Goal: Information Seeking & Learning: Learn about a topic

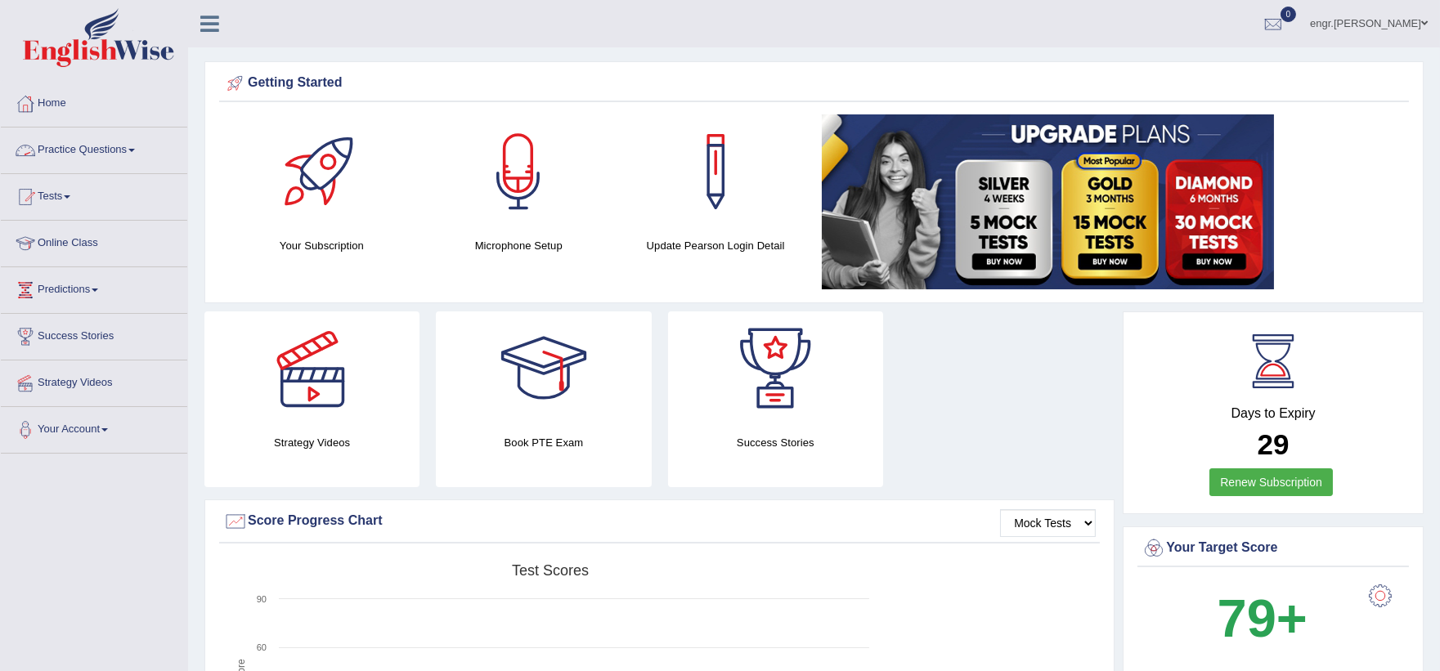
click at [121, 137] on link "Practice Questions" at bounding box center [94, 148] width 186 height 41
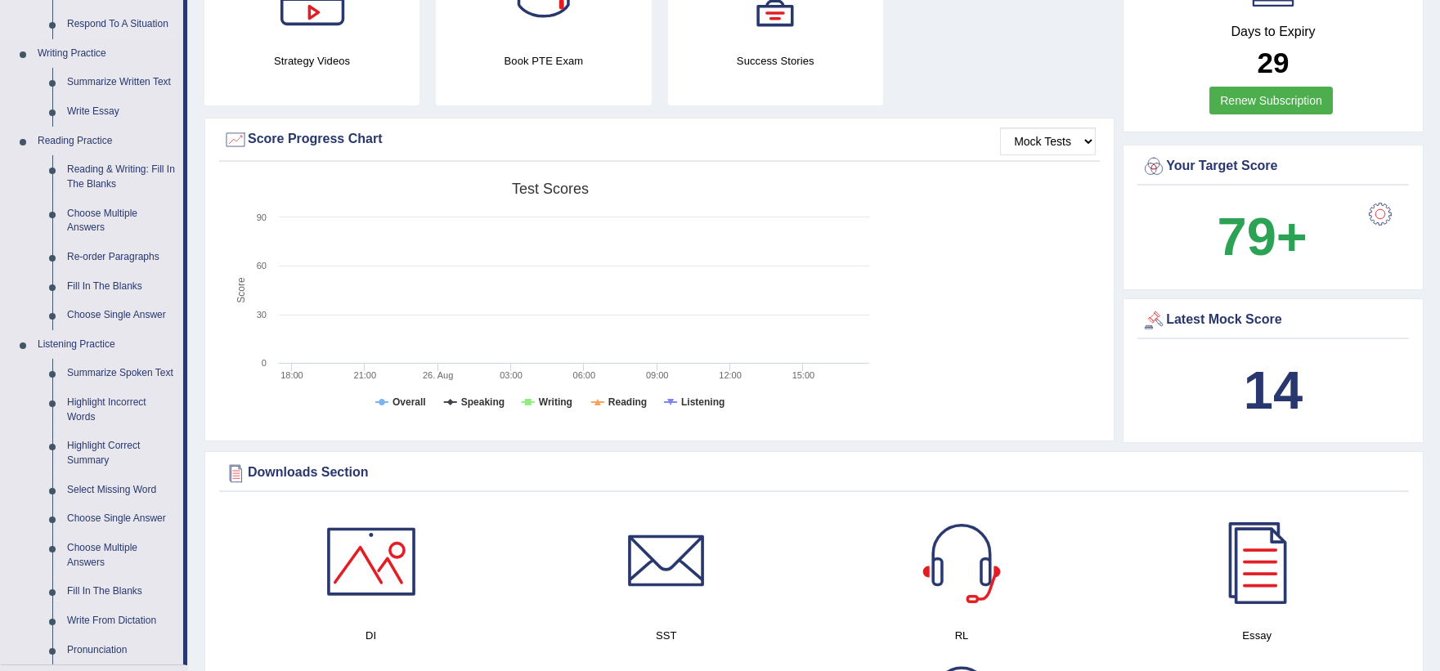
scroll to position [607, 0]
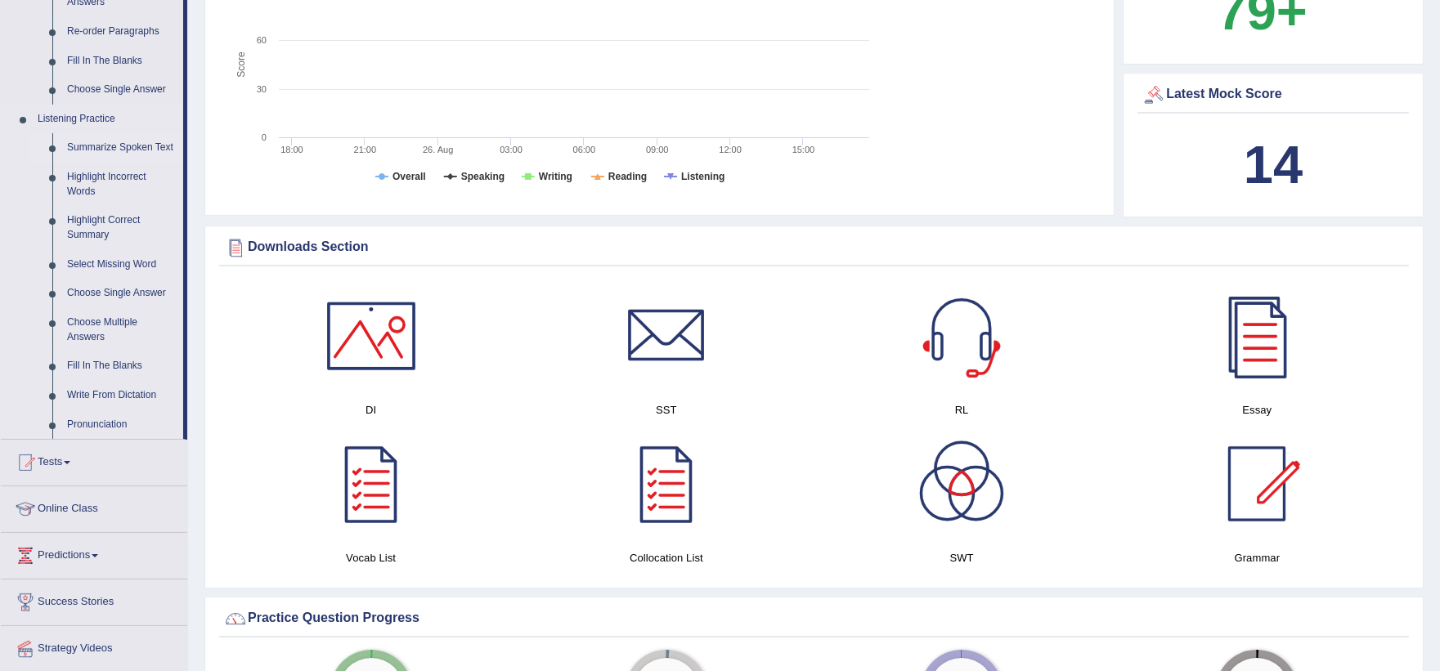
click at [109, 145] on link "Summarize Spoken Text" at bounding box center [121, 147] width 123 height 29
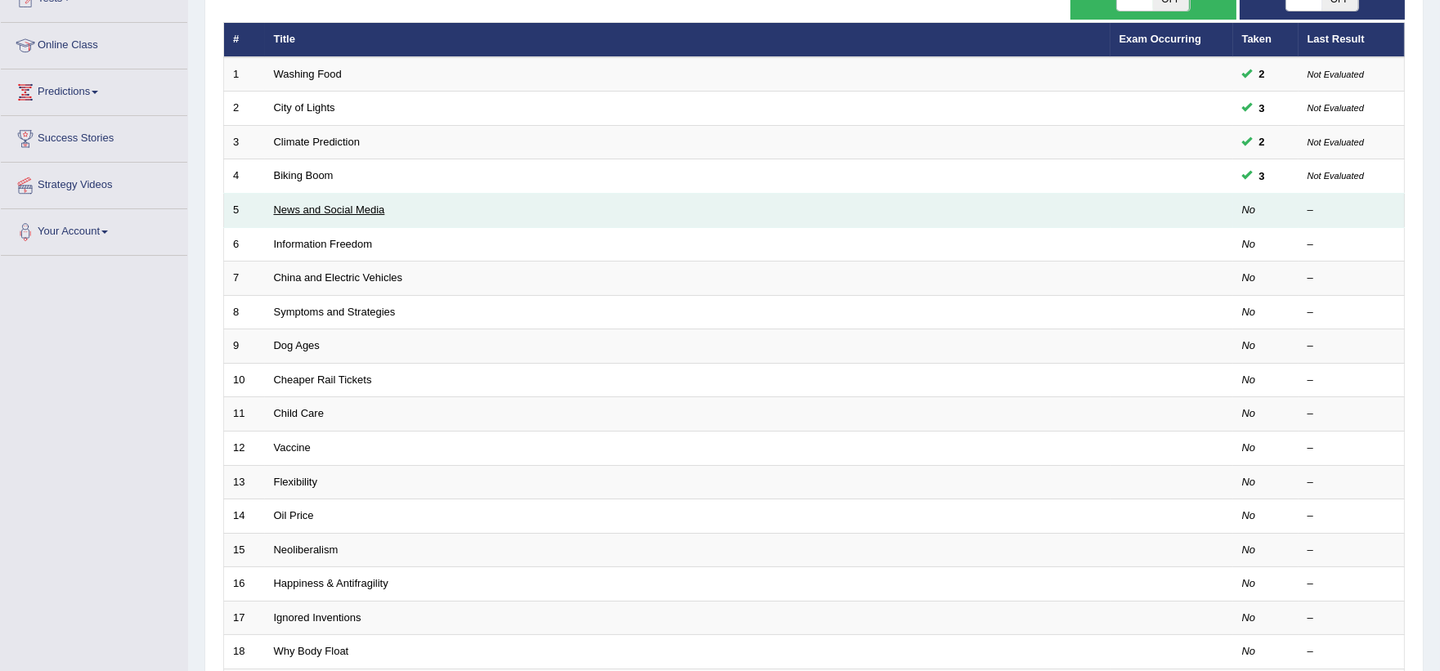
scroll to position [199, 0]
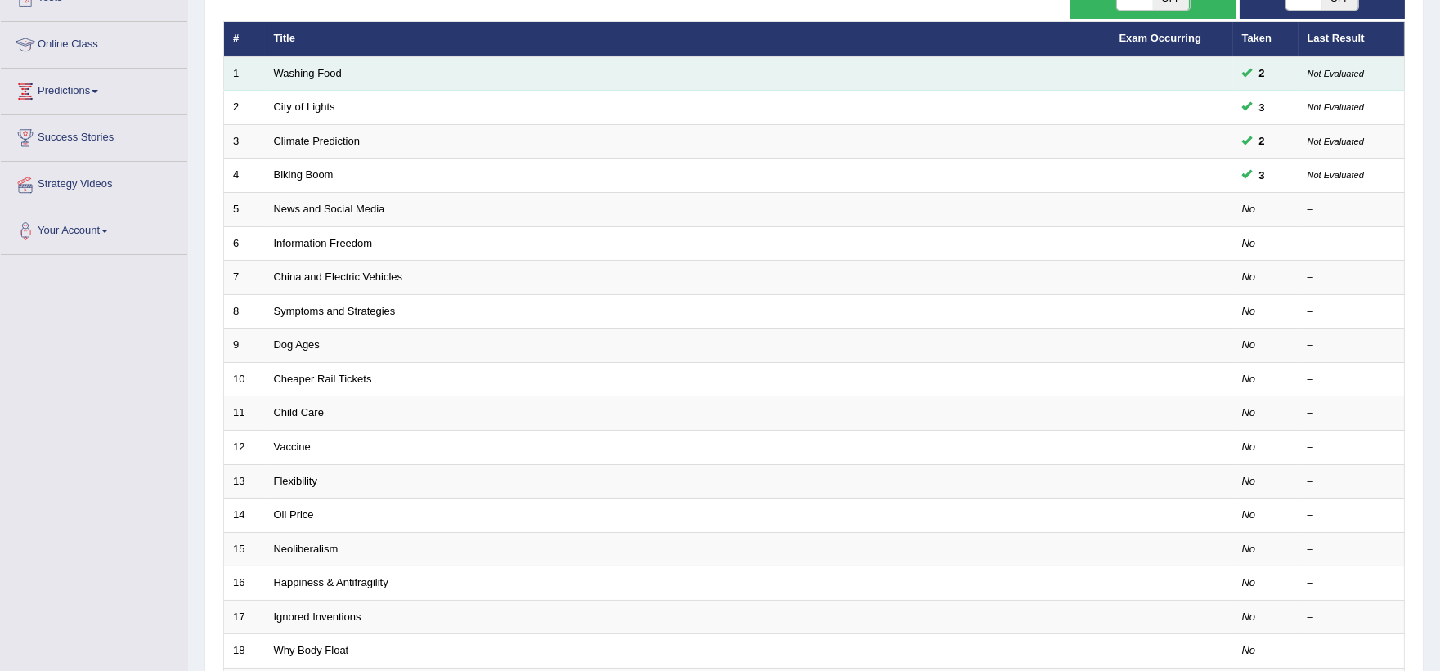
click at [292, 78] on td "Washing Food" at bounding box center [687, 73] width 845 height 34
click at [315, 69] on link "Washing Food" at bounding box center [308, 73] width 68 height 12
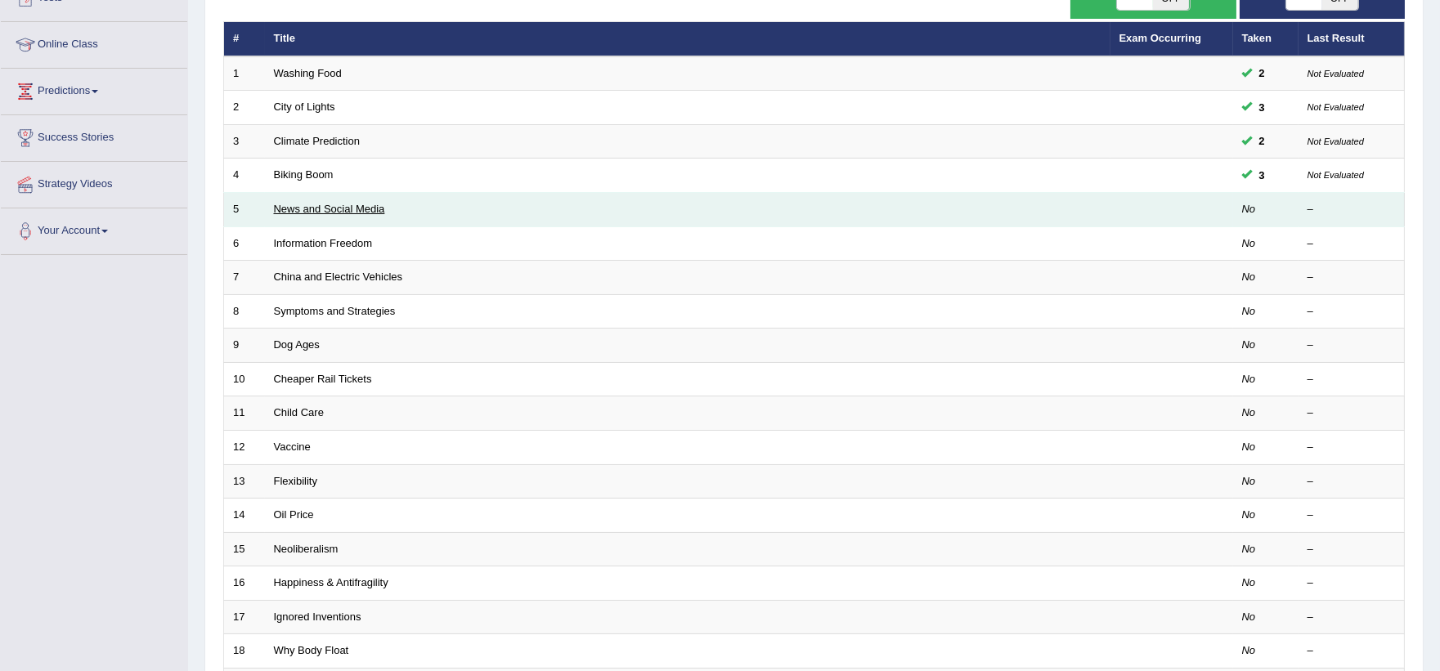
click at [352, 208] on link "News and Social Media" at bounding box center [329, 209] width 111 height 12
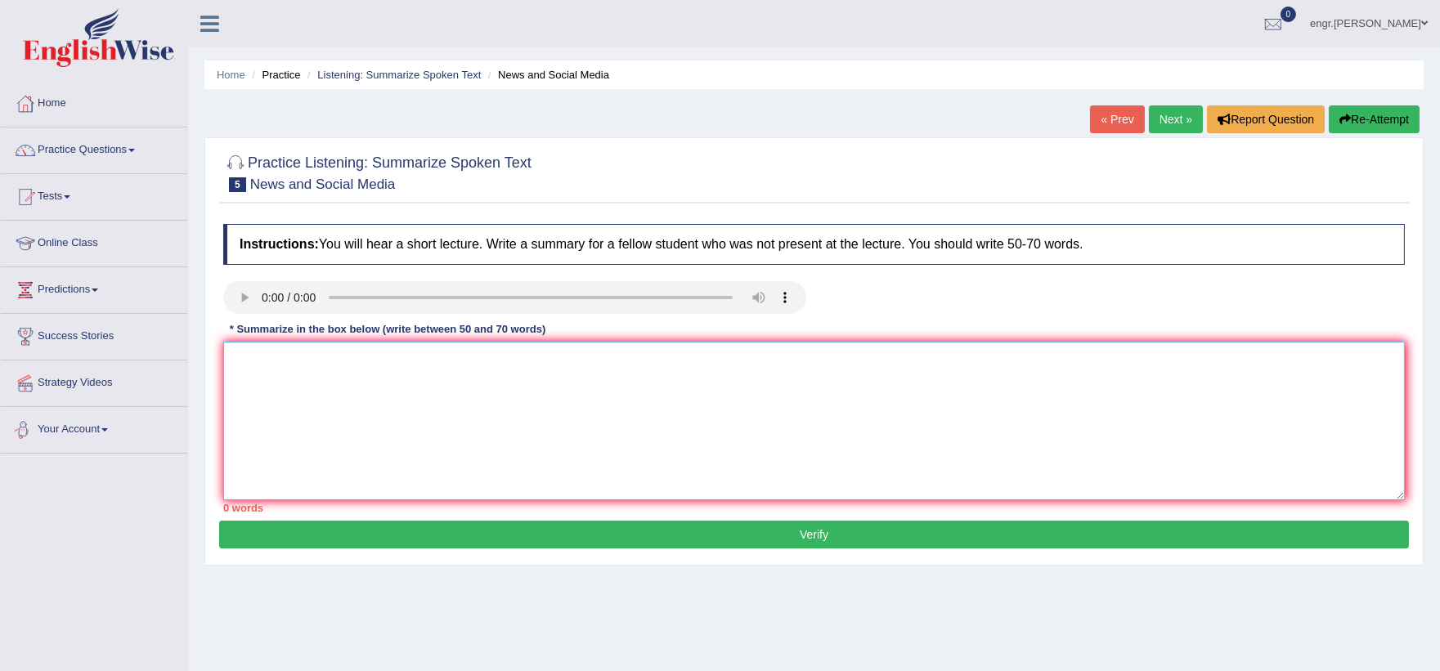
click at [255, 378] on textarea at bounding box center [813, 421] width 1181 height 159
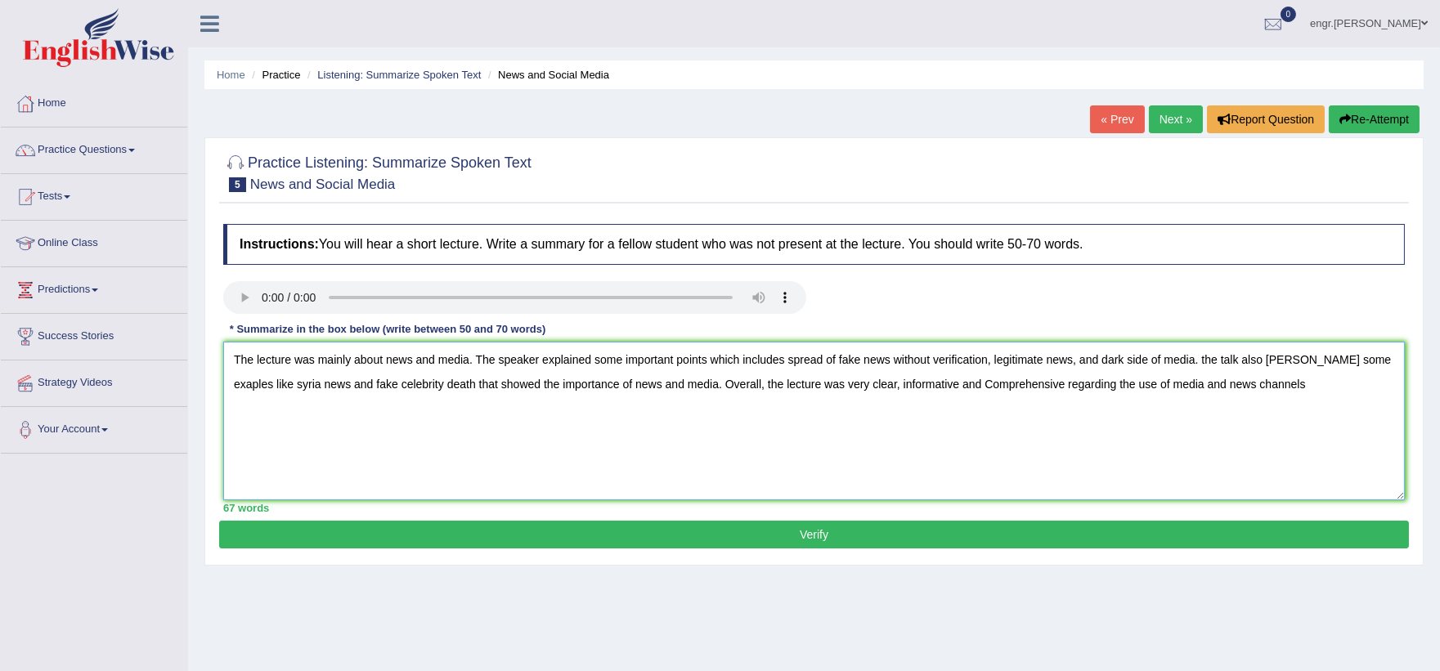
type textarea "The lecture was mainly about news and media. The speaker explained some importa…"
click at [438, 544] on button "Verify" at bounding box center [813, 535] width 1189 height 28
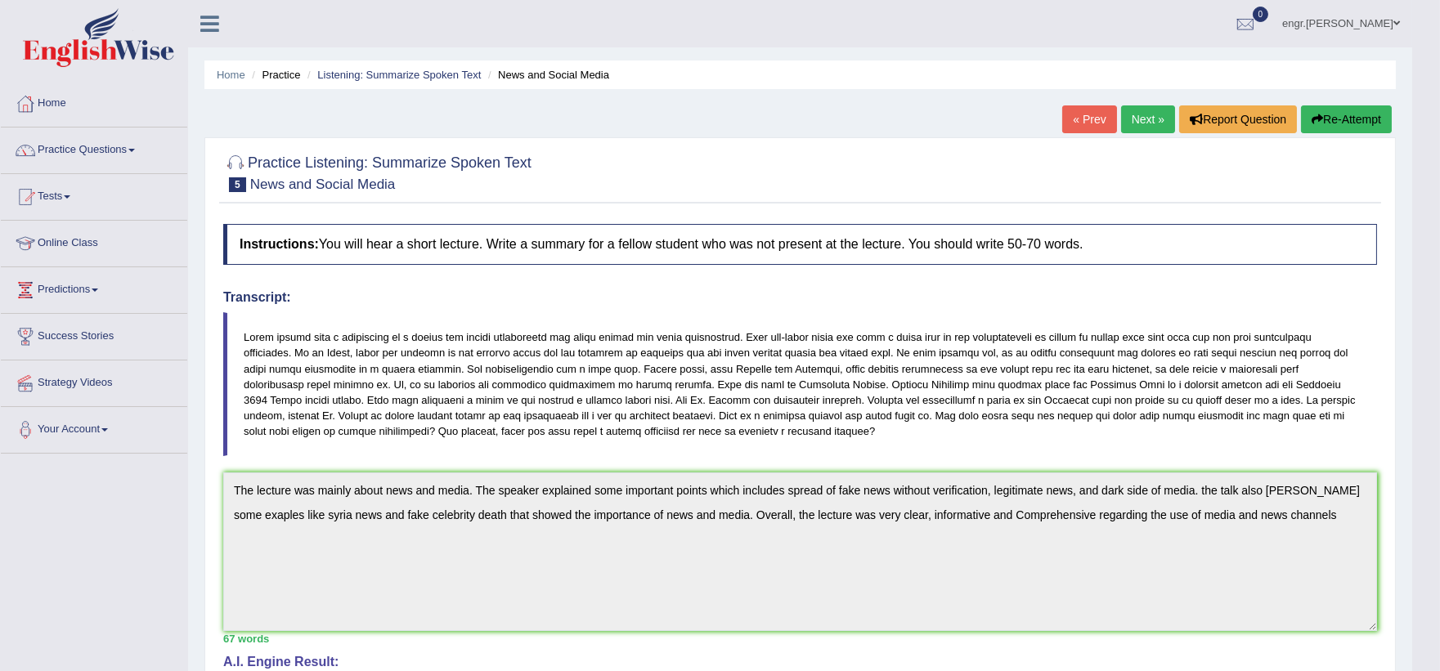
click at [1135, 118] on link "Next »" at bounding box center [1148, 119] width 54 height 28
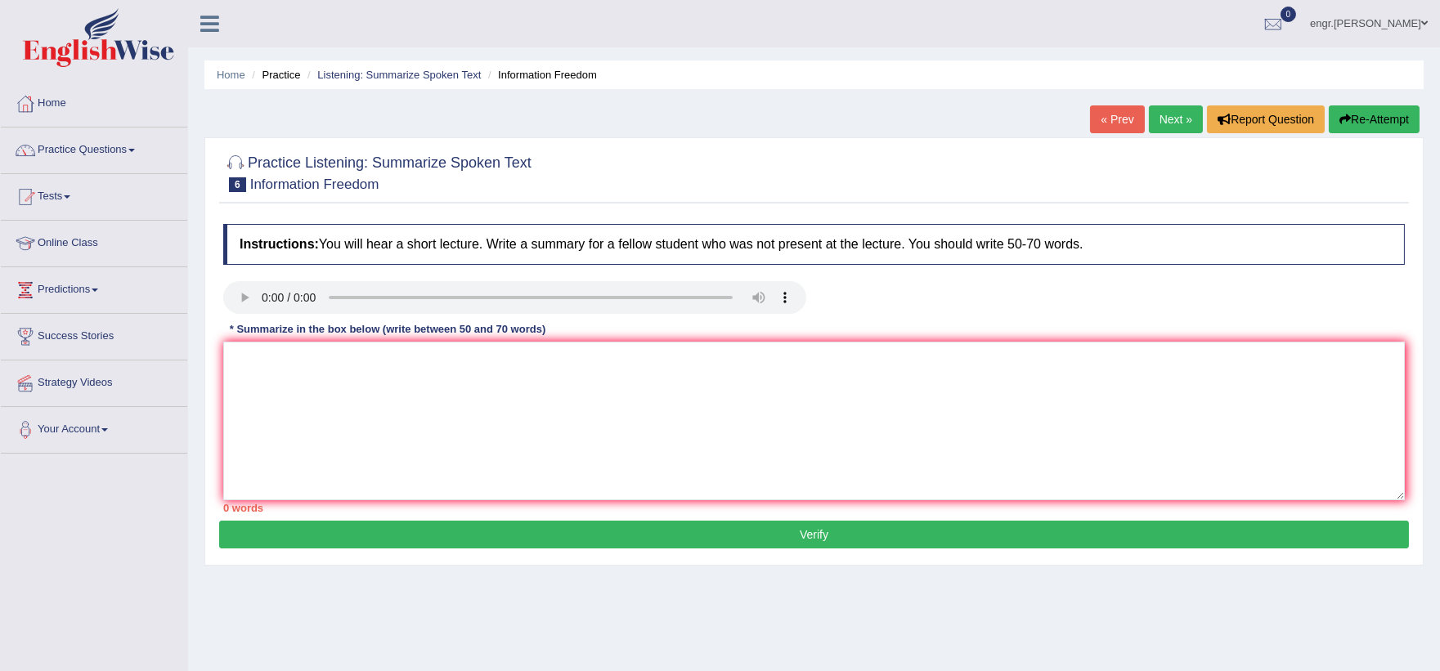
click at [72, 148] on link "Practice Questions" at bounding box center [94, 148] width 186 height 41
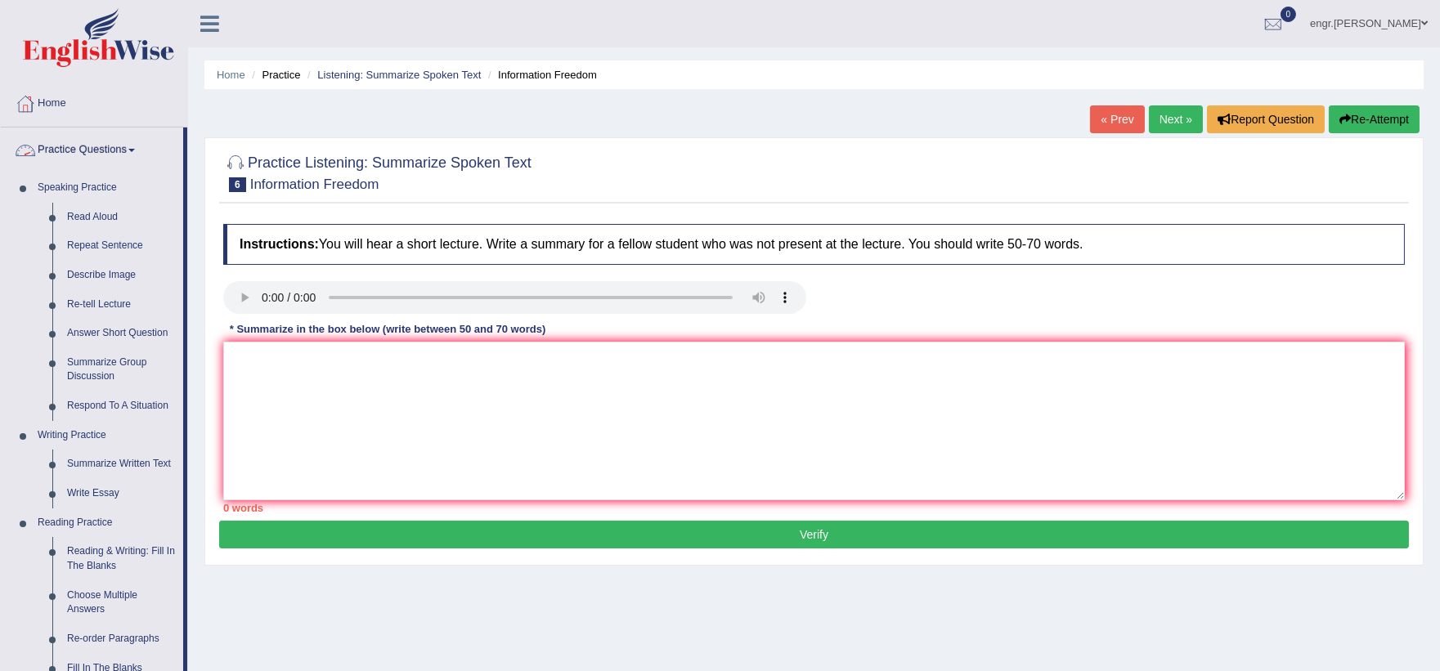
click at [55, 140] on link "Practice Questions" at bounding box center [92, 148] width 182 height 41
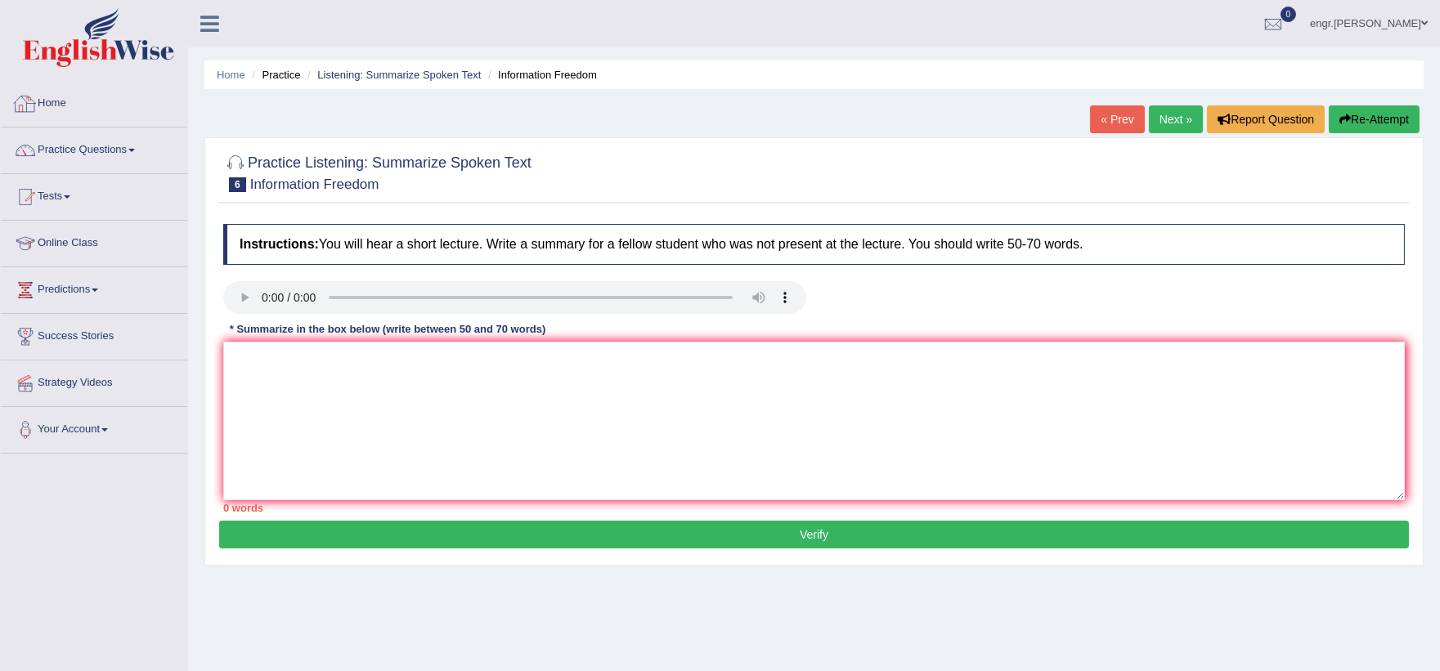
click at [55, 114] on link "Home" at bounding box center [94, 101] width 186 height 41
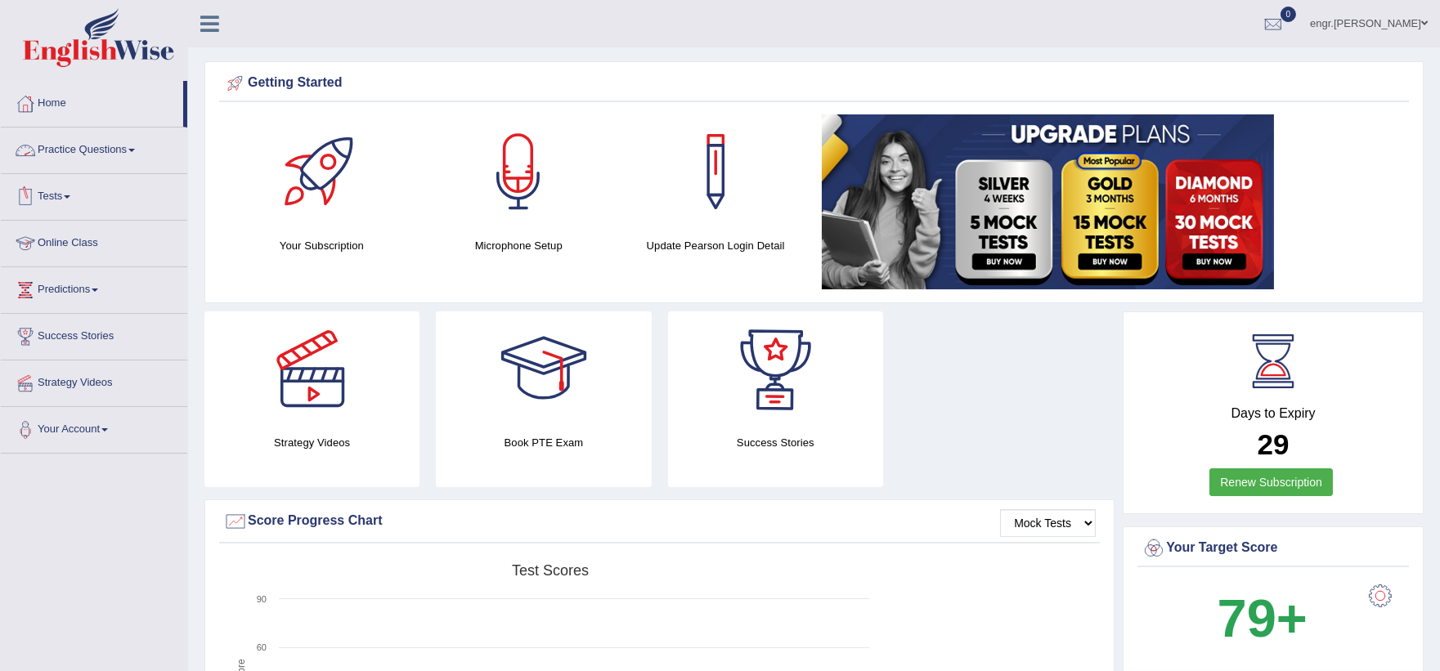
click at [125, 156] on link "Practice Questions" at bounding box center [94, 148] width 186 height 41
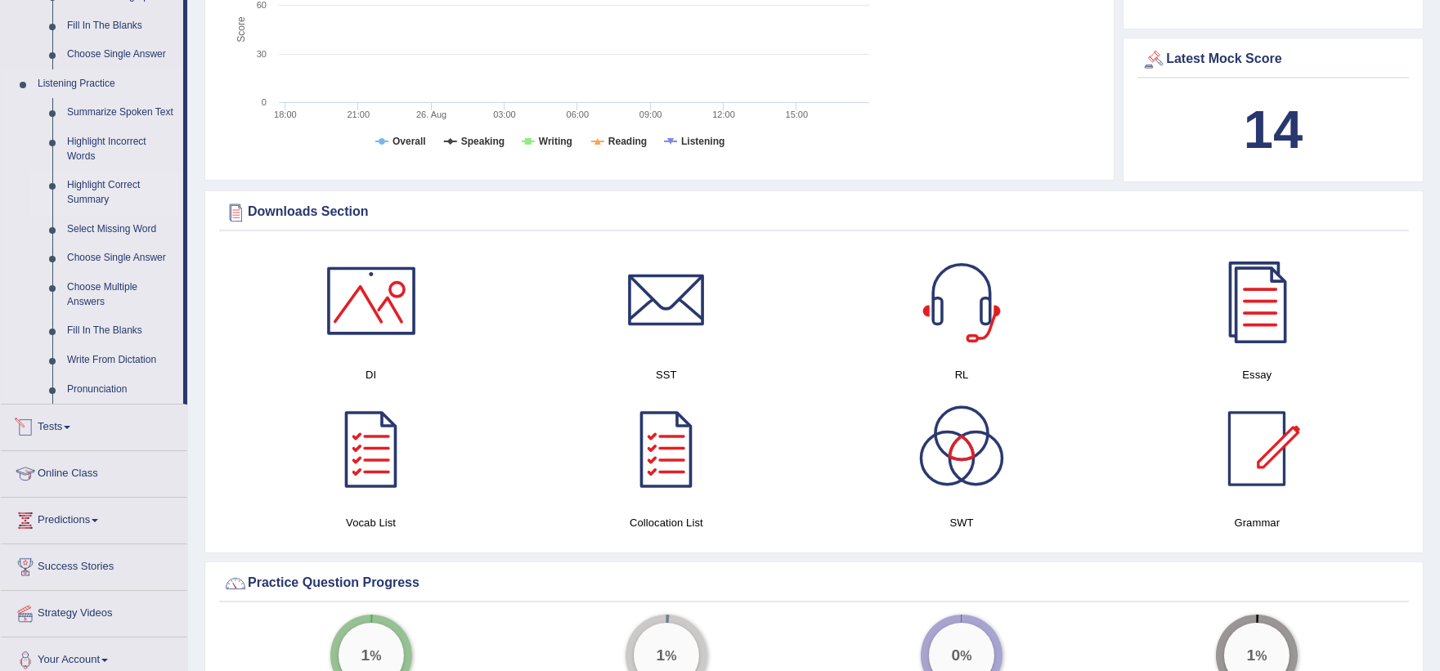
scroll to position [641, 0]
click at [99, 121] on link "Summarize Spoken Text" at bounding box center [121, 114] width 123 height 29
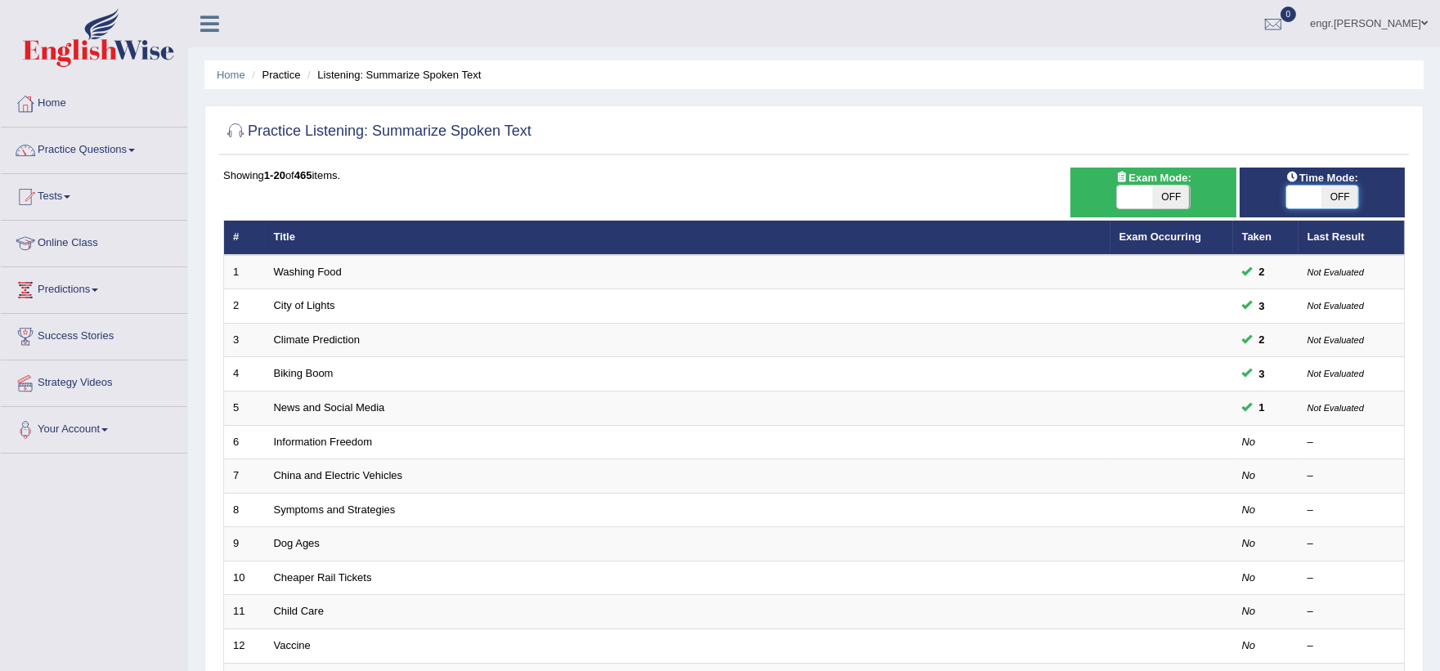
click at [1318, 197] on span at bounding box center [1304, 197] width 36 height 23
checkbox input "true"
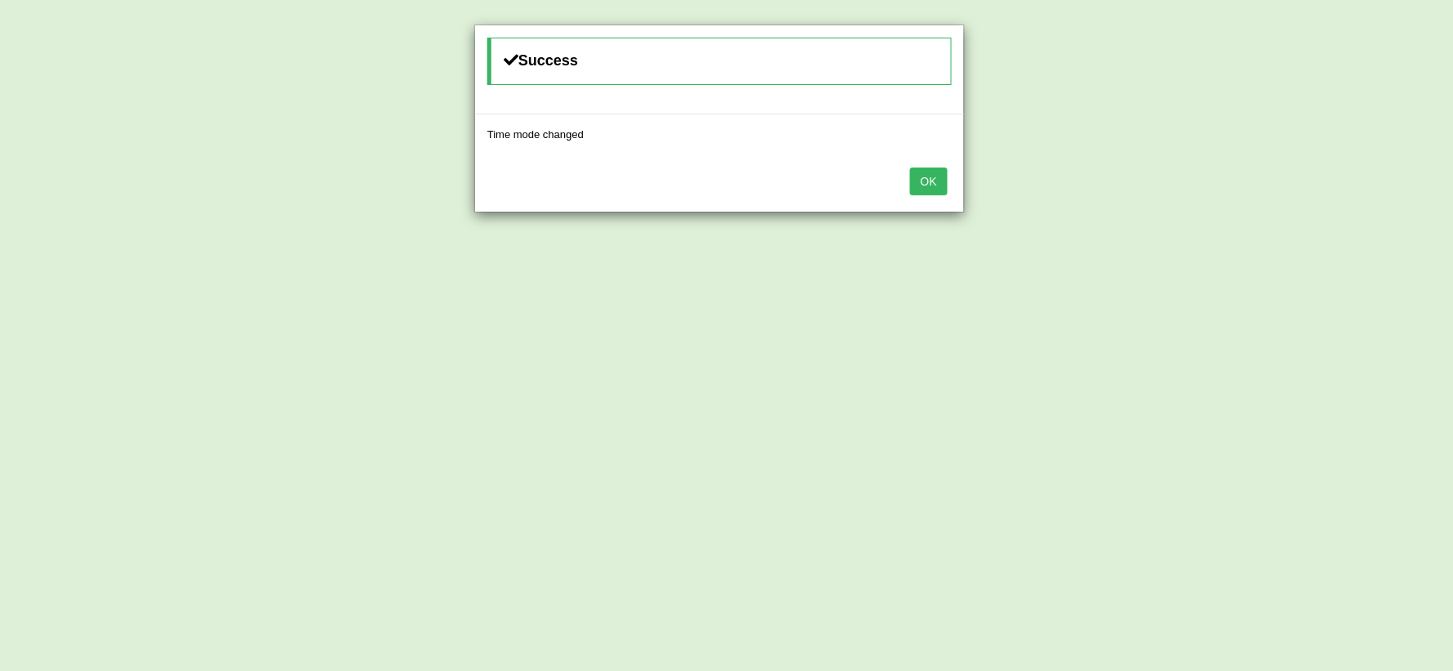
click at [944, 183] on button "OK" at bounding box center [929, 182] width 38 height 28
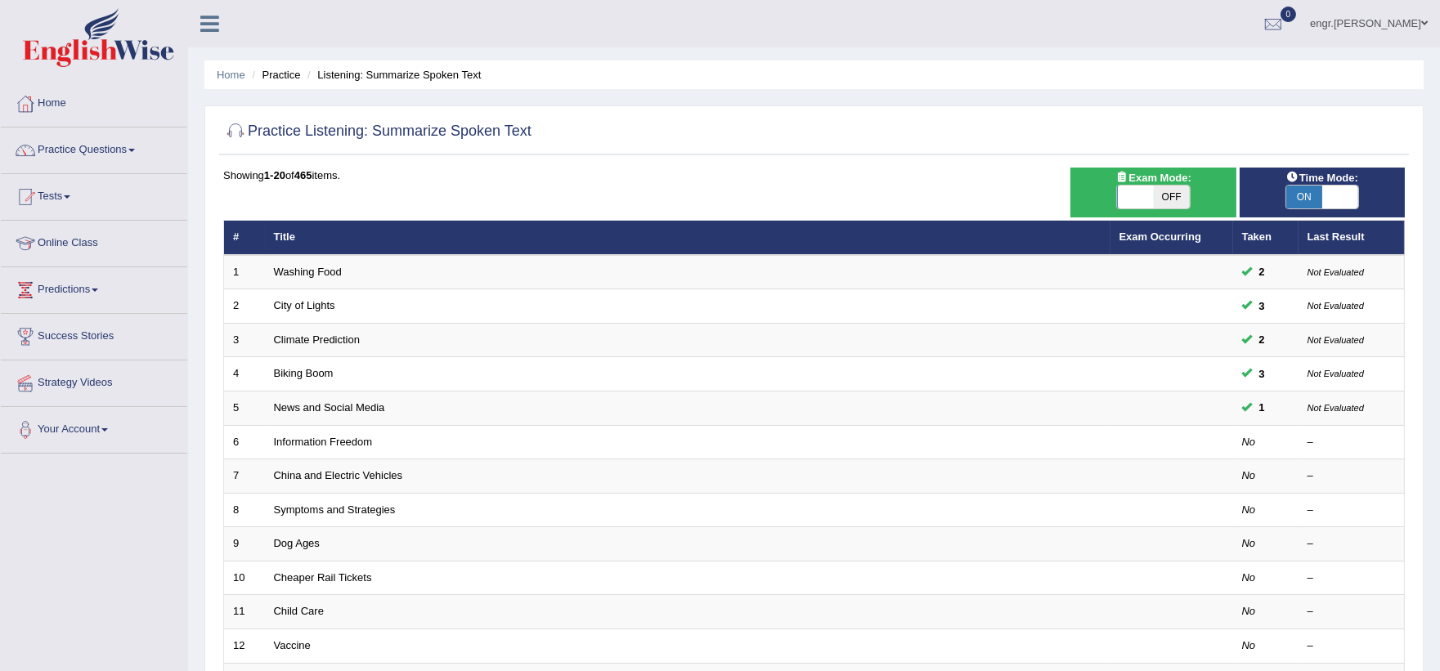
click at [1169, 190] on span "OFF" at bounding box center [1171, 197] width 36 height 23
checkbox input "true"
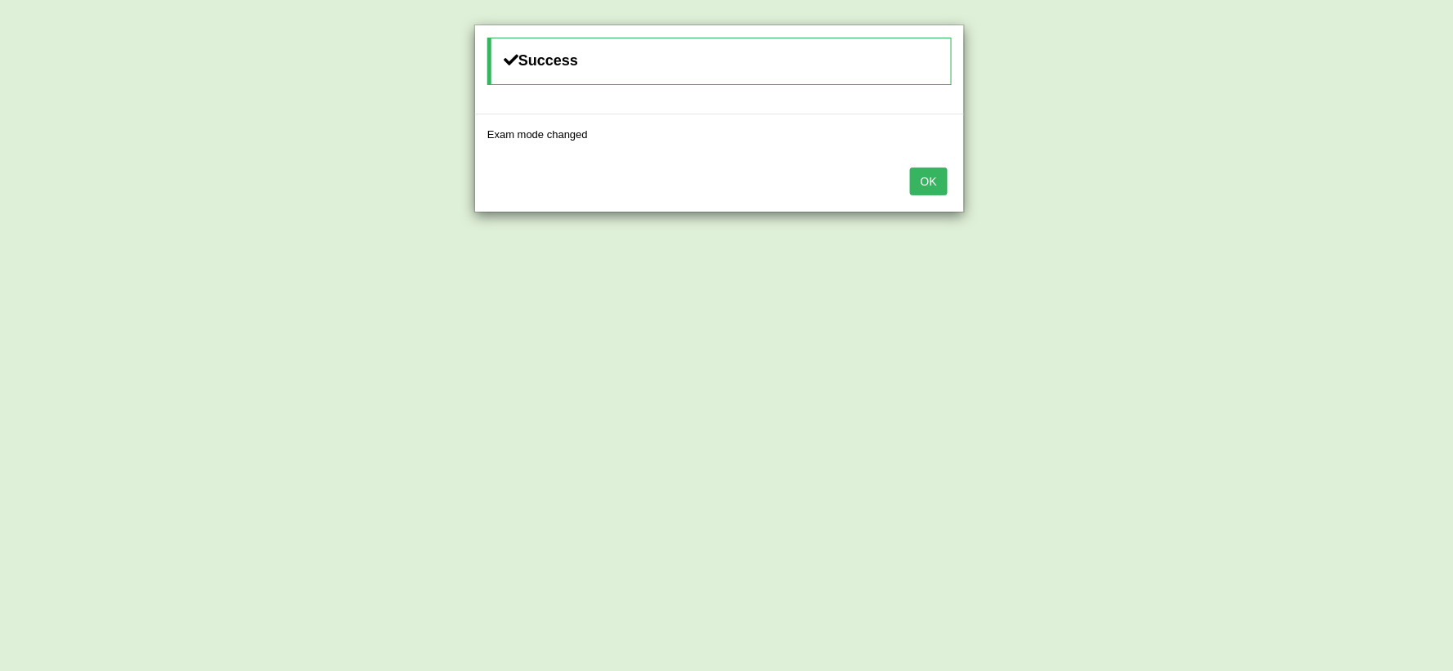
click at [925, 181] on button "OK" at bounding box center [929, 182] width 38 height 28
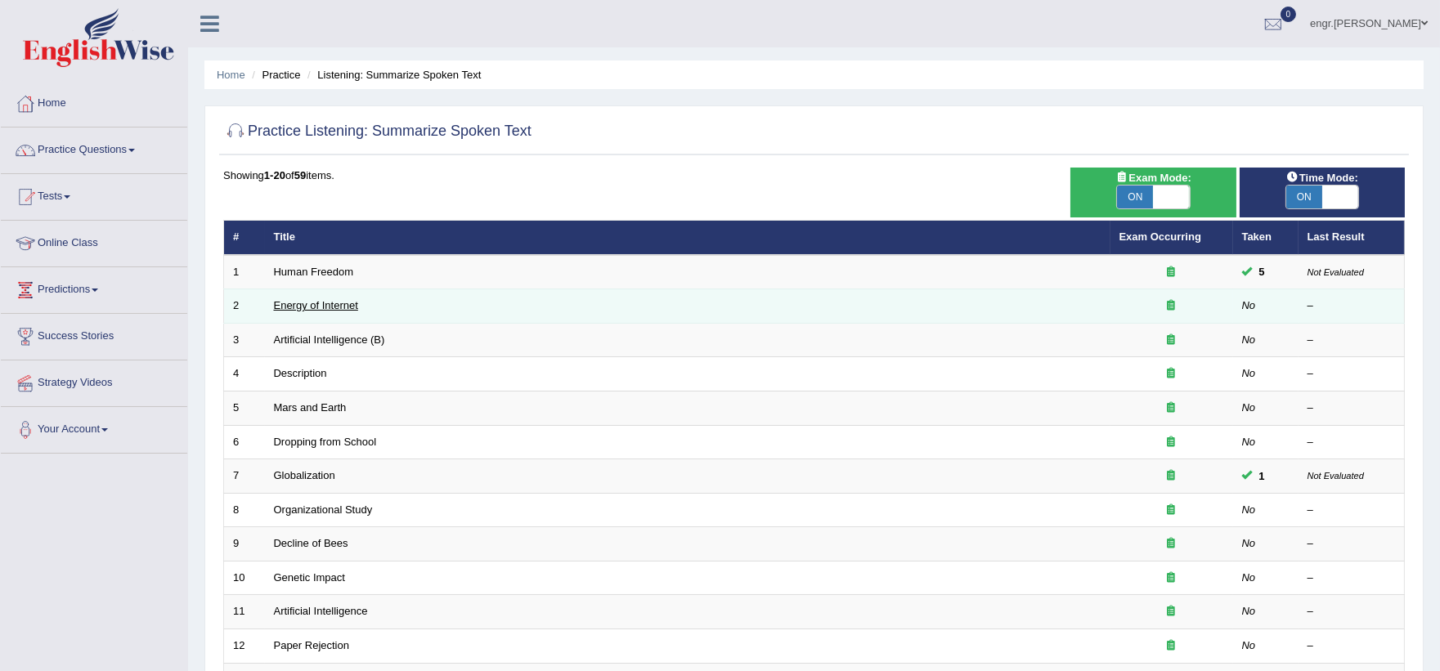
click at [311, 302] on link "Energy of Internet" at bounding box center [316, 305] width 84 height 12
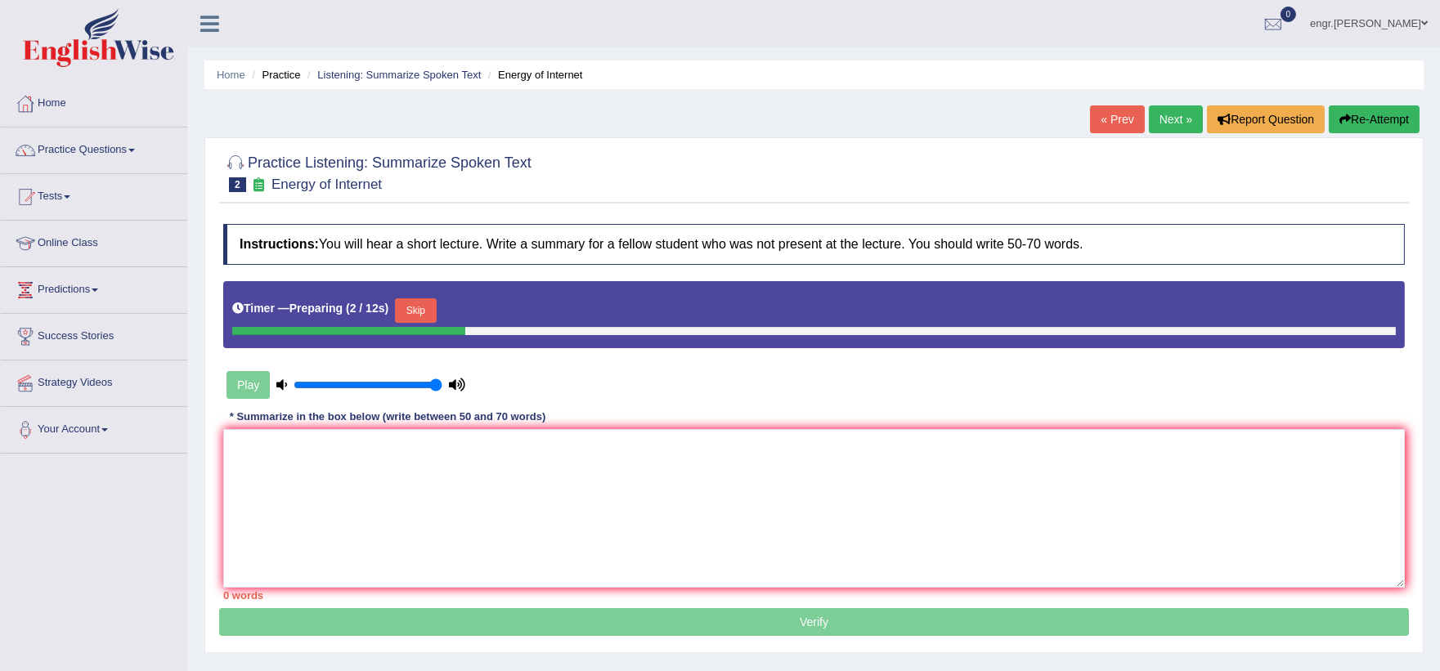
drag, startPoint x: 371, startPoint y: 385, endPoint x: 447, endPoint y: 391, distance: 76.2
type input "1"
click at [442, 391] on input "range" at bounding box center [367, 384] width 149 height 13
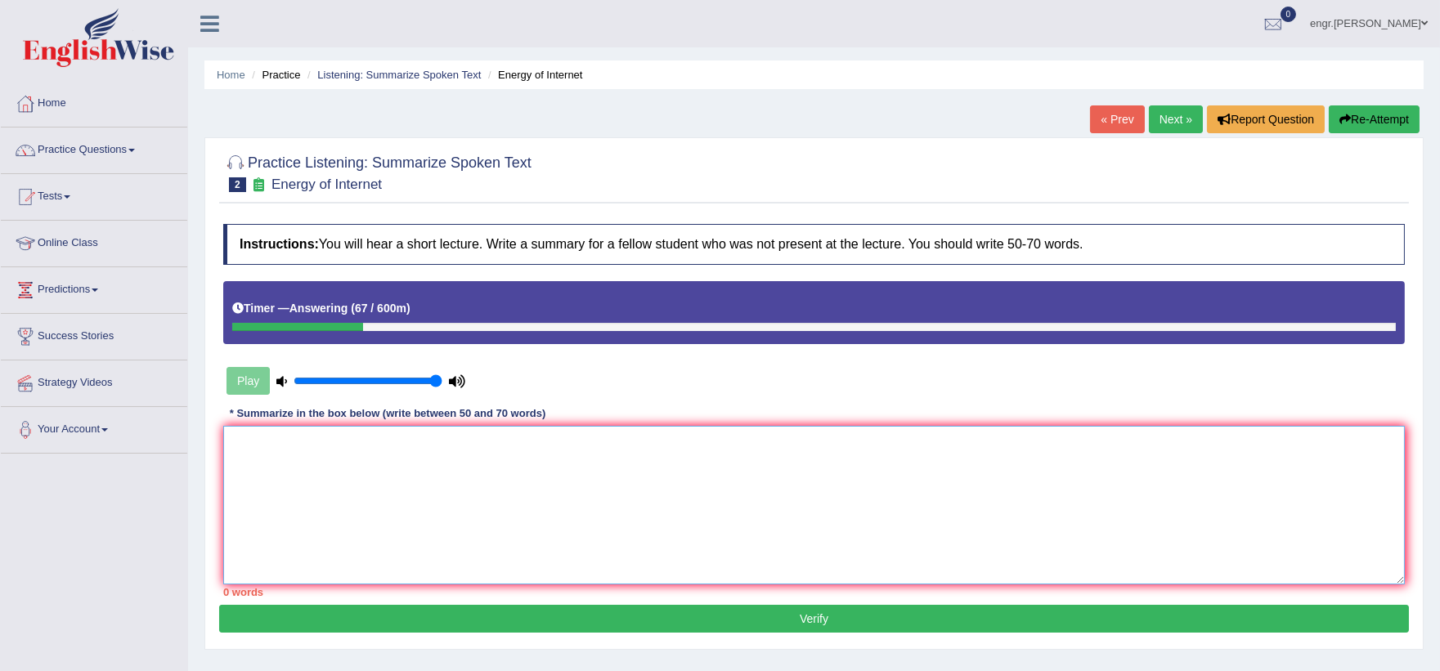
click at [288, 451] on textarea at bounding box center [813, 505] width 1181 height 159
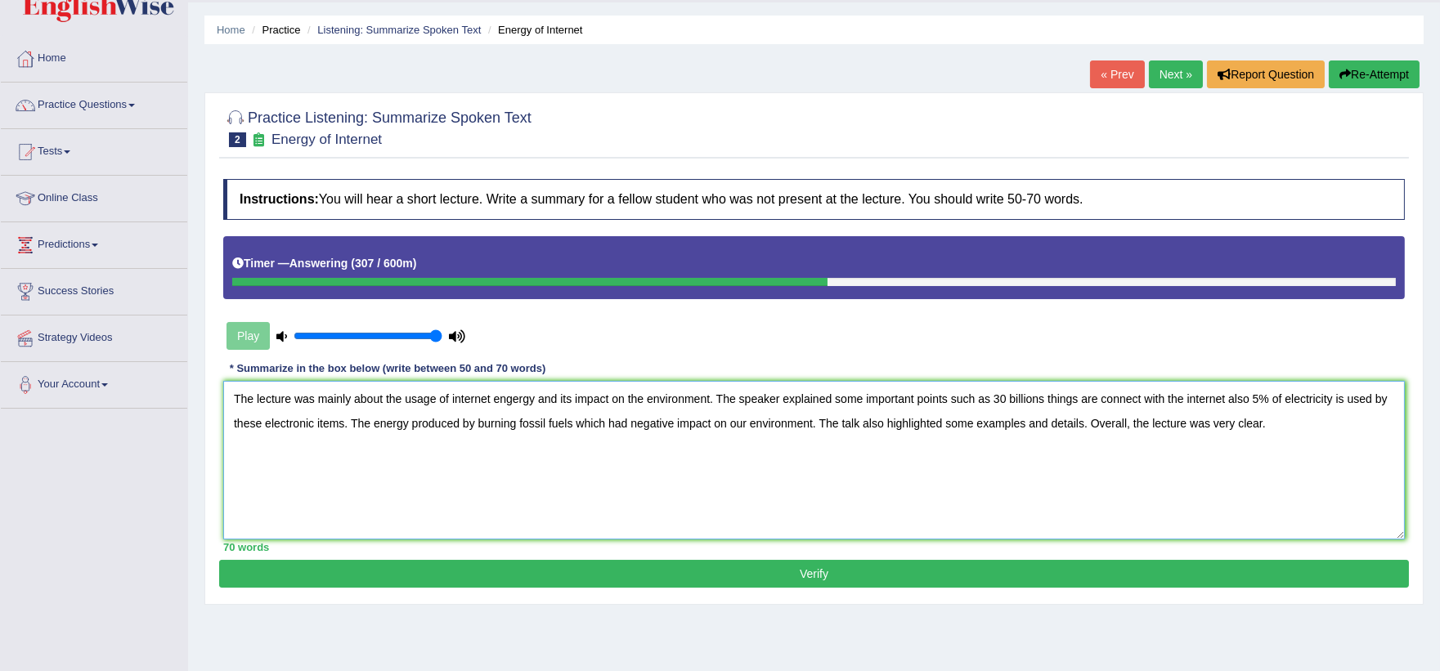
scroll to position [49, 0]
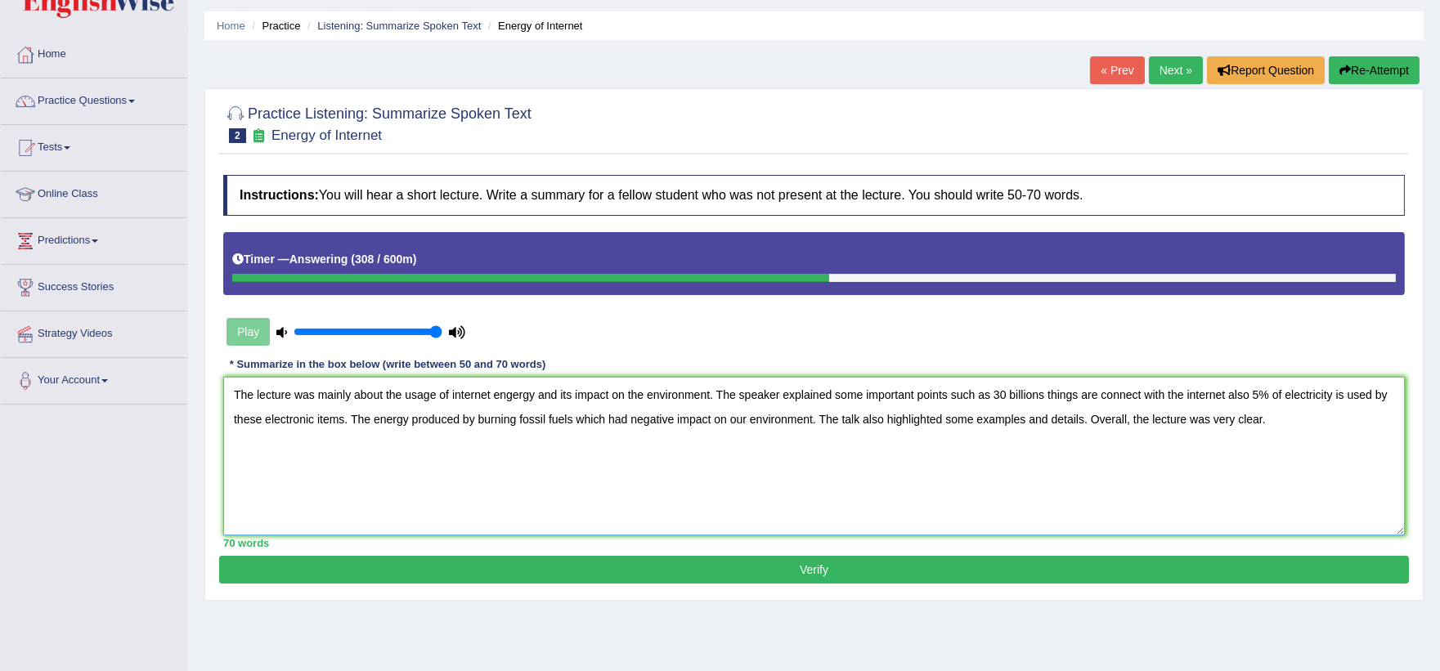
type textarea "The lecture was mainly about the usage of internet engergy and its impact on th…"
click at [617, 561] on button "Verify" at bounding box center [813, 570] width 1189 height 28
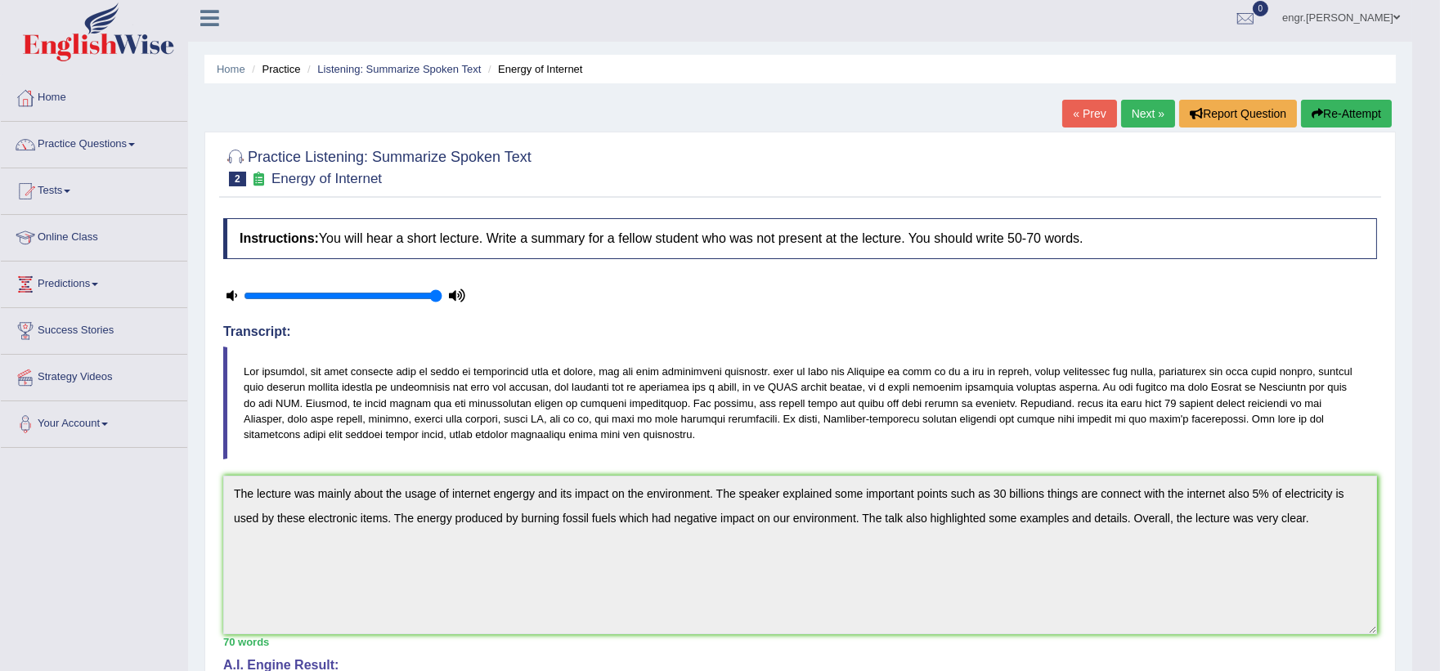
scroll to position [0, 0]
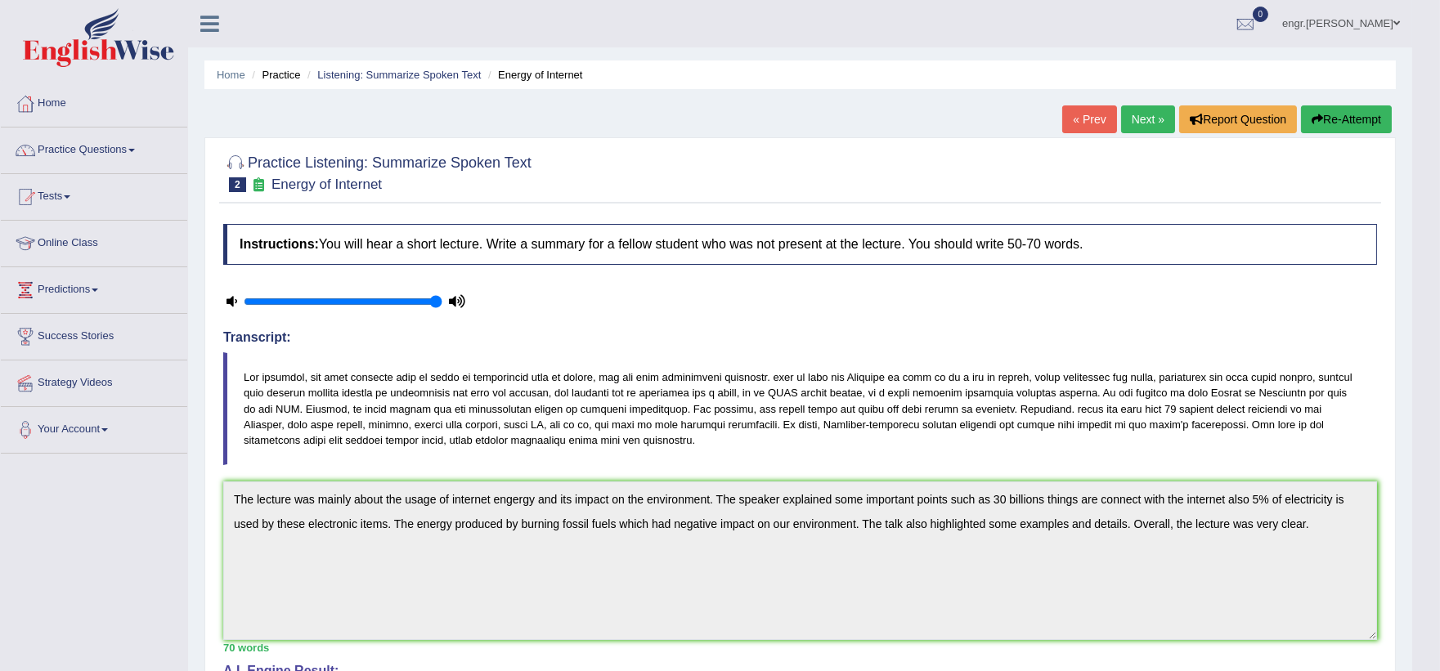
click at [1150, 114] on link "Next »" at bounding box center [1148, 119] width 54 height 28
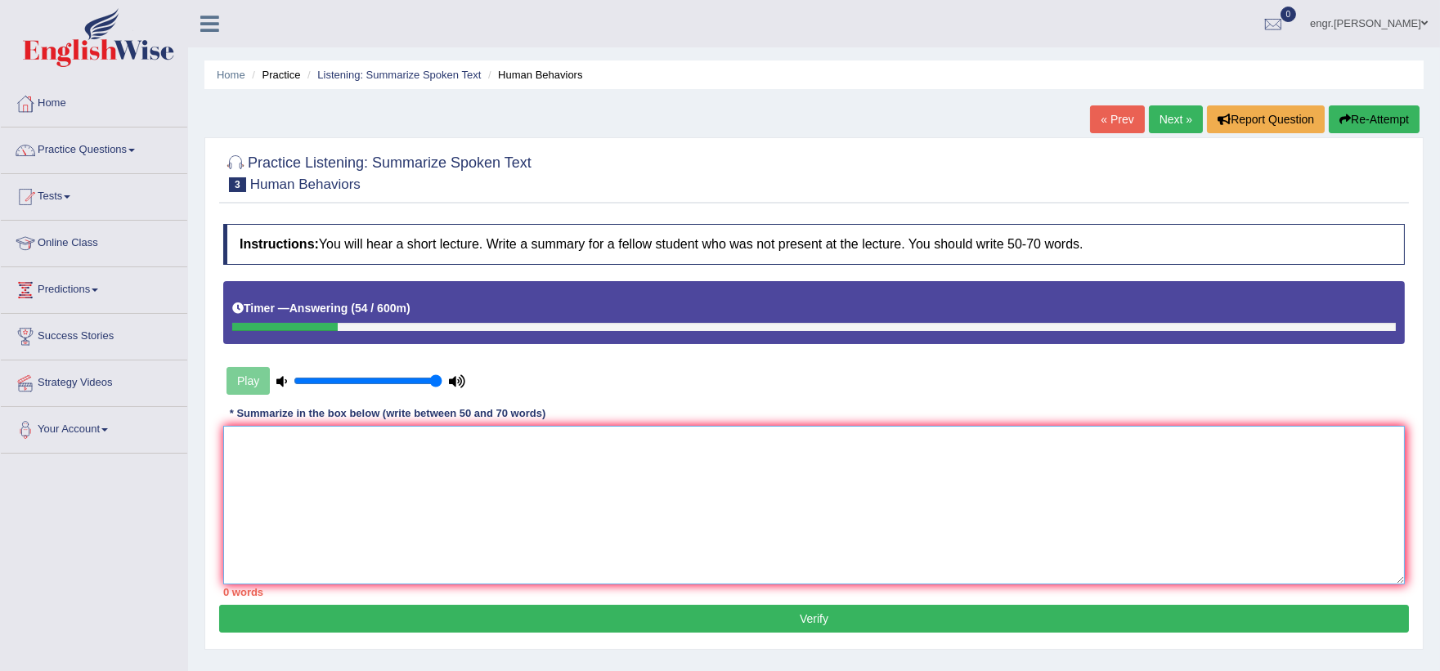
click at [696, 510] on textarea at bounding box center [813, 505] width 1181 height 159
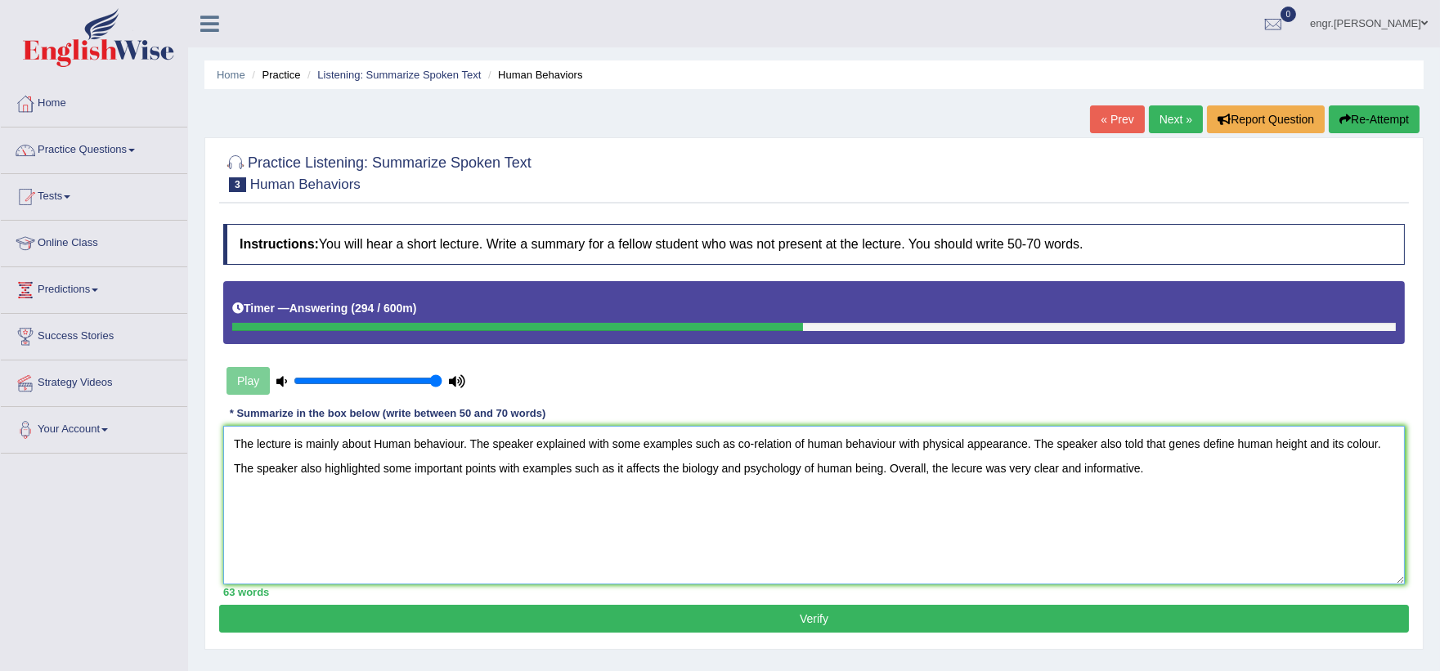
type textarea "The lecture is mainly about Human behaviour. The speaker explained with some ex…"
click at [714, 616] on button "Verify" at bounding box center [813, 619] width 1189 height 28
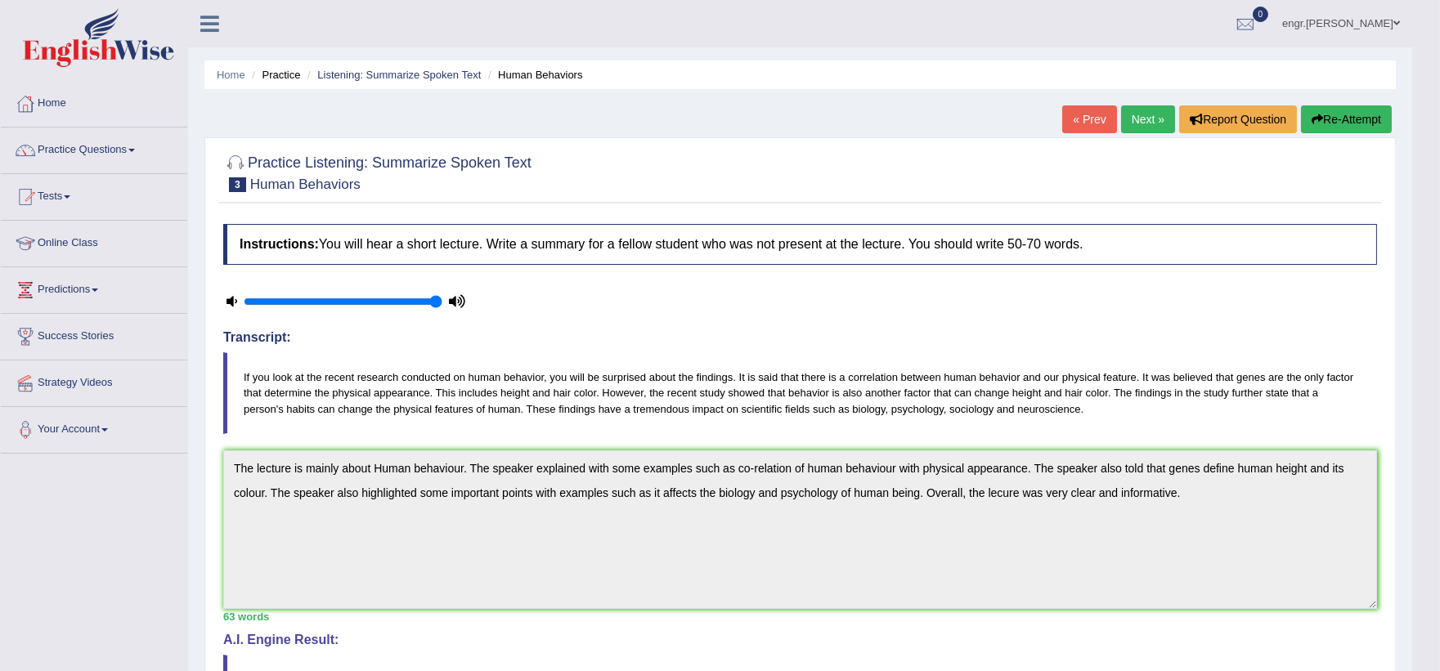
click at [1146, 128] on link "Next »" at bounding box center [1148, 119] width 54 height 28
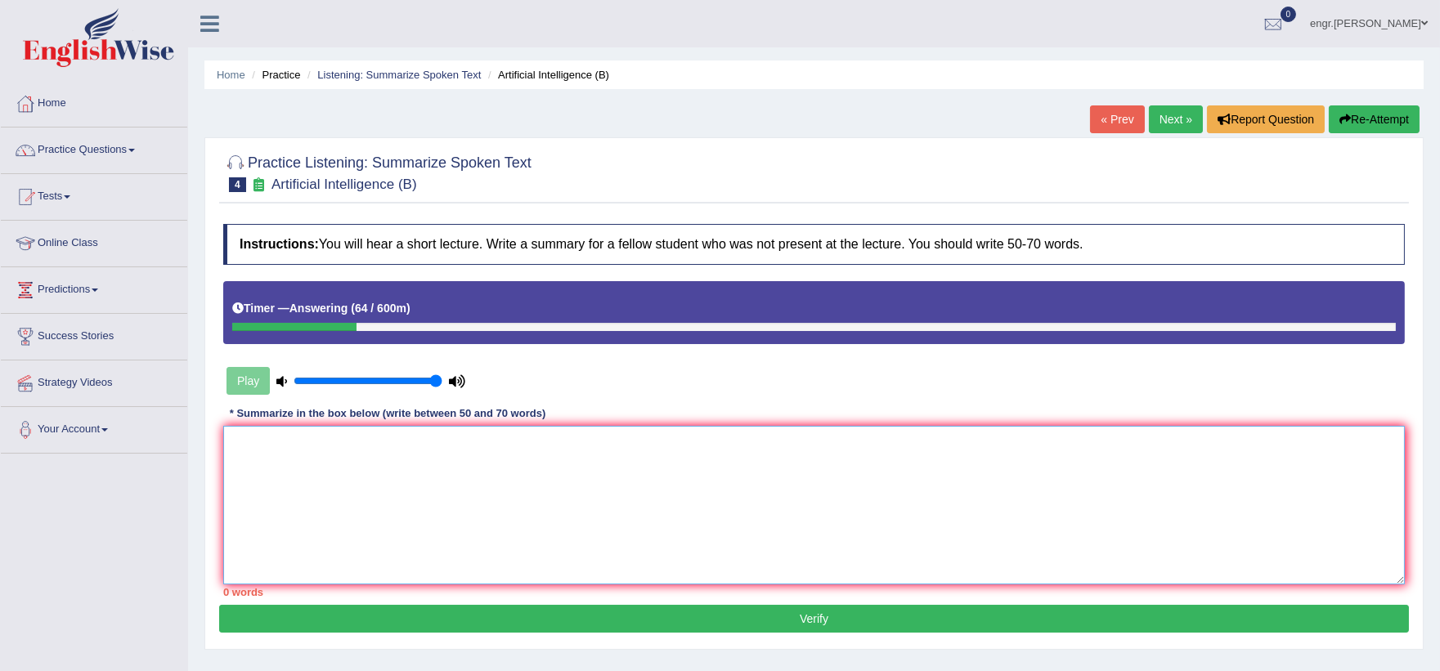
click at [638, 485] on textarea at bounding box center [813, 505] width 1181 height 159
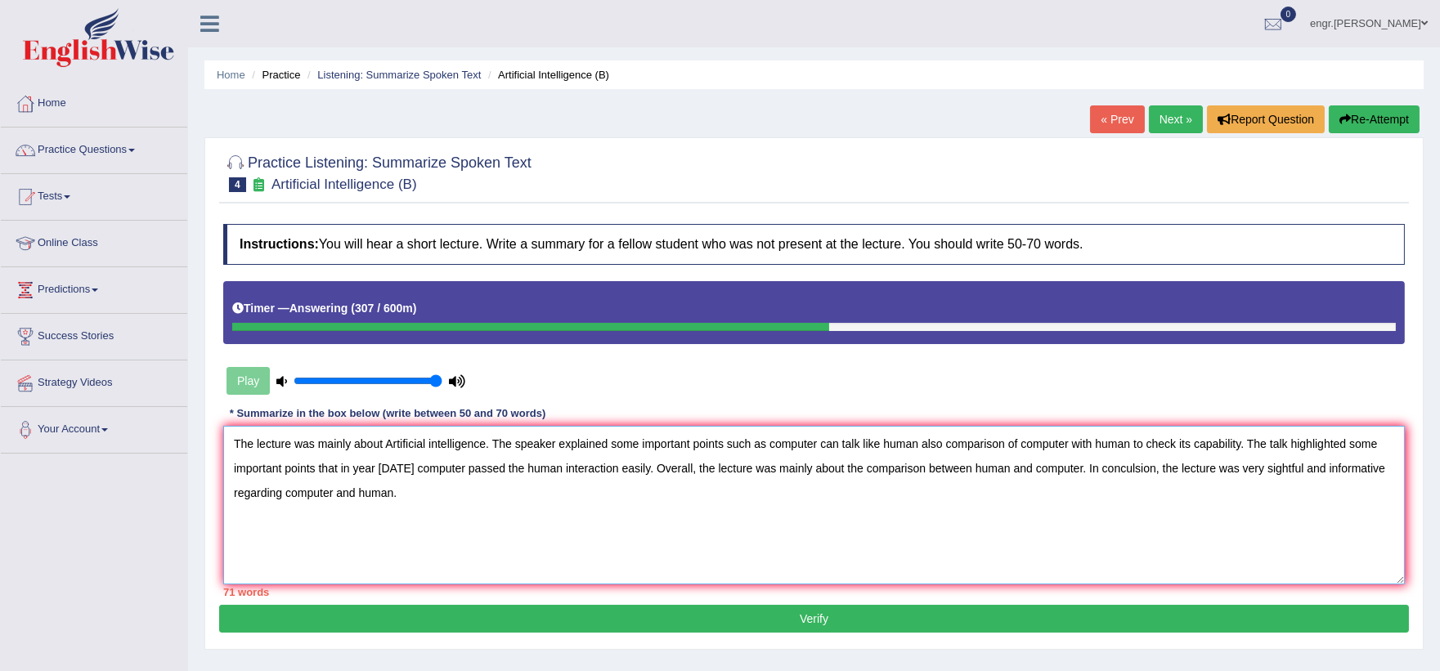
type textarea "The lecture was mainly about Artificial intelligence. The speaker explained som…"
click at [768, 624] on button "Verify" at bounding box center [813, 619] width 1189 height 28
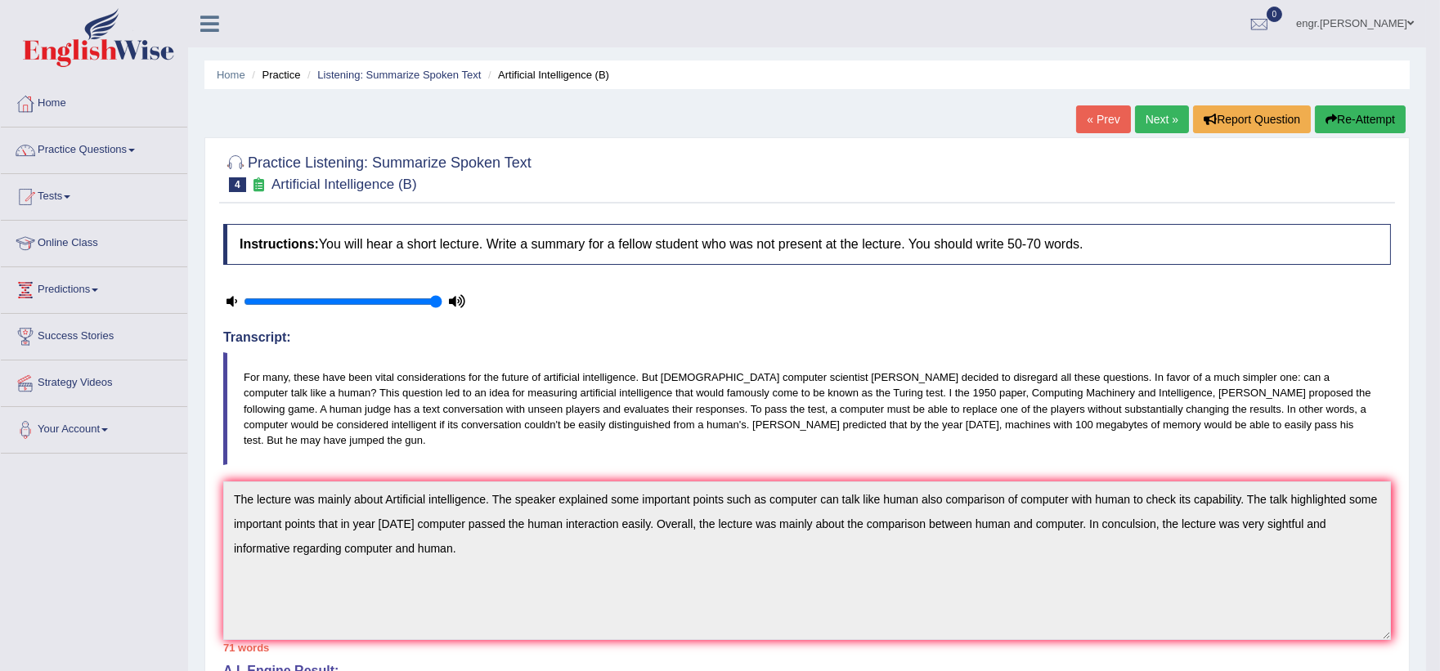
click at [1158, 126] on link "Next »" at bounding box center [1162, 119] width 54 height 28
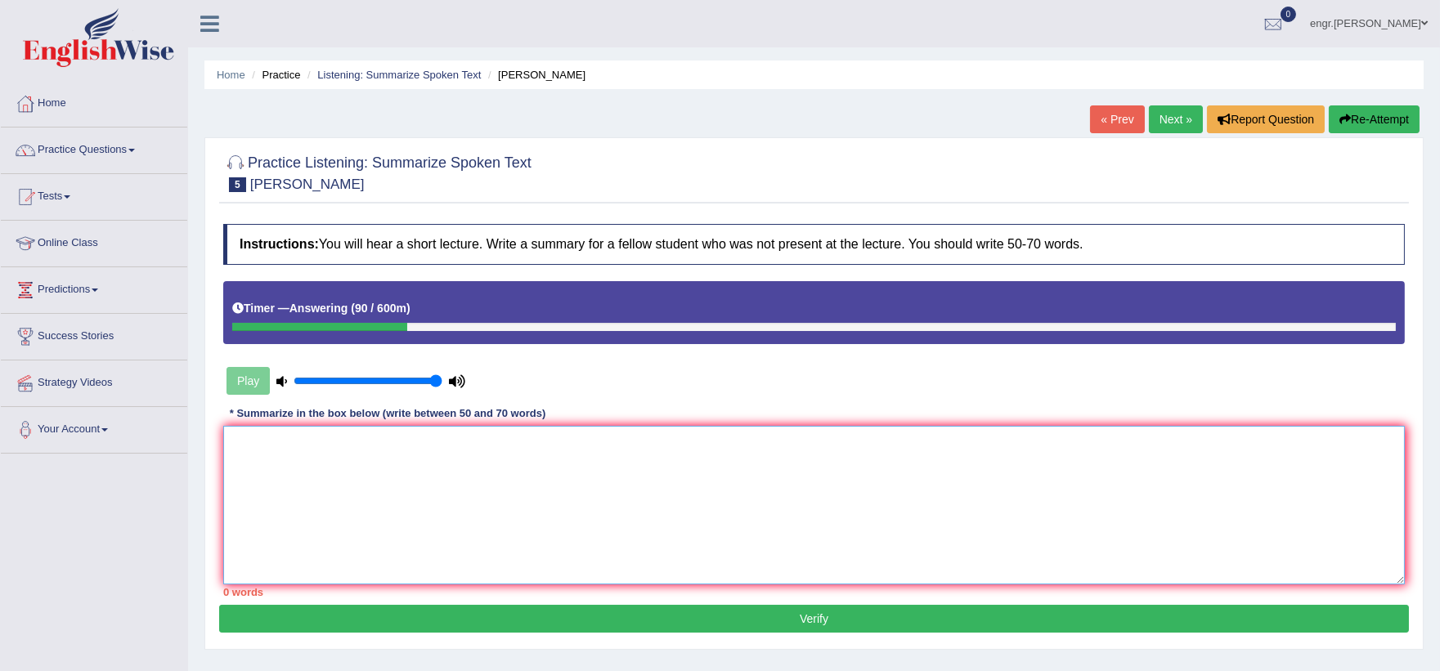
click at [788, 462] on textarea at bounding box center [813, 505] width 1181 height 159
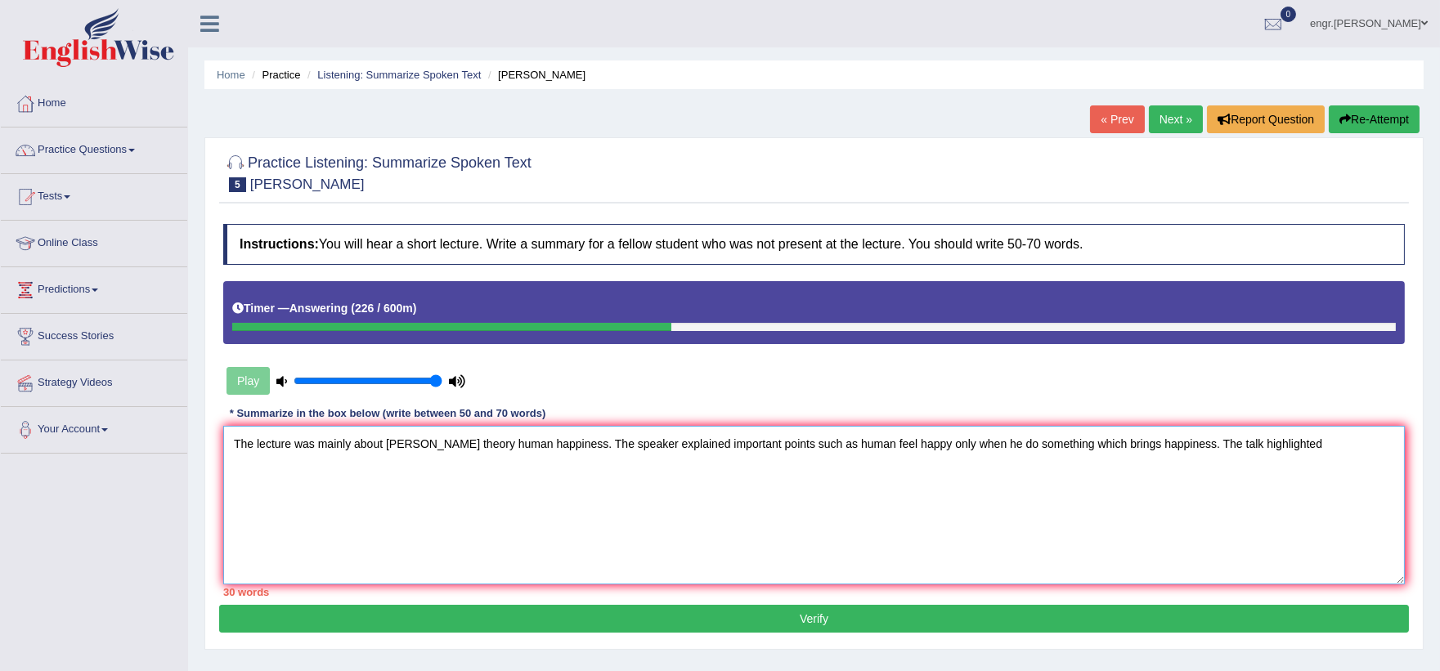
click at [1212, 451] on textarea "The lecture was mainly about Aristotle theory human happiness. The speaker expl…" at bounding box center [813, 505] width 1181 height 159
click at [1298, 437] on textarea "The lecture was mainly about Aristotle theory human happiness. The speaker expl…" at bounding box center [813, 505] width 1181 height 159
click at [387, 469] on textarea "The lecture was mainly about Aristotle theory human happiness. The speaker expl…" at bounding box center [813, 505] width 1181 height 159
click at [491, 477] on textarea "The lecture was mainly about Aristotle theory human happiness. The speaker expl…" at bounding box center [813, 505] width 1181 height 159
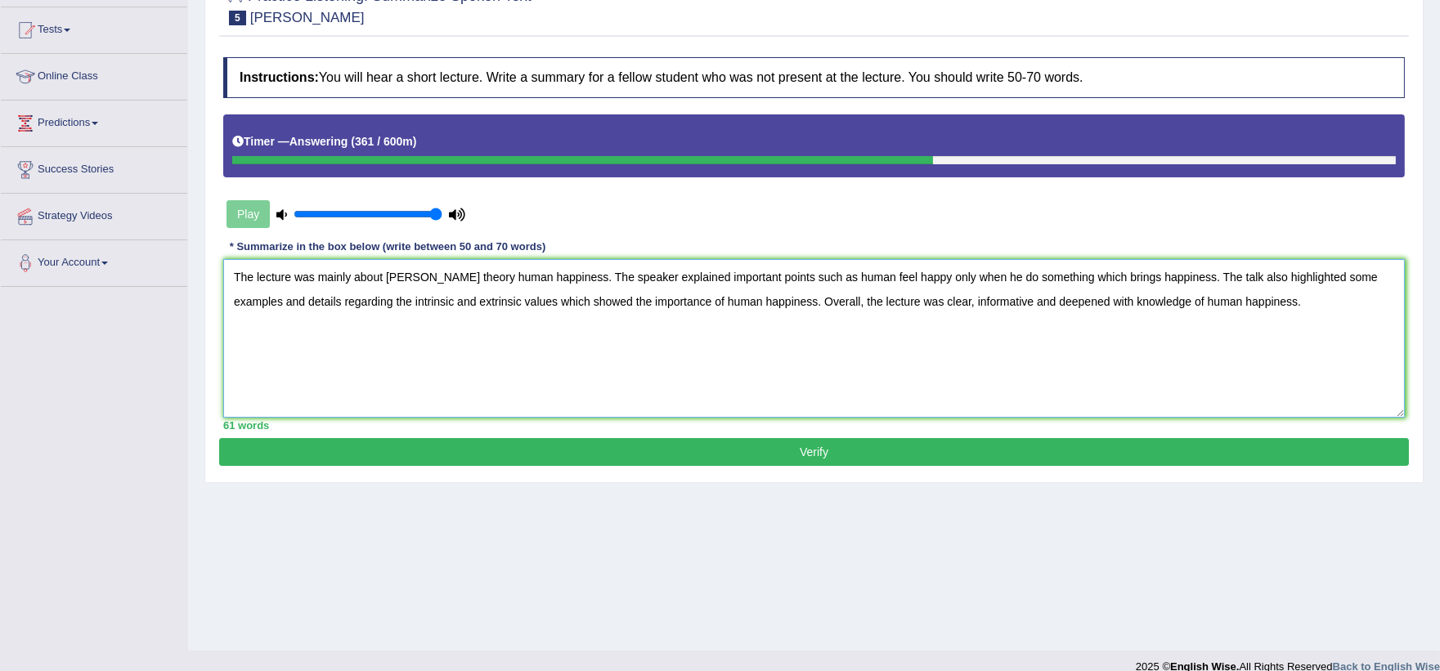
scroll to position [182, 0]
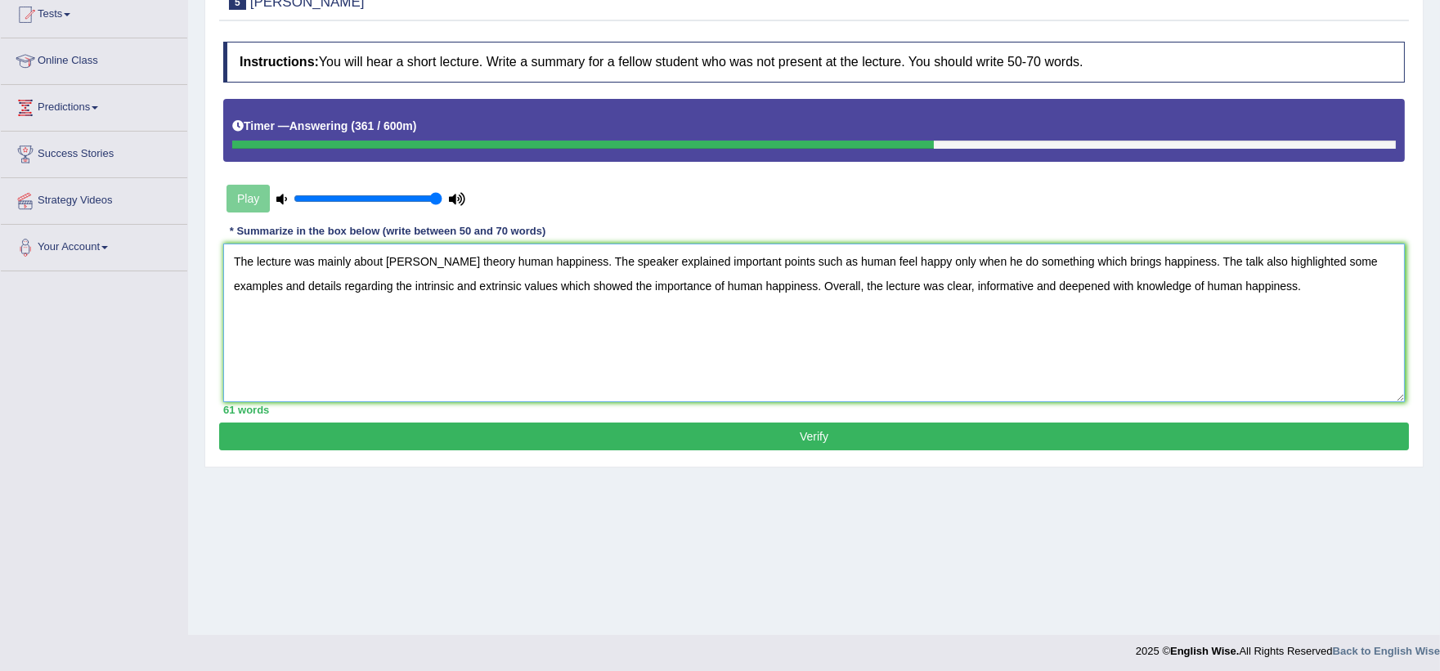
type textarea "The lecture was mainly about Aristotle theory human happiness. The speaker expl…"
click at [580, 446] on button "Verify" at bounding box center [813, 437] width 1189 height 28
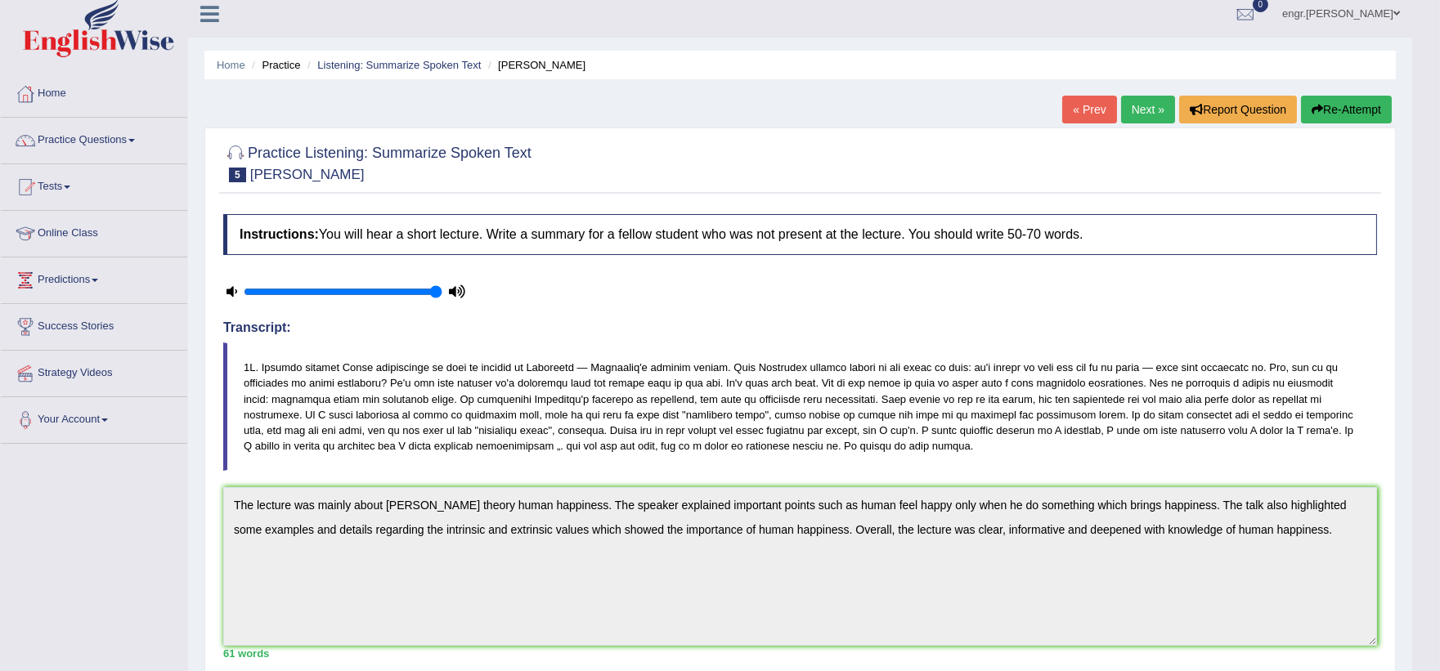
scroll to position [0, 0]
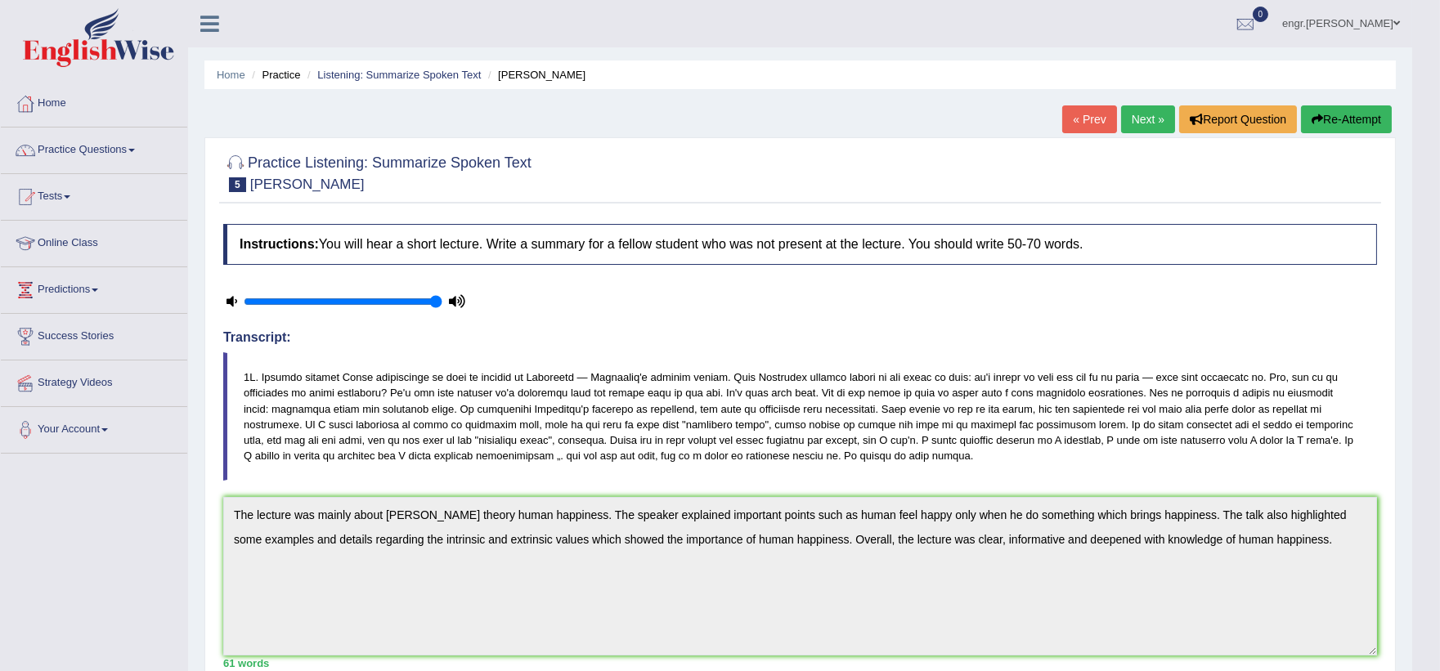
click at [1144, 114] on link "Next »" at bounding box center [1148, 119] width 54 height 28
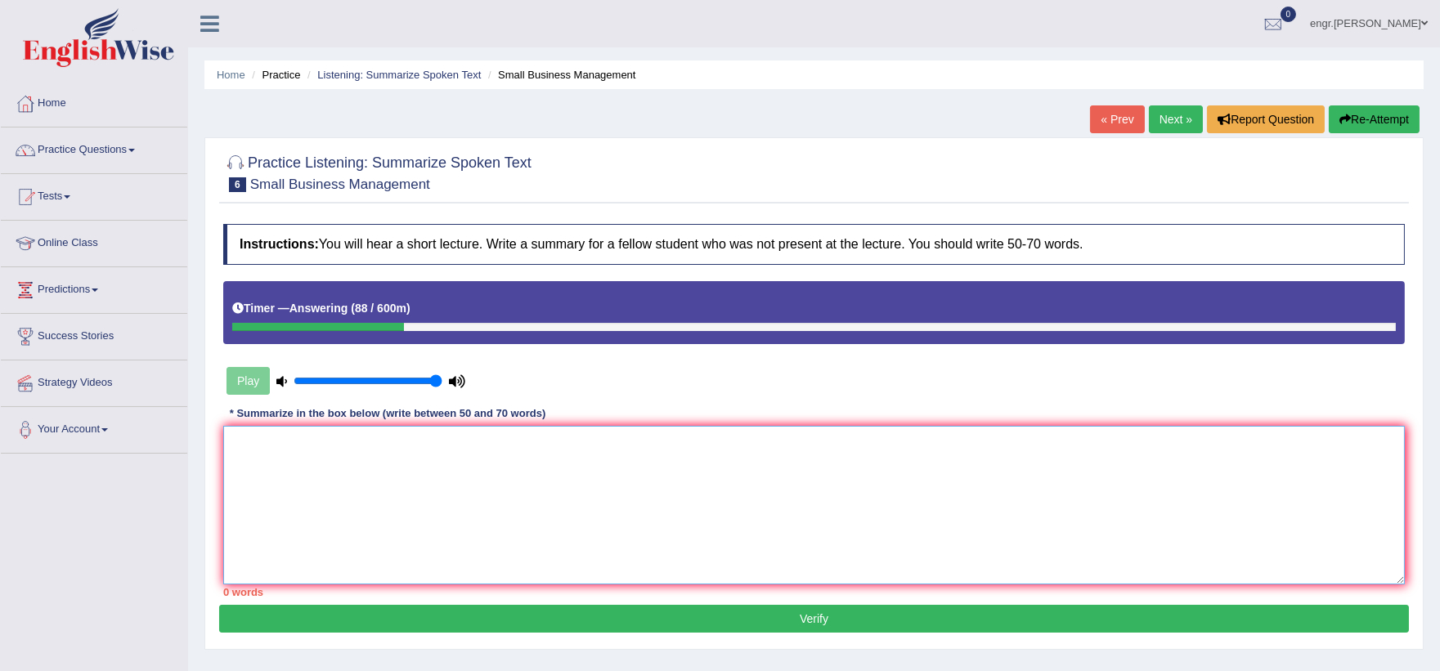
click at [634, 431] on textarea at bounding box center [813, 505] width 1181 height 159
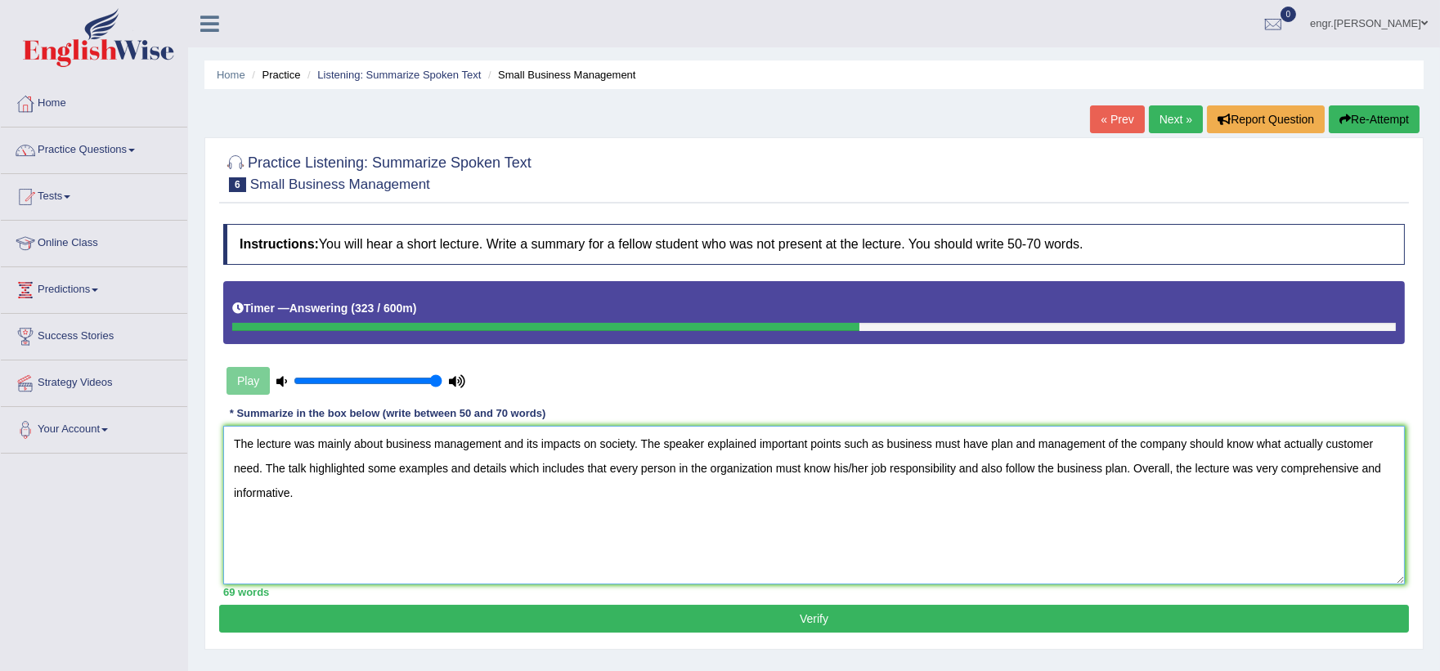
type textarea "The lecture was mainly about business management and its impacts on society. Th…"
click at [618, 615] on button "Verify" at bounding box center [813, 619] width 1189 height 28
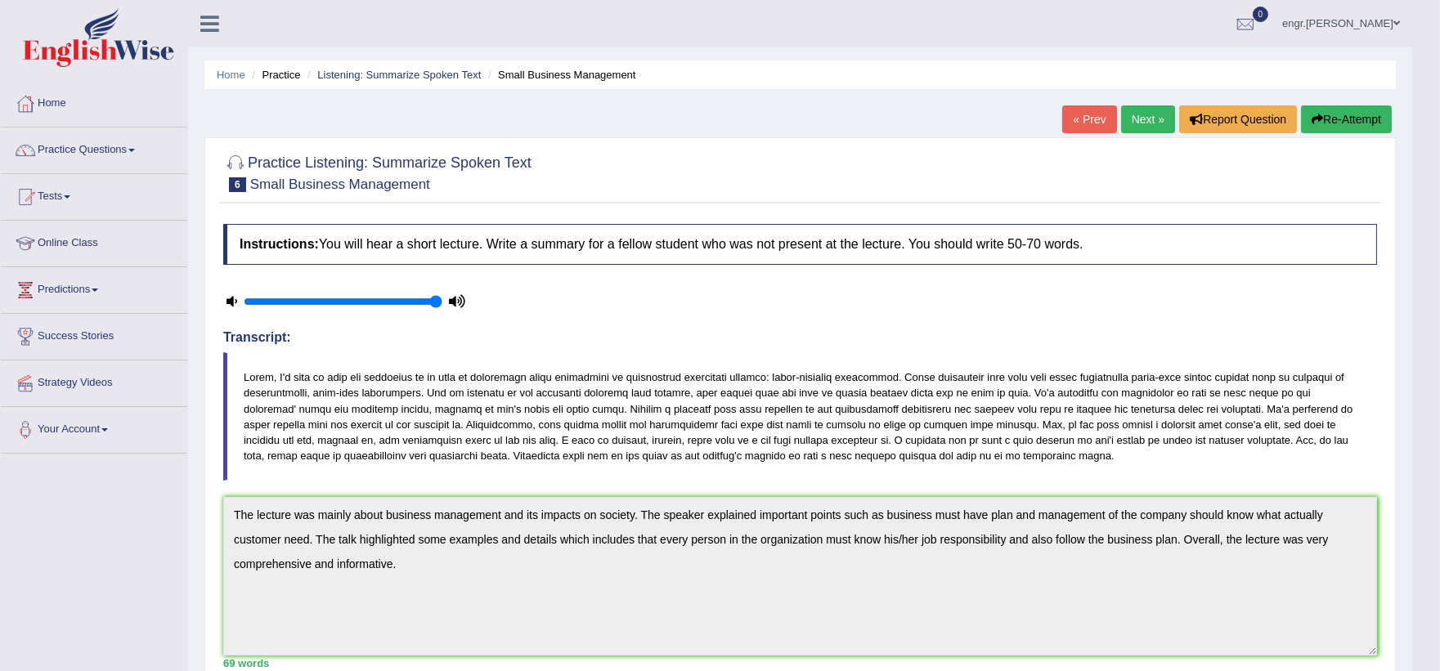
click at [1143, 119] on link "Next »" at bounding box center [1148, 119] width 54 height 28
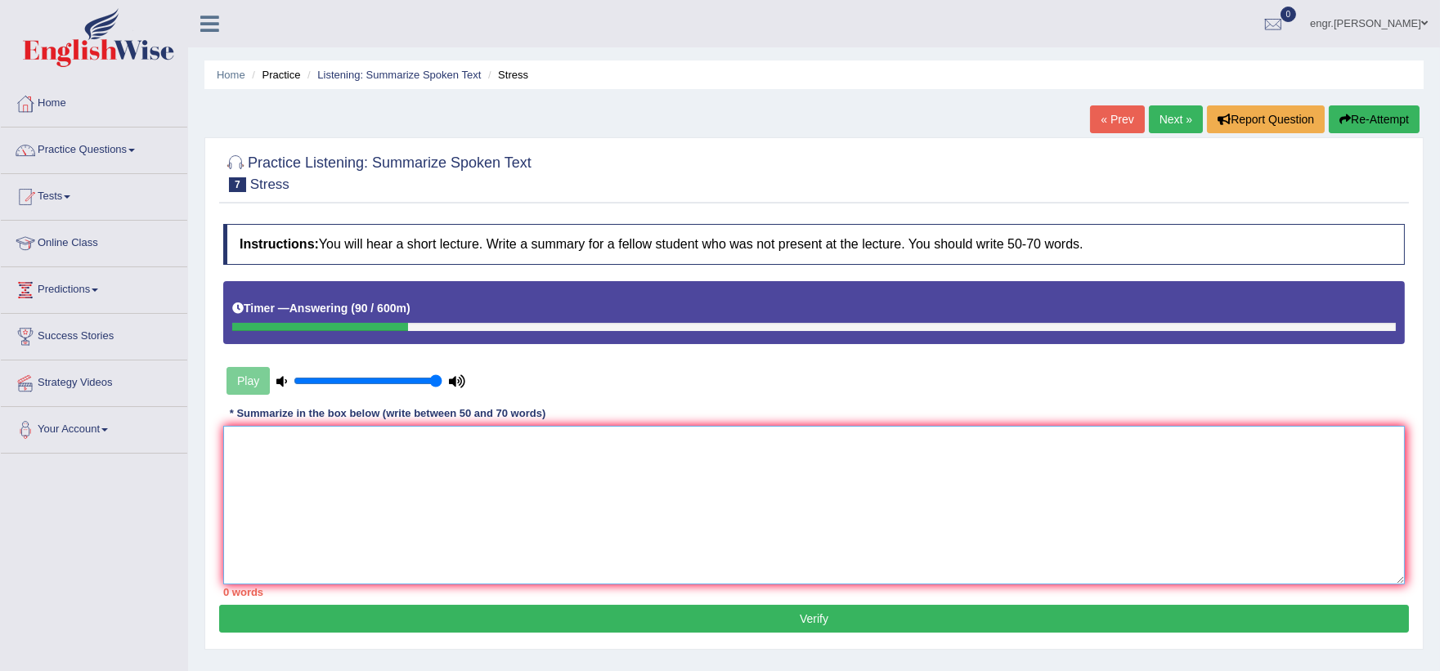
click at [363, 509] on textarea at bounding box center [813, 505] width 1181 height 159
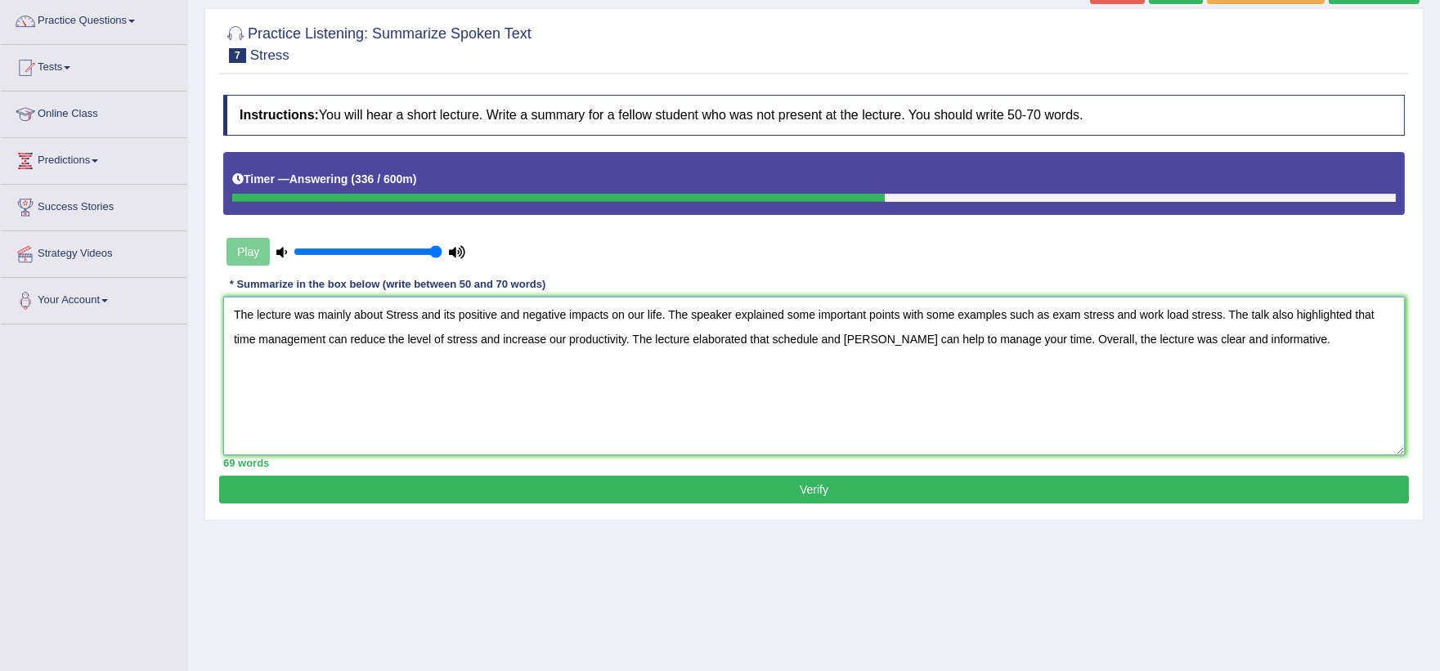
scroll to position [141, 0]
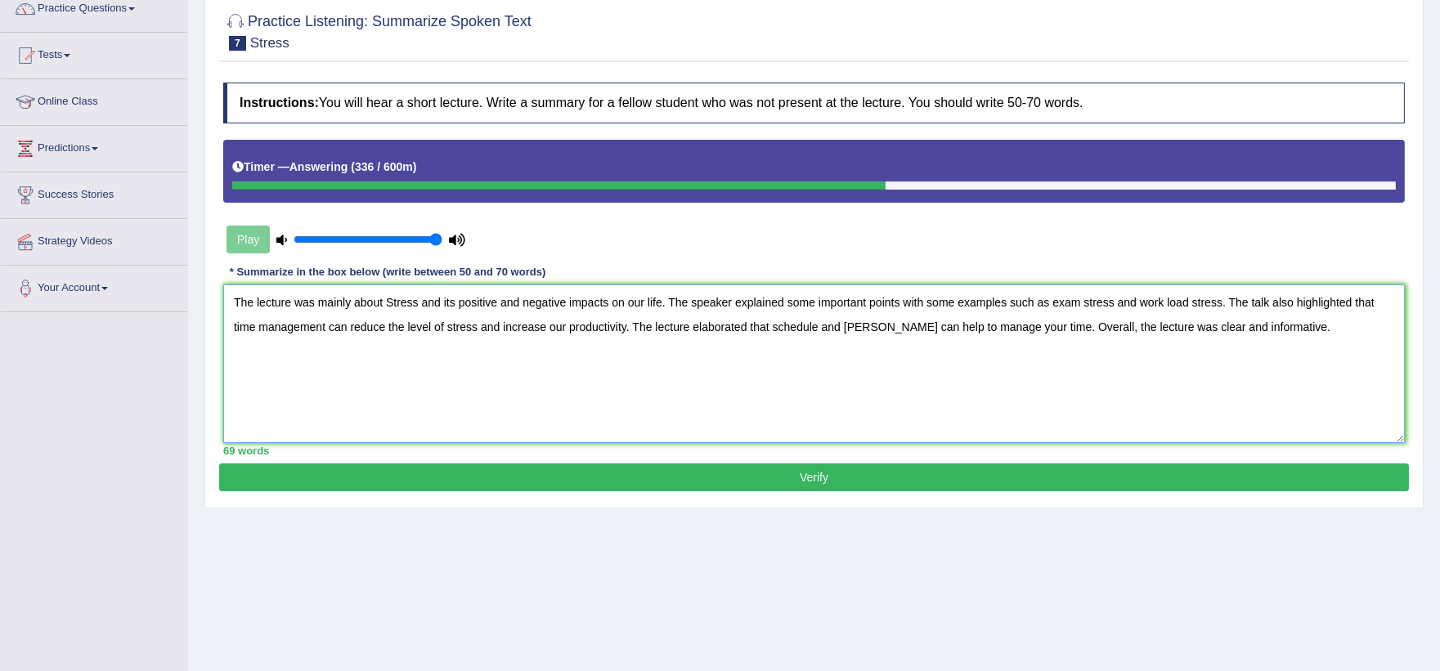
type textarea "The lecture was mainly about Stress and its positive and negative impacts on ou…"
click at [458, 468] on button "Verify" at bounding box center [813, 477] width 1189 height 28
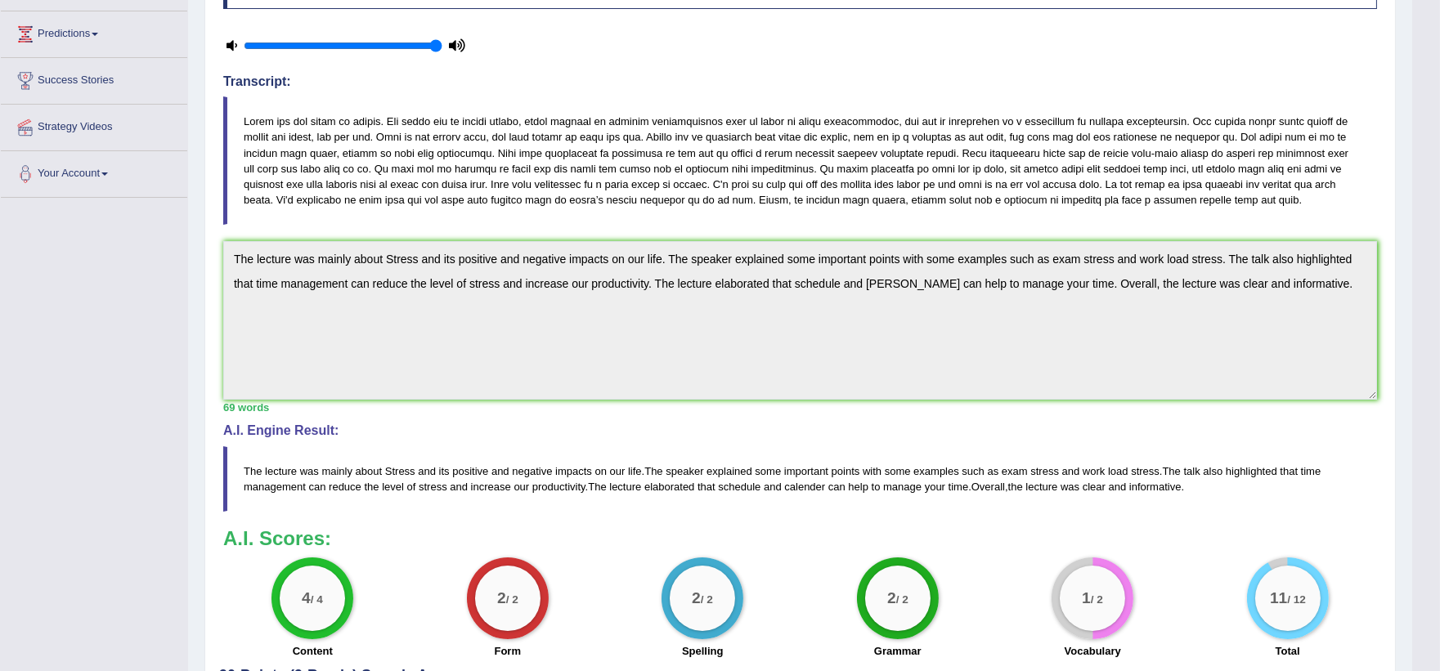
scroll to position [0, 0]
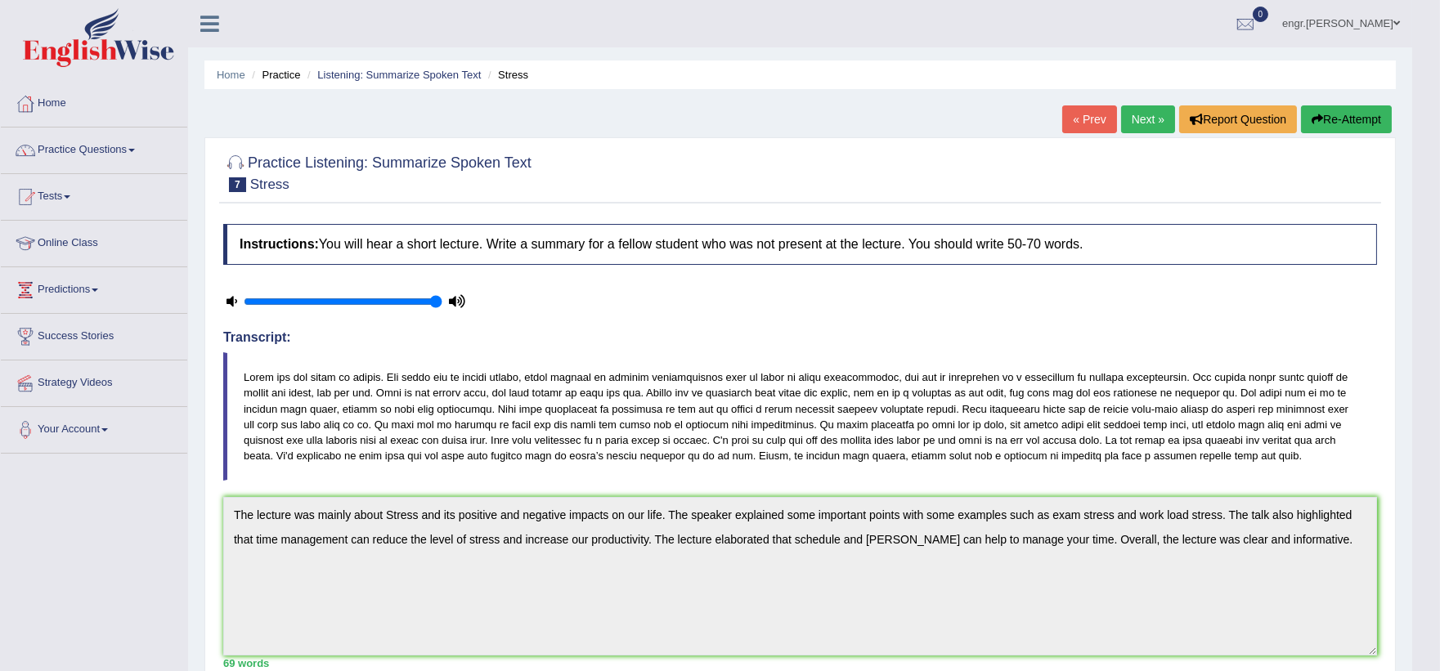
click at [1139, 123] on link "Next »" at bounding box center [1148, 119] width 54 height 28
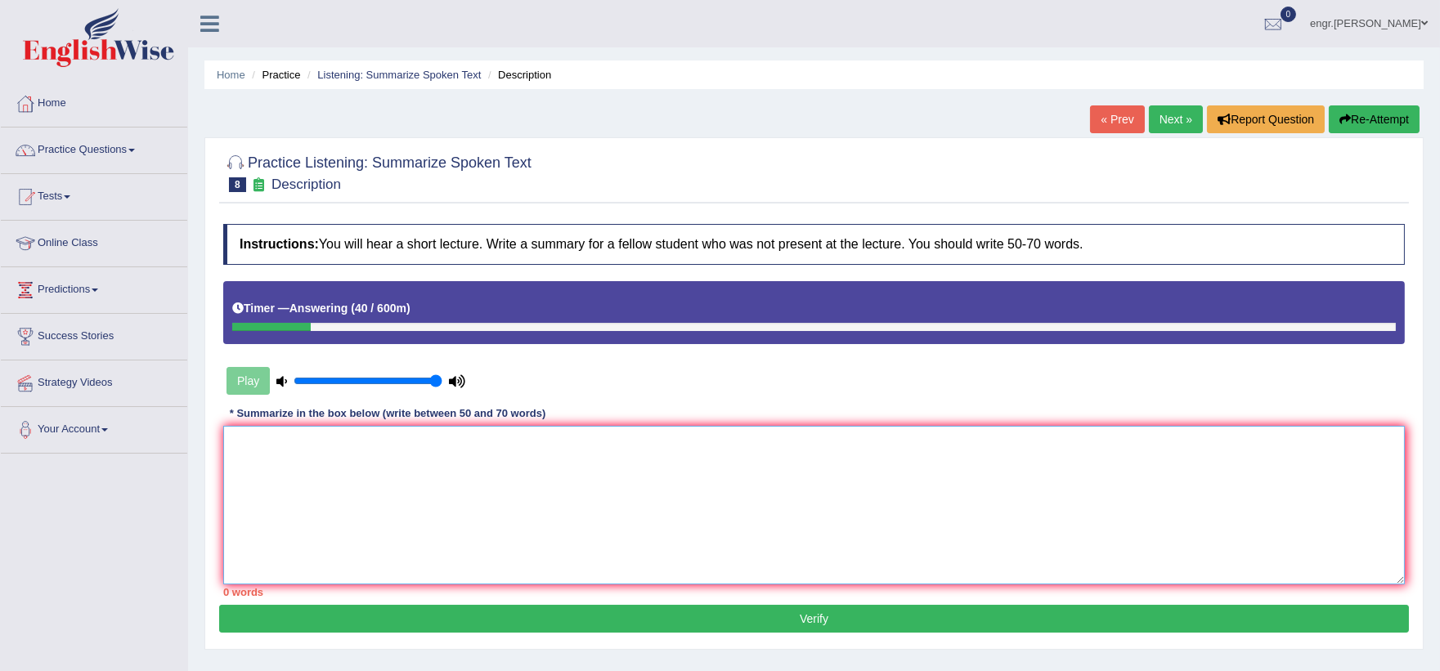
click at [418, 490] on textarea at bounding box center [813, 505] width 1181 height 159
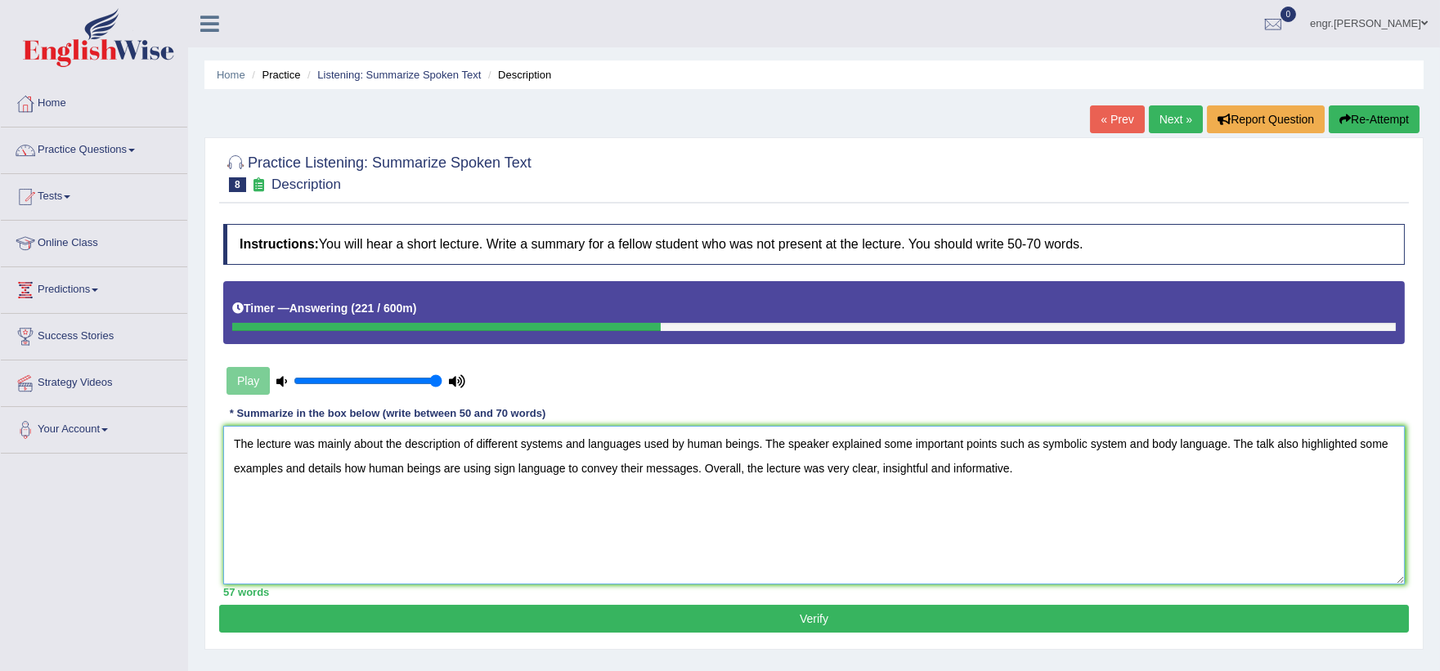
type textarea "The lecture was mainly about the description of different systems and languages…"
click at [617, 618] on button "Verify" at bounding box center [813, 619] width 1189 height 28
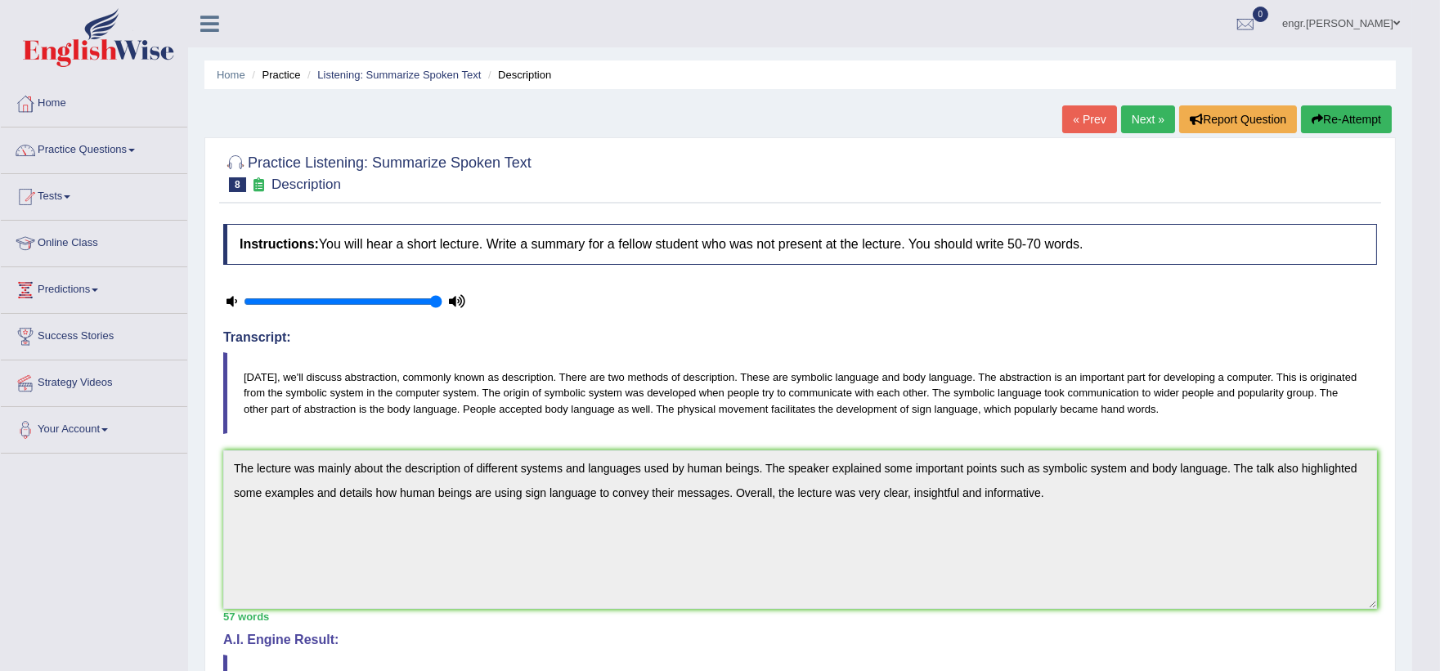
click at [1130, 124] on link "Next »" at bounding box center [1148, 119] width 54 height 28
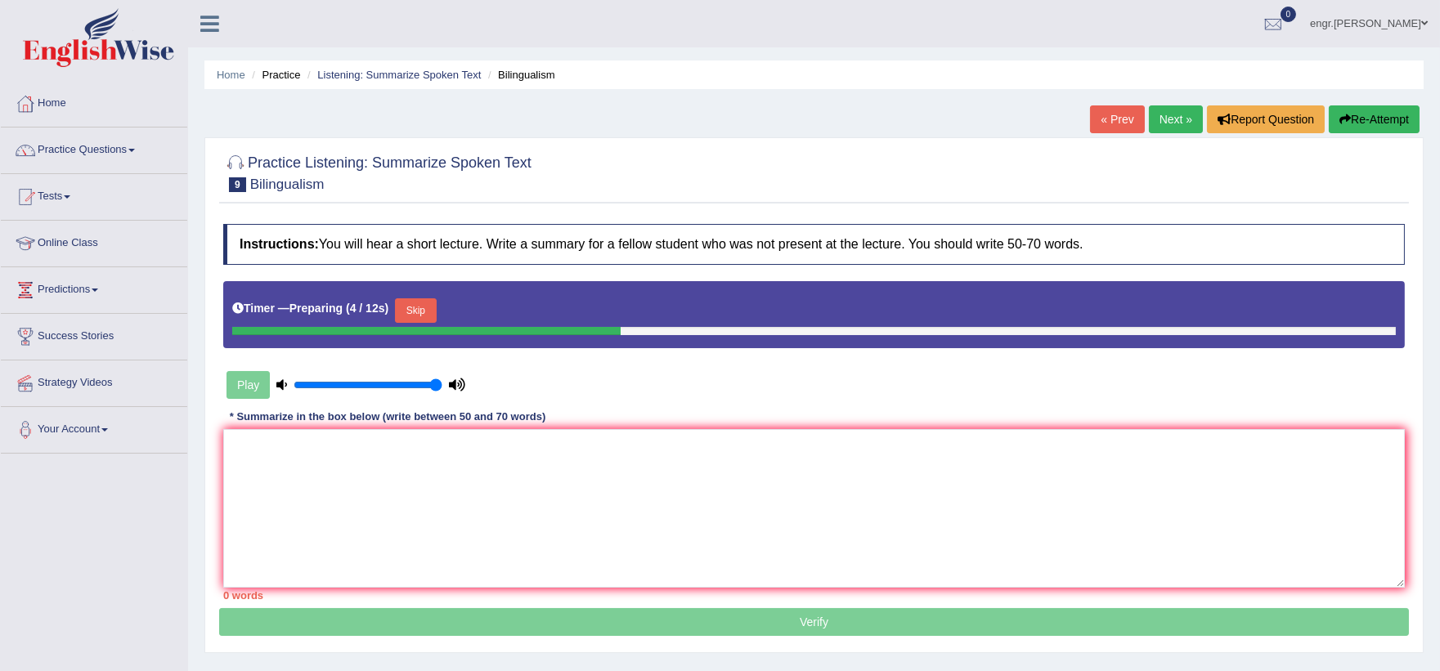
click at [106, 150] on link "Practice Questions" at bounding box center [94, 148] width 186 height 41
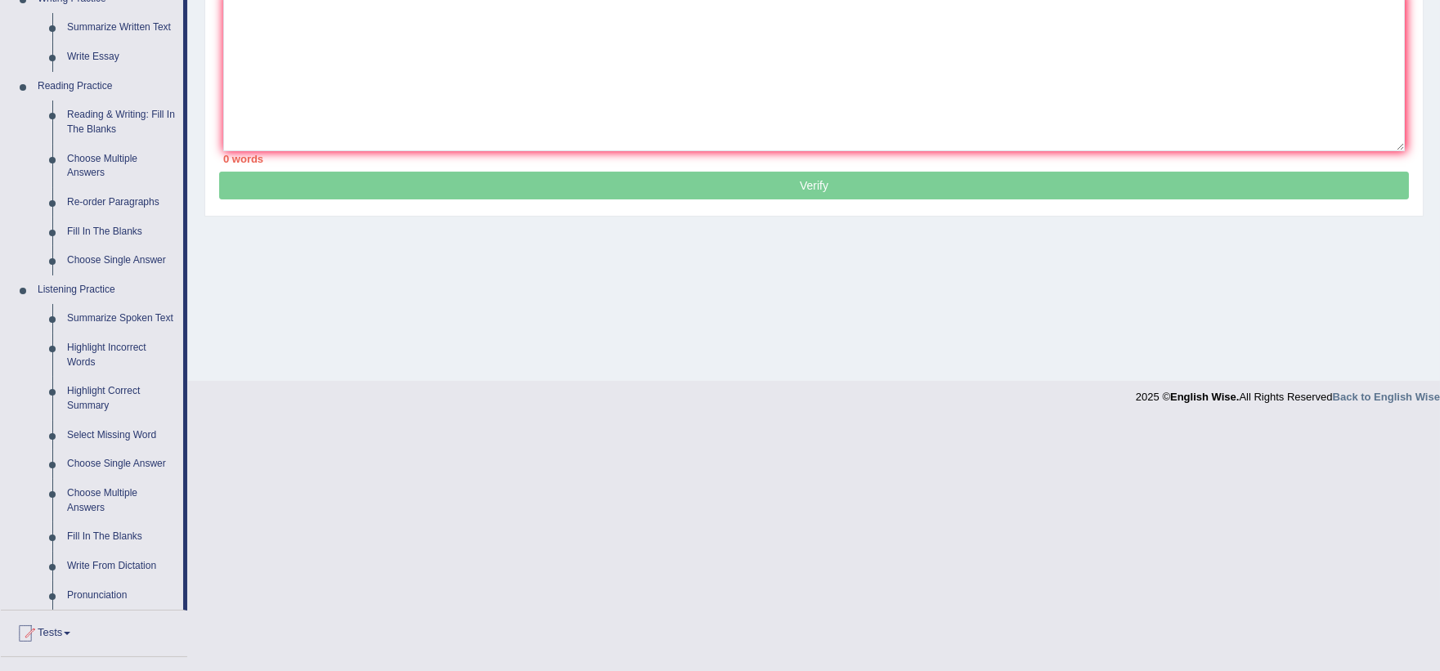
scroll to position [460, 0]
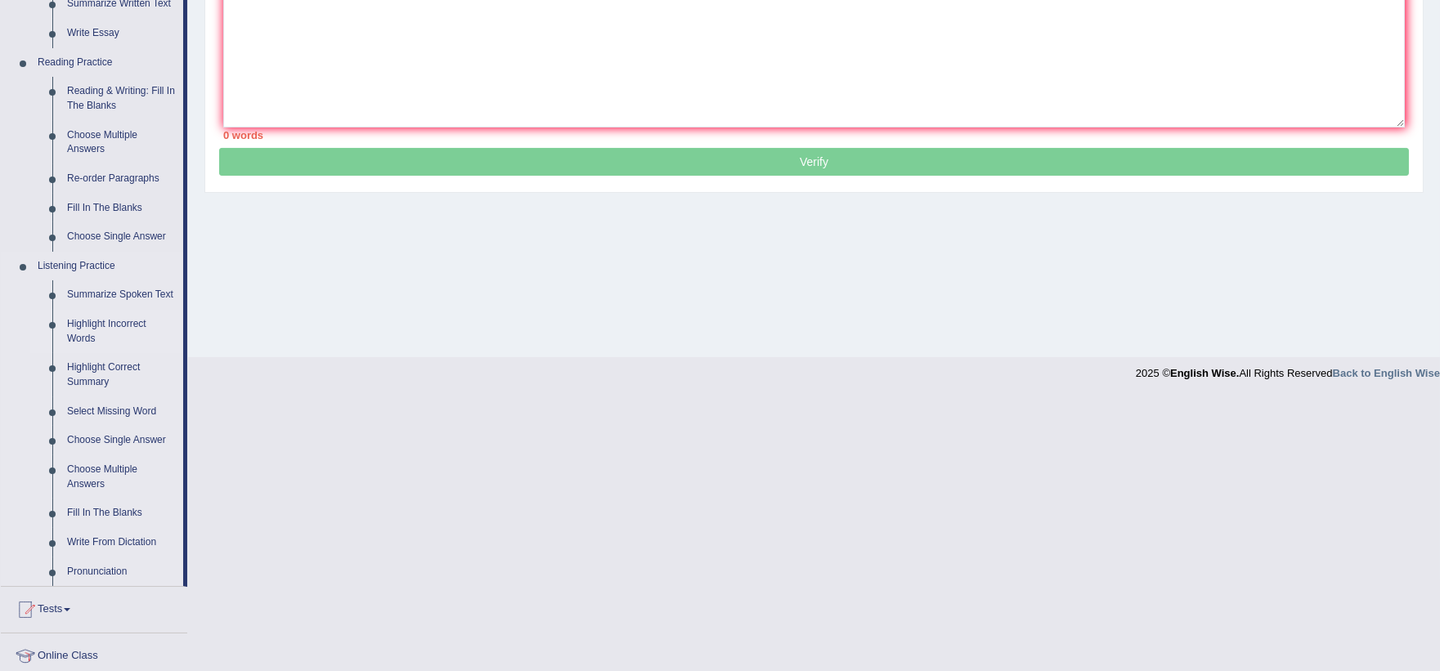
click at [115, 329] on link "Highlight Incorrect Words" at bounding box center [121, 331] width 123 height 43
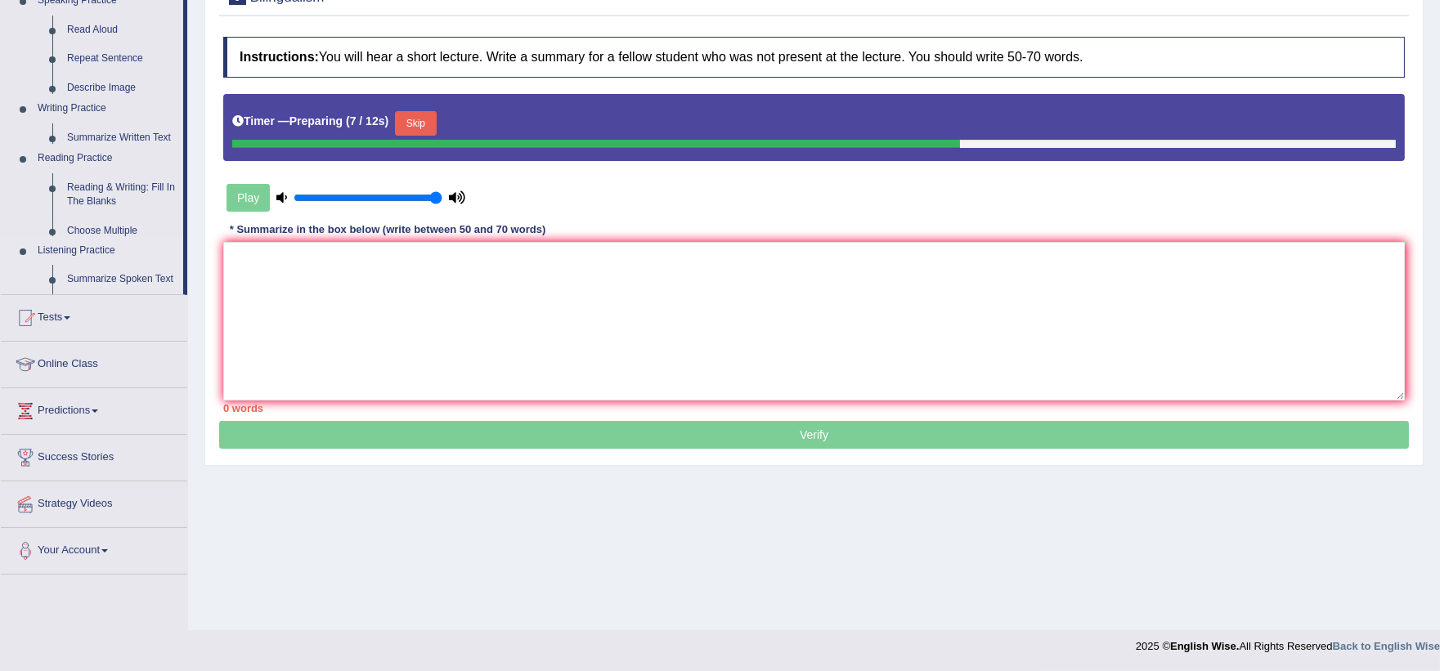
scroll to position [186, 0]
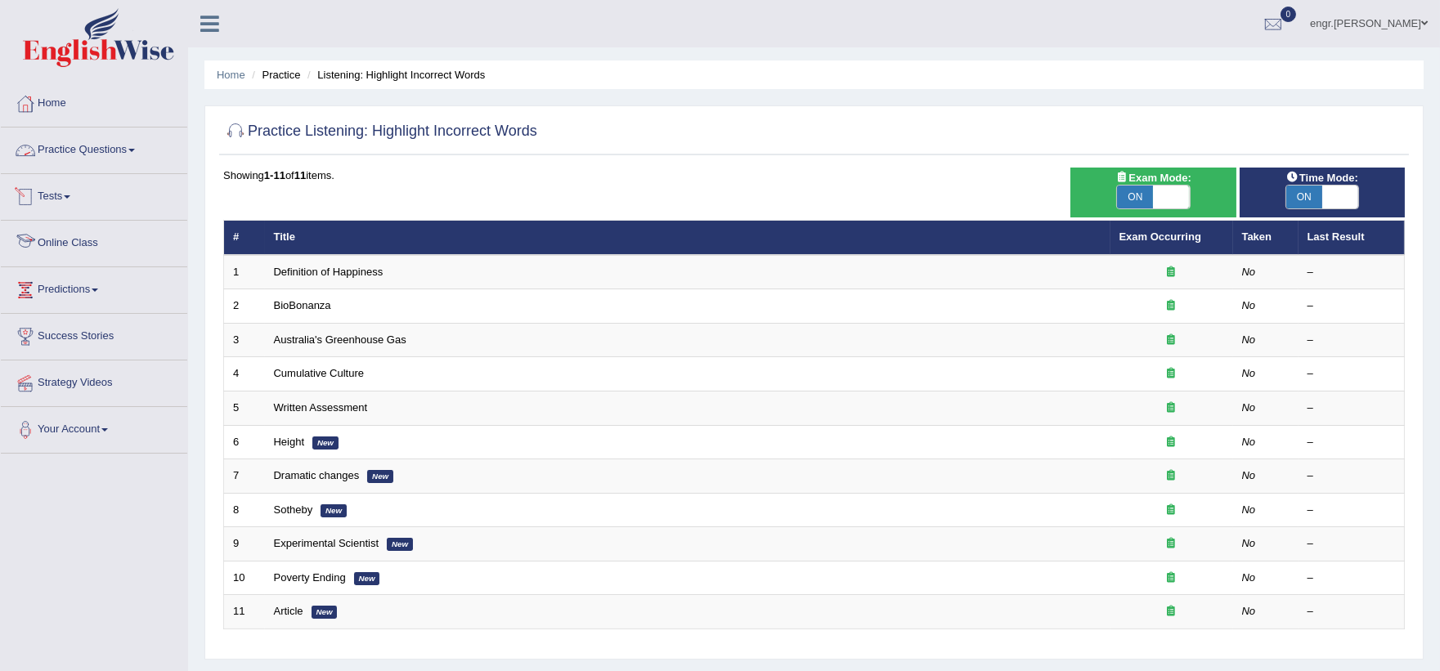
click at [93, 148] on link "Practice Questions" at bounding box center [94, 148] width 186 height 41
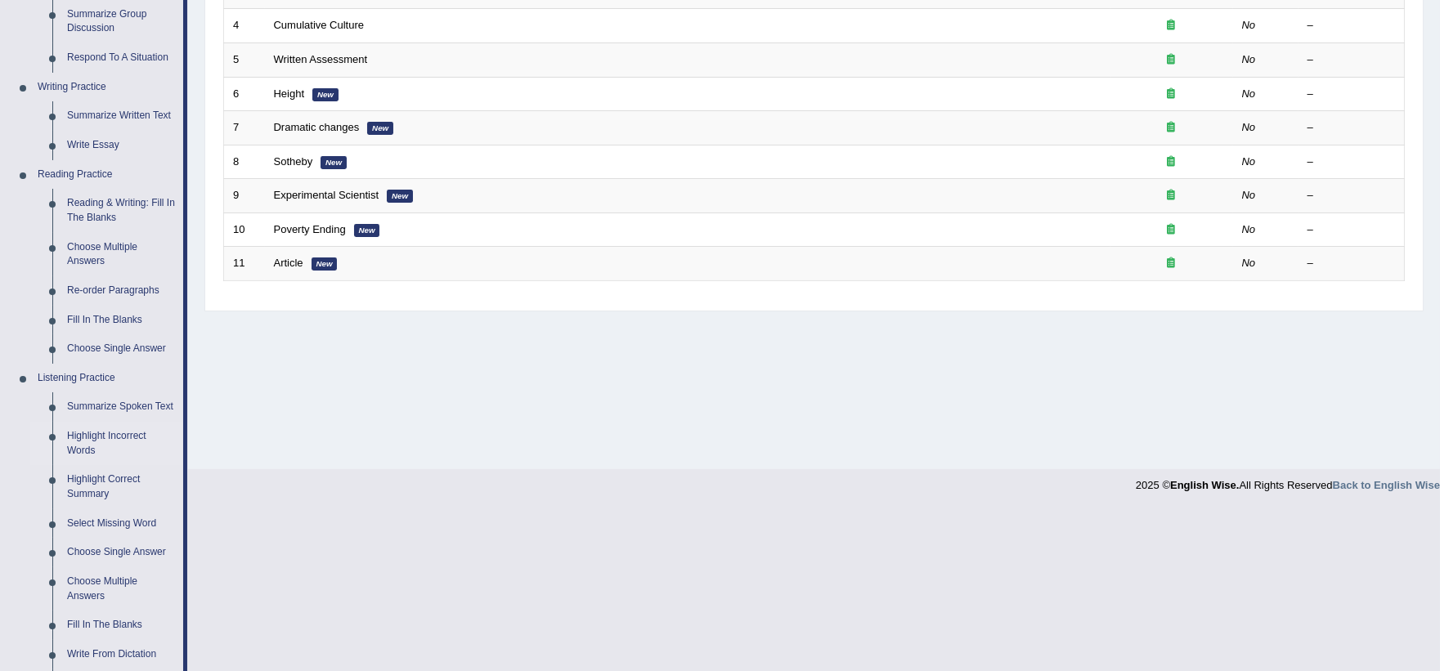
scroll to position [274, 0]
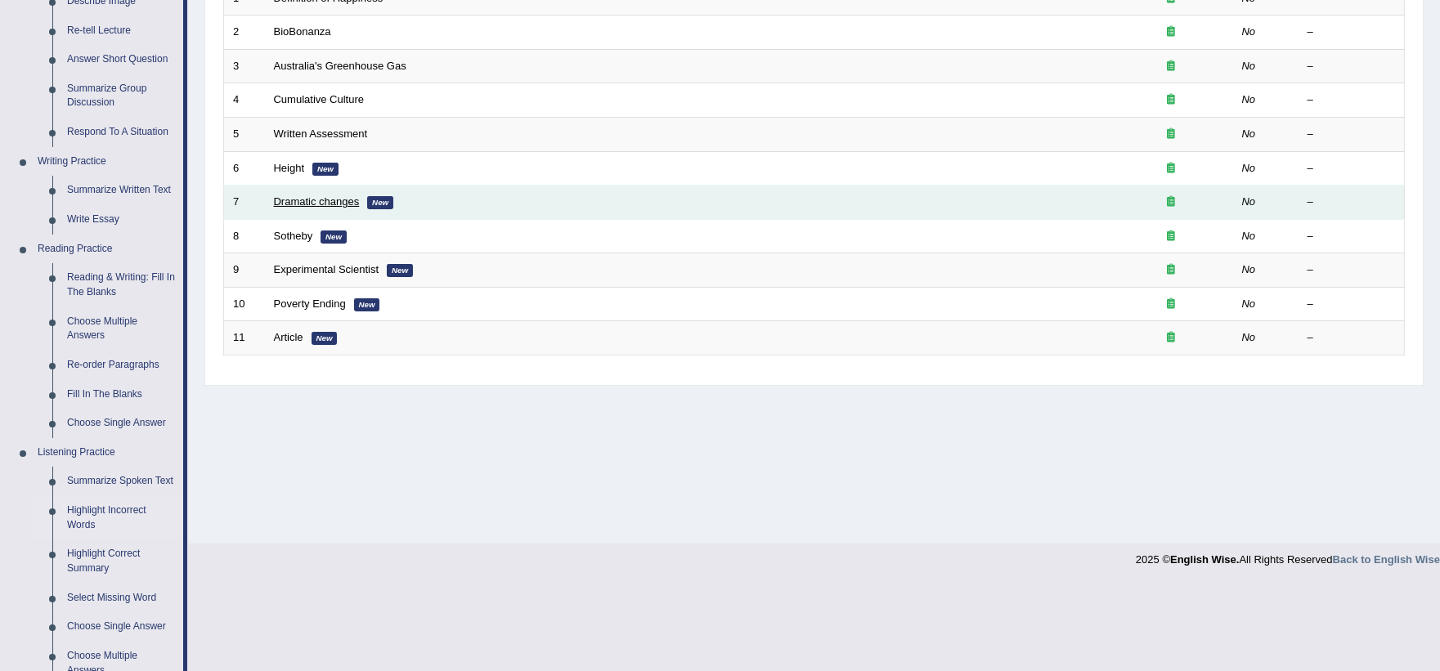
click at [299, 197] on link "Dramatic changes" at bounding box center [317, 201] width 86 height 12
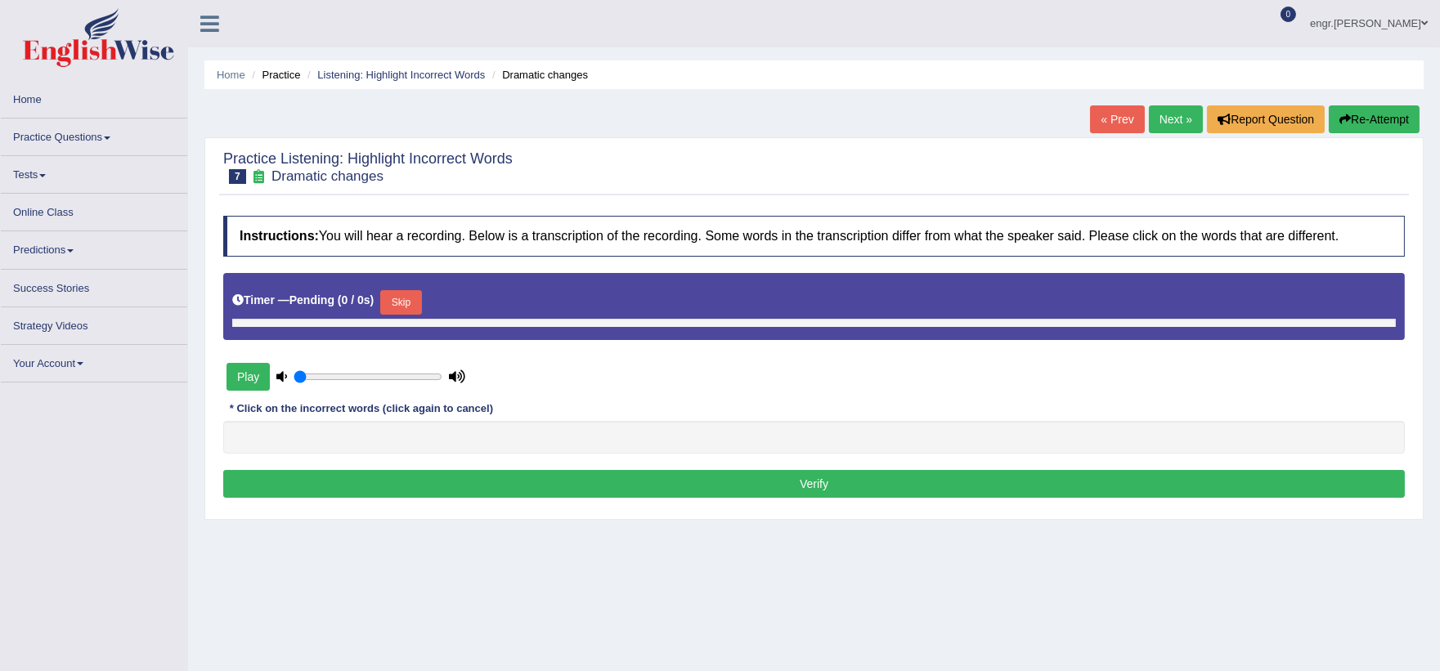
type input "1"
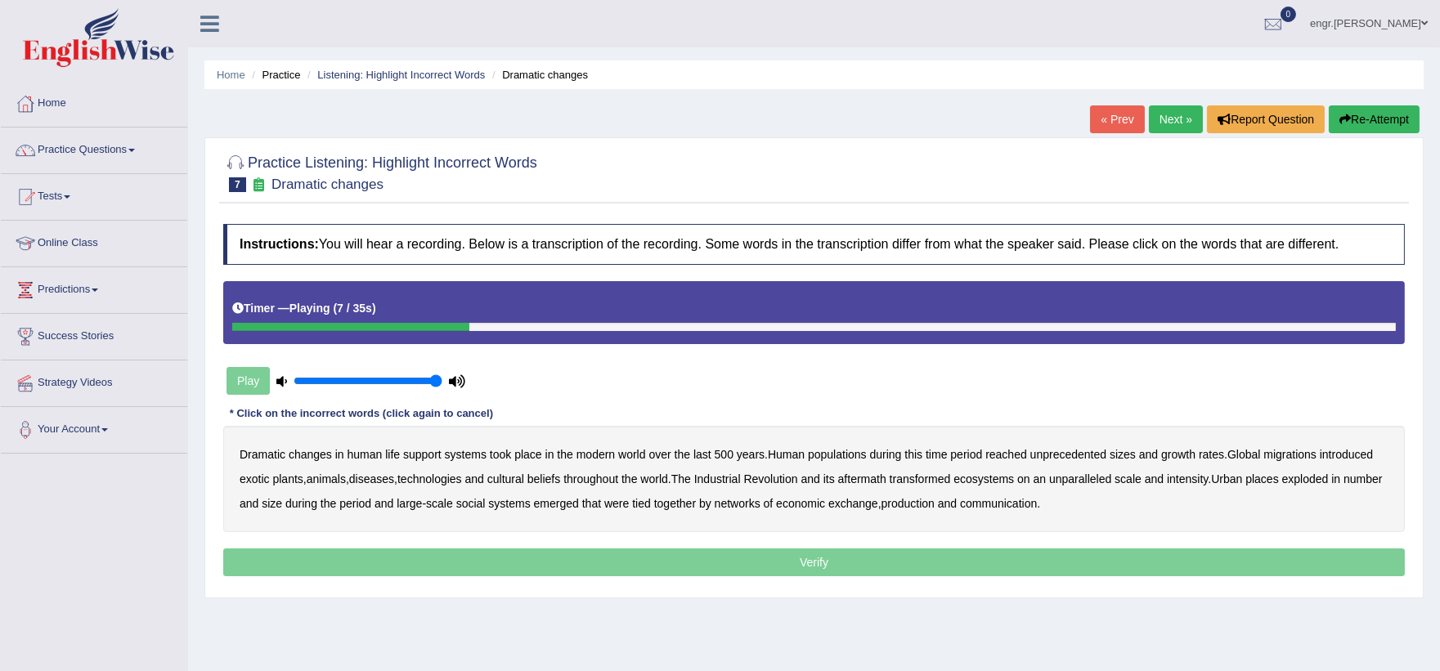
click at [856, 455] on b "populations" at bounding box center [837, 454] width 59 height 13
click at [383, 478] on b "diseases" at bounding box center [371, 478] width 45 height 13
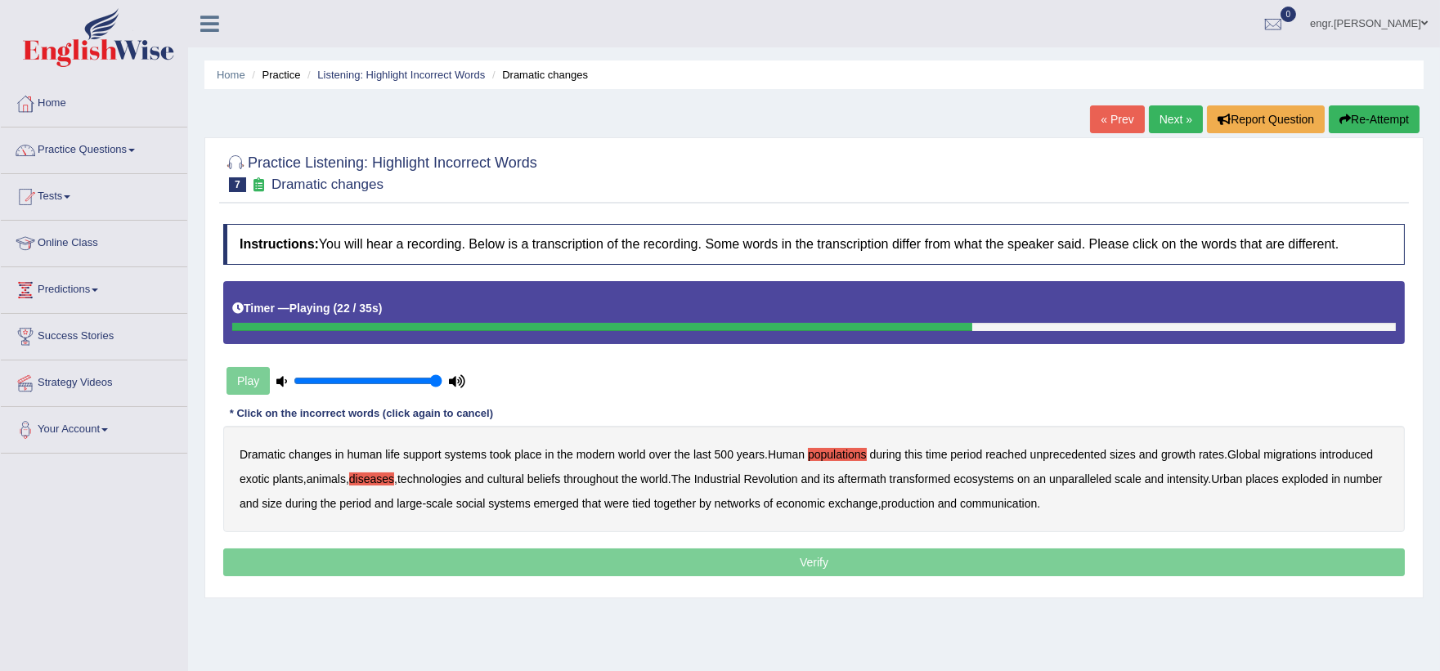
click at [986, 476] on b "ecosystems" at bounding box center [983, 478] width 60 height 13
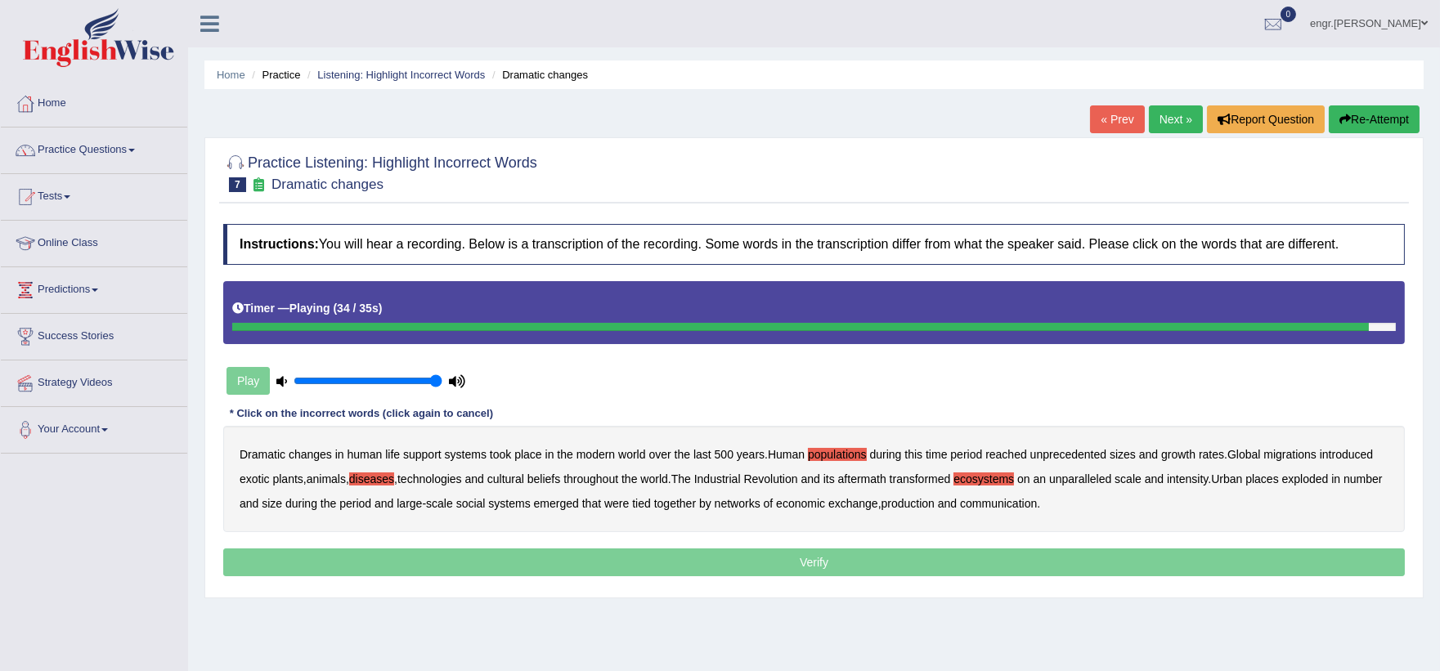
click at [934, 500] on b "production" at bounding box center [907, 503] width 53 height 13
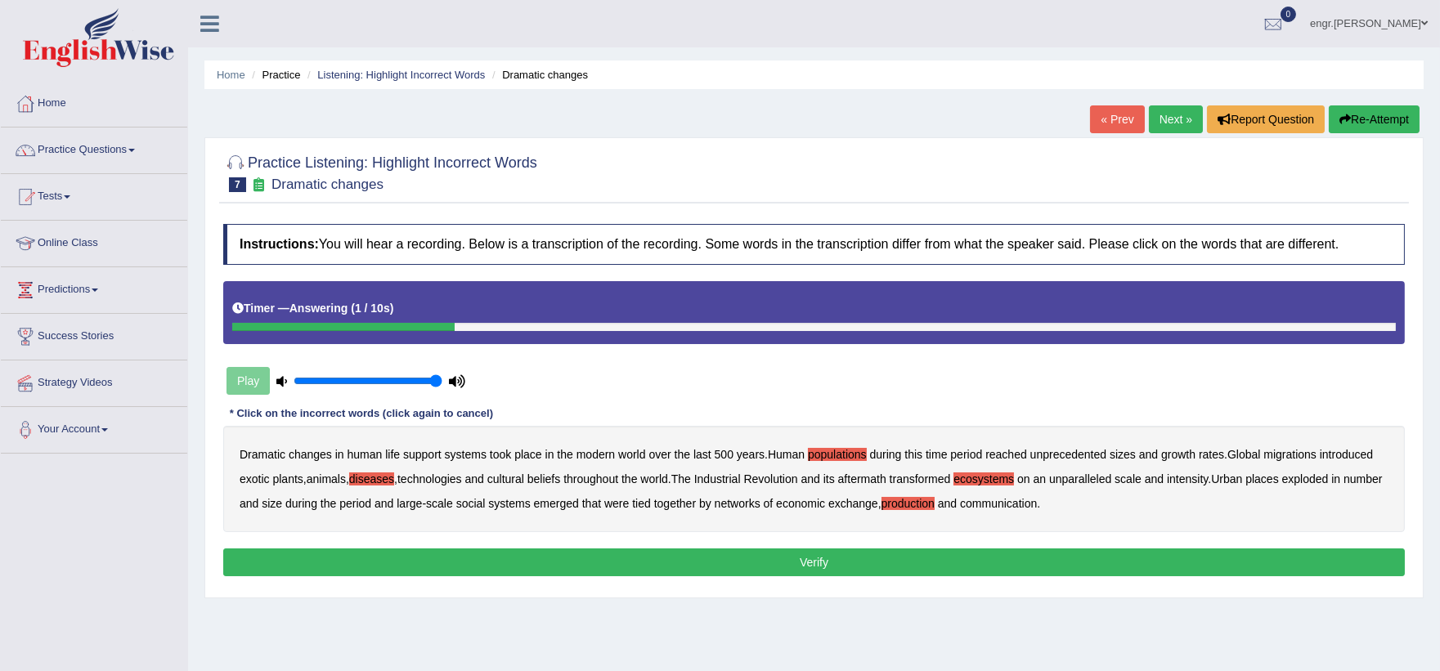
click at [907, 558] on button "Verify" at bounding box center [813, 563] width 1181 height 28
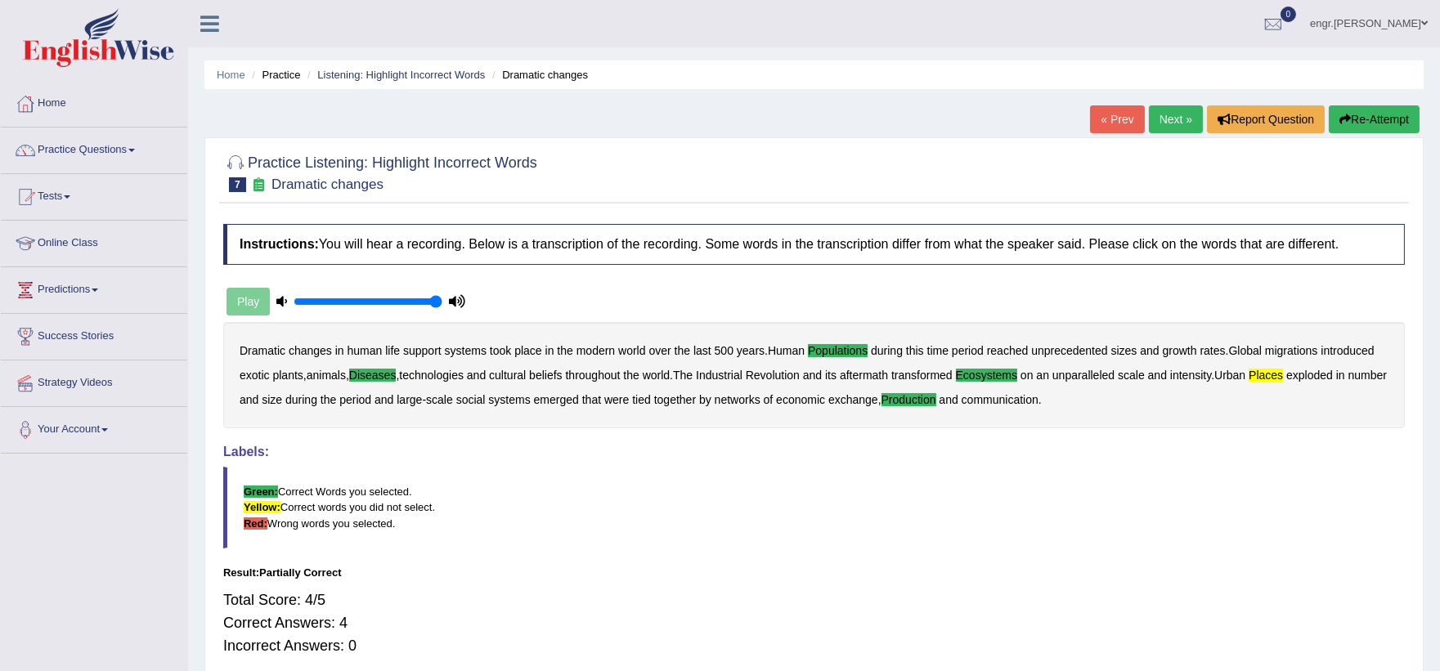
click at [1161, 115] on link "Next »" at bounding box center [1176, 119] width 54 height 28
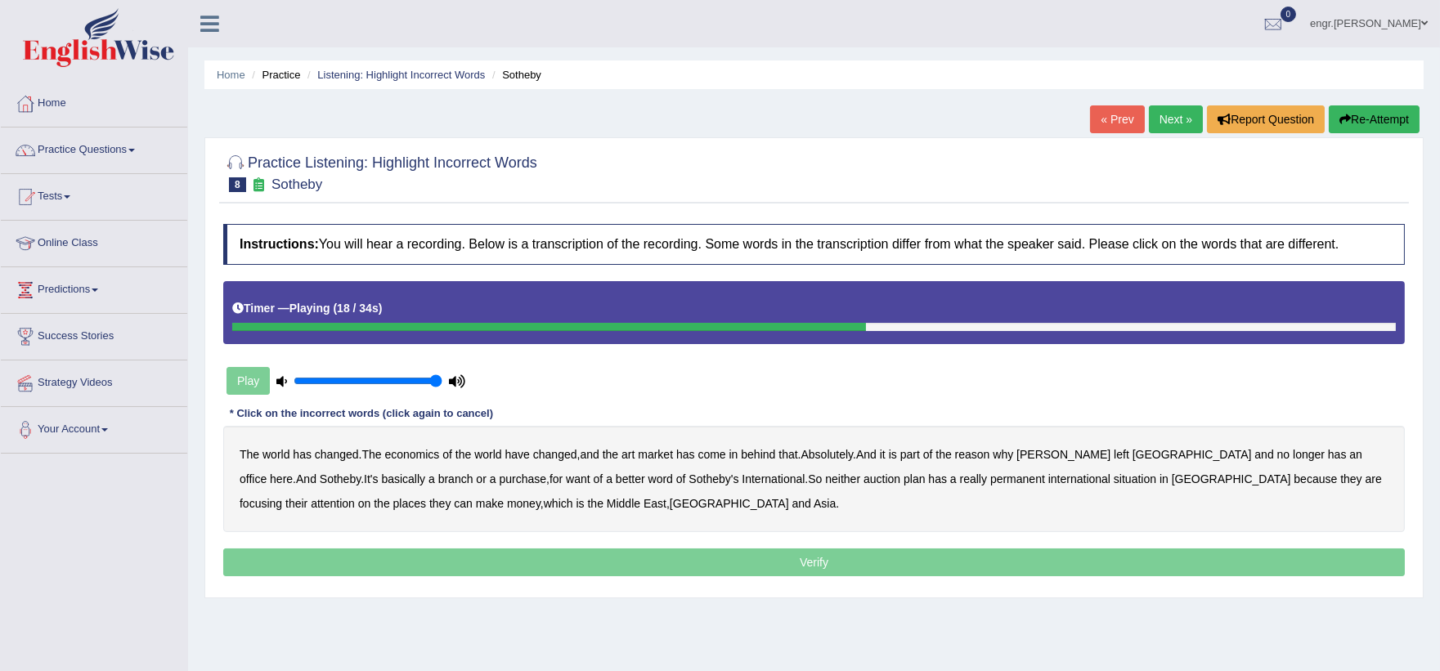
click at [499, 483] on b "purchase" at bounding box center [522, 478] width 47 height 13
click at [903, 481] on b "plan" at bounding box center [913, 478] width 21 height 13
click at [1113, 478] on b "situation" at bounding box center [1134, 478] width 43 height 13
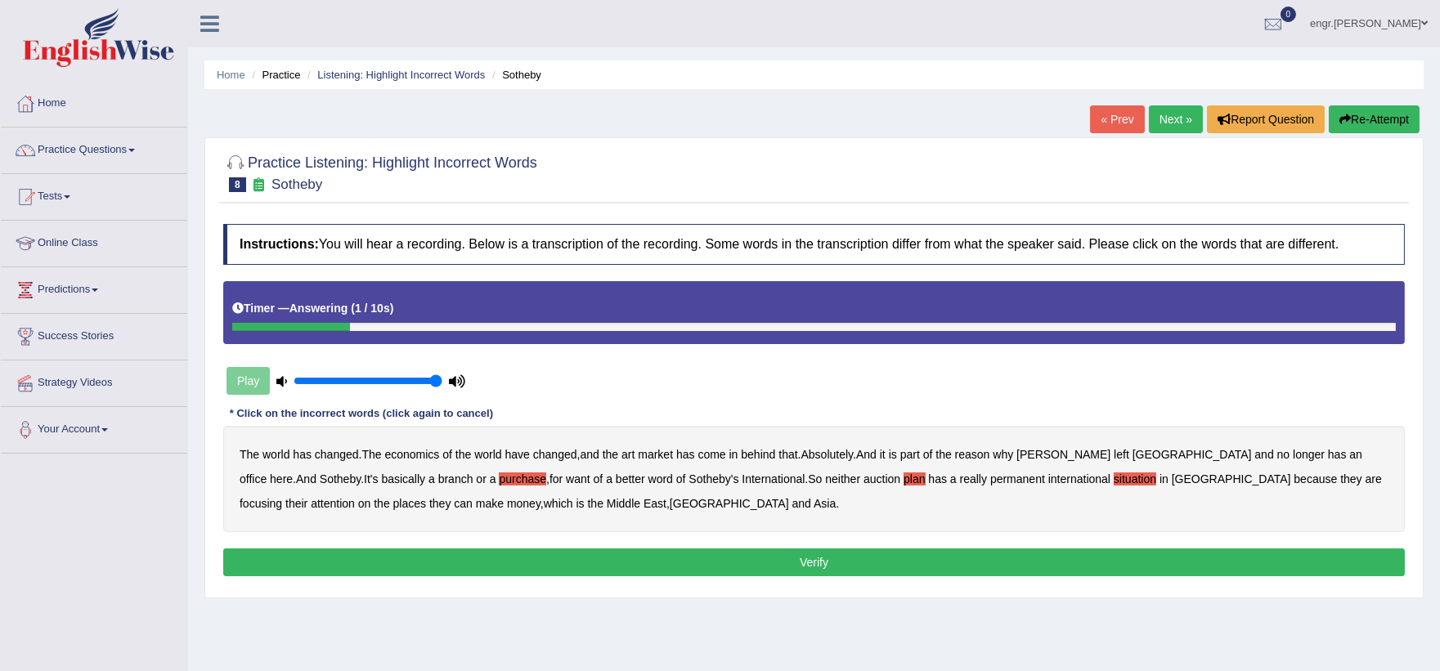
click at [528, 554] on button "Verify" at bounding box center [813, 563] width 1181 height 28
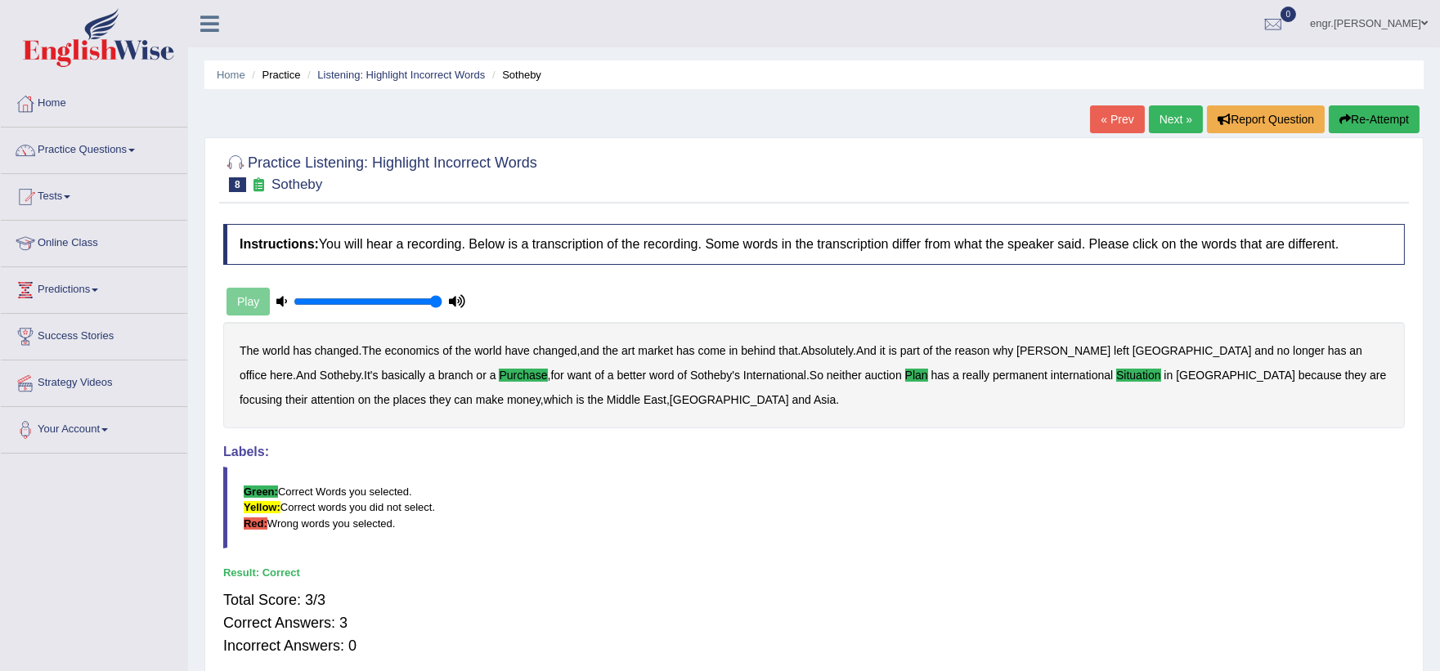
click at [1179, 123] on link "Next »" at bounding box center [1176, 119] width 54 height 28
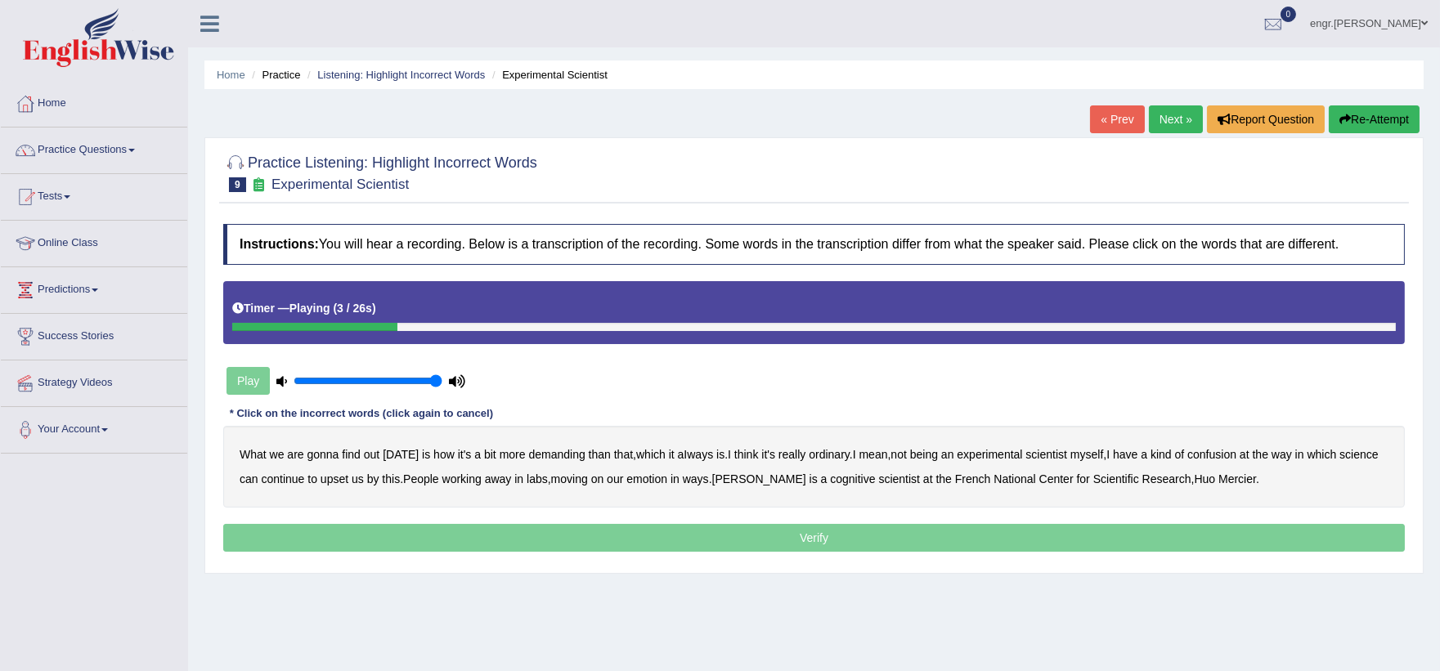
click at [562, 455] on b "demanding" at bounding box center [556, 454] width 56 height 13
click at [830, 455] on b "ordinary" at bounding box center [828, 454] width 41 height 13
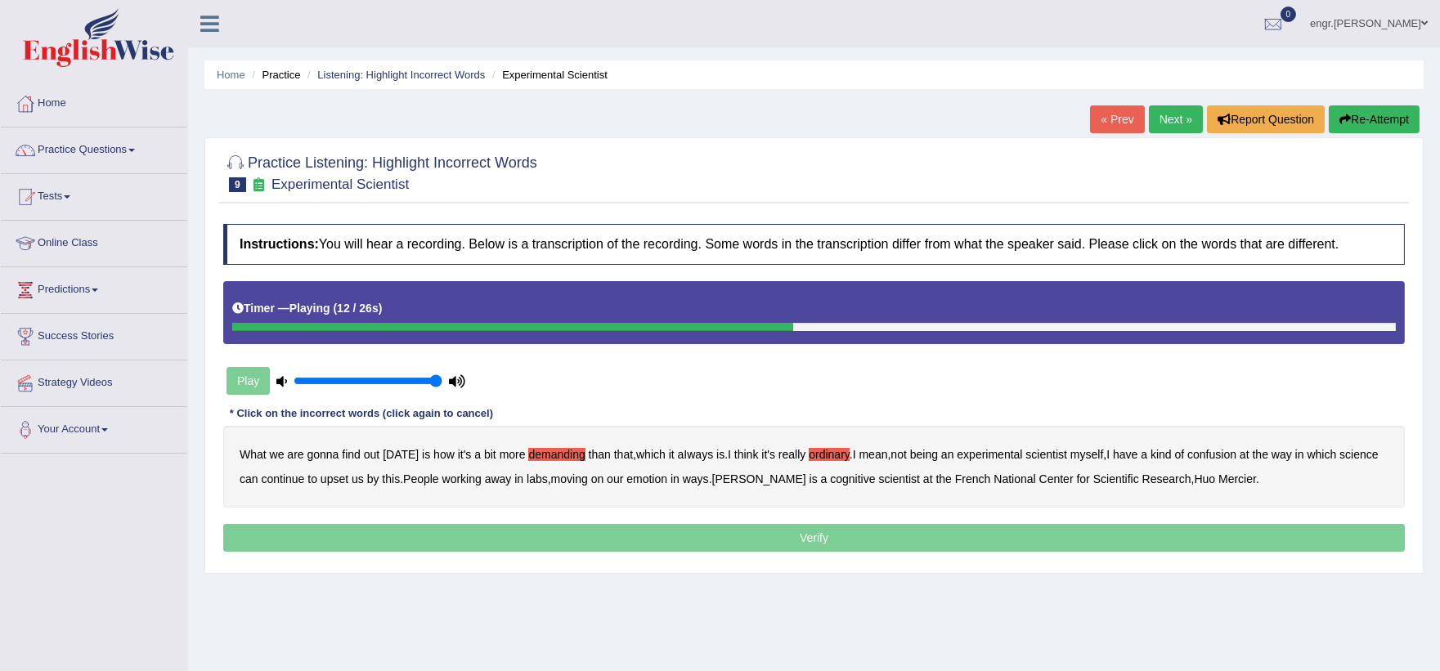
click at [1226, 450] on b "confusion" at bounding box center [1211, 454] width 49 height 13
click at [344, 479] on b "upset" at bounding box center [334, 478] width 28 height 13
click at [656, 479] on b "emotion" at bounding box center [646, 478] width 41 height 13
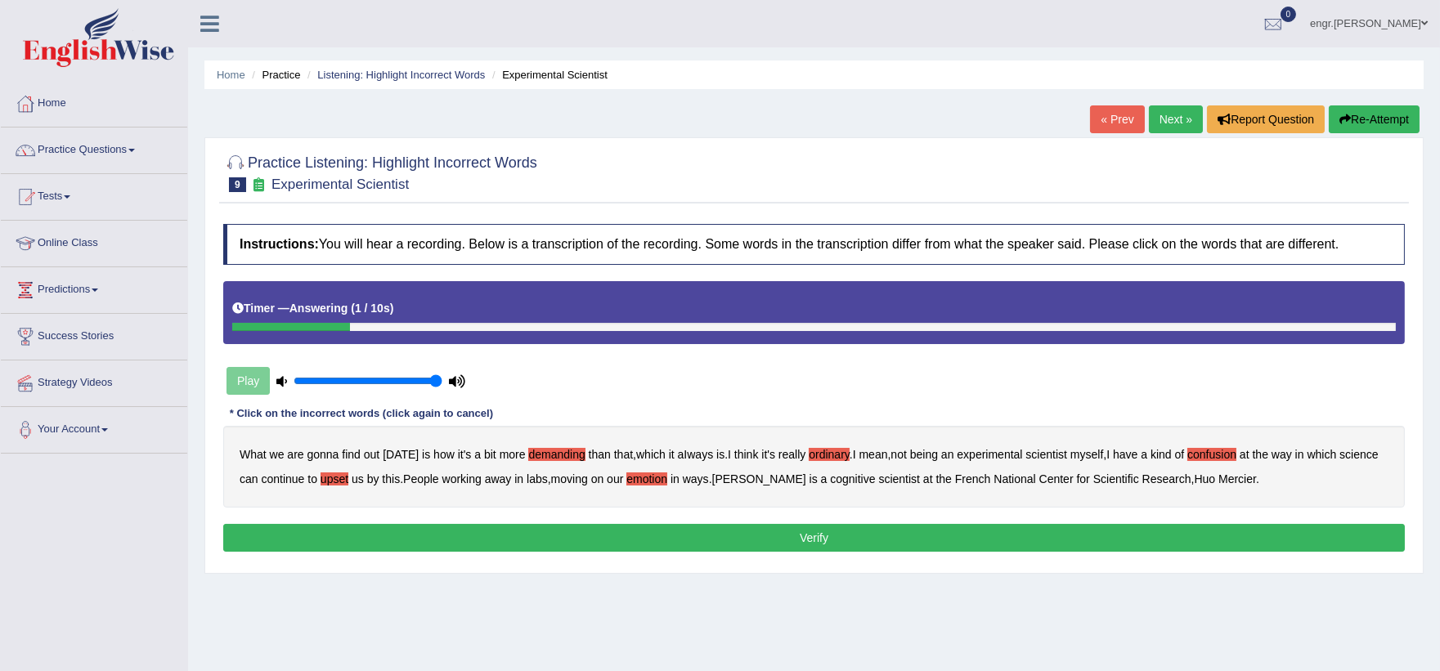
click at [1055, 528] on button "Verify" at bounding box center [813, 538] width 1181 height 28
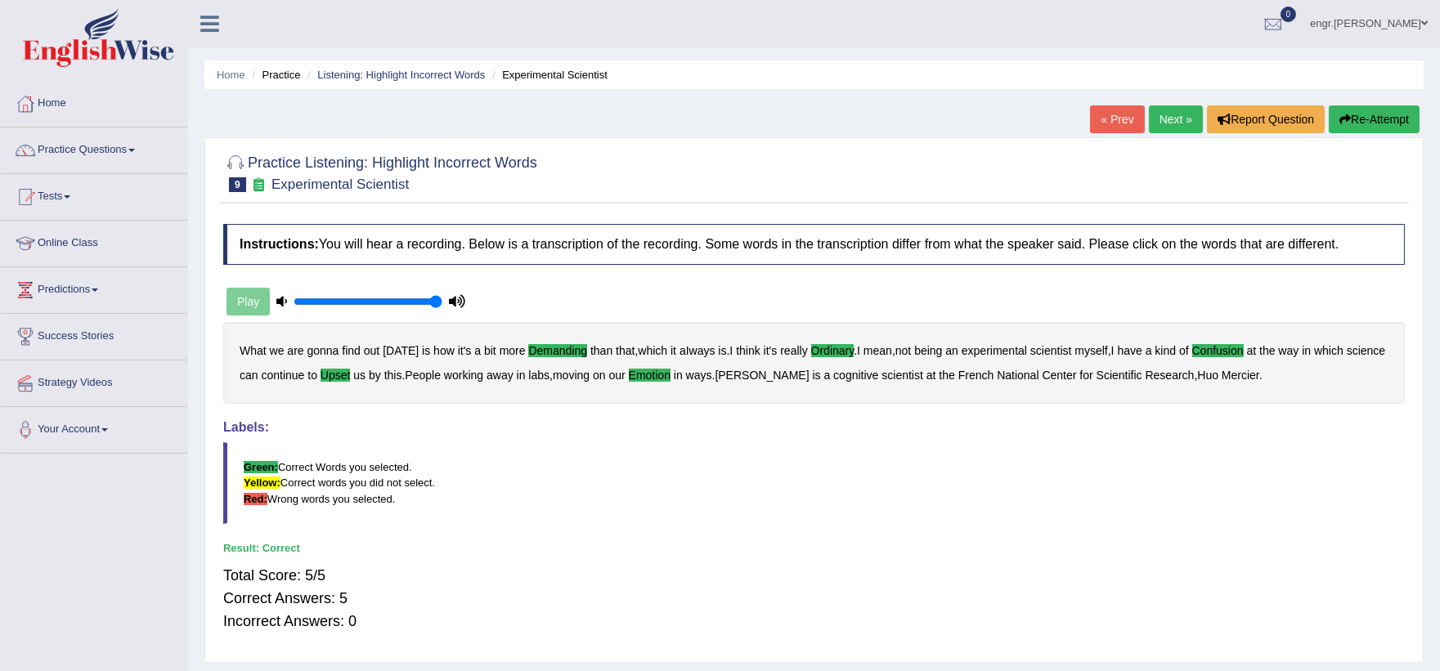
click at [1150, 123] on link "Next »" at bounding box center [1176, 119] width 54 height 28
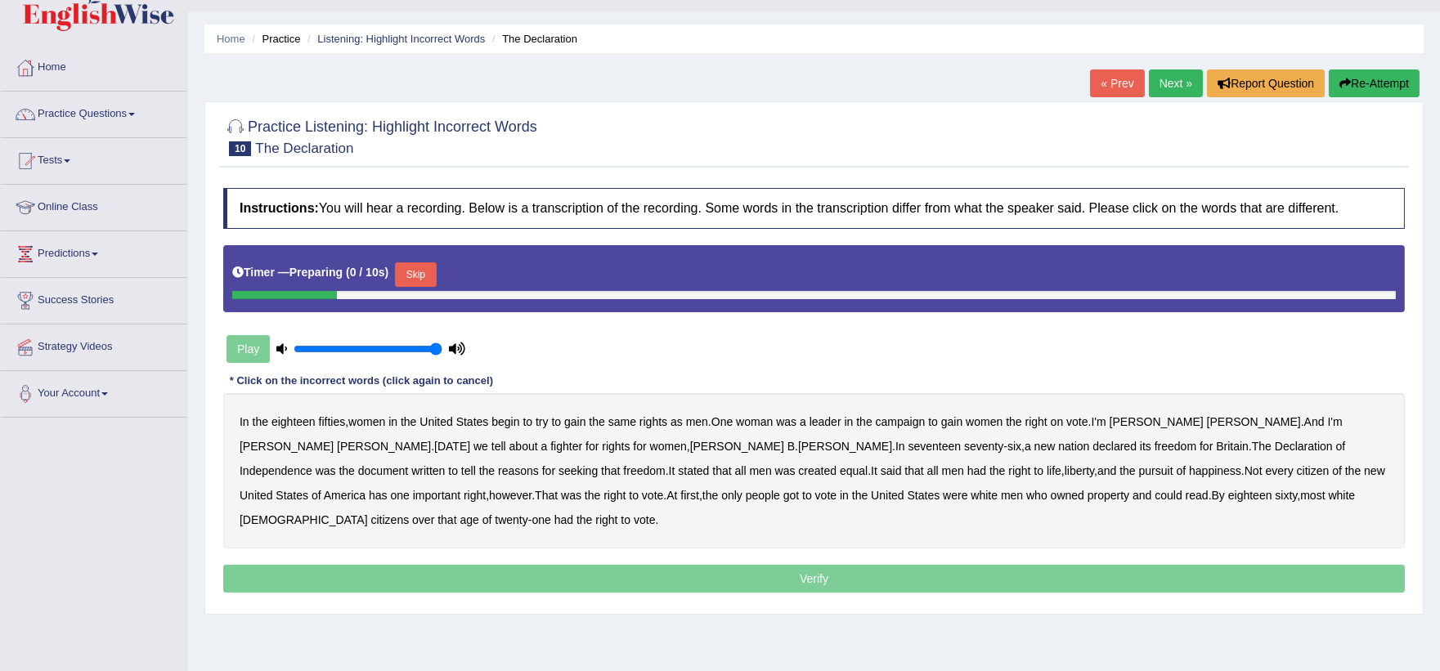
scroll to position [95, 0]
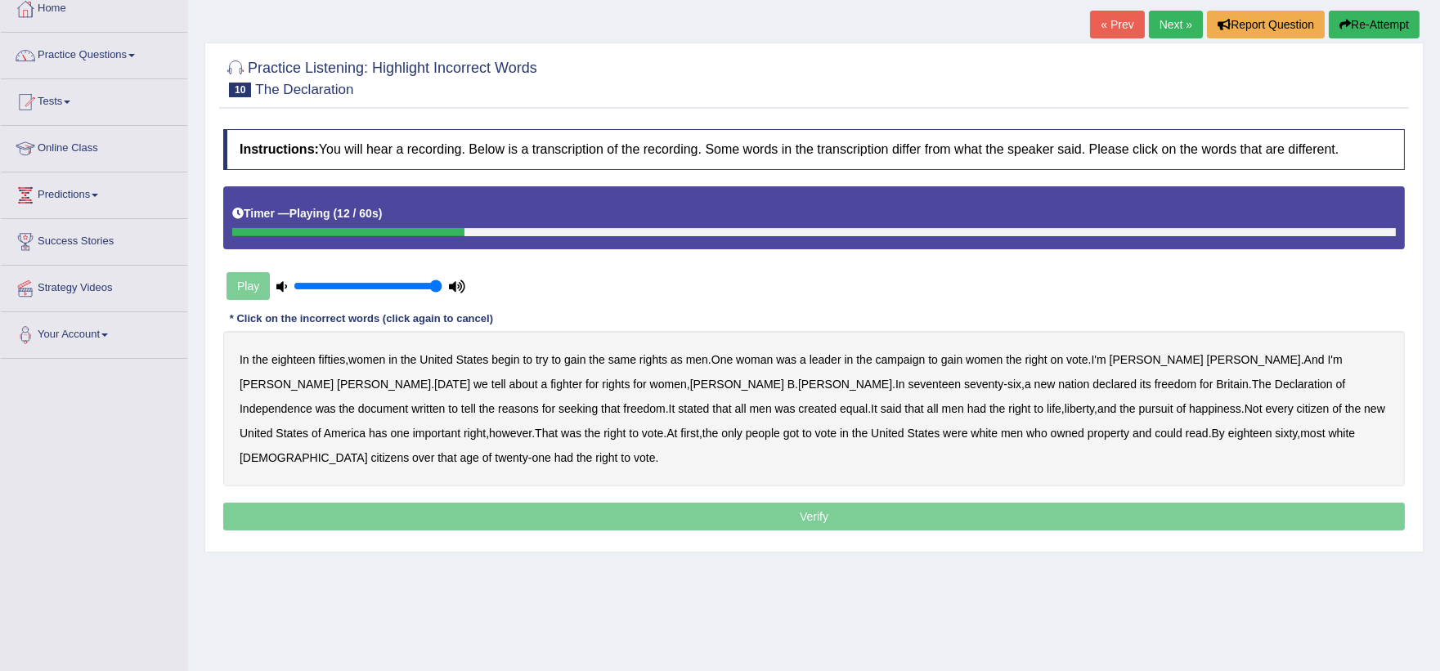
click at [1063, 357] on b "on" at bounding box center [1056, 359] width 13 height 13
click at [1199, 381] on b "for" at bounding box center [1205, 384] width 13 height 13
click at [476, 402] on b "tell" at bounding box center [468, 408] width 15 height 13
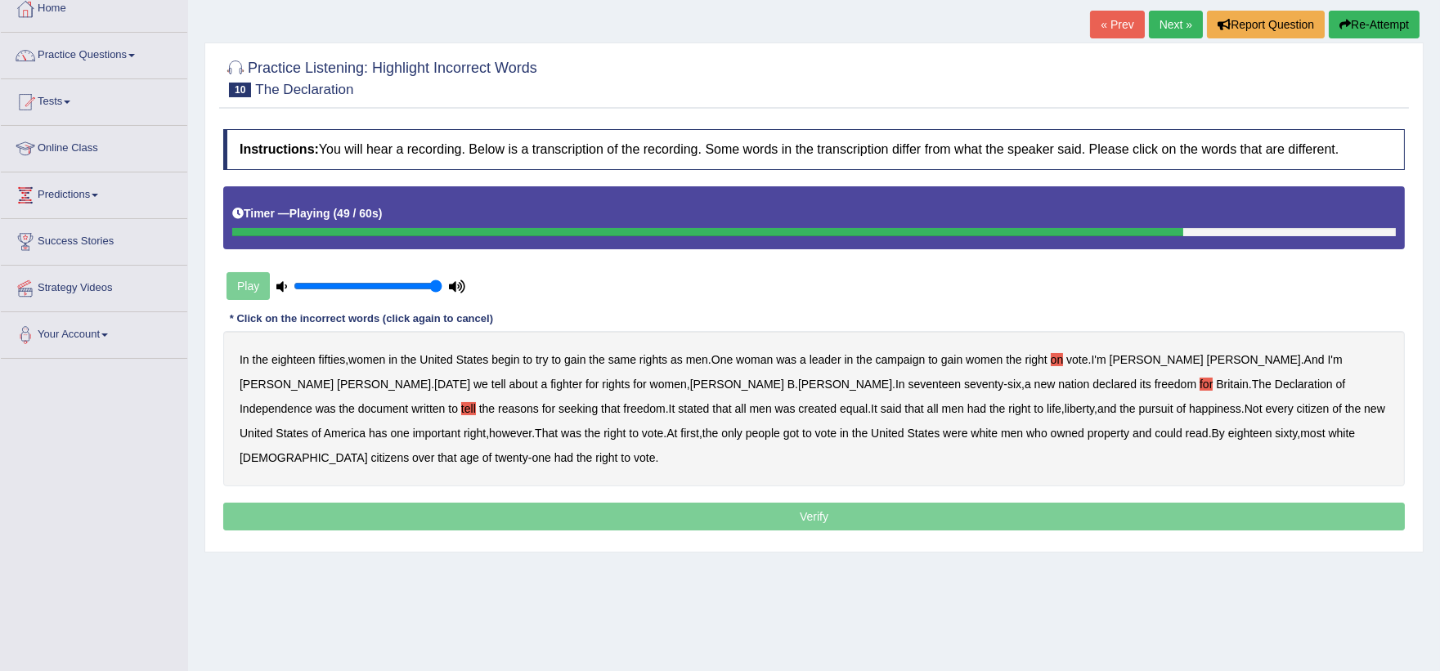
click at [783, 434] on b "got" at bounding box center [791, 433] width 16 height 13
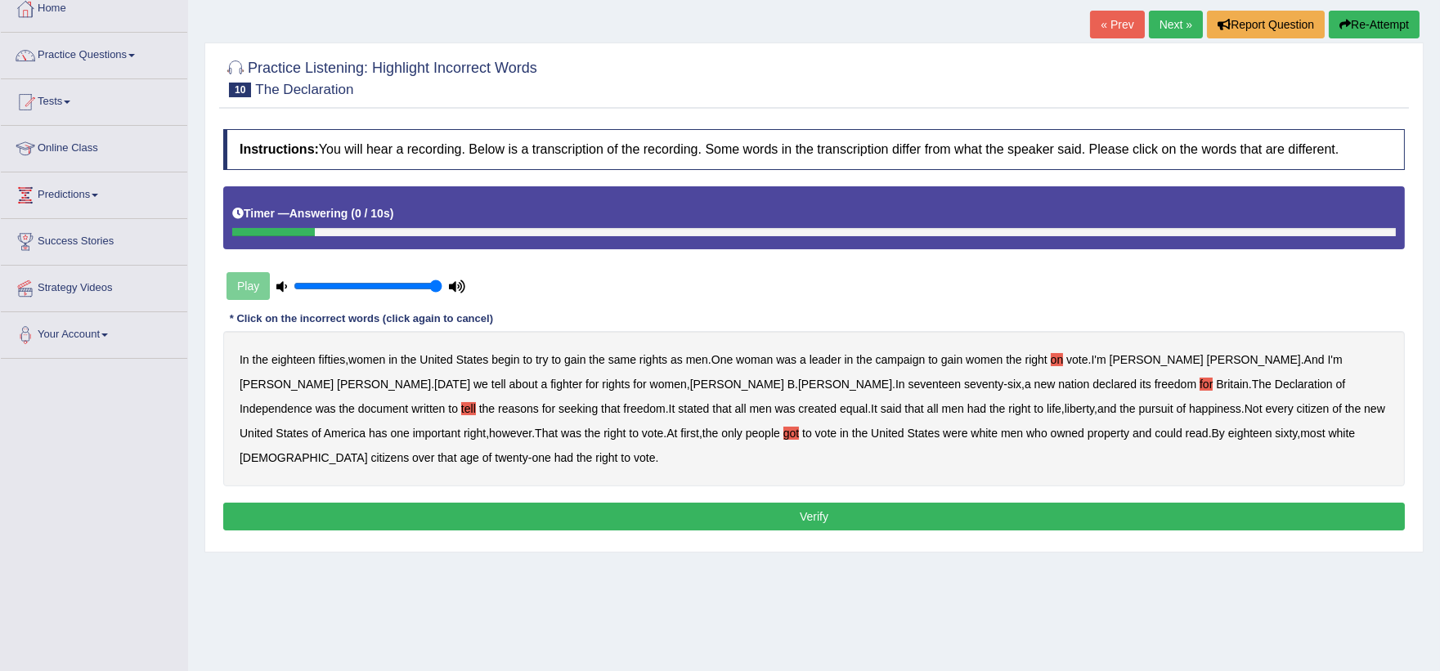
click at [1055, 503] on button "Verify" at bounding box center [813, 517] width 1181 height 28
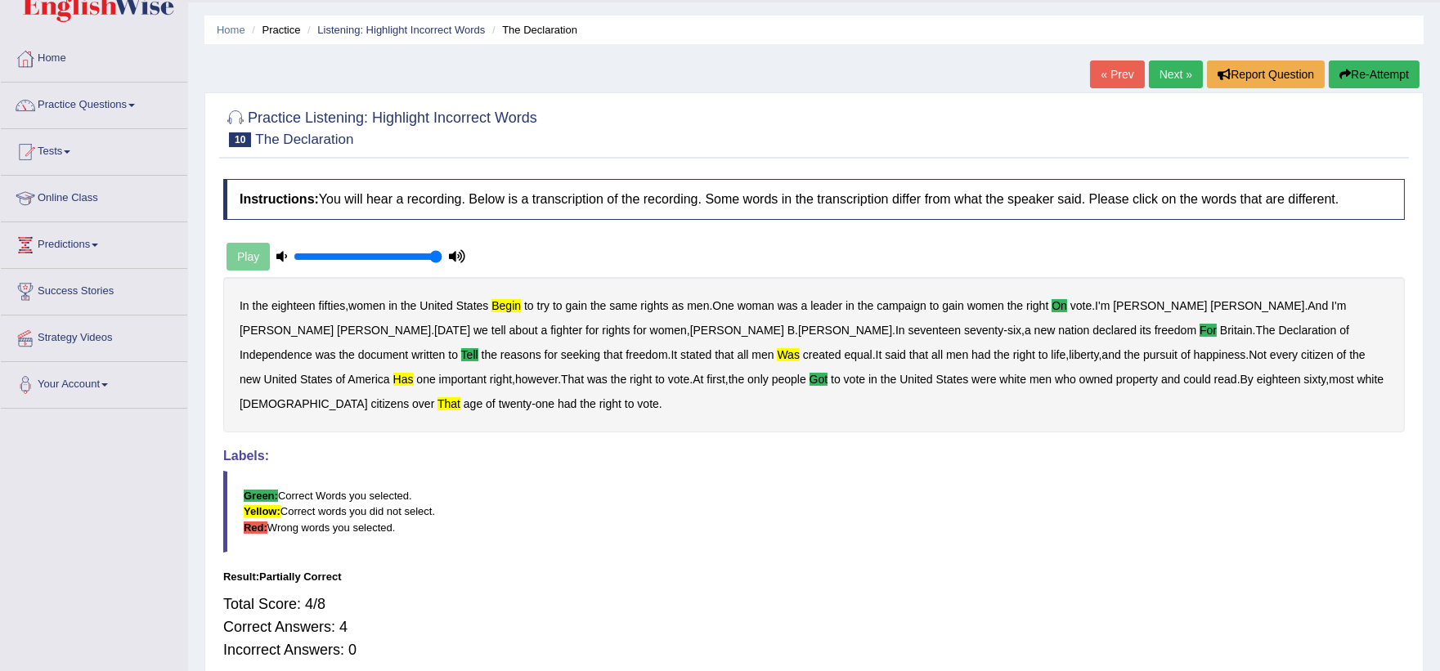
scroll to position [0, 0]
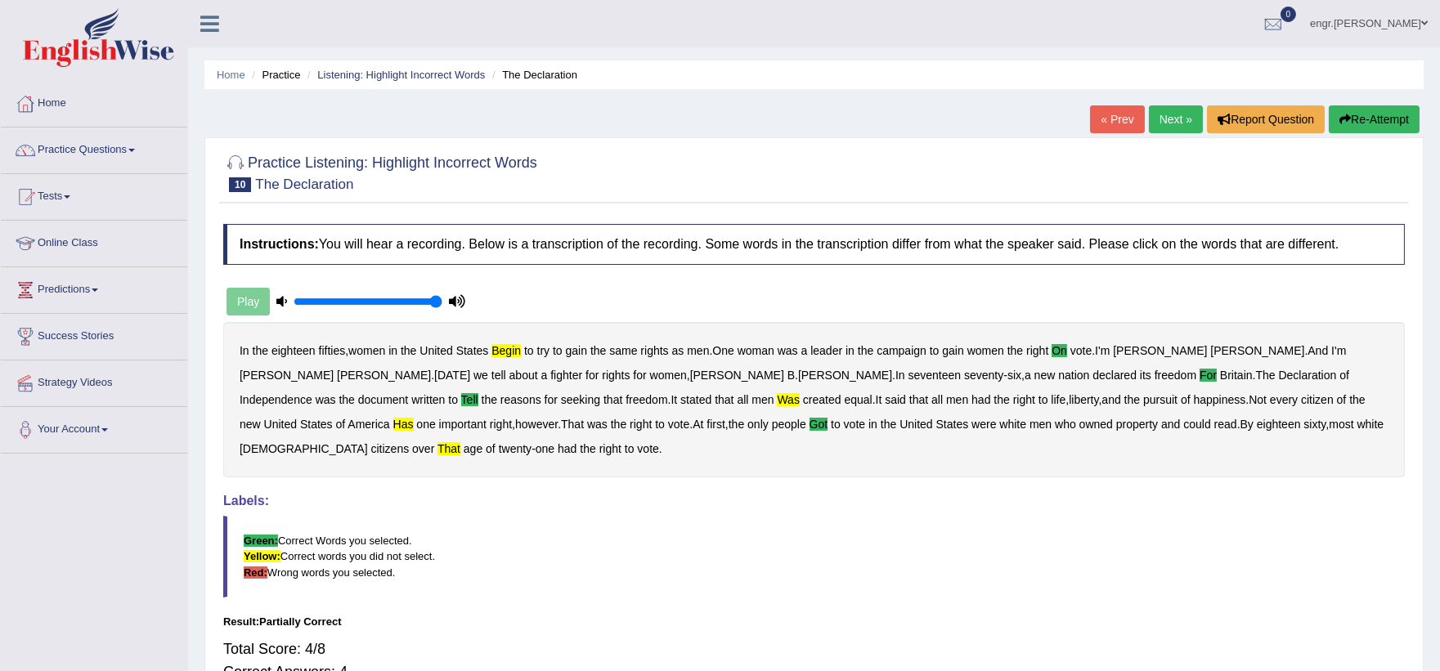
click at [1165, 121] on link "Next »" at bounding box center [1176, 119] width 54 height 28
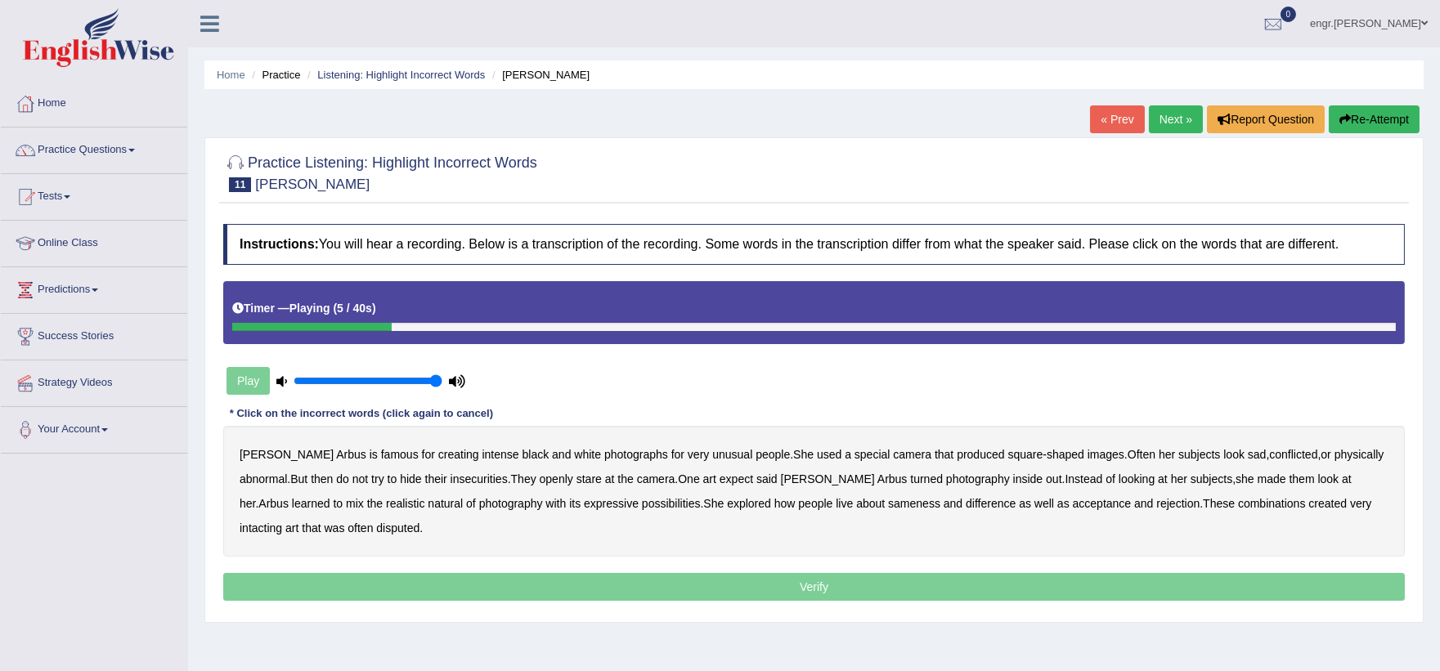
click at [381, 455] on b "famous" at bounding box center [400, 454] width 38 height 13
click at [311, 481] on b "then" at bounding box center [322, 478] width 22 height 13
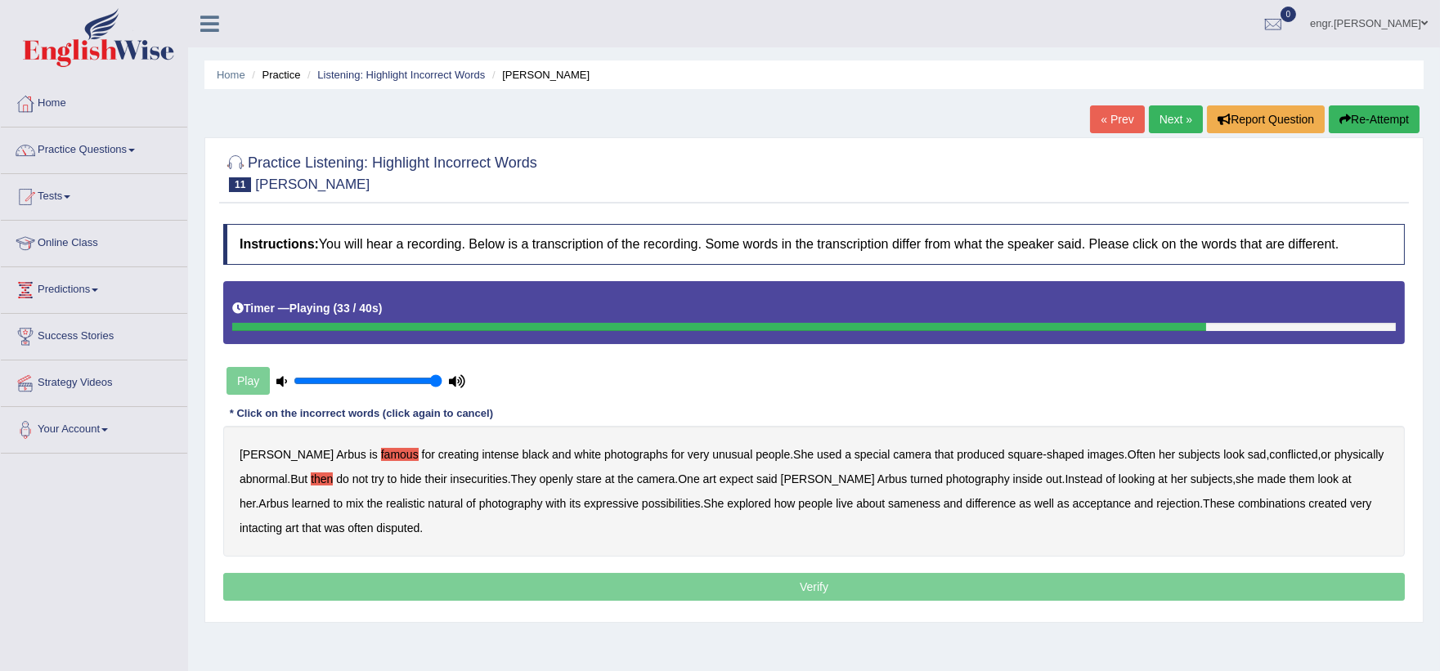
click at [856, 505] on b "about" at bounding box center [870, 503] width 29 height 13
click at [282, 522] on b "intacting" at bounding box center [261, 528] width 43 height 13
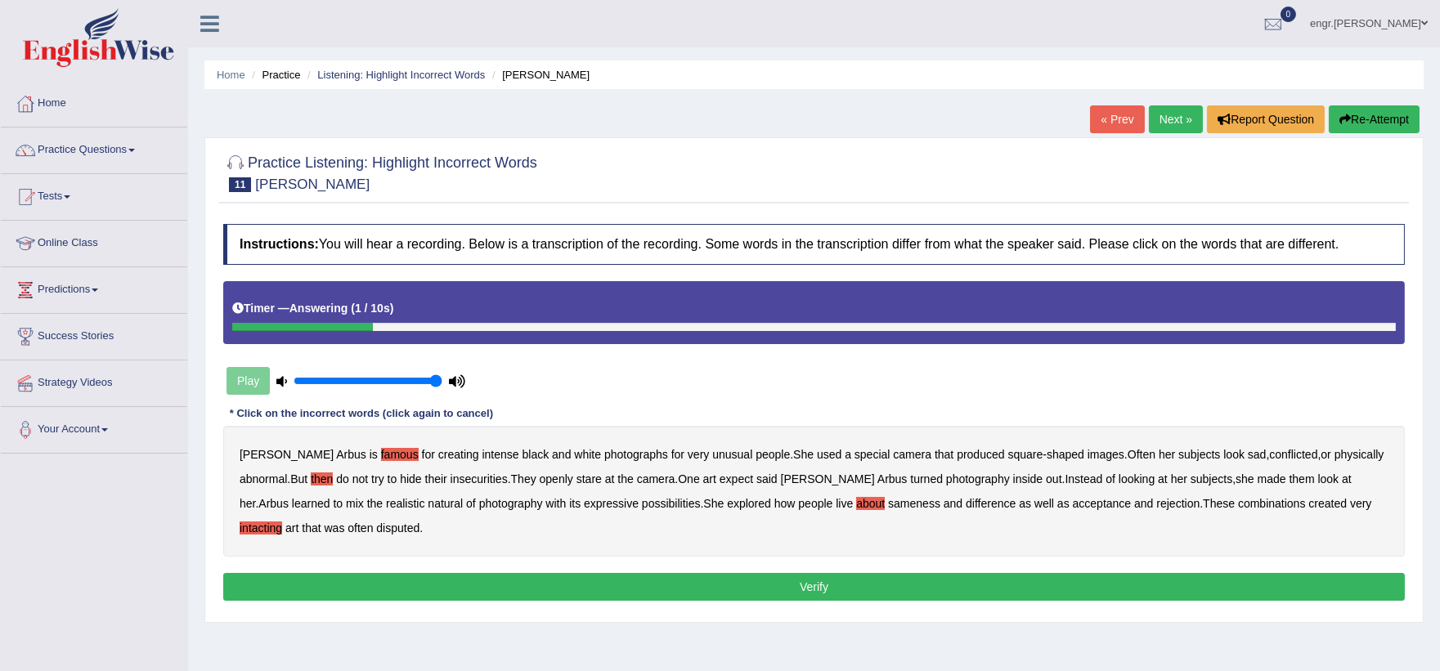
click at [613, 585] on button "Verify" at bounding box center [813, 587] width 1181 height 28
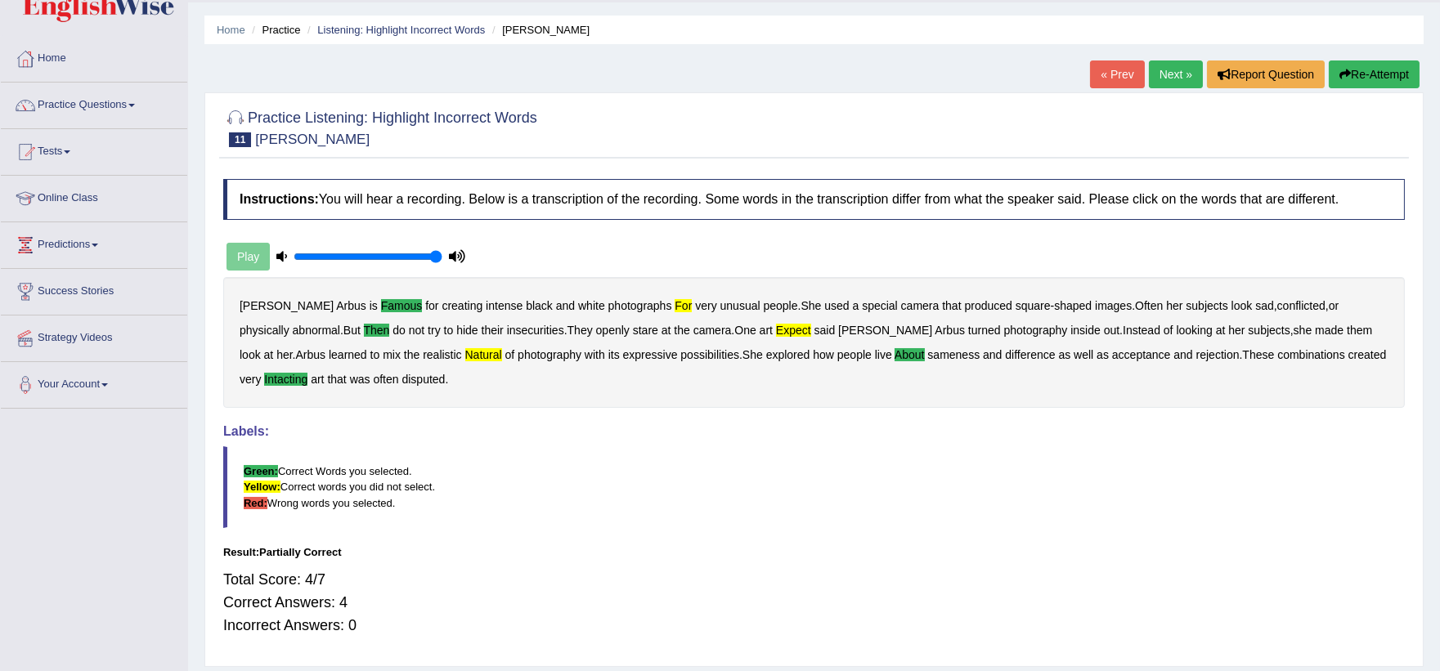
scroll to position [46, 0]
click at [1164, 79] on link "Next »" at bounding box center [1176, 74] width 54 height 28
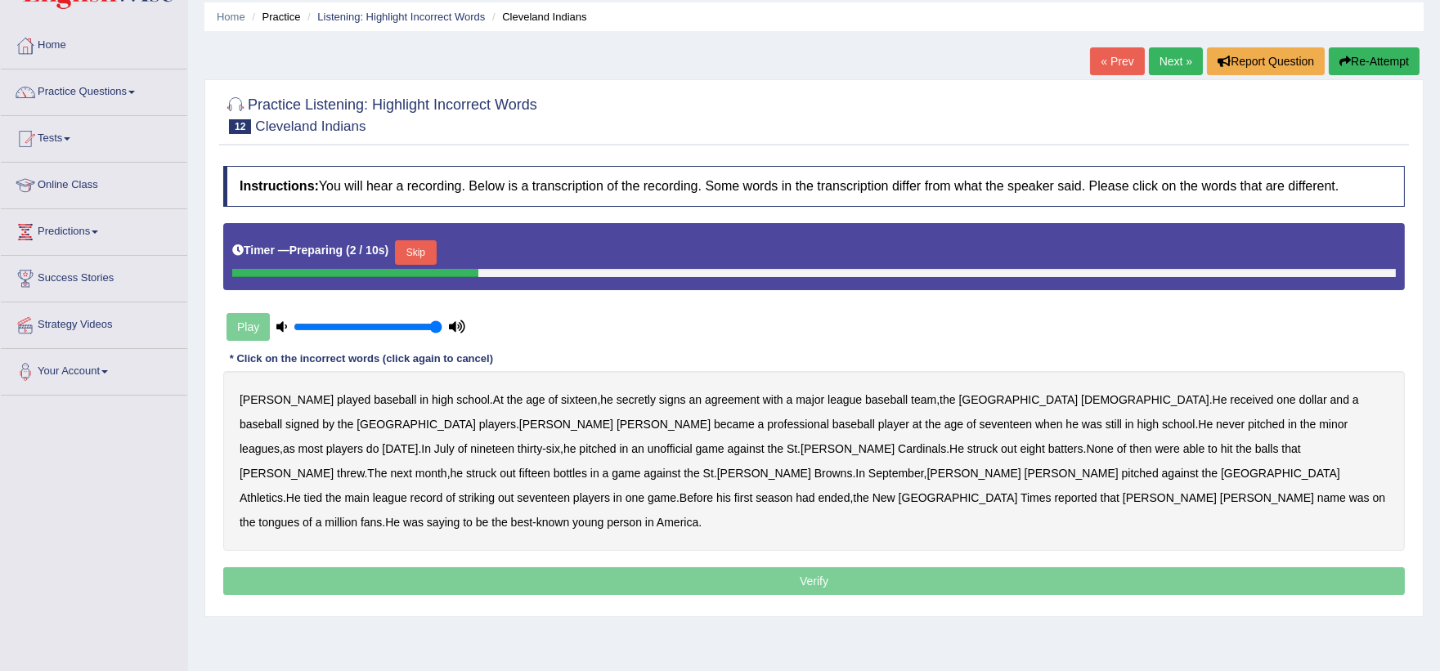
scroll to position [70, 0]
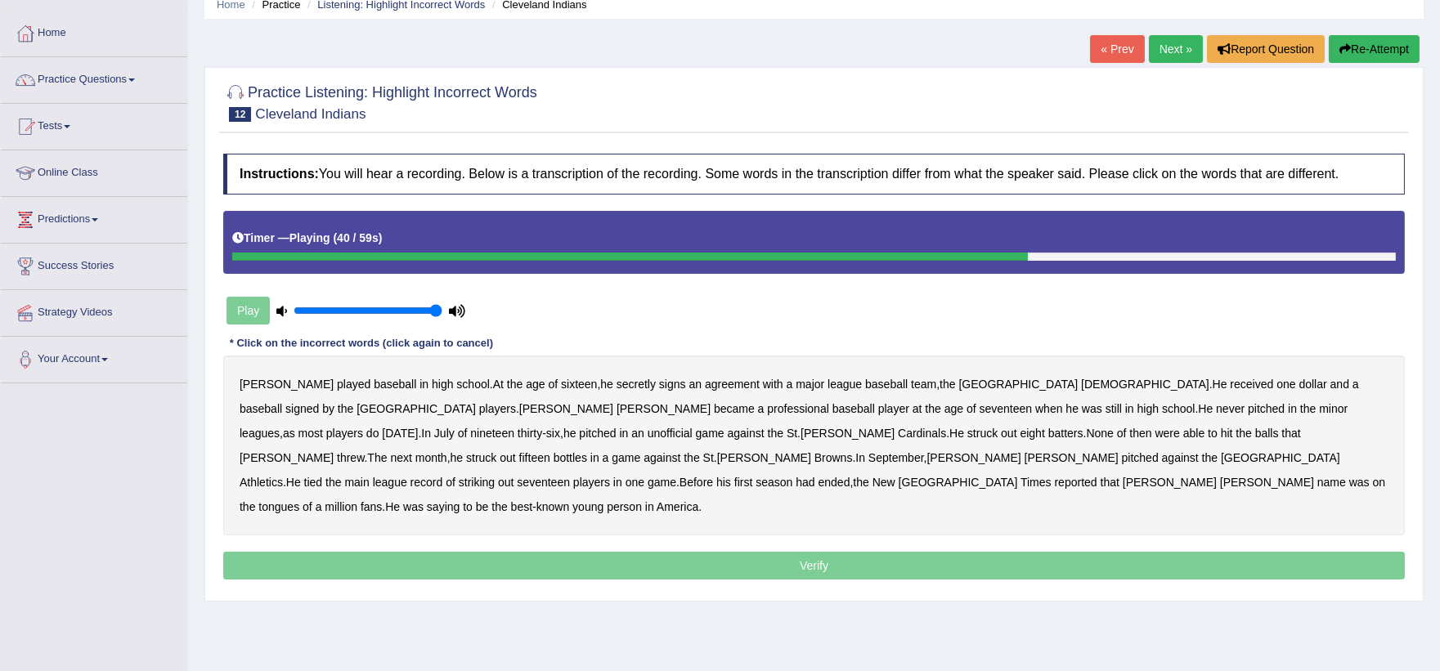
click at [587, 451] on b "bottles" at bounding box center [570, 457] width 34 height 13
click at [407, 476] on b "league" at bounding box center [390, 482] width 34 height 13
click at [369, 476] on b "main" at bounding box center [356, 482] width 25 height 13
click at [407, 476] on b "league" at bounding box center [390, 482] width 34 height 13
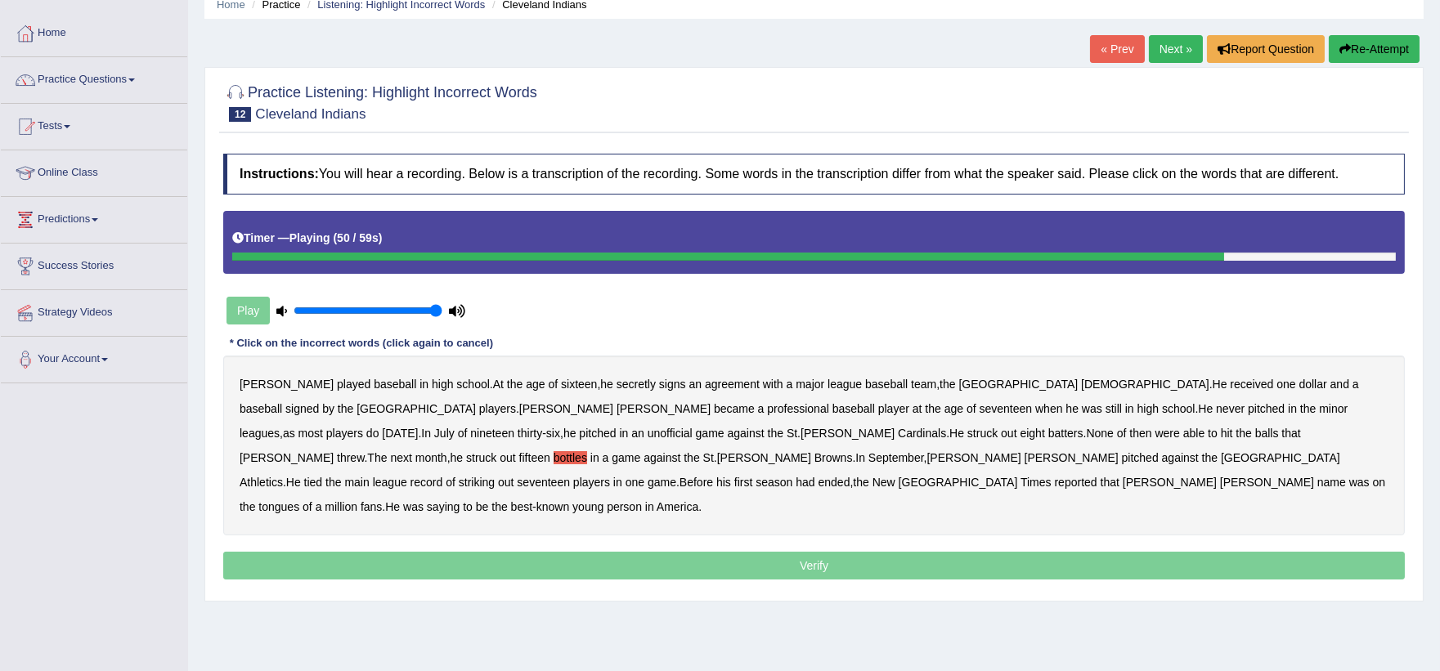
click at [369, 476] on b "main" at bounding box center [356, 482] width 25 height 13
click at [430, 500] on b "saying" at bounding box center [443, 506] width 33 height 13
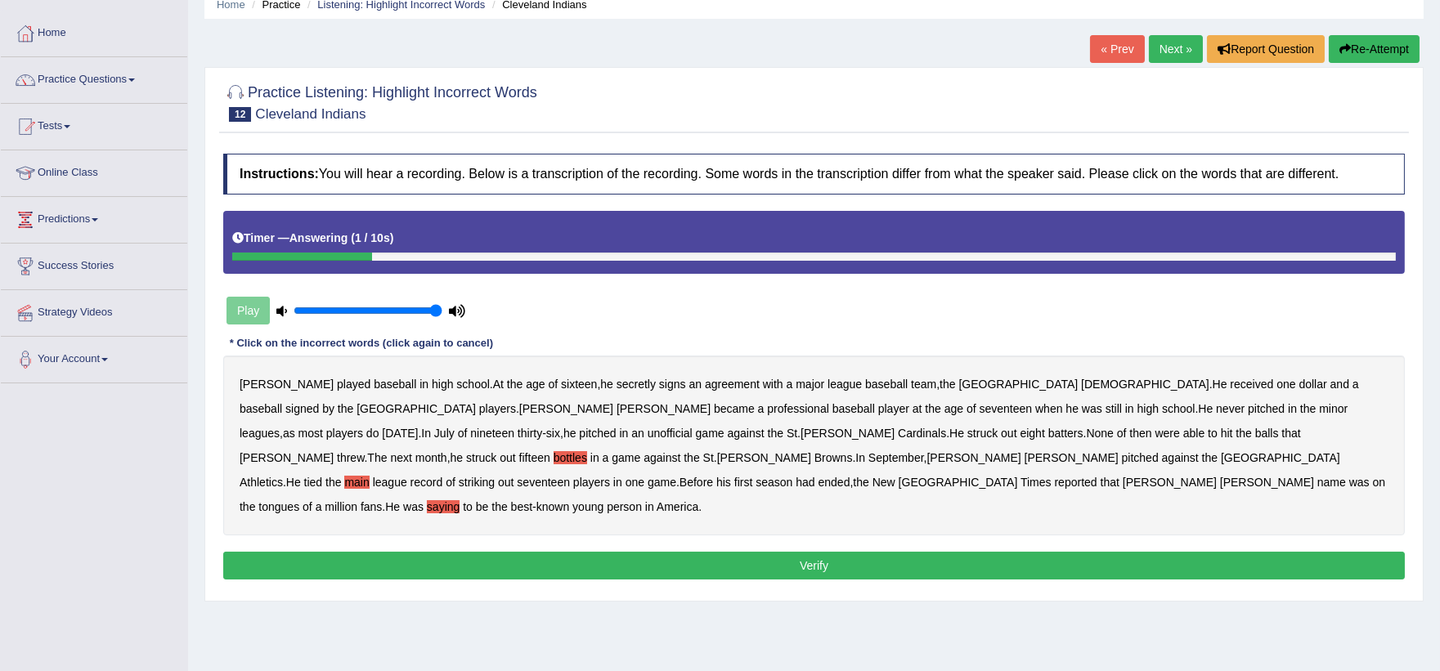
click at [518, 552] on button "Verify" at bounding box center [813, 566] width 1181 height 28
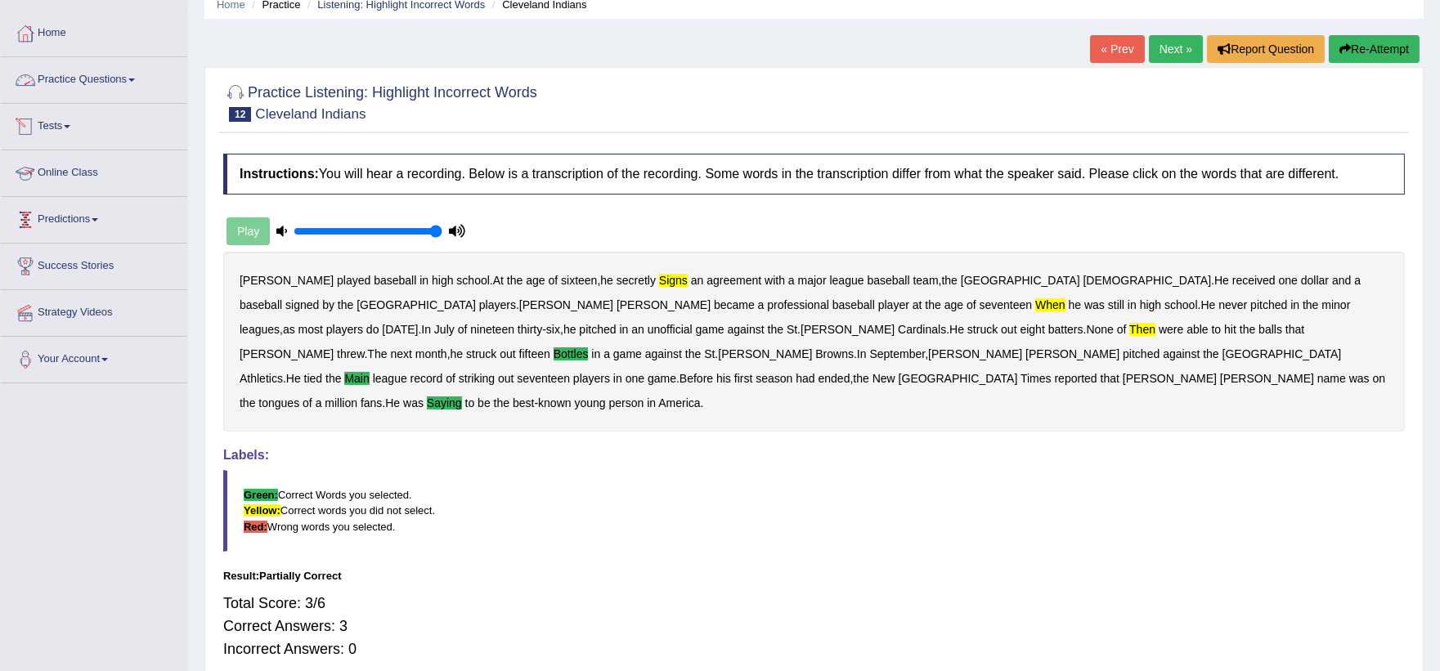
click at [145, 76] on link "Practice Questions" at bounding box center [94, 77] width 186 height 41
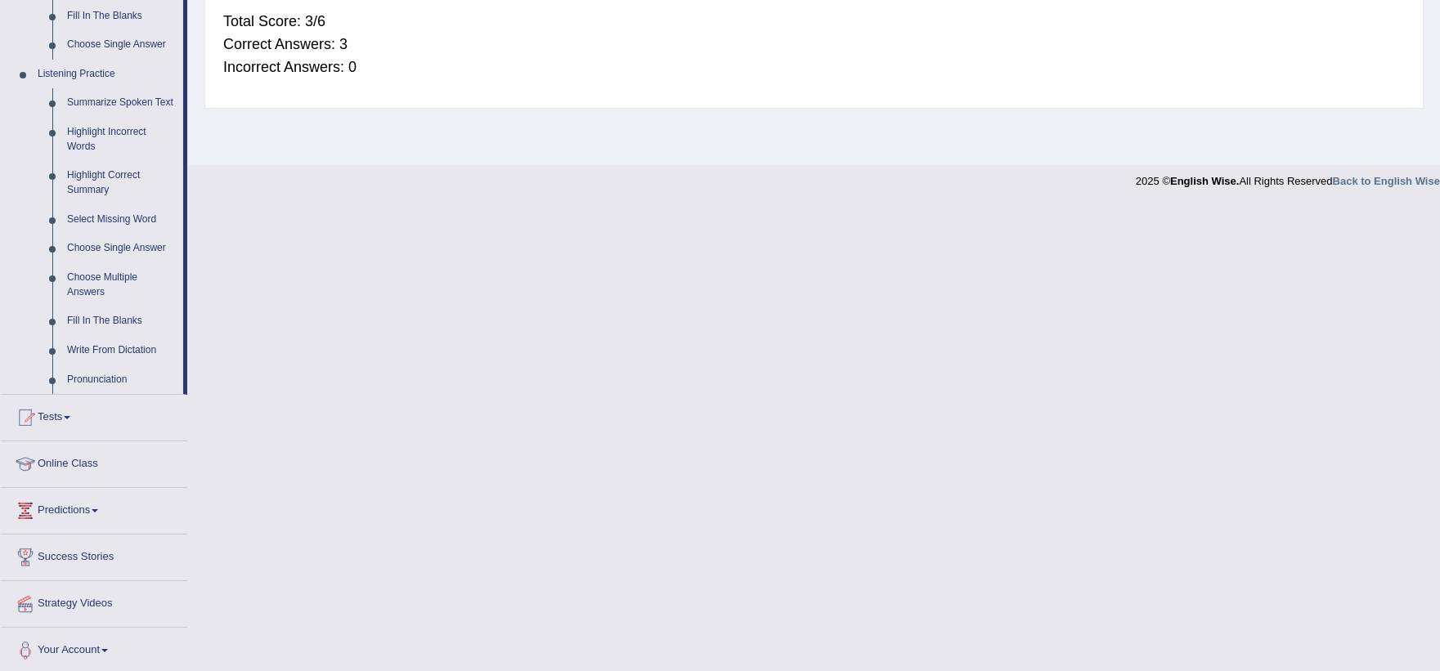
scroll to position [656, 0]
click at [103, 180] on link "Highlight Correct Summary" at bounding box center [121, 178] width 123 height 43
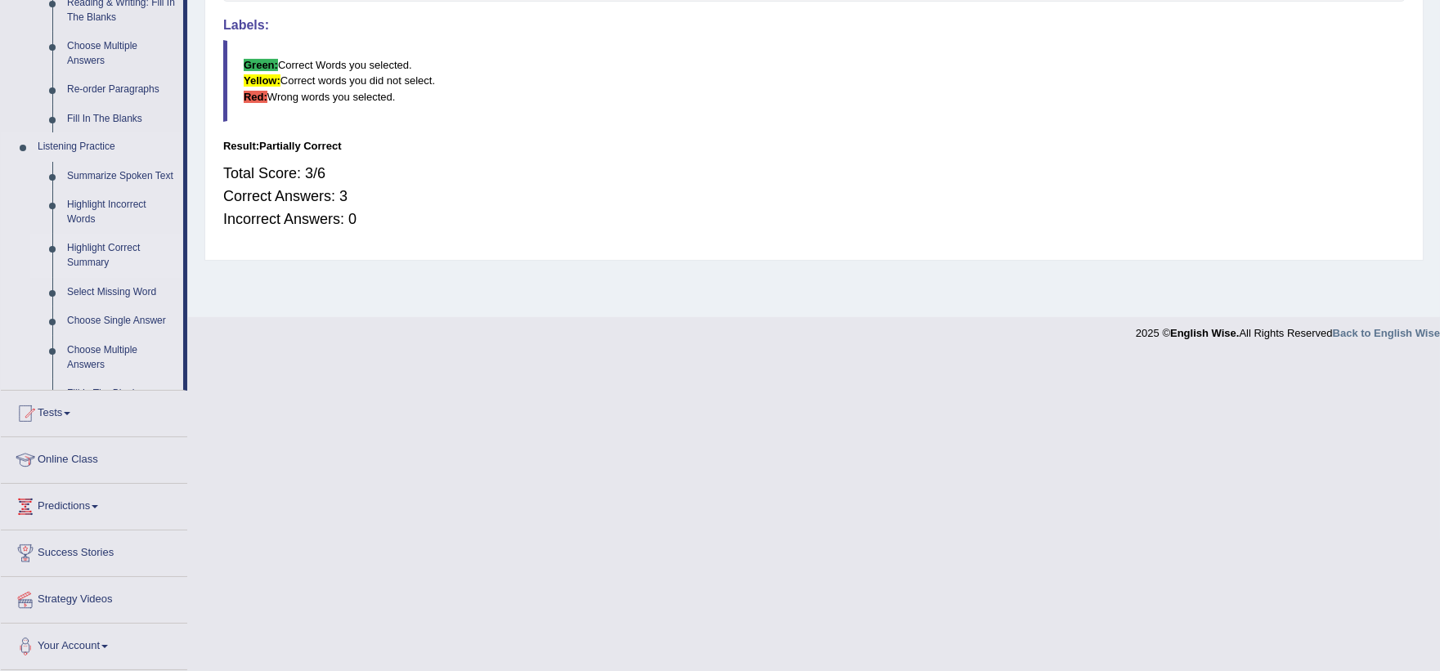
scroll to position [186, 0]
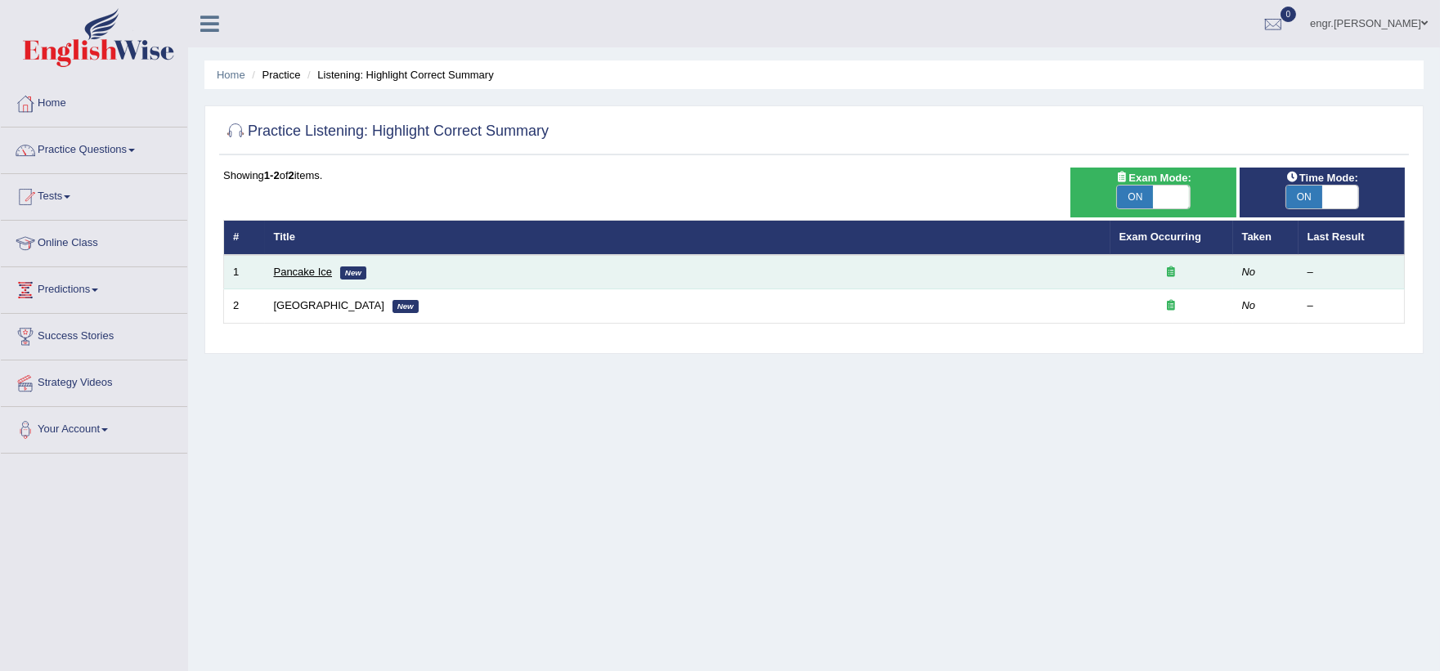
click at [314, 272] on link "Pancake Ice" at bounding box center [303, 272] width 59 height 12
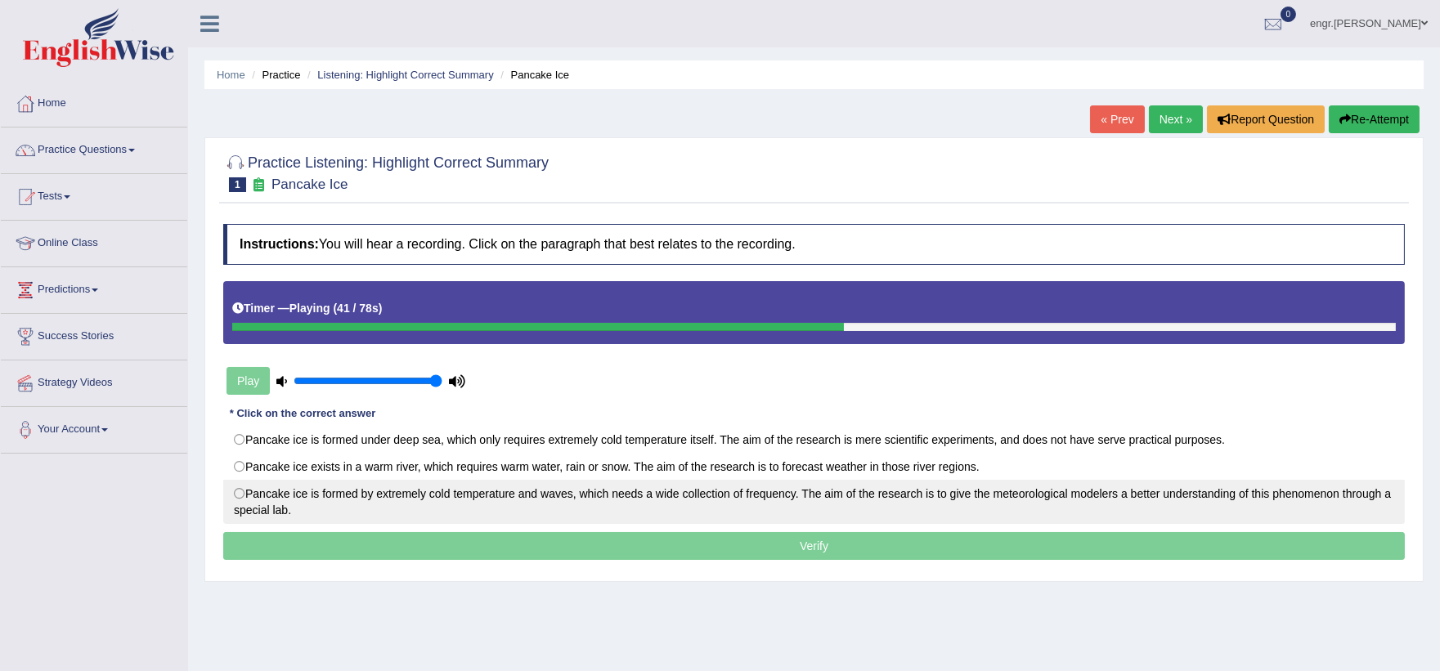
click at [283, 499] on label "Pancake ice is formed by extremely cold temperature and waves, which needs a wi…" at bounding box center [813, 502] width 1181 height 44
radio input "true"
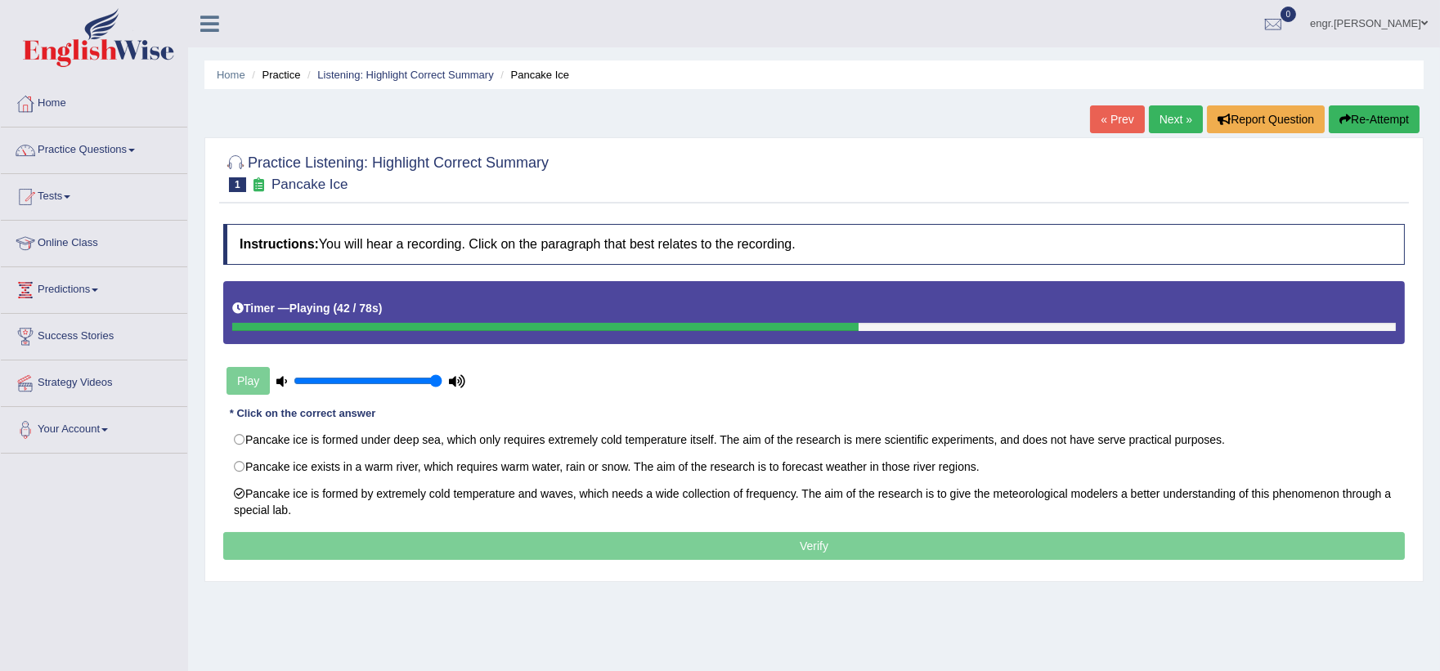
click at [340, 535] on p "Verify" at bounding box center [813, 546] width 1181 height 28
click at [343, 542] on p "Verify" at bounding box center [813, 546] width 1181 height 28
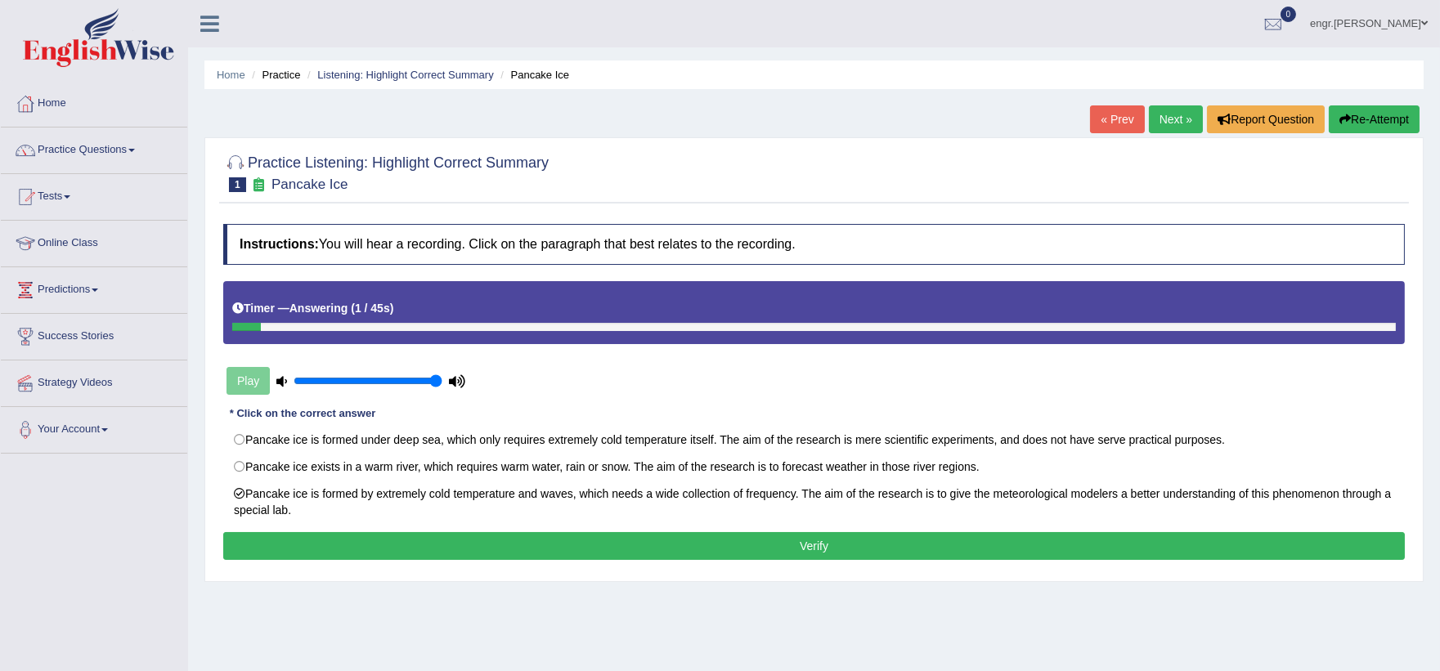
click at [578, 535] on button "Verify" at bounding box center [813, 546] width 1181 height 28
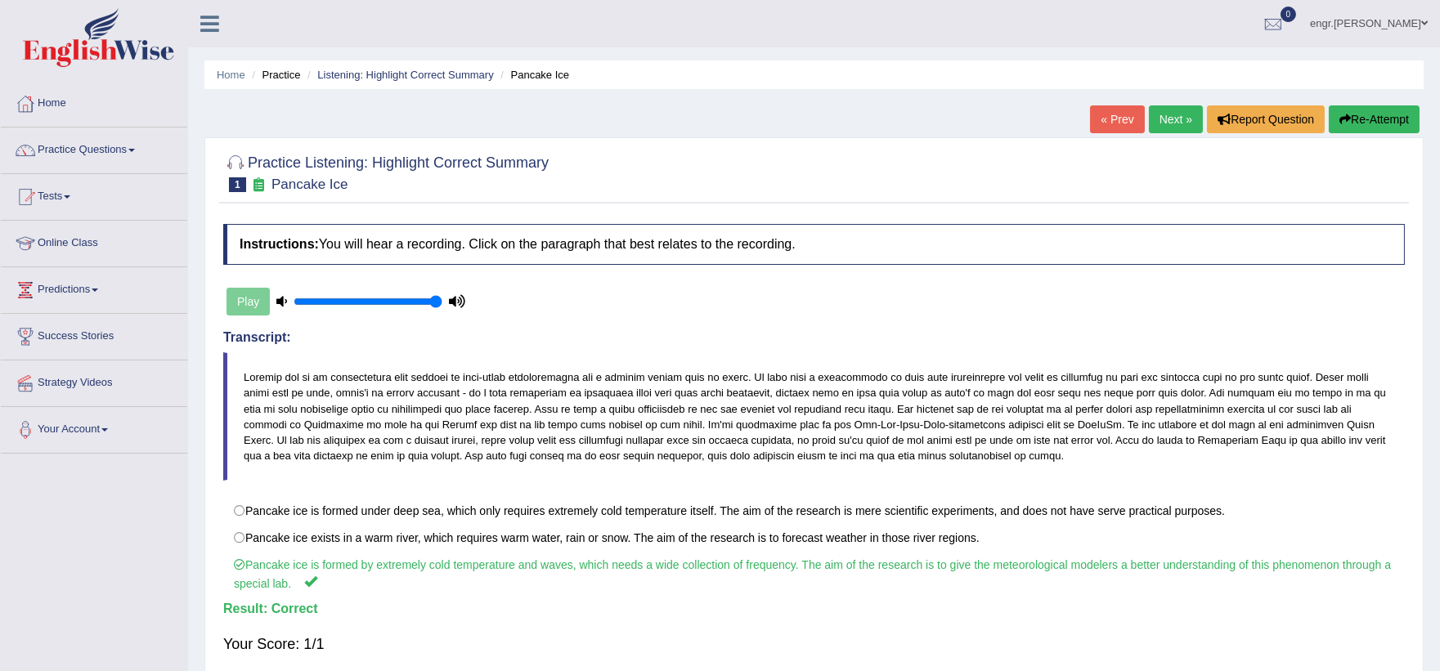
click at [1171, 128] on link "Next »" at bounding box center [1176, 119] width 54 height 28
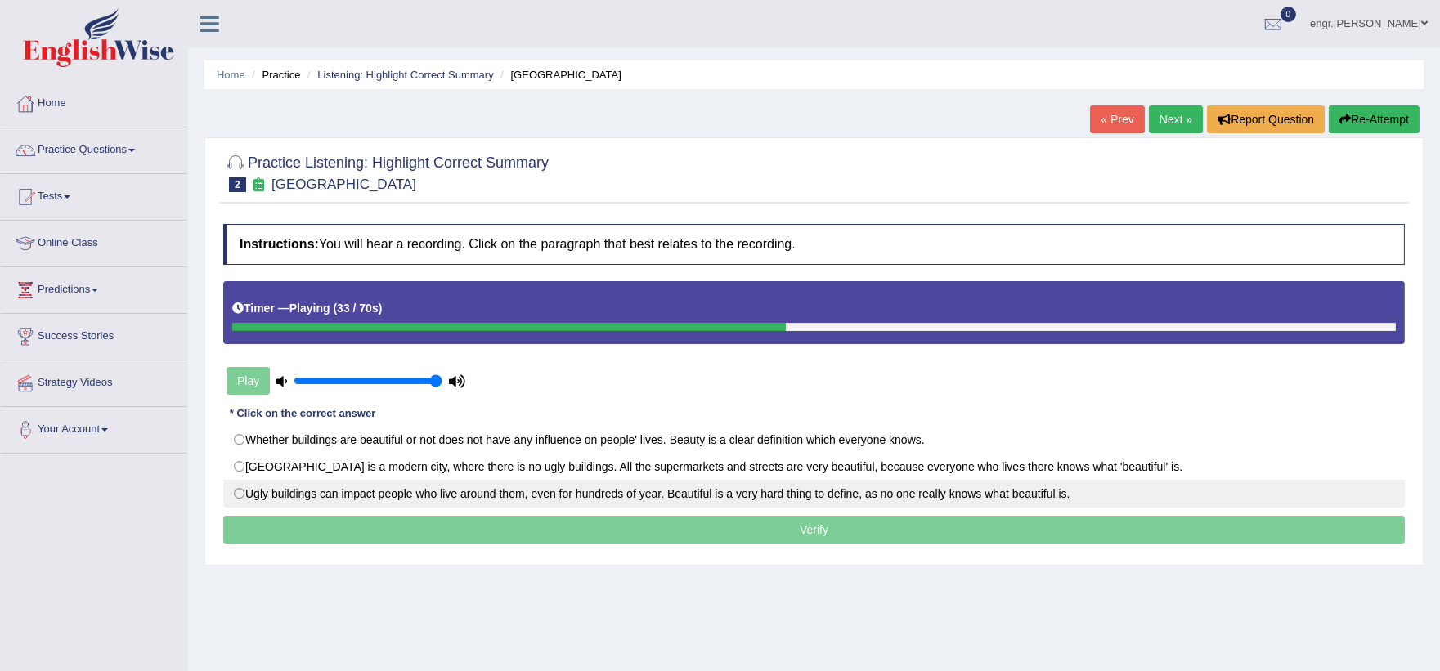
click at [304, 505] on label "Ugly buildings can impact people who live around them, even for hundreds of yea…" at bounding box center [813, 494] width 1181 height 28
radio input "true"
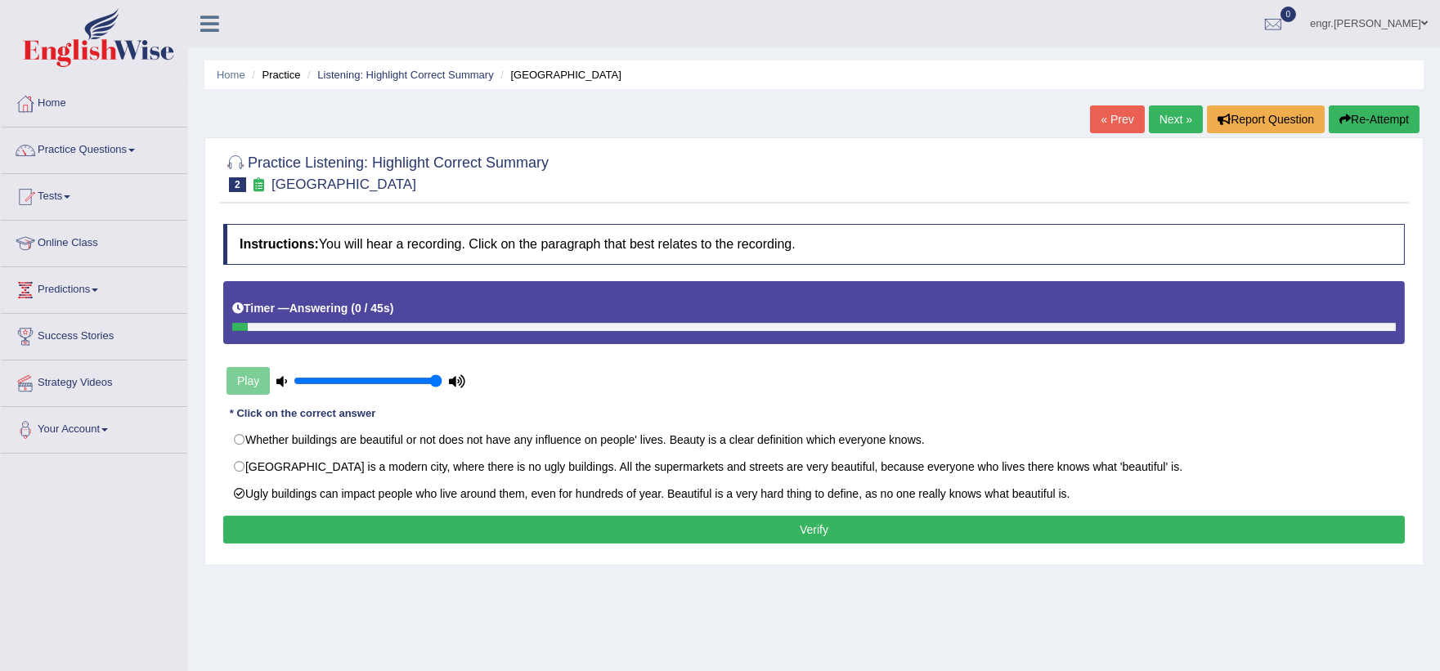
click at [761, 531] on button "Verify" at bounding box center [813, 530] width 1181 height 28
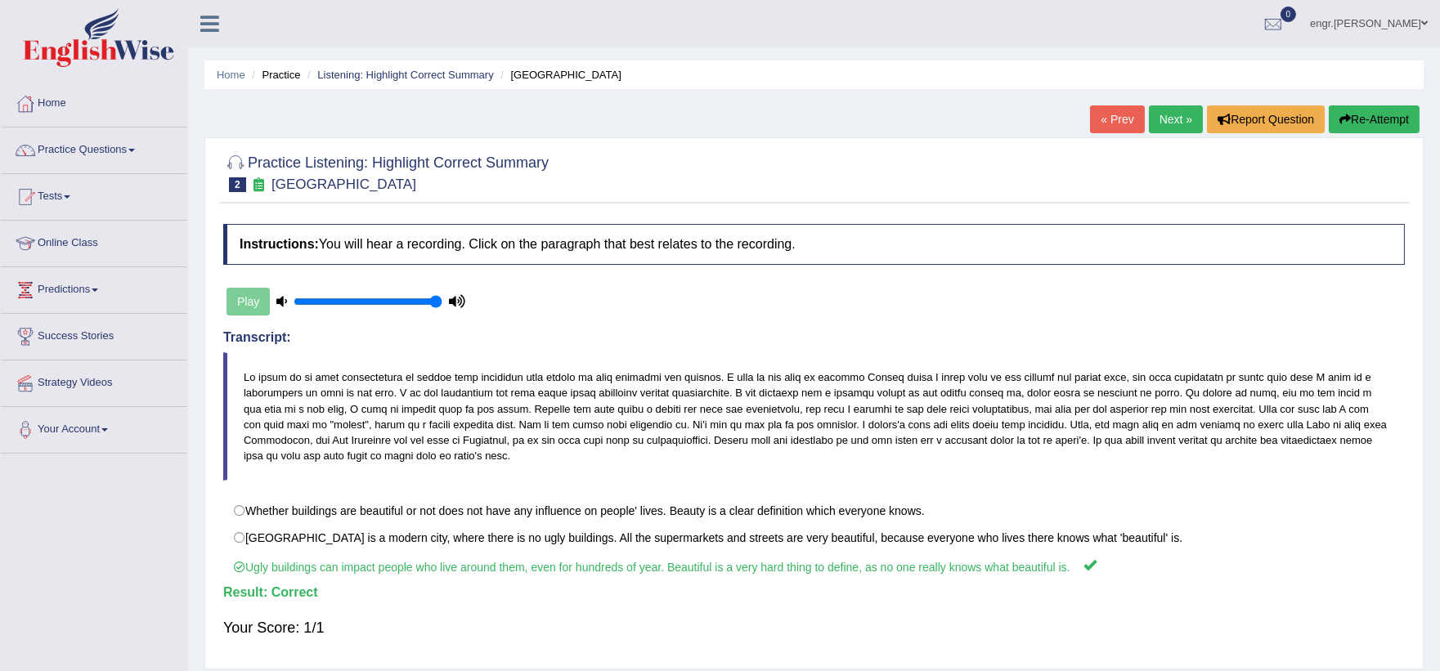
click at [1170, 119] on link "Next »" at bounding box center [1176, 119] width 54 height 28
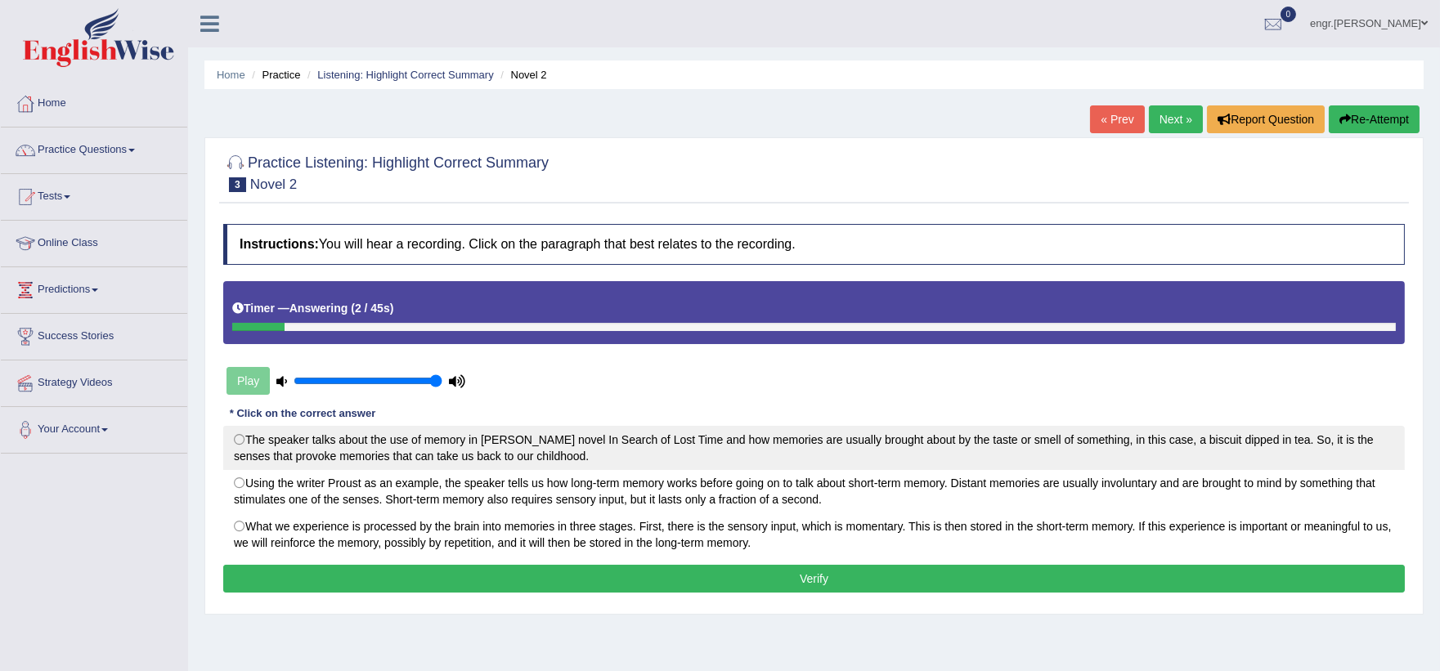
click at [371, 428] on label "The speaker talks about the use of memory in Proust's novel In Search of Lost T…" at bounding box center [813, 448] width 1181 height 44
radio input "true"
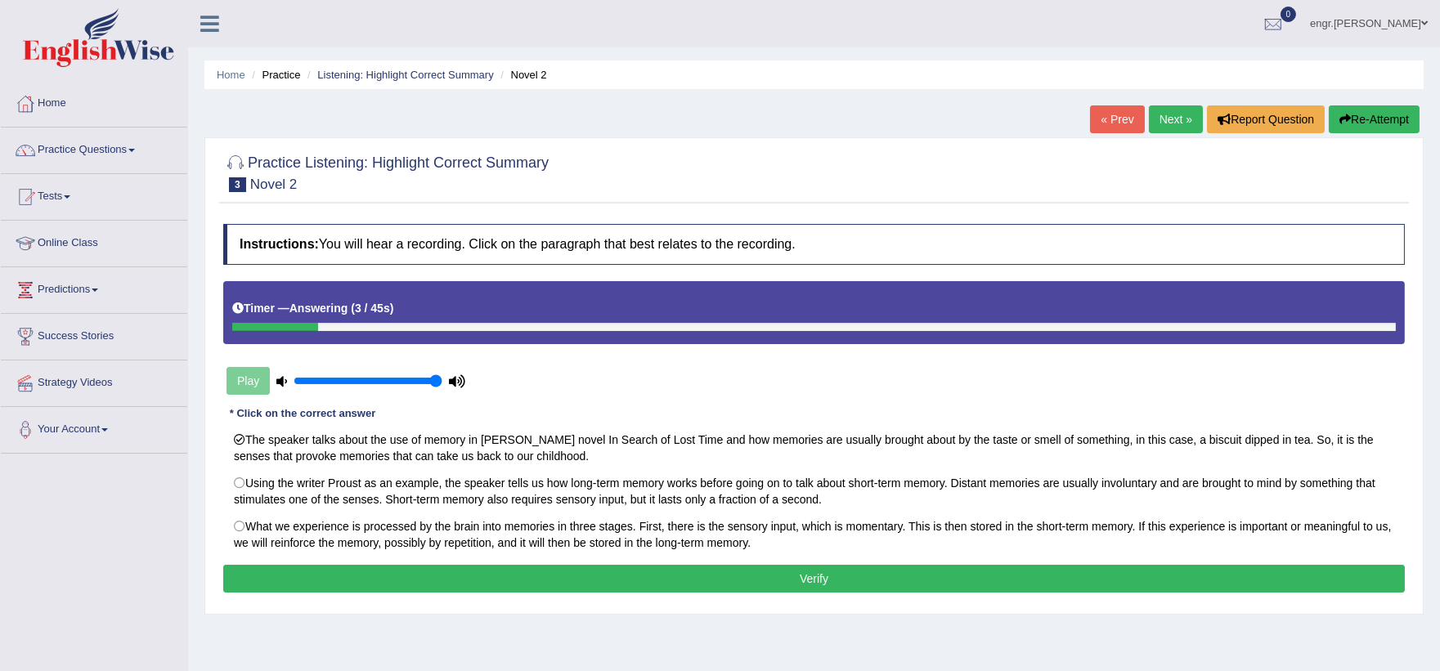
click at [479, 585] on button "Verify" at bounding box center [813, 579] width 1181 height 28
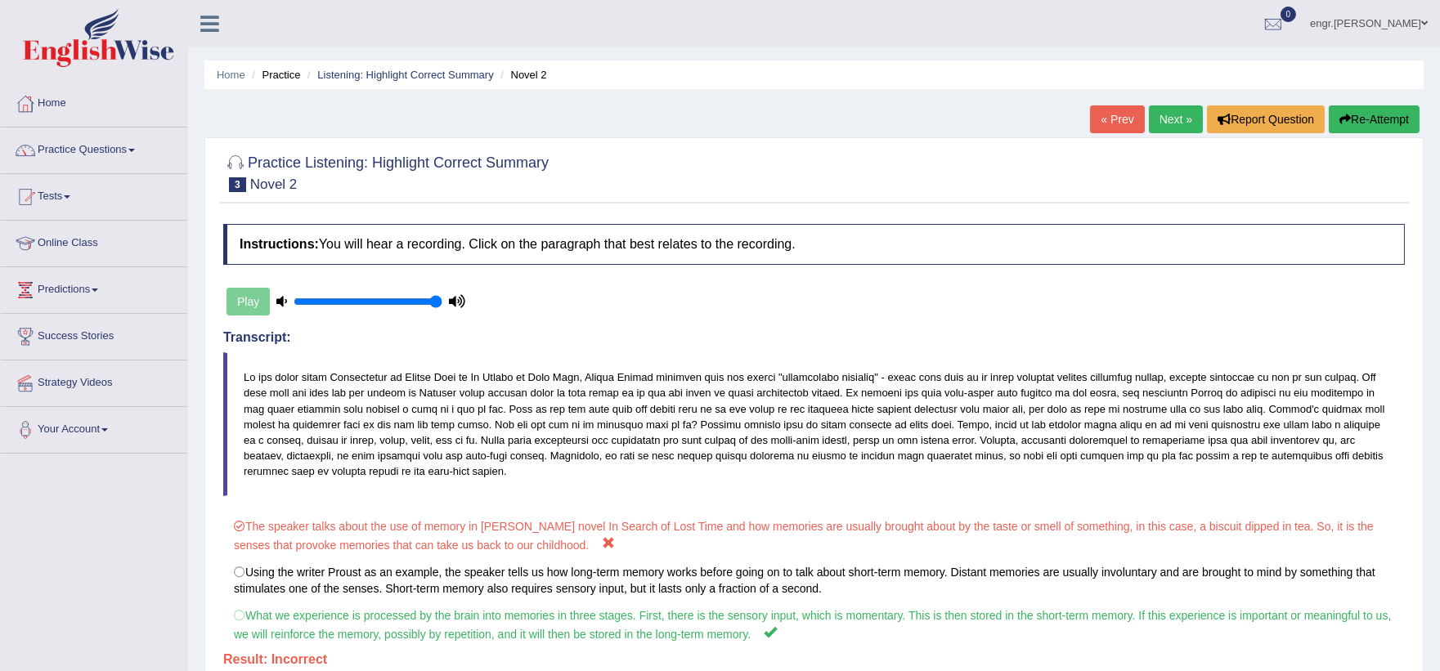
click at [1157, 114] on link "Next »" at bounding box center [1176, 119] width 54 height 28
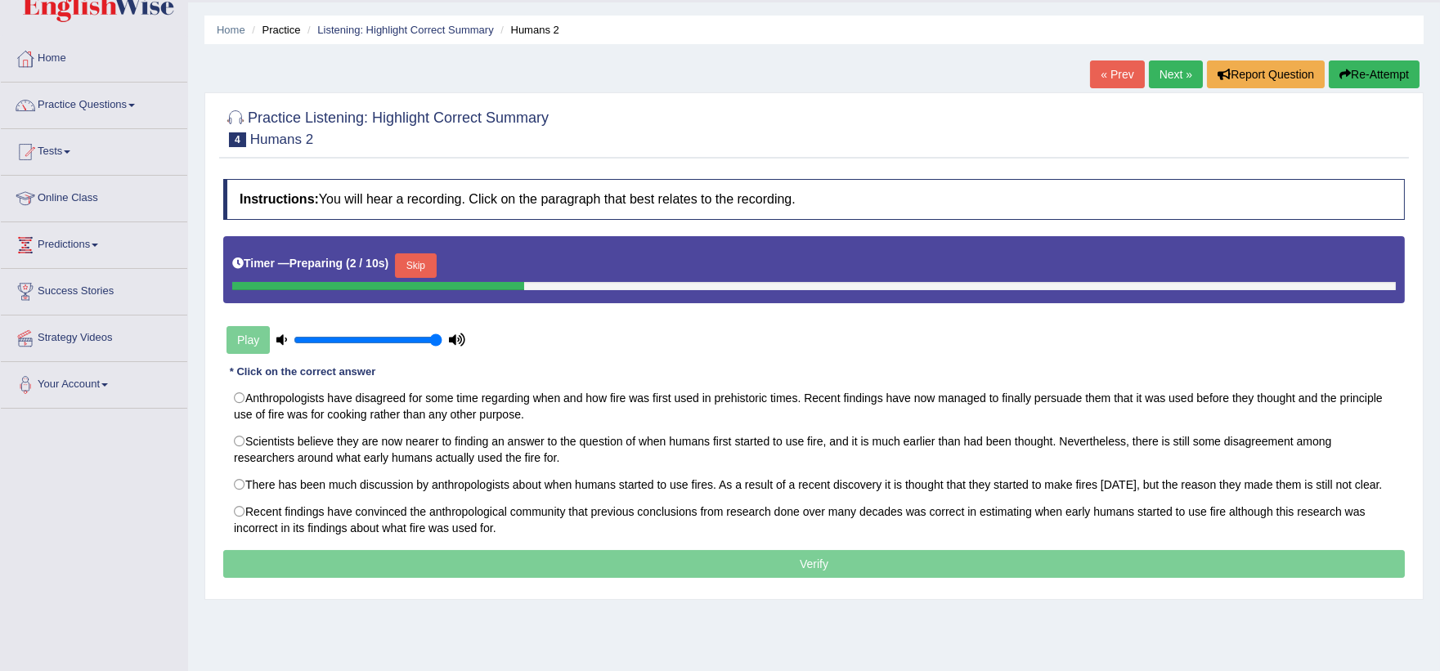
scroll to position [47, 0]
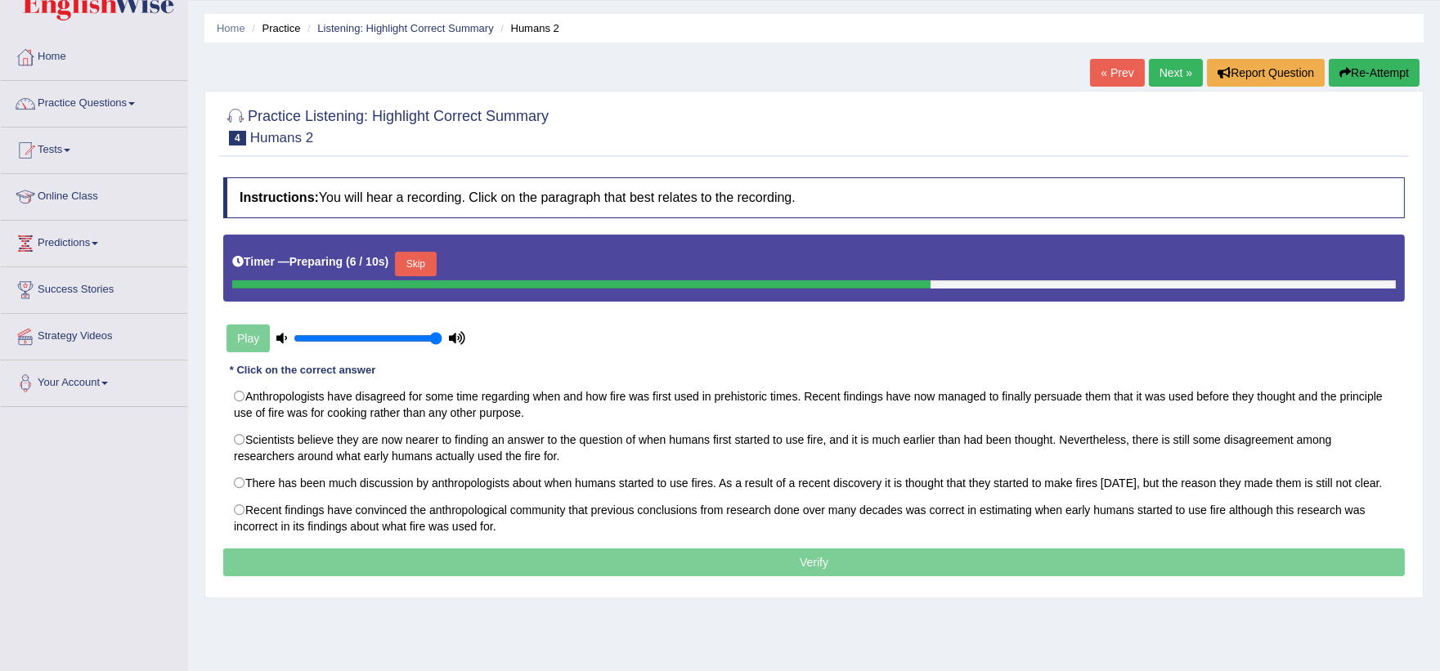
click at [420, 266] on button "Skip" at bounding box center [415, 264] width 41 height 25
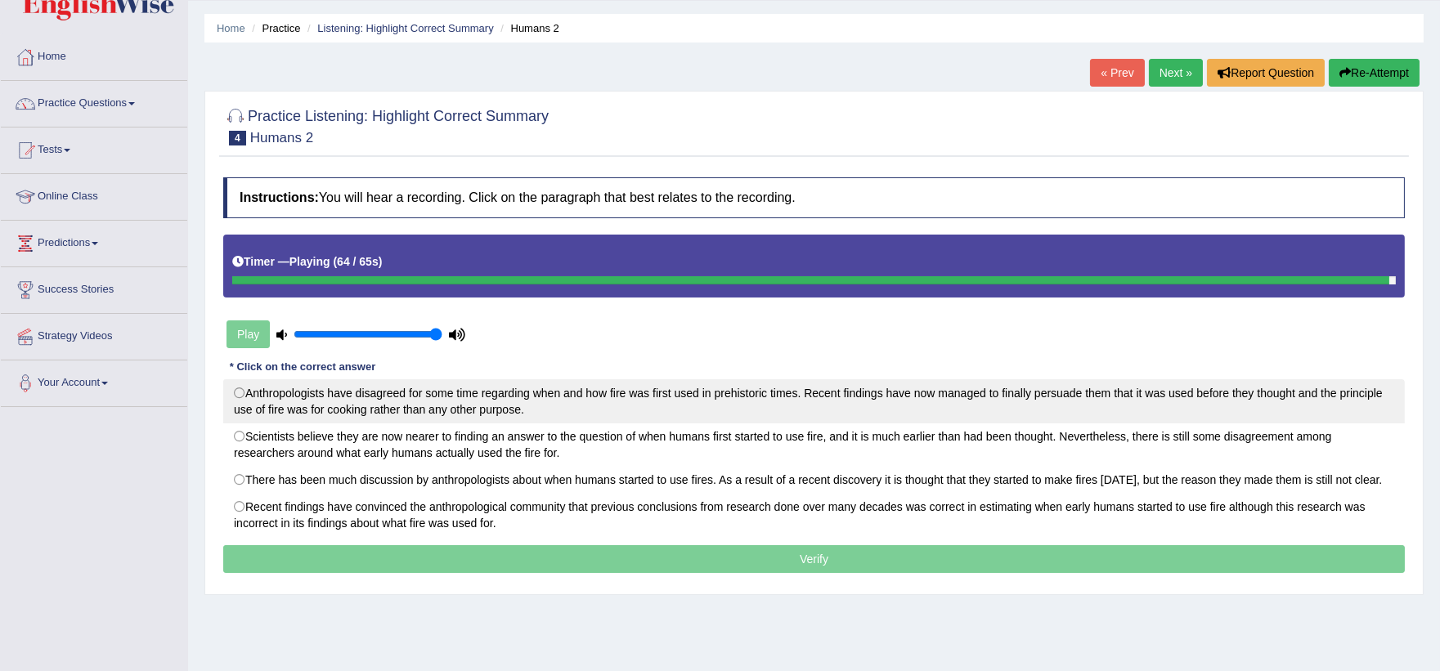
click at [370, 385] on label "Anthropologists have disagreed for some time regarding when and how fire was fi…" at bounding box center [813, 401] width 1181 height 44
radio input "true"
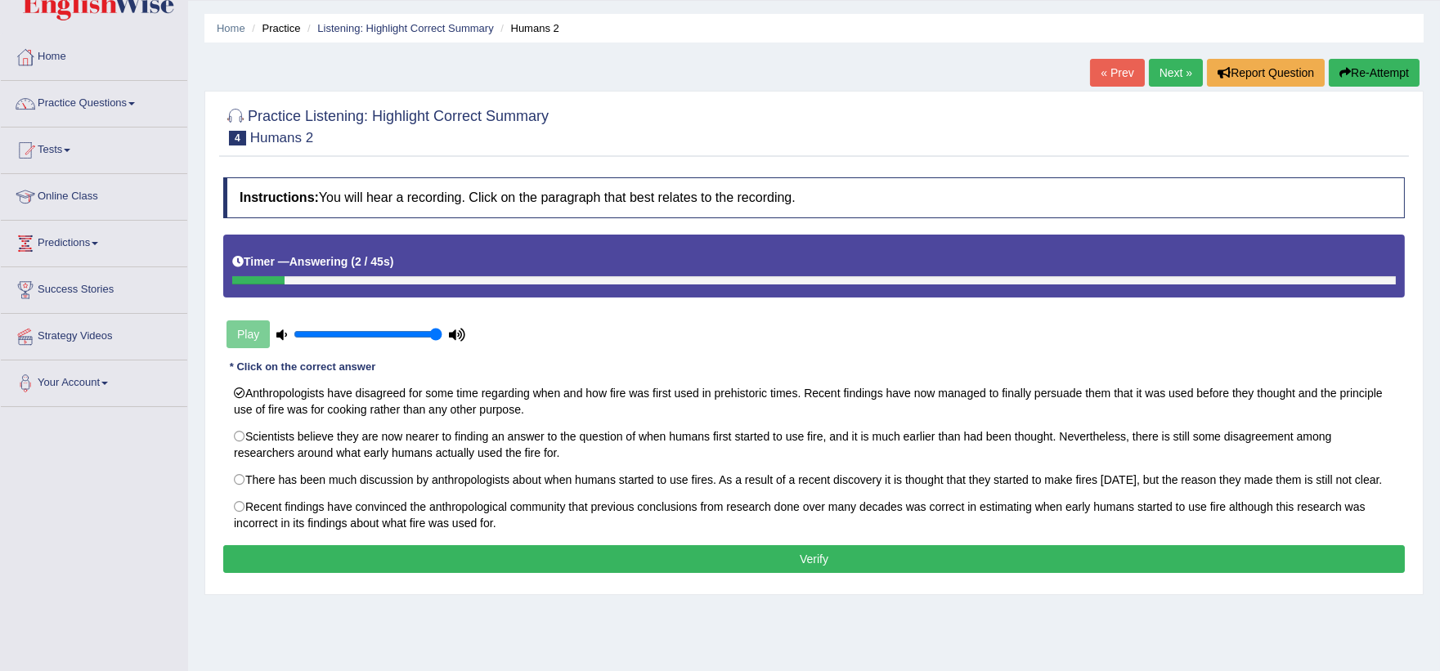
click at [508, 568] on button "Verify" at bounding box center [813, 559] width 1181 height 28
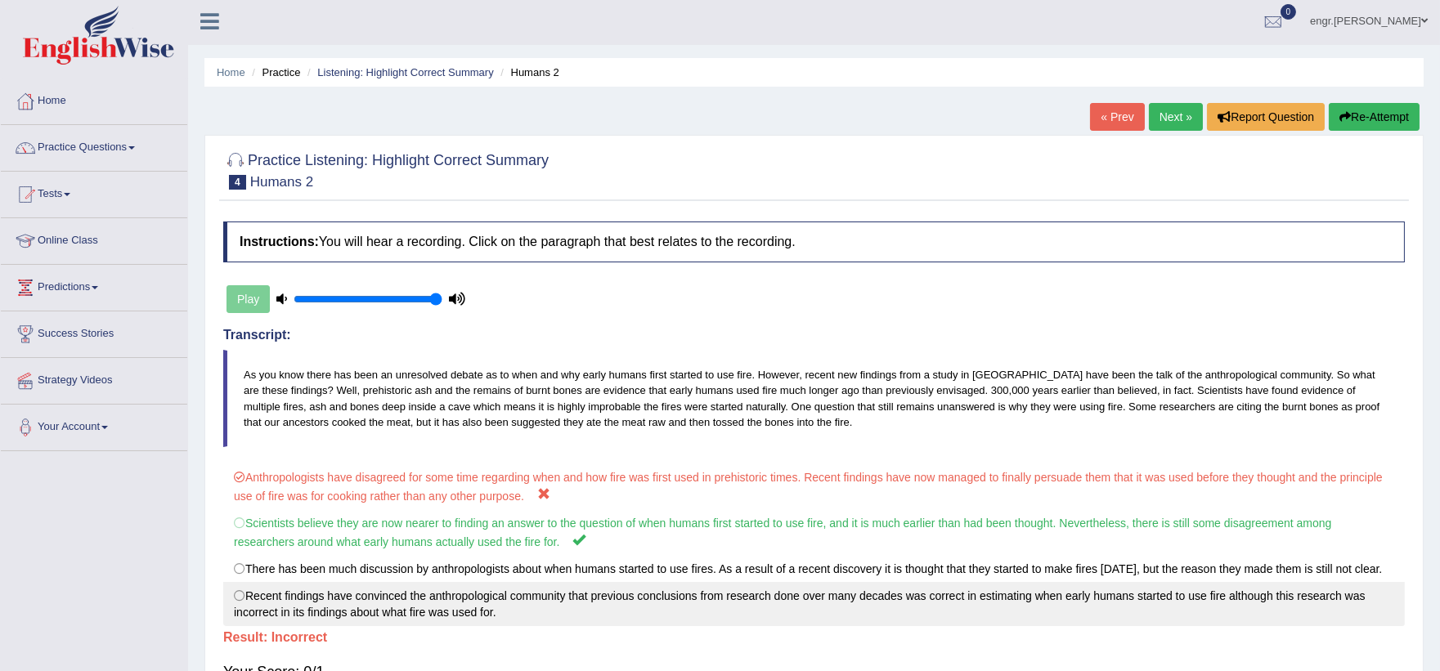
scroll to position [0, 0]
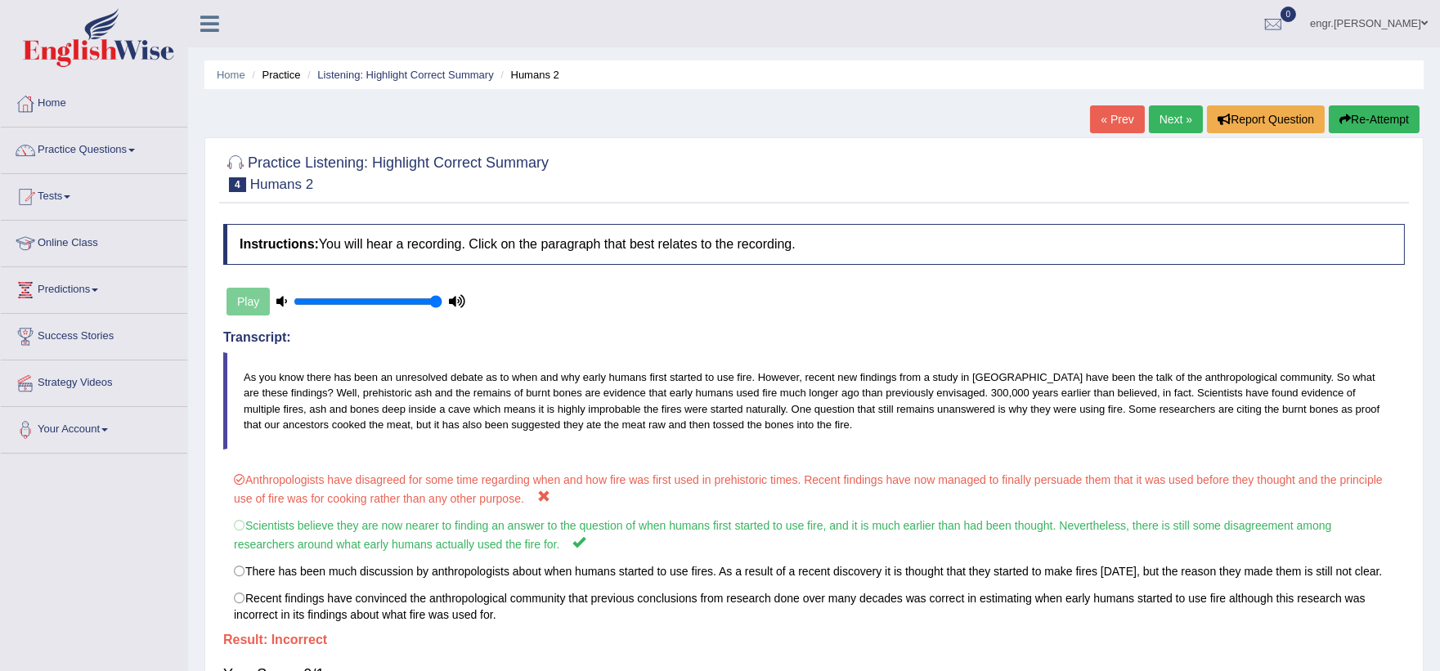
click at [1180, 119] on link "Next »" at bounding box center [1176, 119] width 54 height 28
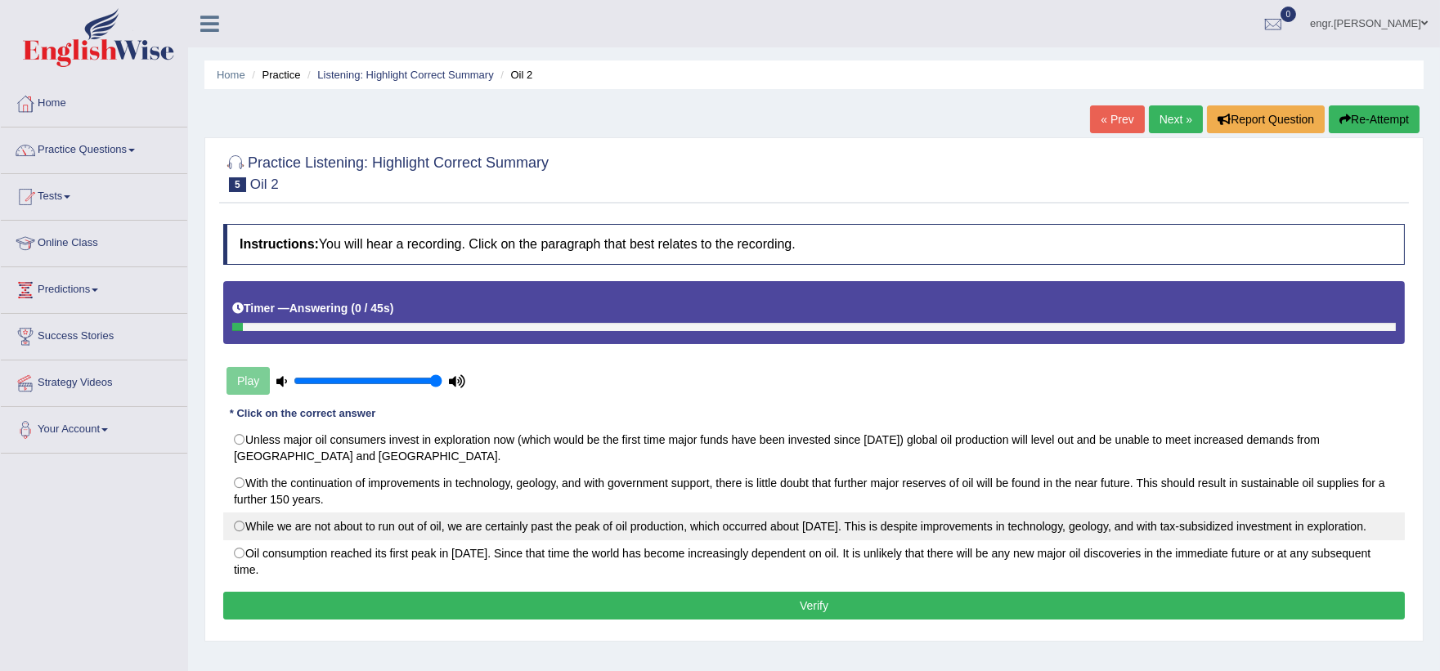
click at [266, 526] on label "While we are not about to run out of oil, we are certainly past the peak of oil…" at bounding box center [813, 527] width 1181 height 28
radio input "true"
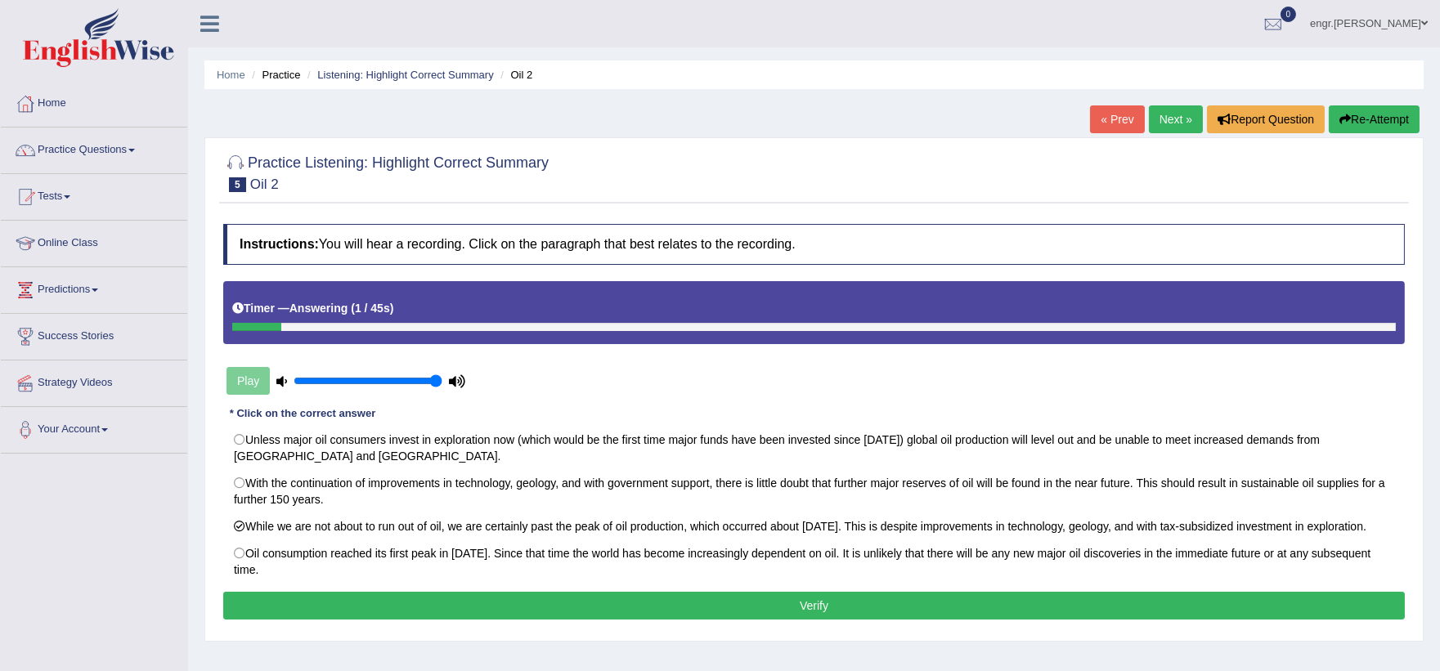
click at [441, 617] on button "Verify" at bounding box center [813, 606] width 1181 height 28
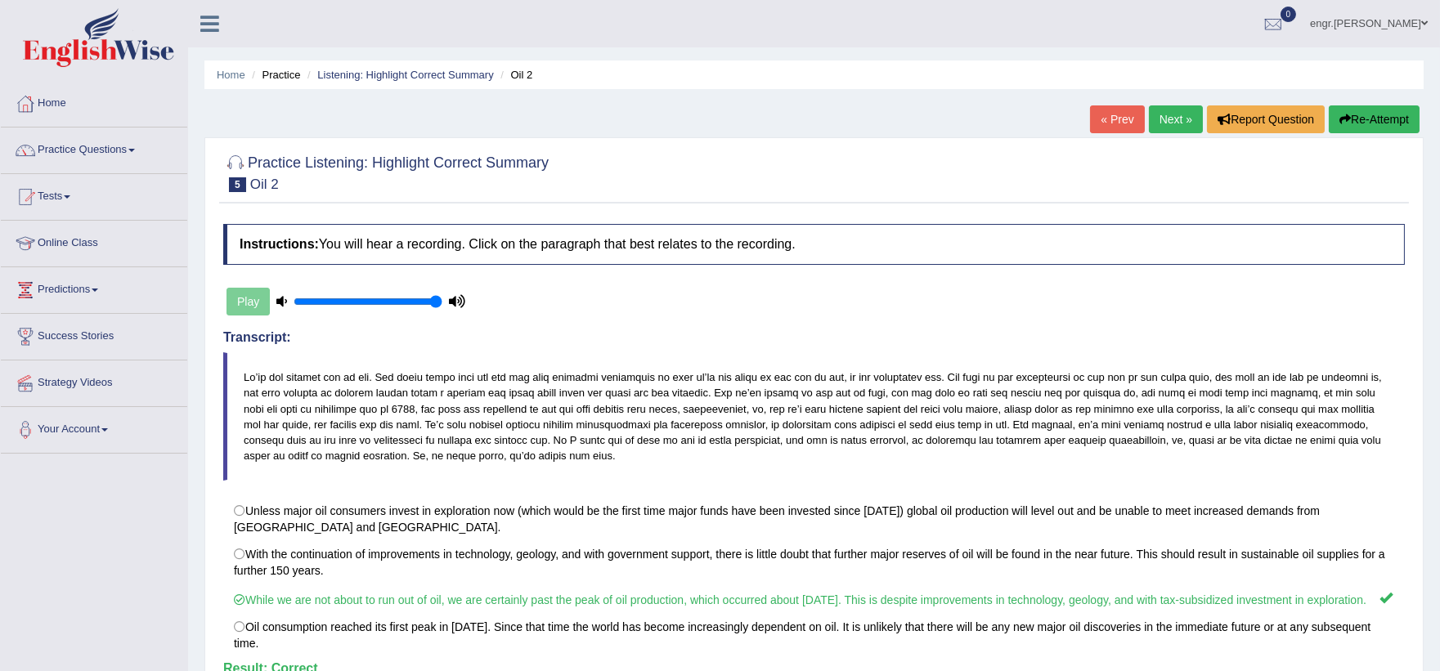
scroll to position [1, 0]
click at [127, 142] on link "Practice Questions" at bounding box center [94, 147] width 186 height 41
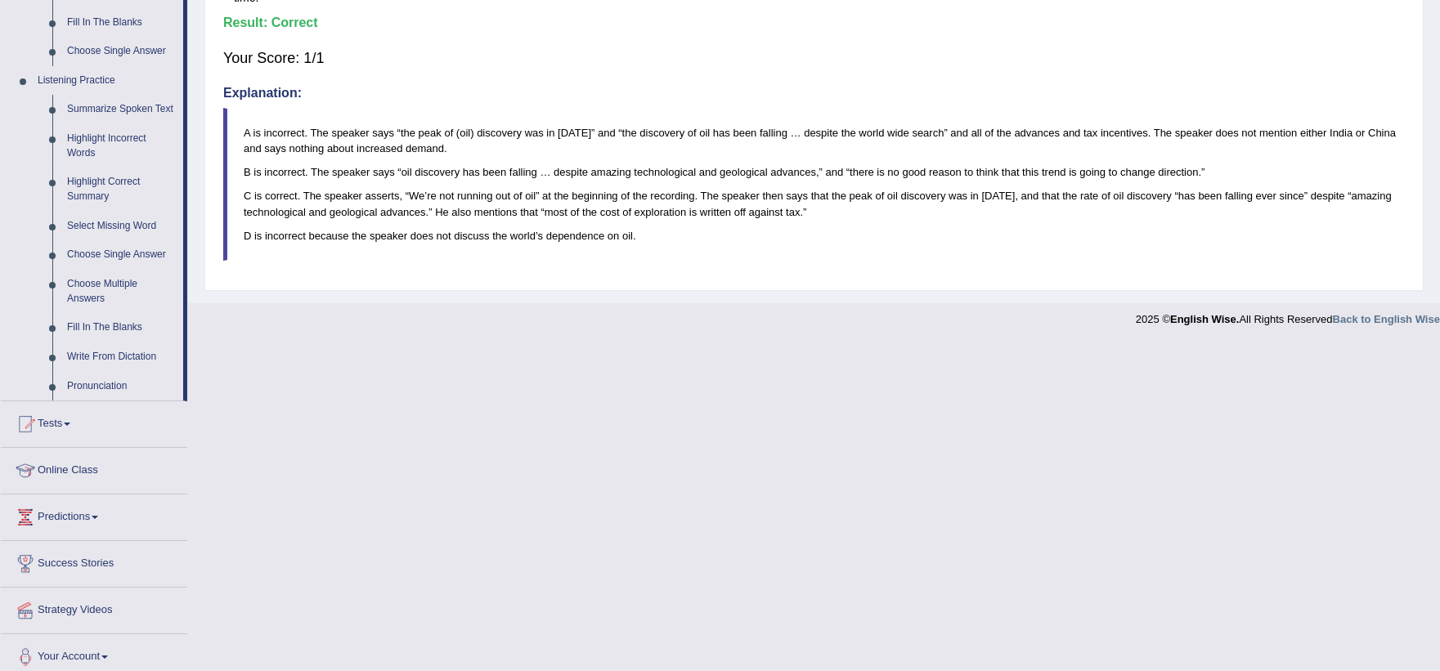
scroll to position [642, 0]
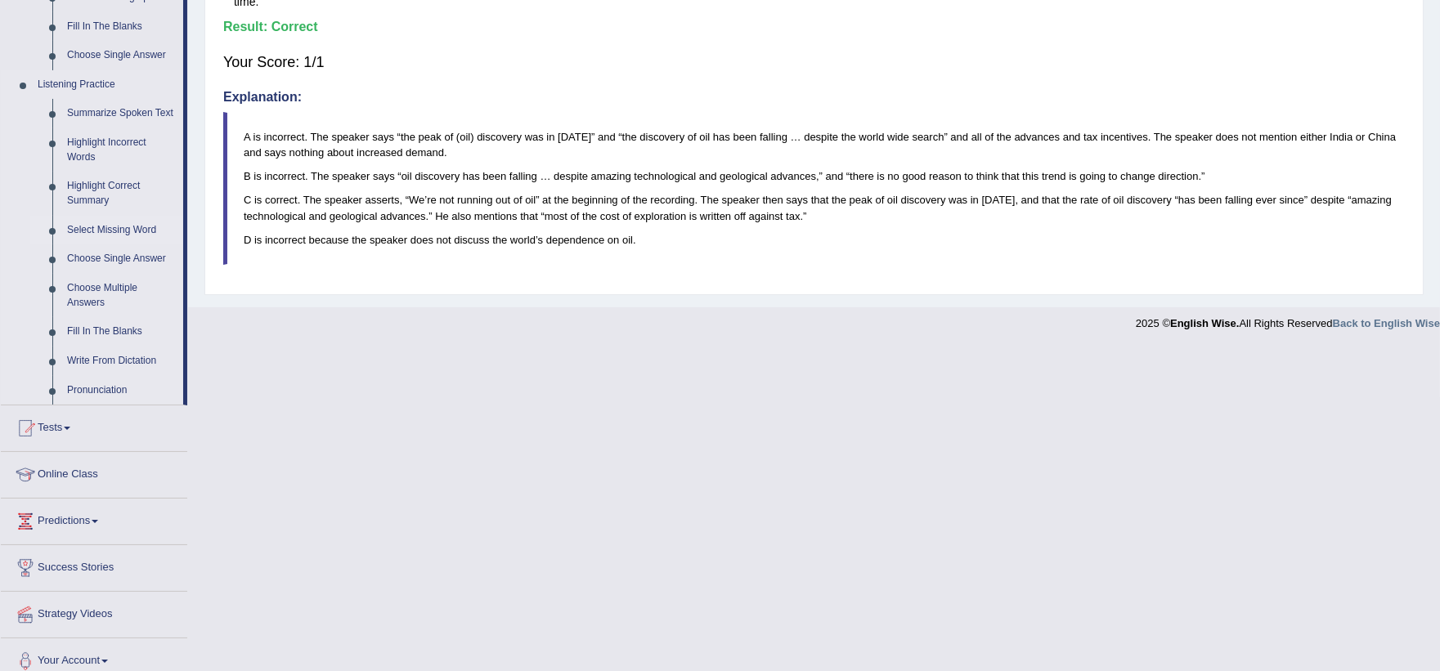
click at [126, 231] on link "Select Missing Word" at bounding box center [121, 230] width 123 height 29
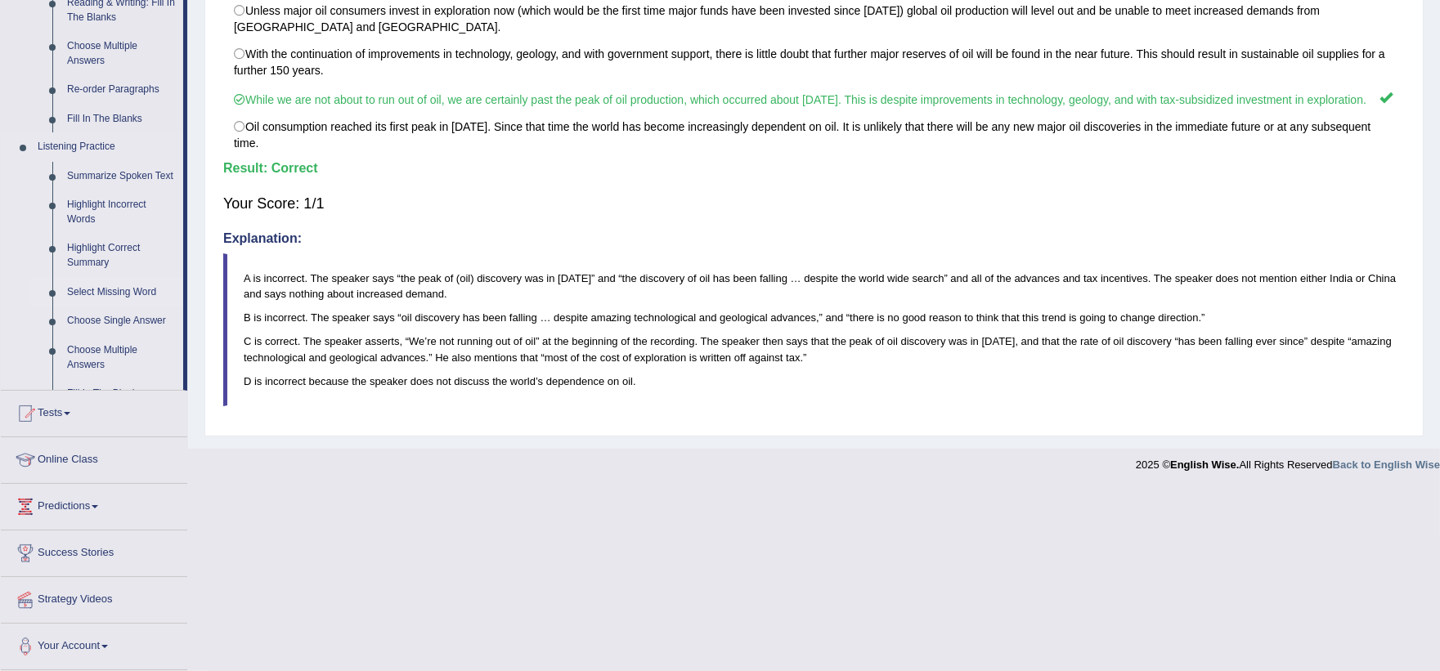
scroll to position [325, 0]
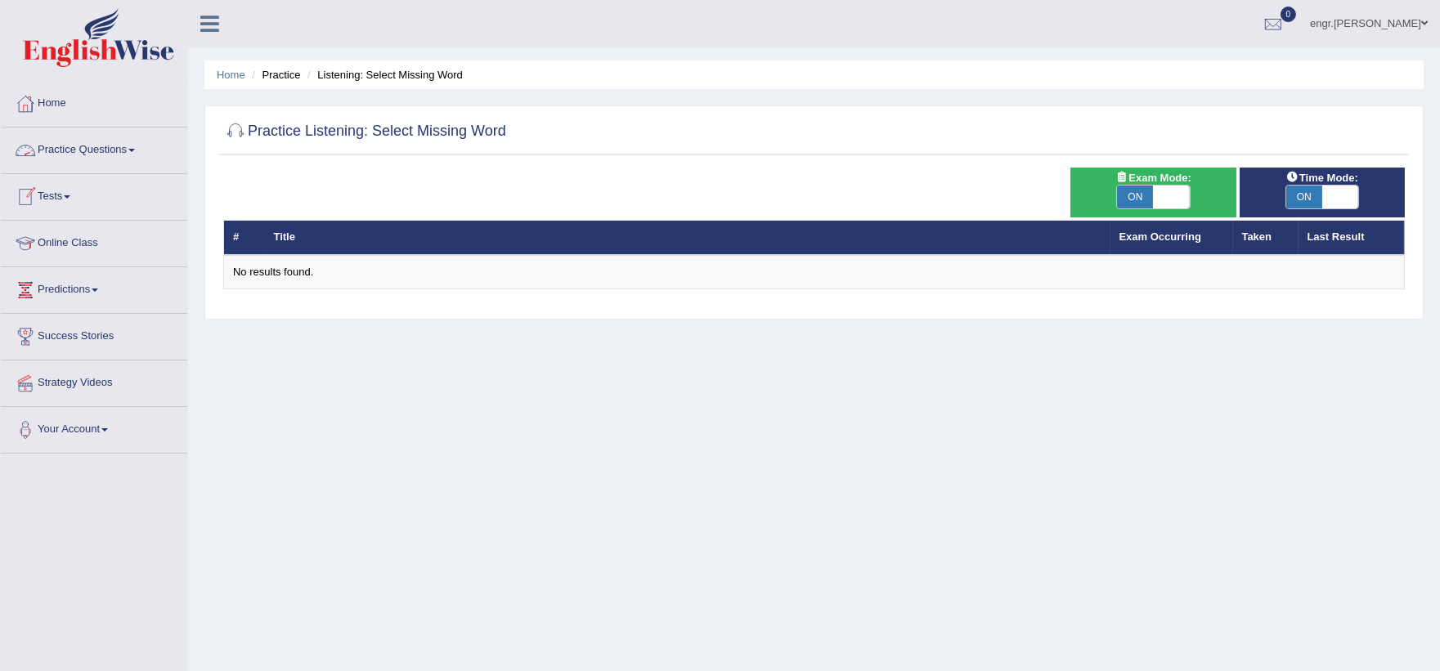
click at [113, 156] on link "Practice Questions" at bounding box center [94, 148] width 186 height 41
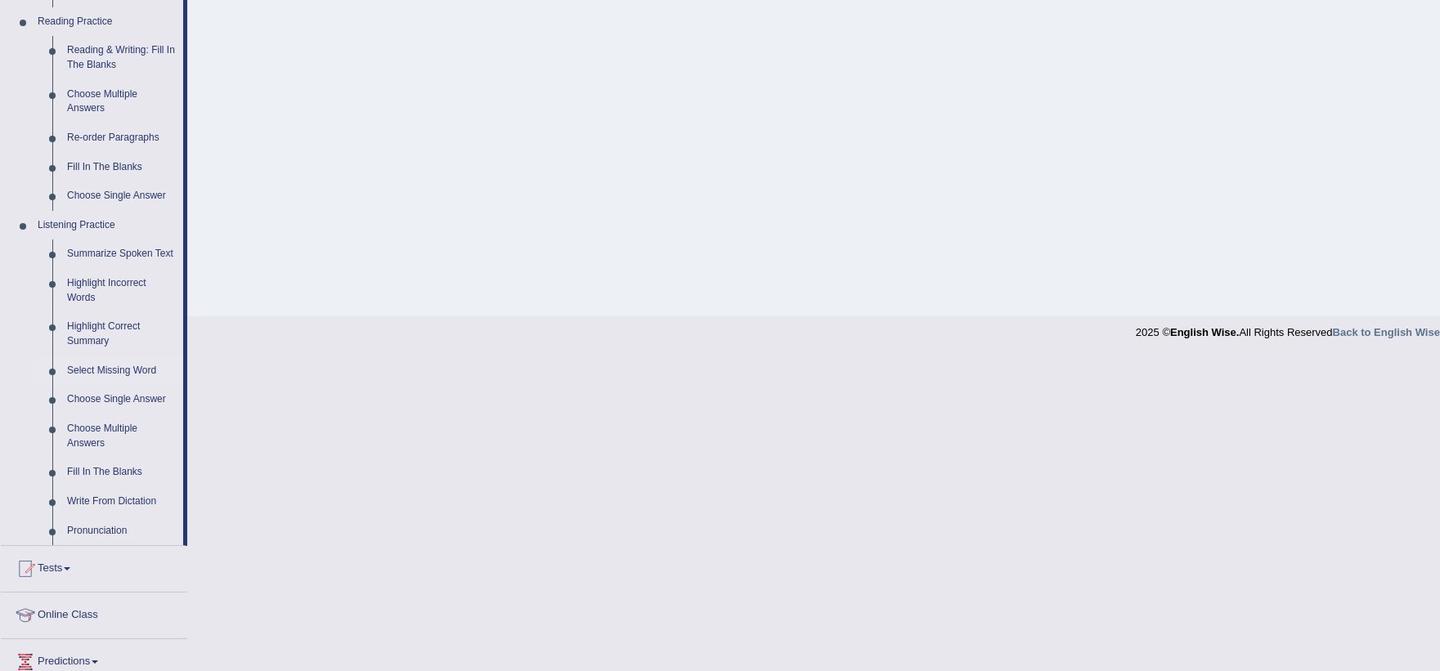
scroll to position [502, 0]
click at [116, 392] on link "Choose Single Answer" at bounding box center [121, 398] width 123 height 29
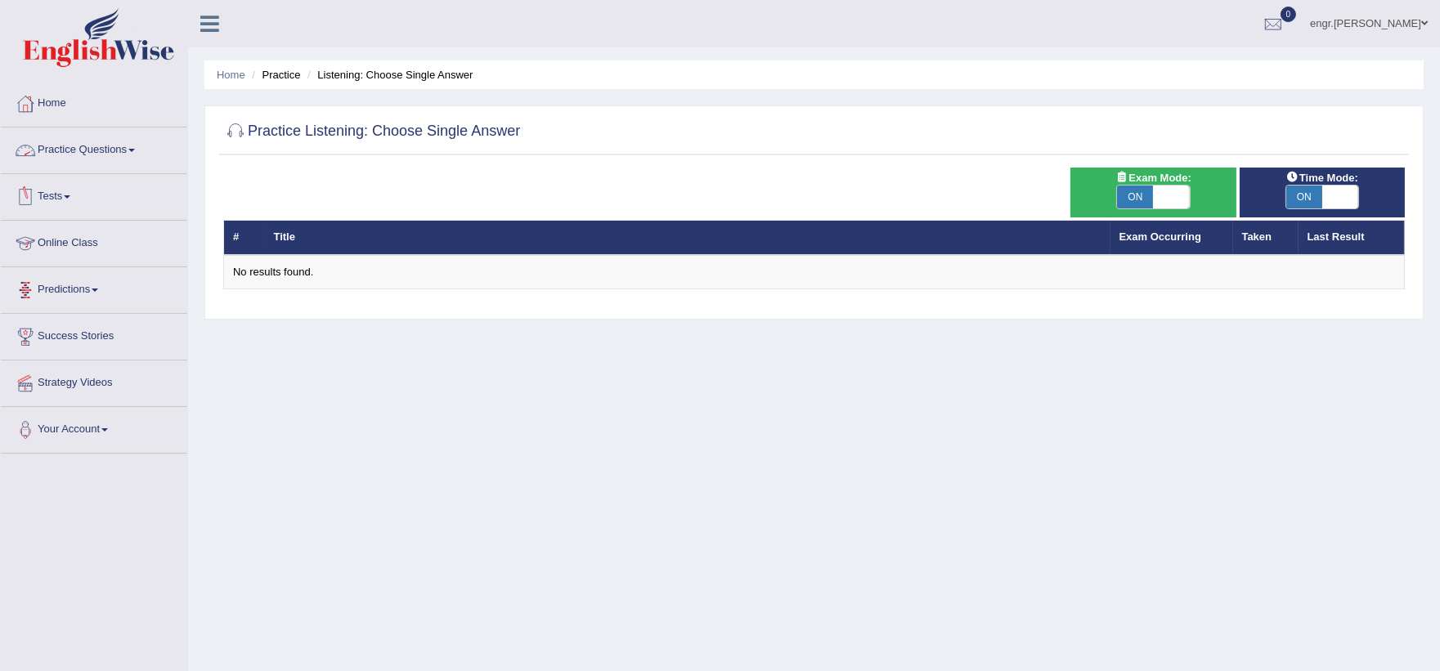
click at [113, 156] on link "Practice Questions" at bounding box center [94, 148] width 186 height 41
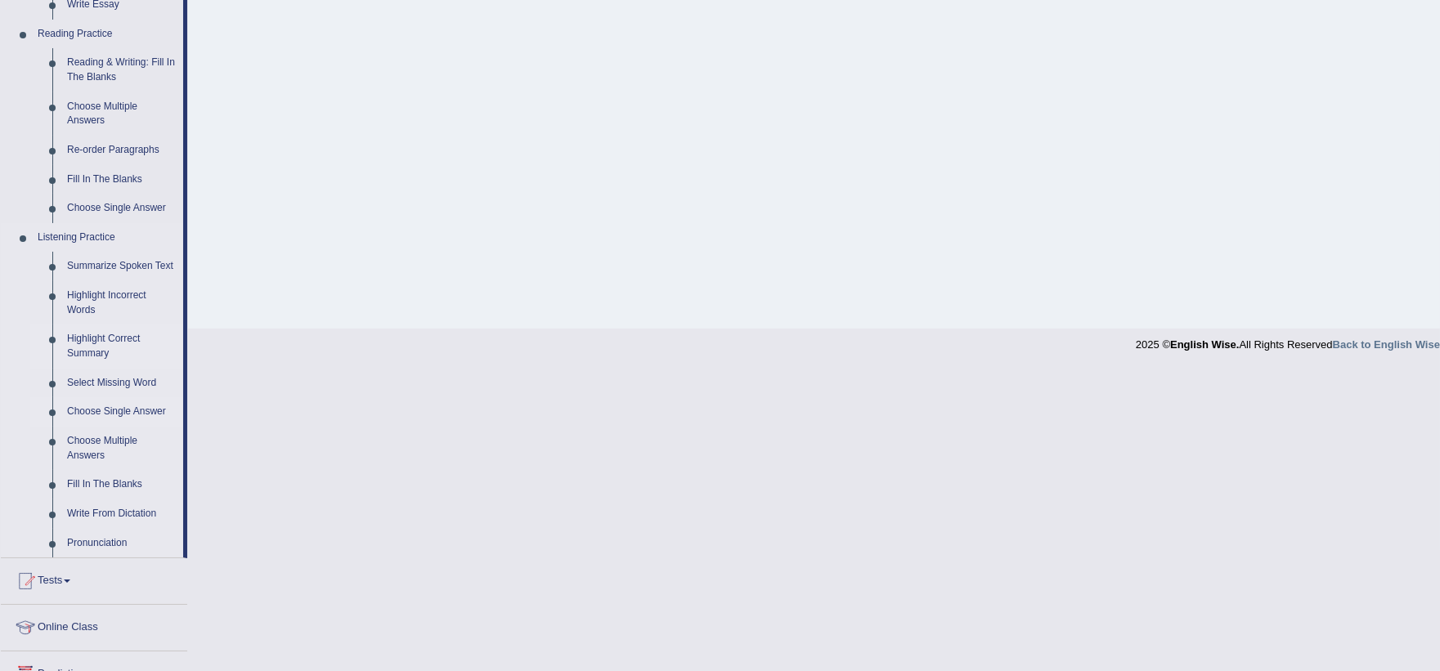
scroll to position [531, 0]
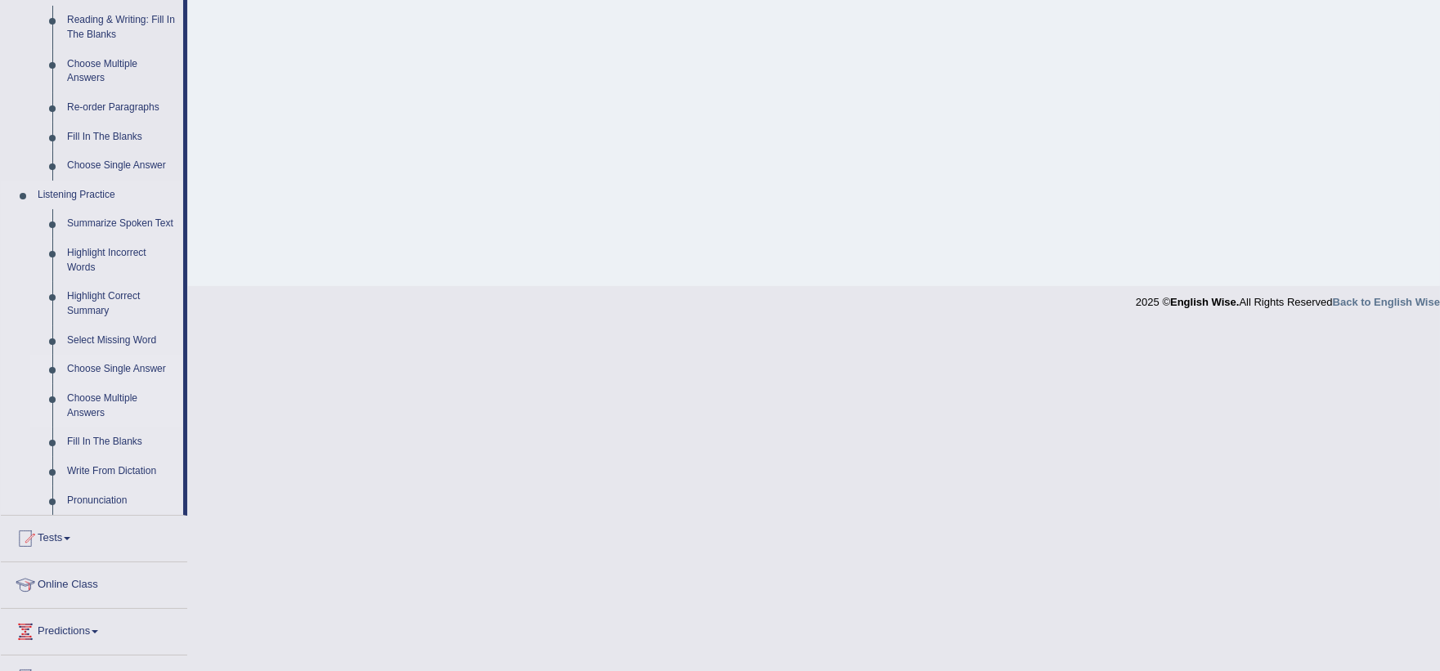
click at [114, 405] on link "Choose Multiple Answers" at bounding box center [121, 405] width 123 height 43
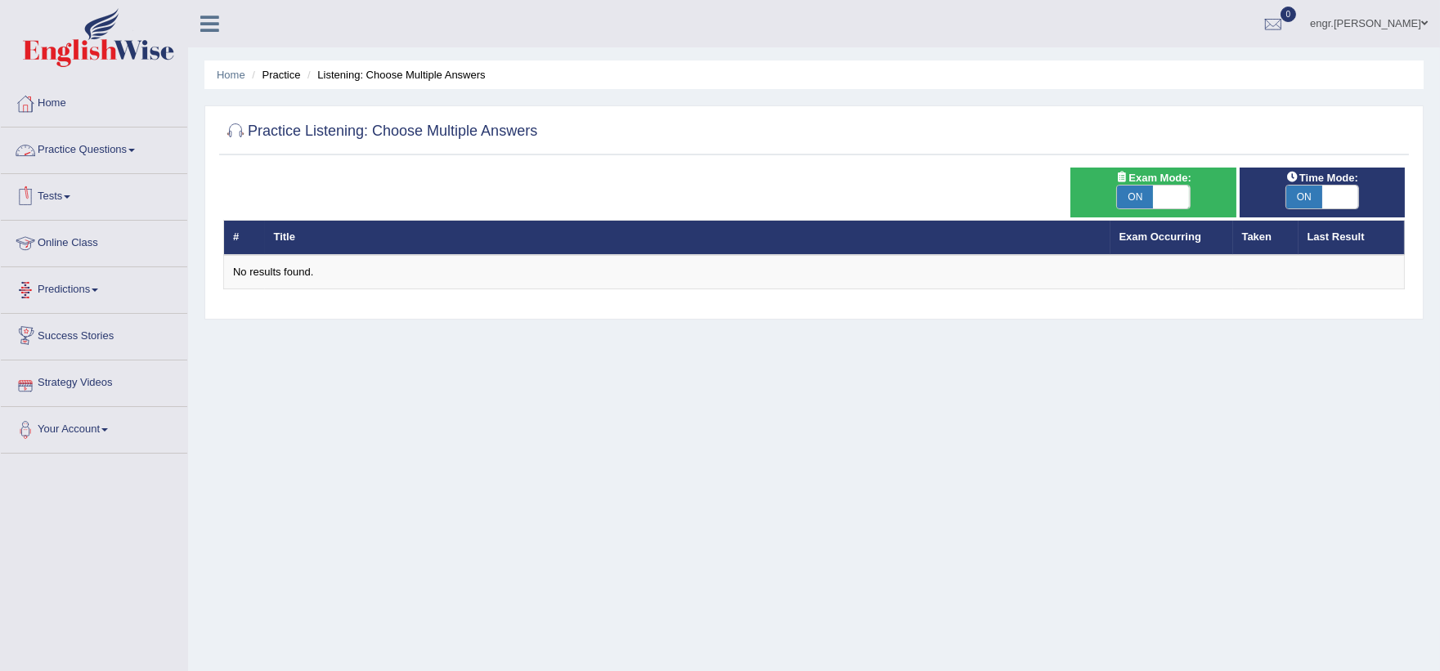
click at [104, 142] on link "Practice Questions" at bounding box center [94, 148] width 186 height 41
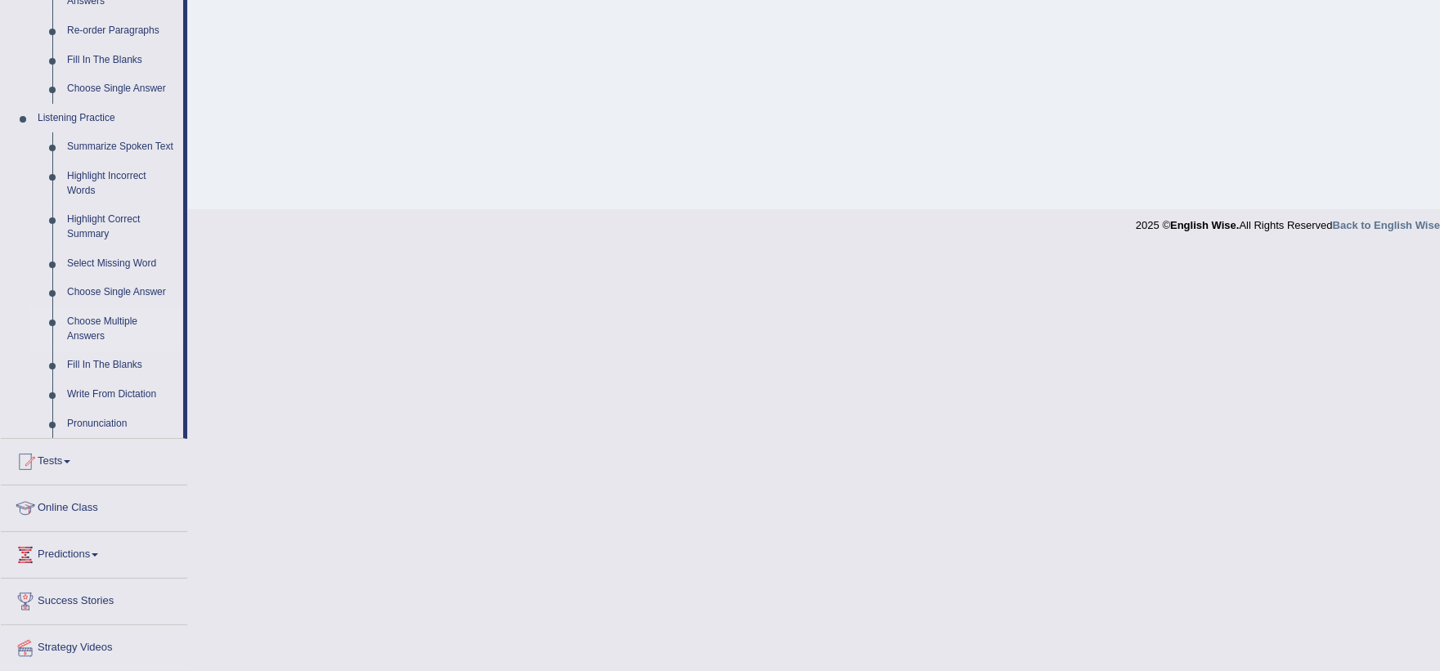
scroll to position [656, 0]
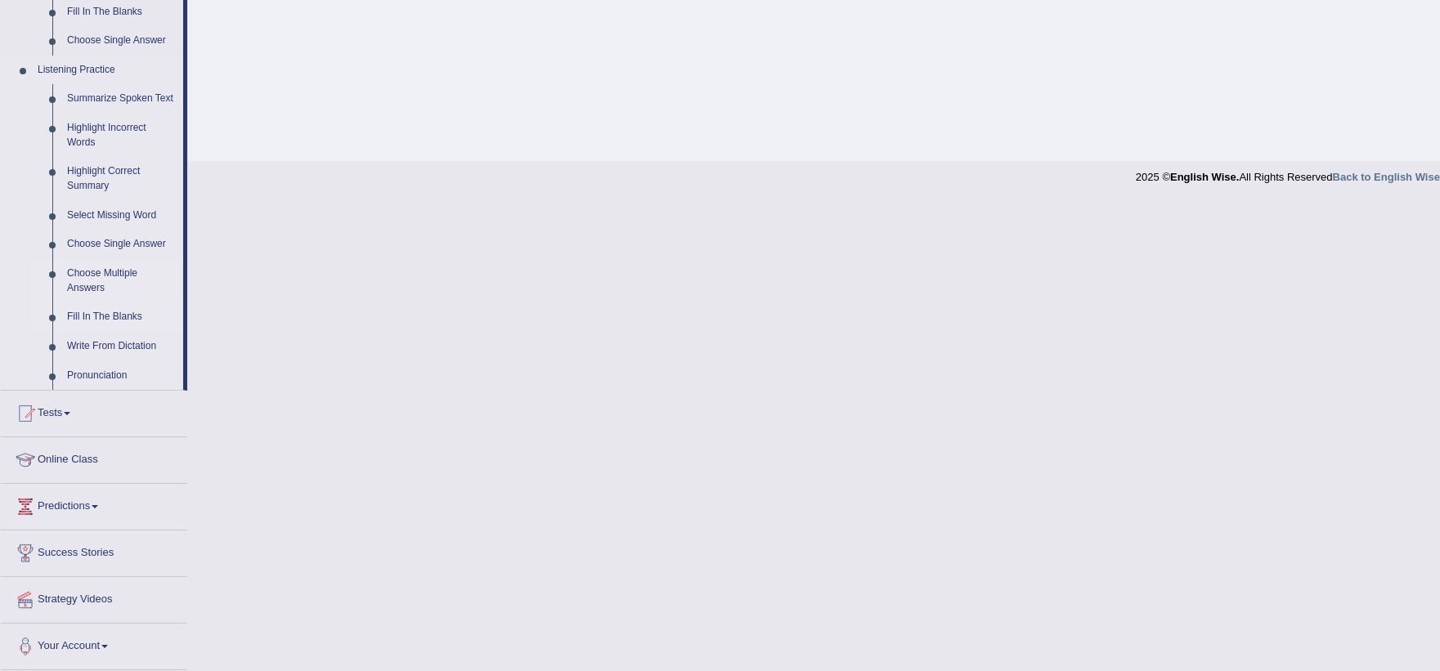
click at [110, 313] on link "Fill In The Blanks" at bounding box center [121, 316] width 123 height 29
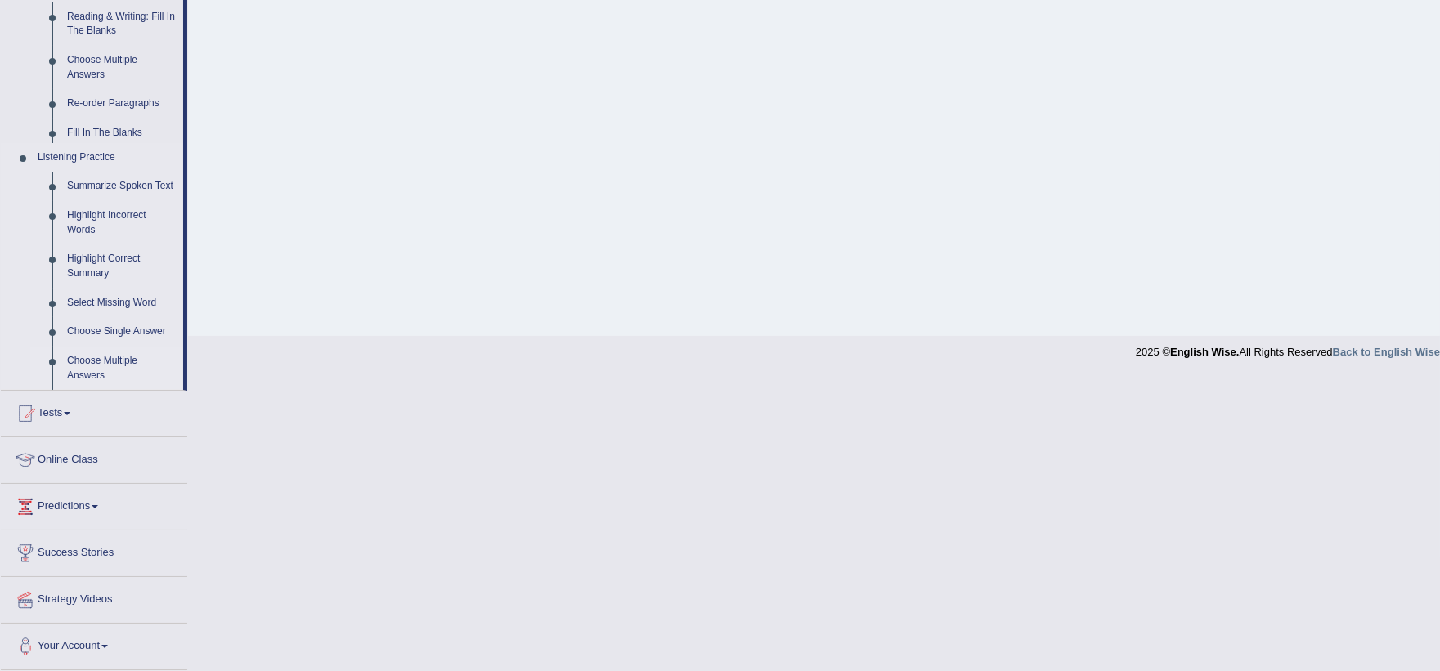
scroll to position [186, 0]
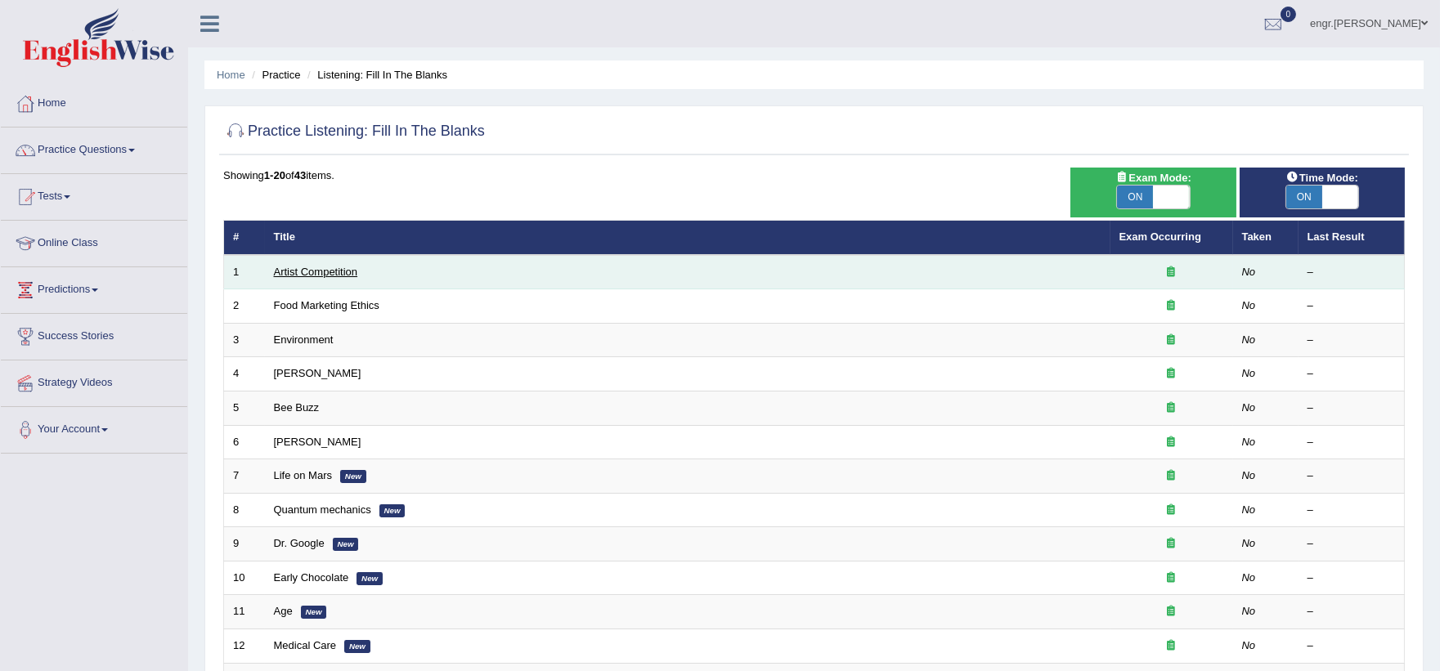
click at [305, 275] on link "Artist Competition" at bounding box center [316, 272] width 84 height 12
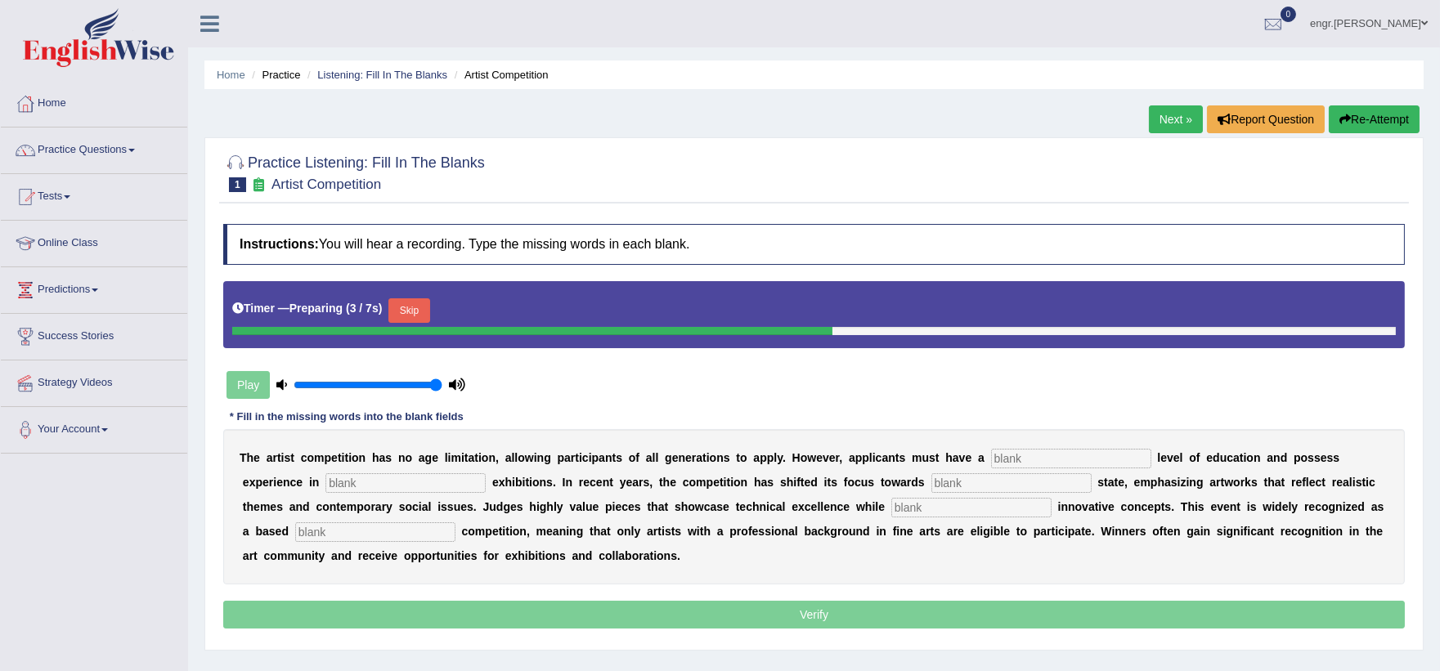
click at [1002, 458] on input "text" at bounding box center [1071, 459] width 160 height 20
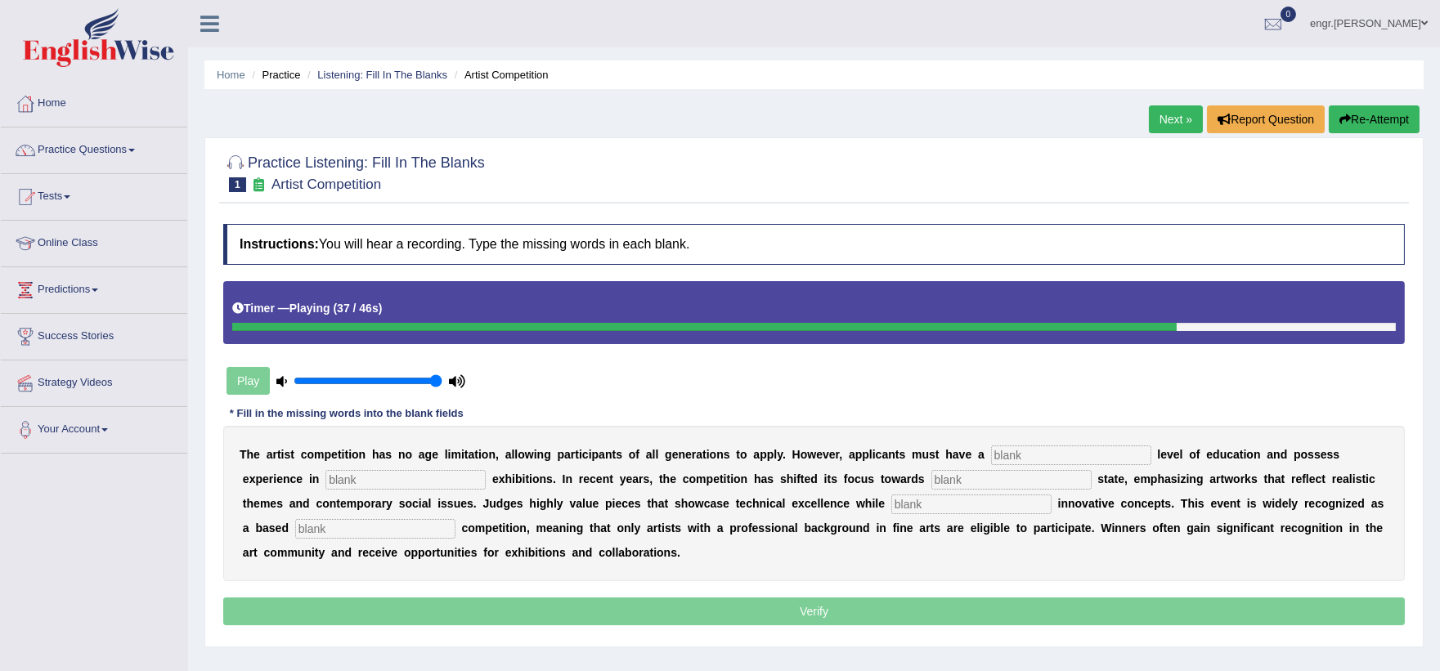
click at [1352, 128] on button "Re-Attempt" at bounding box center [1373, 119] width 91 height 28
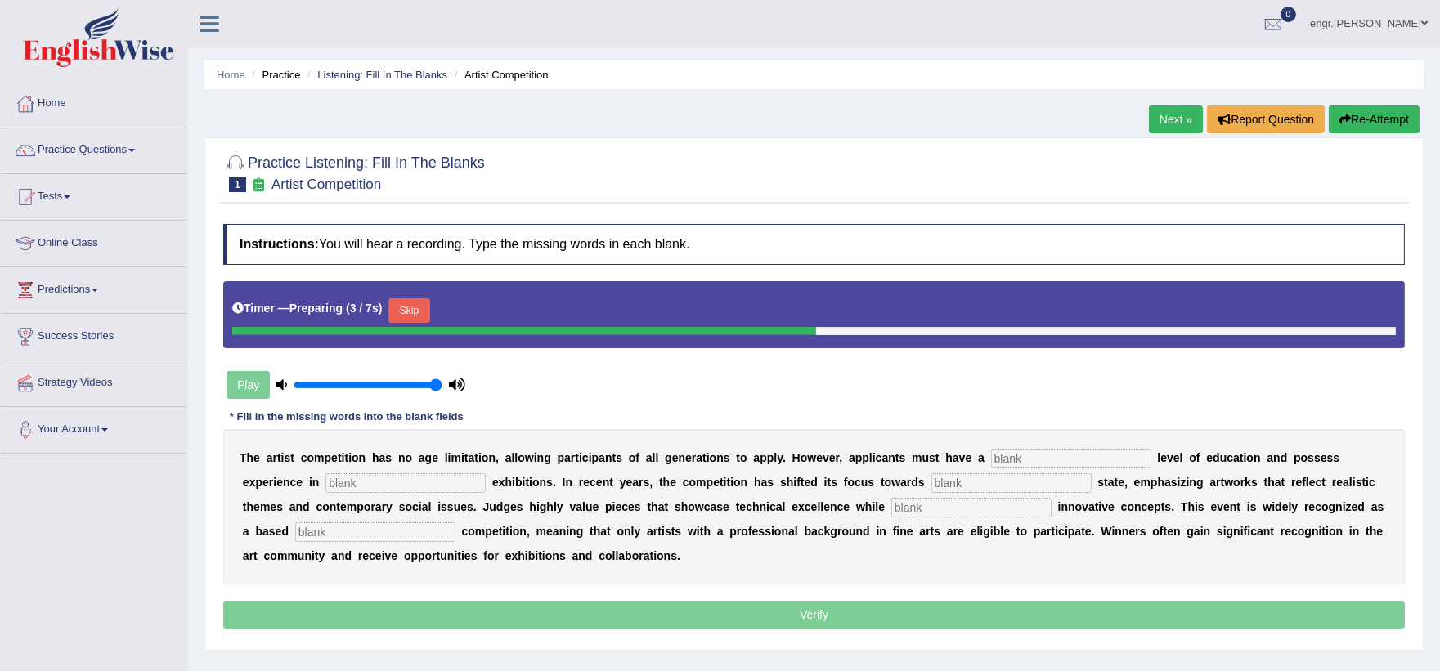
click at [1036, 452] on input "text" at bounding box center [1071, 459] width 160 height 20
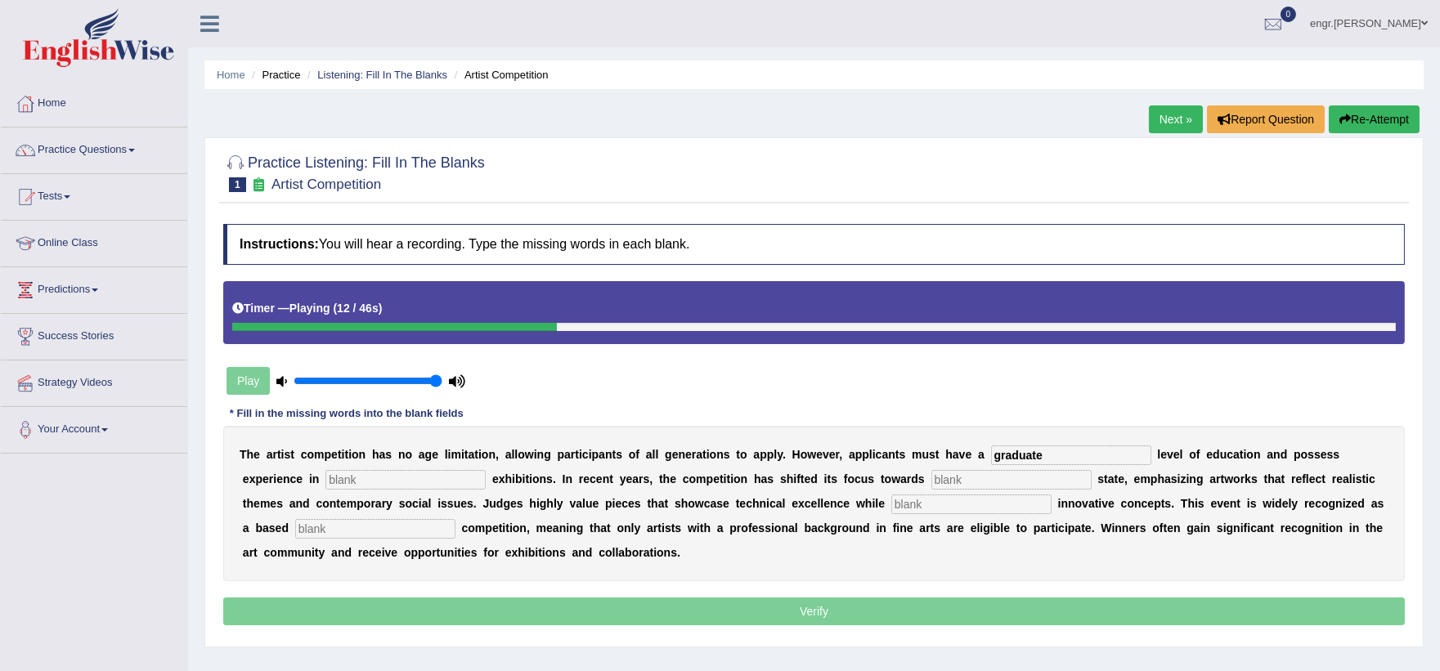
type input "graduate"
click at [410, 482] on input "text" at bounding box center [405, 480] width 160 height 20
type input "culture"
click at [949, 483] on input "text" at bounding box center [1011, 480] width 160 height 20
type input "real"
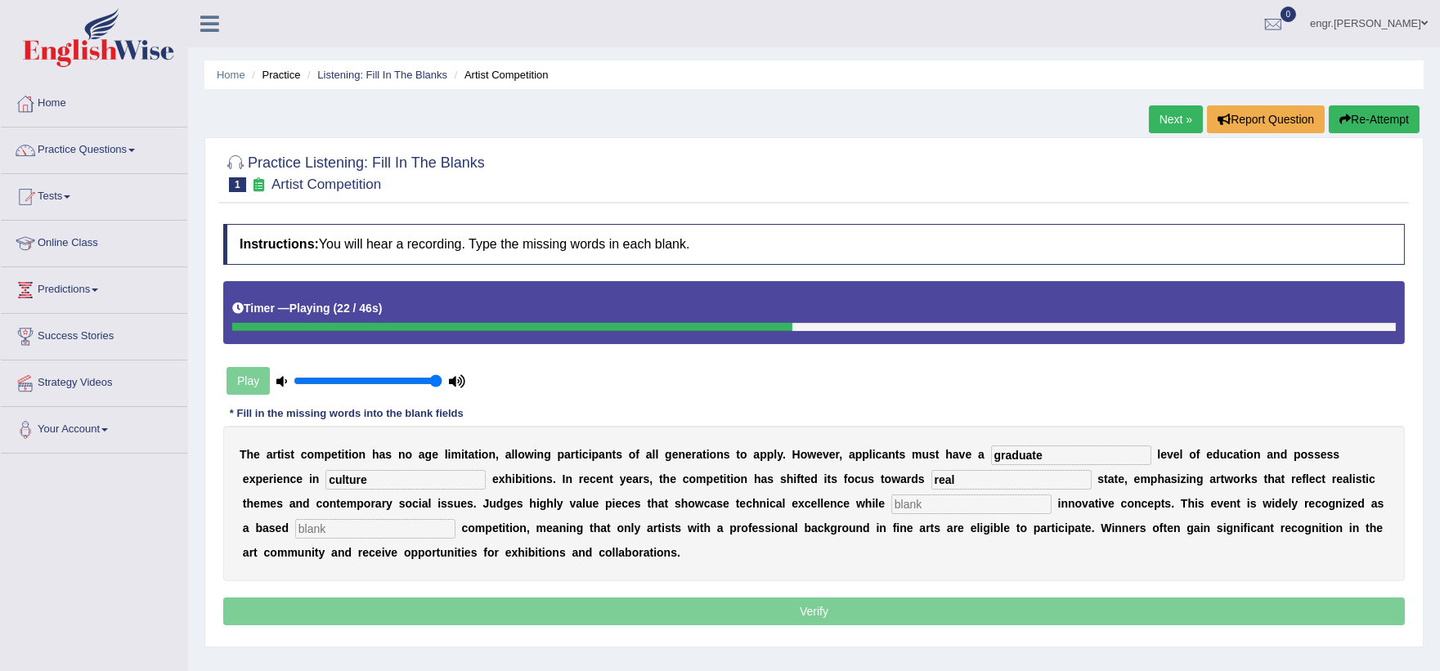
click at [943, 508] on input "text" at bounding box center [971, 505] width 160 height 20
click at [379, 522] on input "text" at bounding box center [375, 529] width 160 height 20
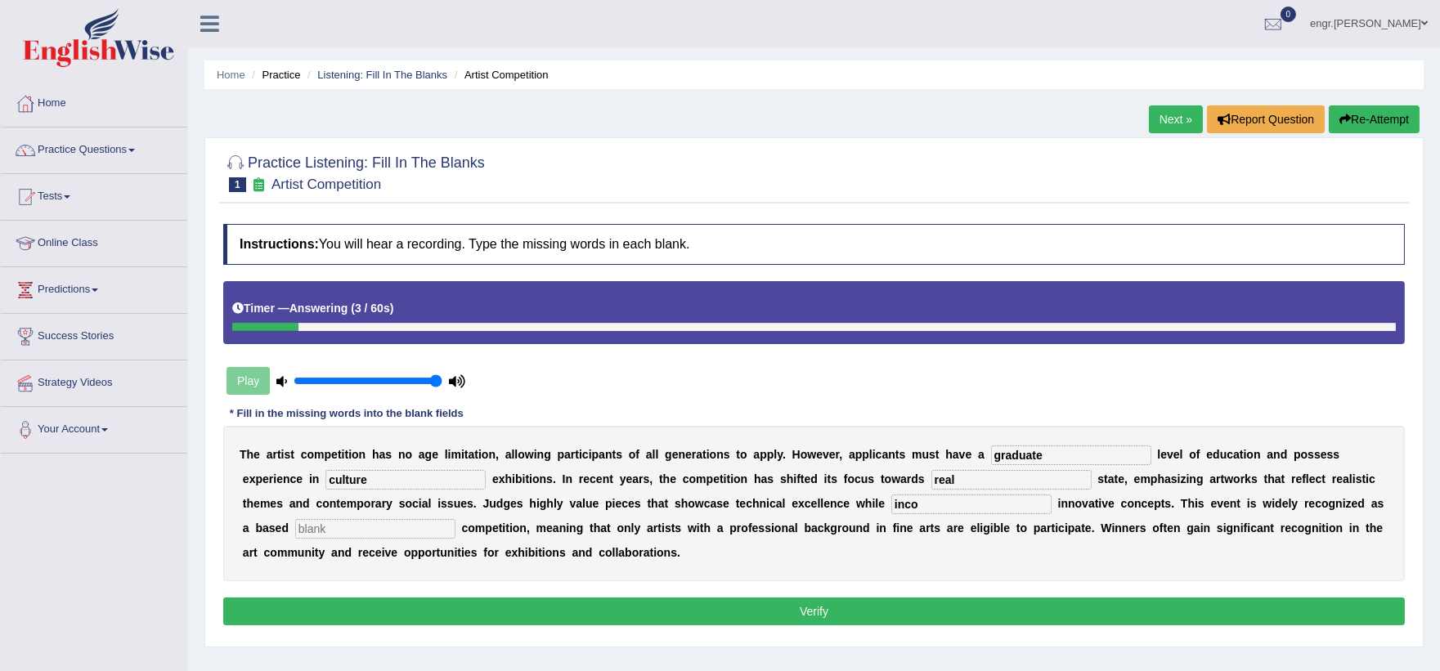
click at [938, 509] on input "inco" at bounding box center [971, 505] width 160 height 20
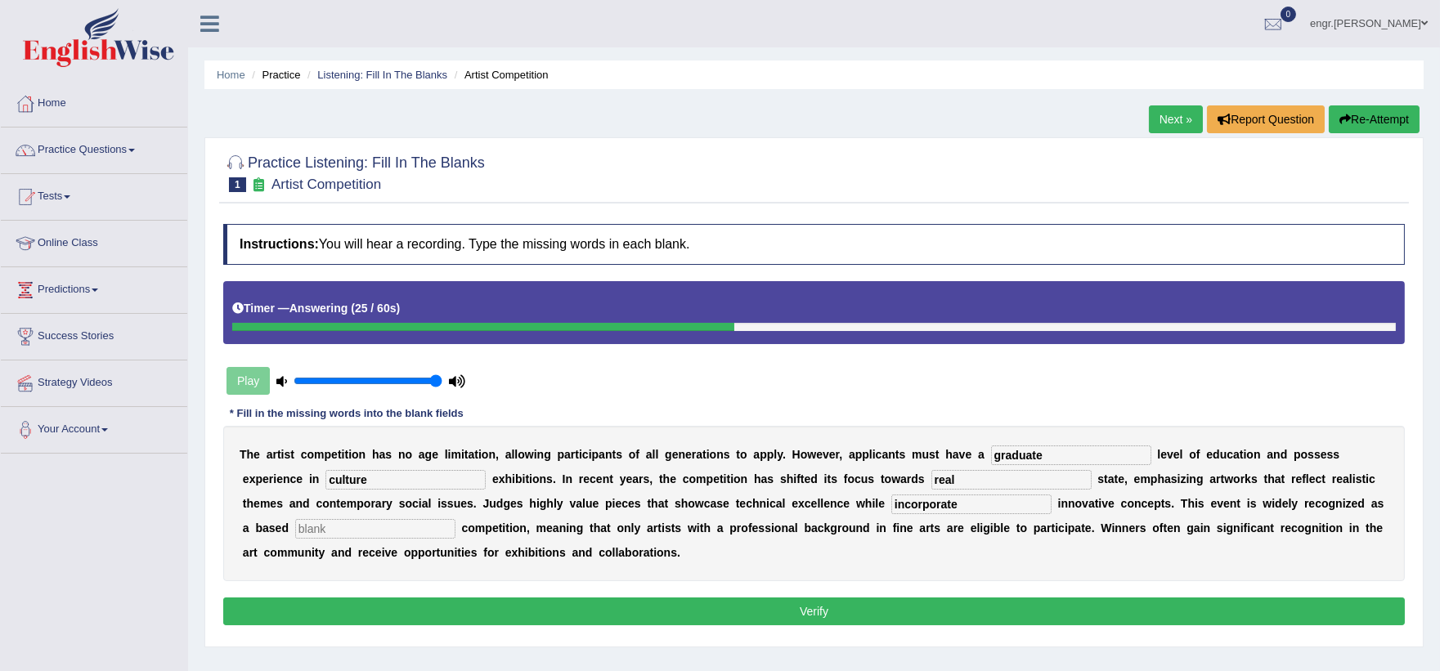
type input "incorporate"
click at [381, 533] on input "text" at bounding box center [375, 529] width 160 height 20
type input "."
click at [585, 614] on button "Verify" at bounding box center [813, 612] width 1181 height 28
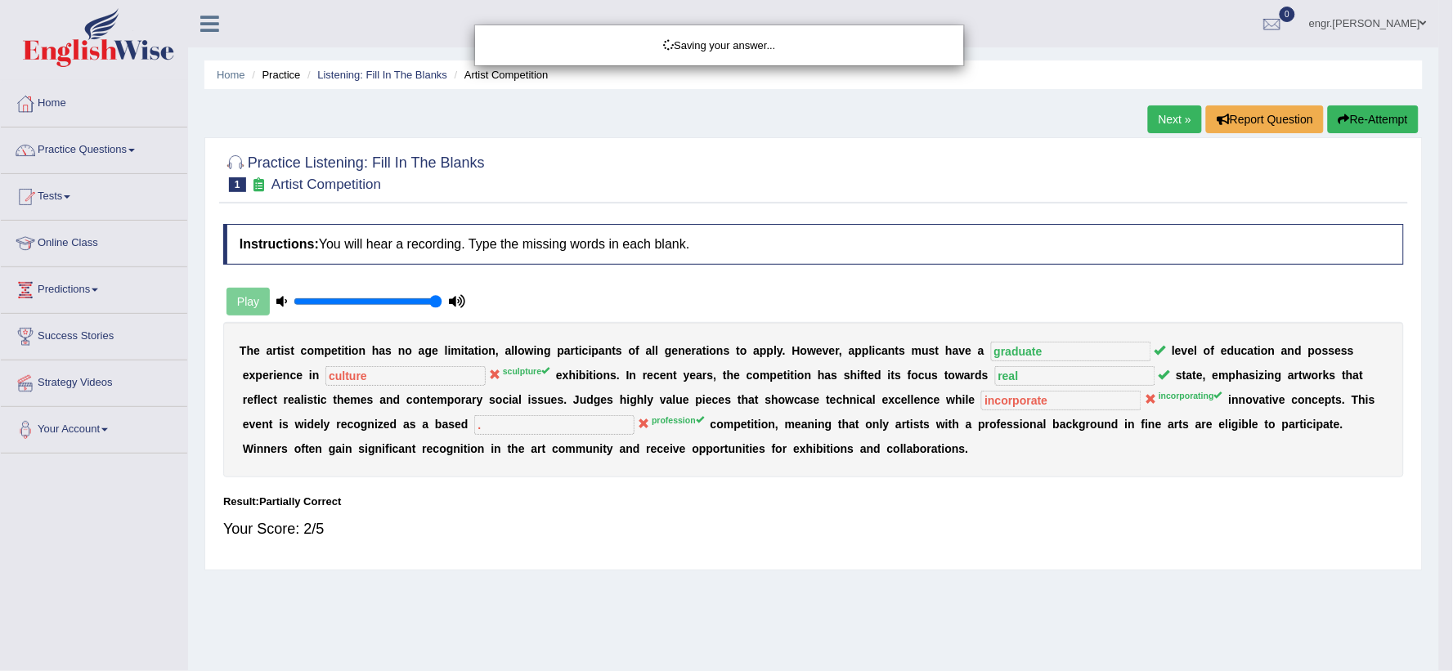
click at [1173, 114] on div "Saving your answer..." at bounding box center [726, 335] width 1453 height 671
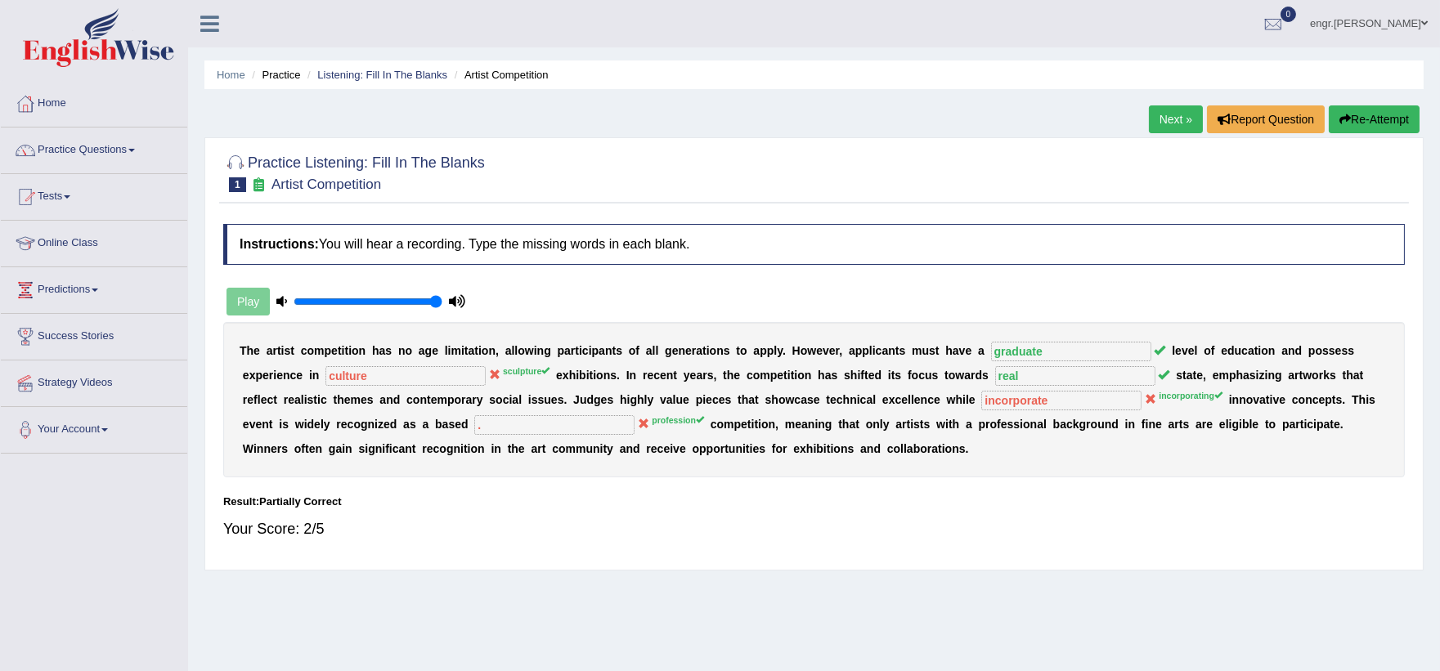
click at [1173, 114] on link "Next »" at bounding box center [1176, 119] width 54 height 28
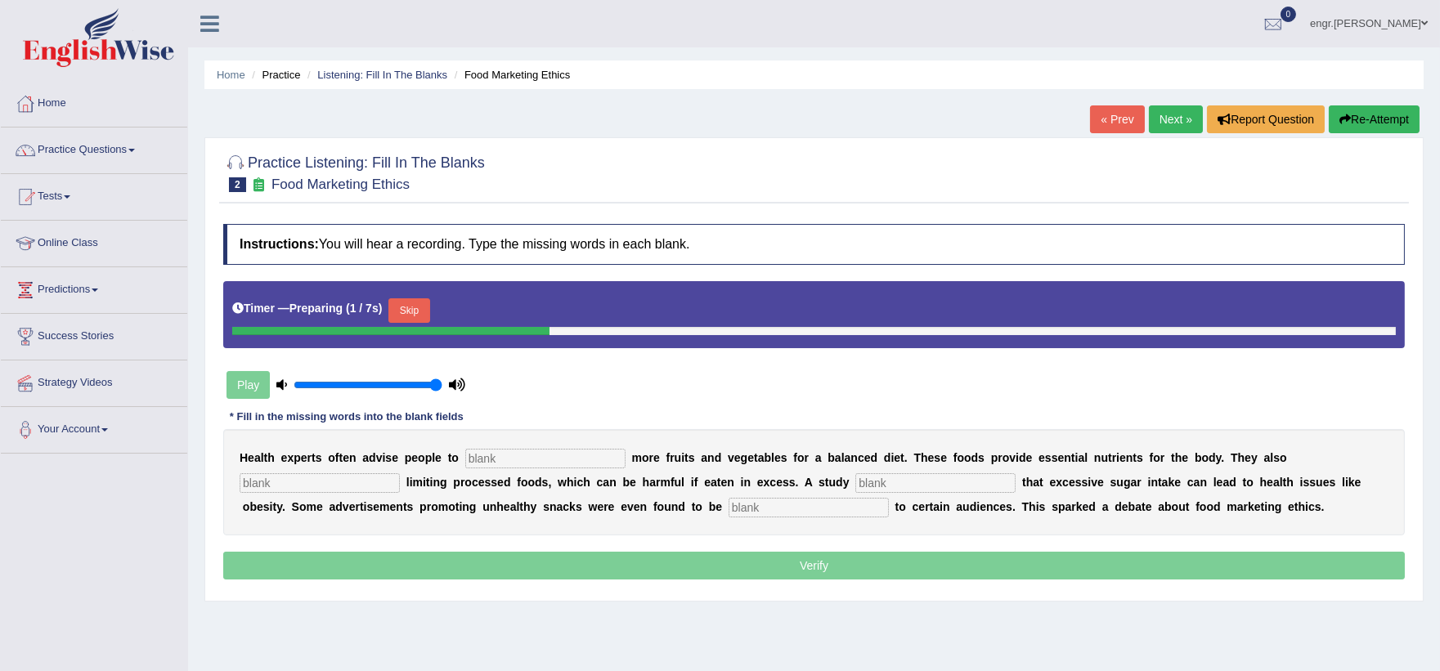
click at [503, 459] on input "text" at bounding box center [545, 459] width 160 height 20
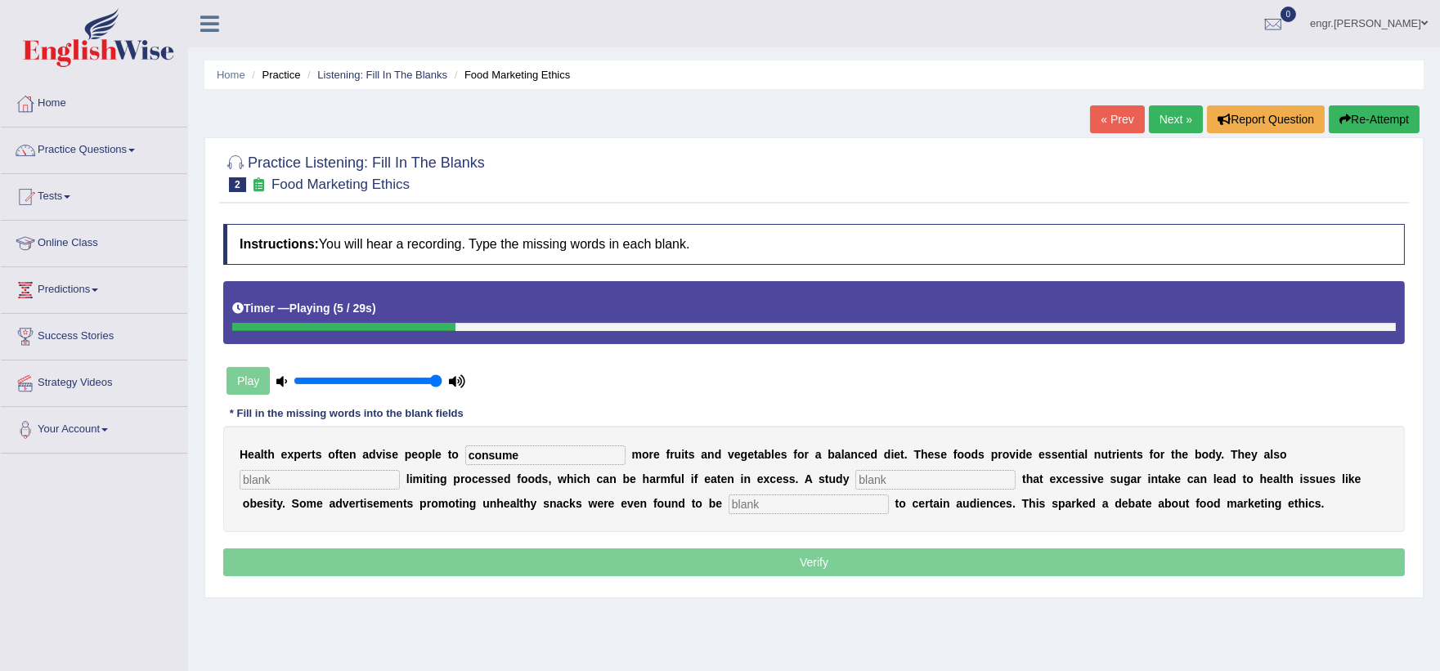
type input "consume"
click at [287, 480] on input "text" at bounding box center [320, 480] width 160 height 20
type input "recom"
click at [871, 477] on input "text" at bounding box center [935, 480] width 160 height 20
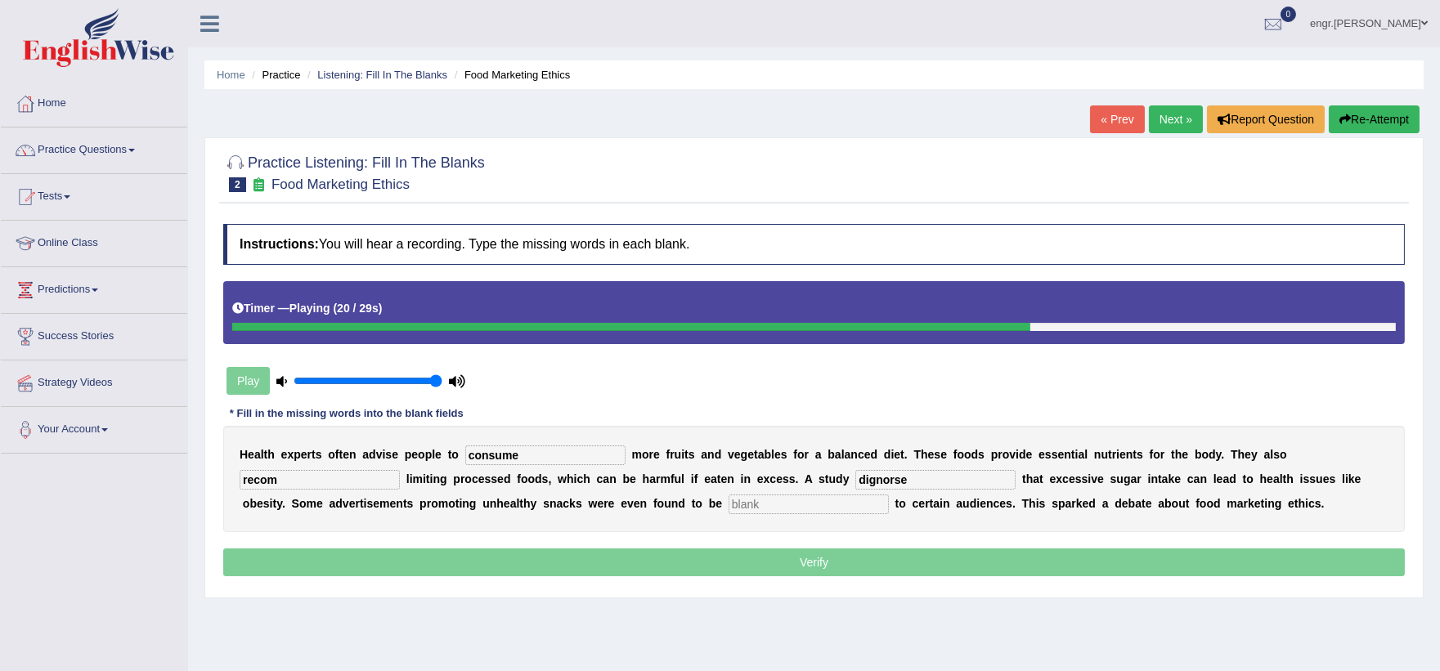
type input "dignorse"
click at [828, 503] on input "text" at bounding box center [808, 505] width 160 height 20
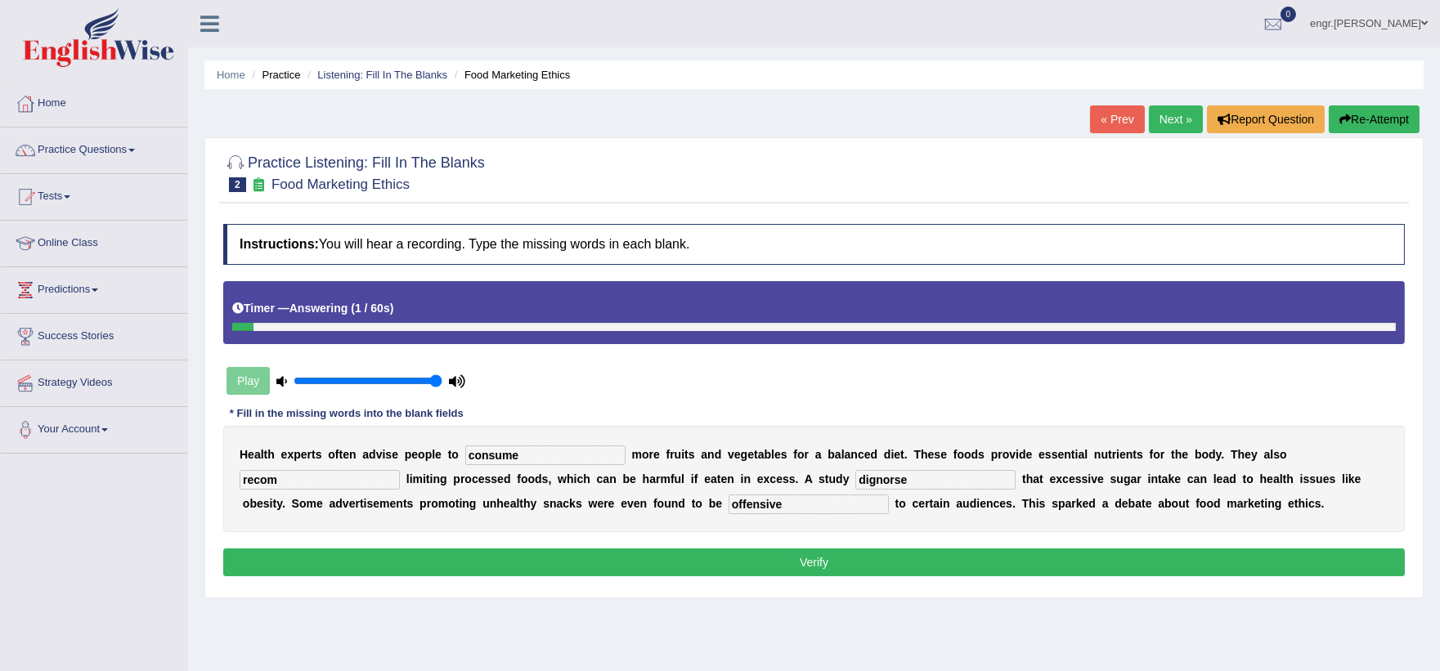
type input "offensive"
click at [324, 479] on input "recom" at bounding box center [320, 480] width 160 height 20
type input "recommend"
click at [904, 482] on input "dignorse" at bounding box center [935, 480] width 160 height 20
type input "dignose"
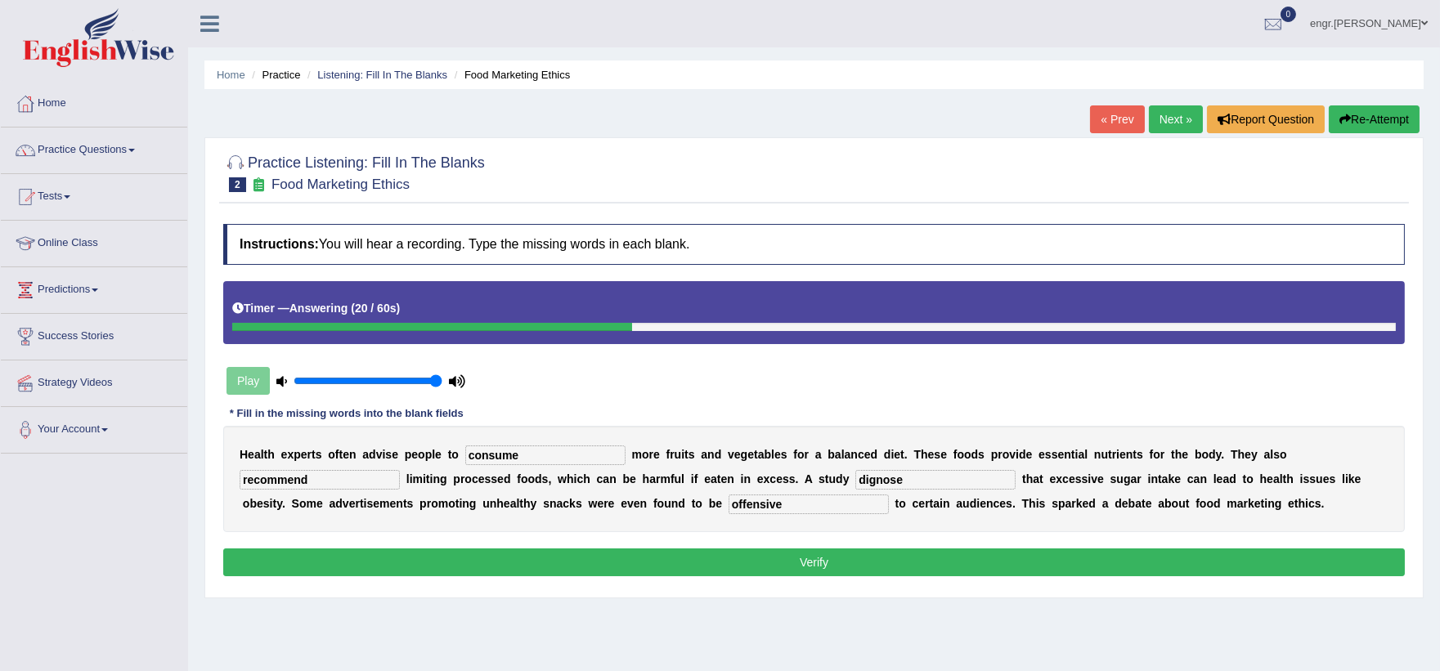
click at [879, 564] on button "Verify" at bounding box center [813, 563] width 1181 height 28
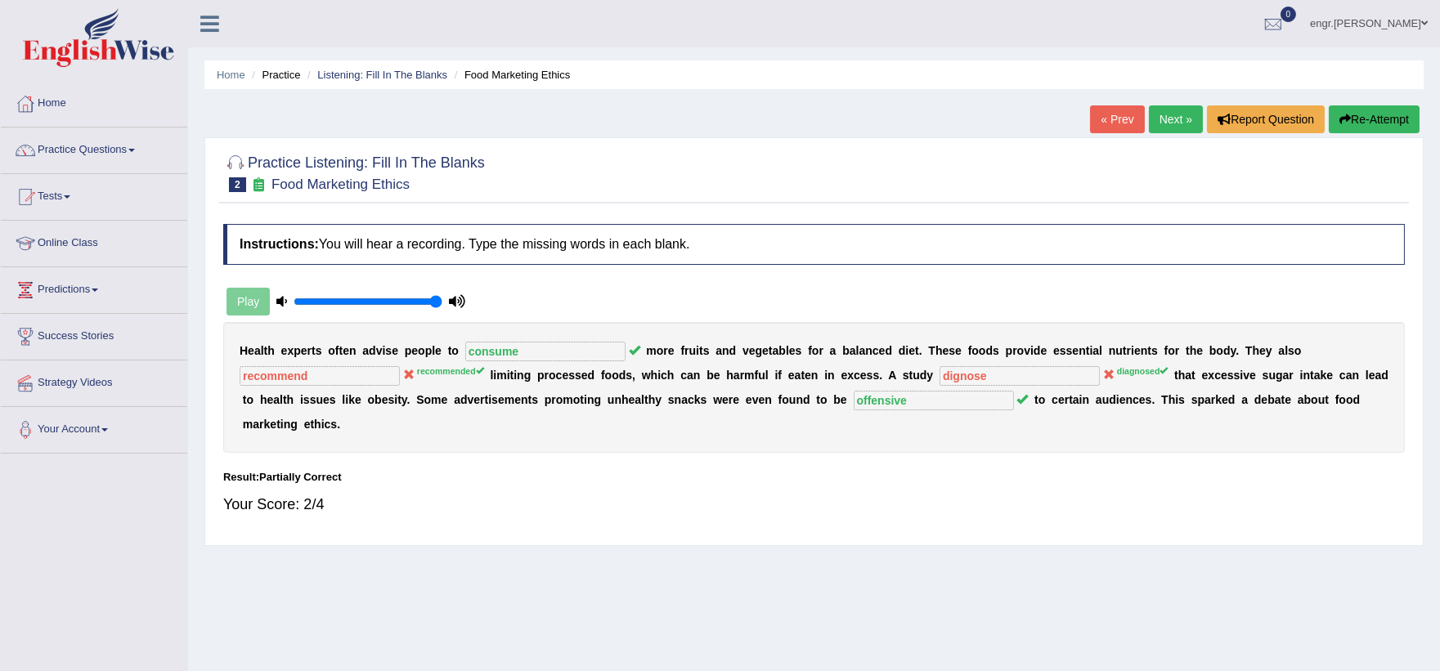
click at [1184, 128] on link "Next »" at bounding box center [1176, 119] width 54 height 28
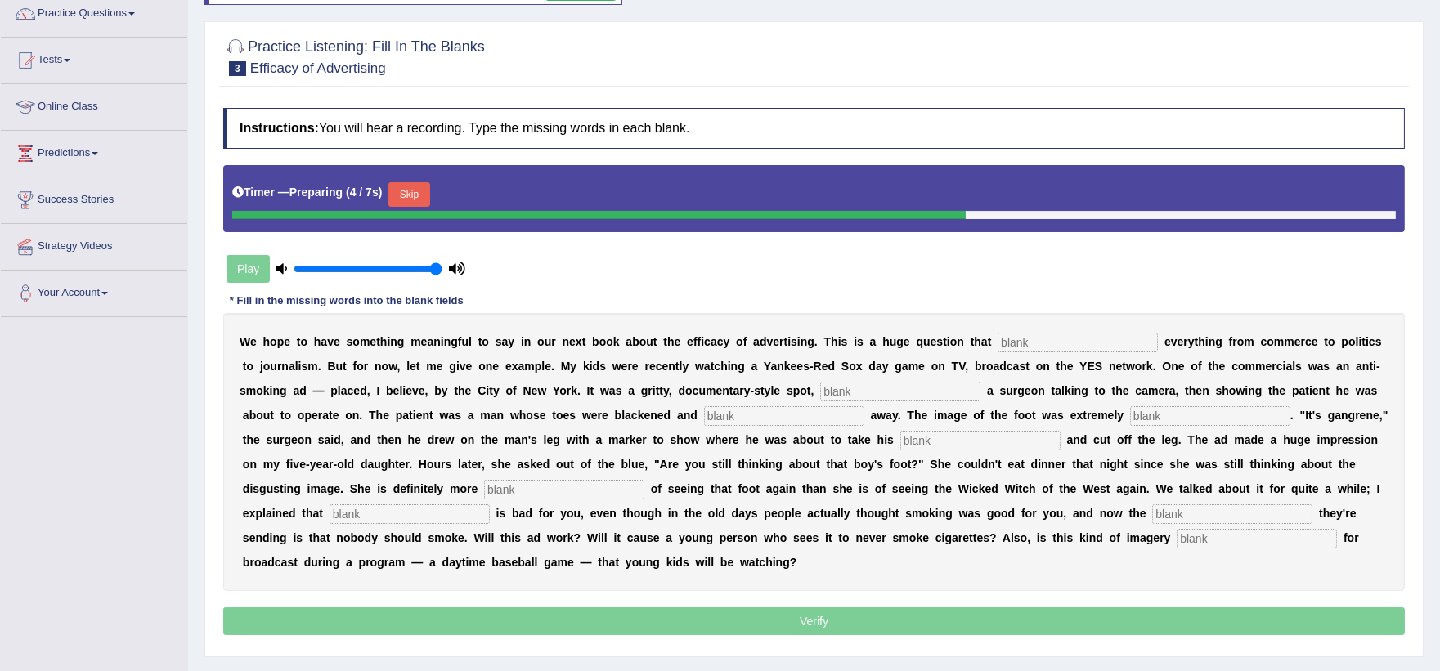
scroll to position [140, 0]
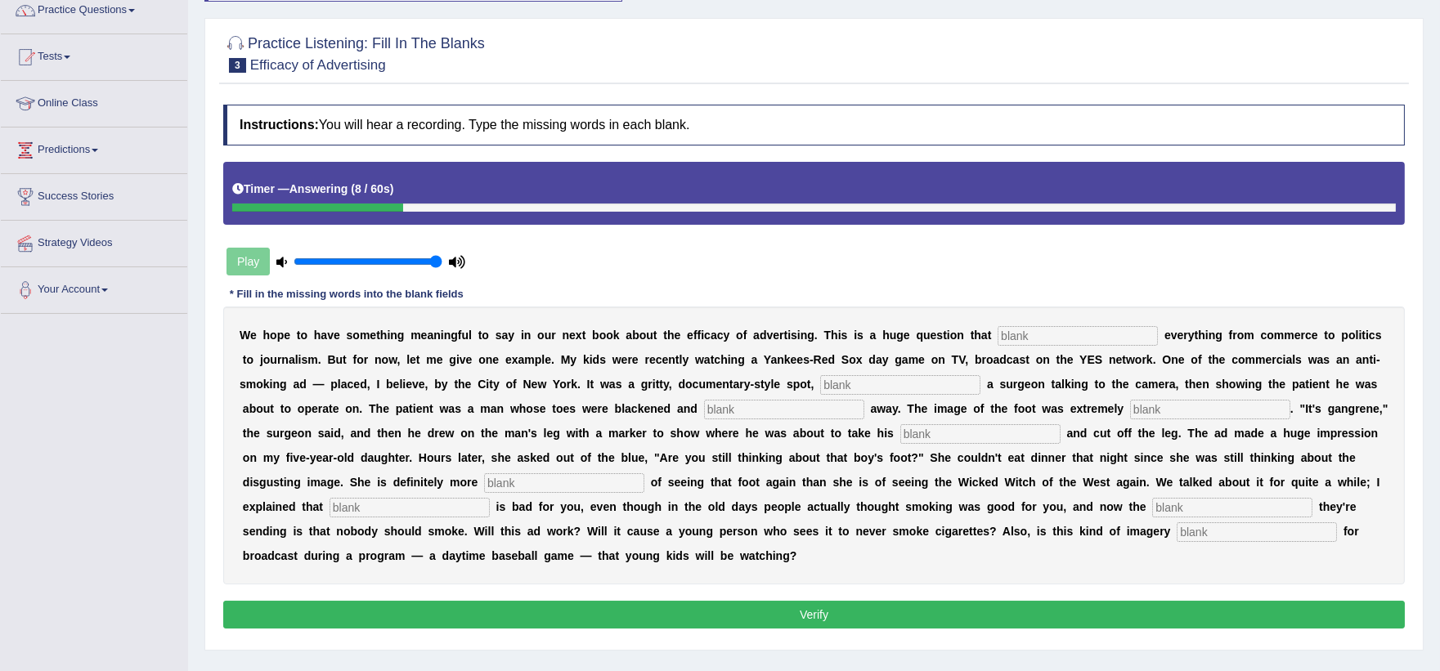
click at [1017, 342] on input "text" at bounding box center [1077, 336] width 160 height 20
type input "impacts"
click at [842, 386] on input "text" at bounding box center [900, 385] width 160 height 20
type input "featuring"
click at [804, 406] on input "text" at bounding box center [784, 410] width 160 height 20
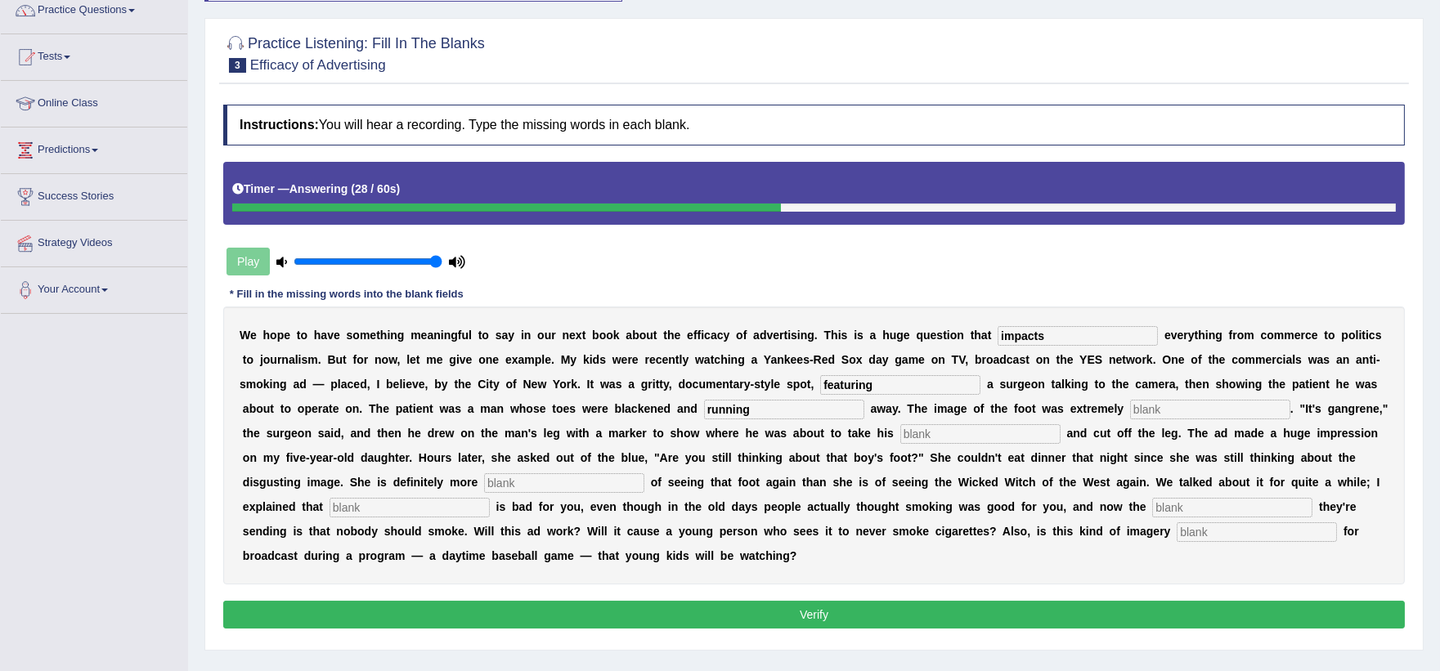
type input "running"
click at [1178, 412] on input "text" at bounding box center [1210, 410] width 160 height 20
click at [977, 428] on input "text" at bounding box center [980, 434] width 160 height 20
type input "hawksaw"
click at [593, 481] on input "text" at bounding box center [564, 483] width 160 height 20
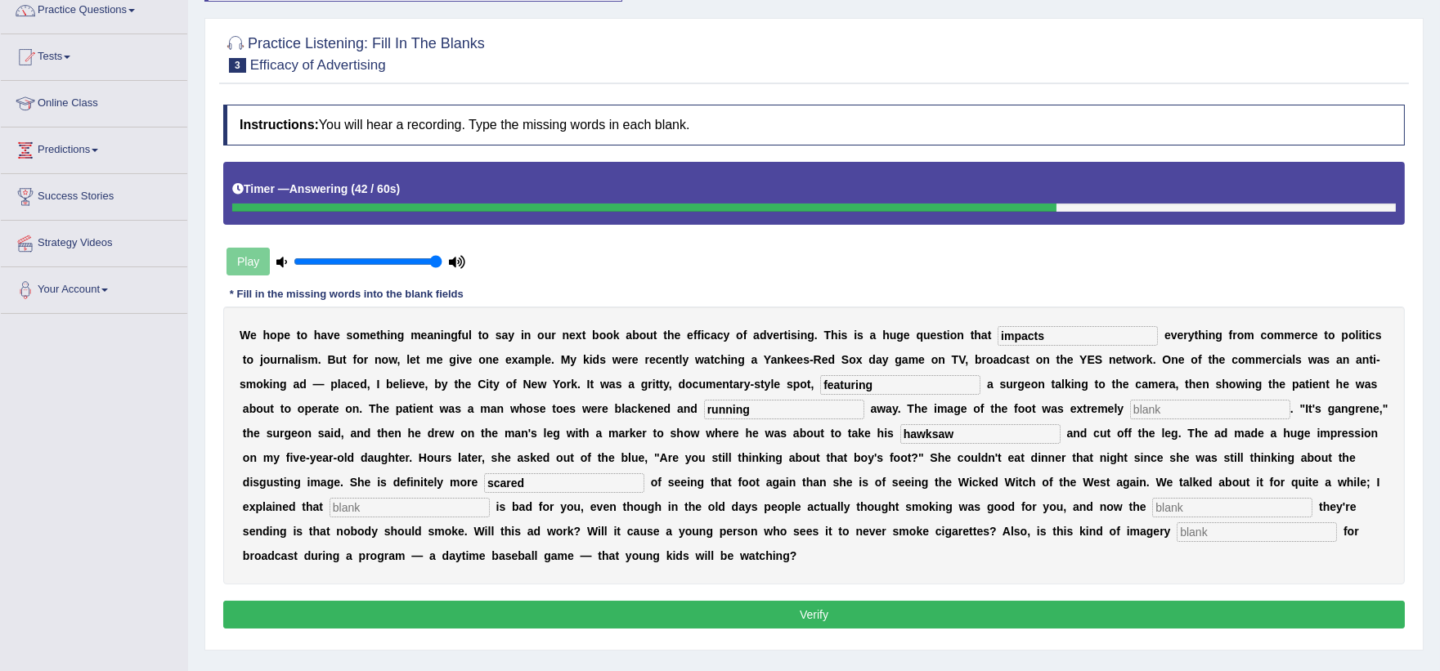
type input "scared"
click at [1187, 500] on input "text" at bounding box center [1232, 508] width 160 height 20
type input "message"
click at [1213, 531] on input "text" at bounding box center [1256, 532] width 160 height 20
type input "appropriate"
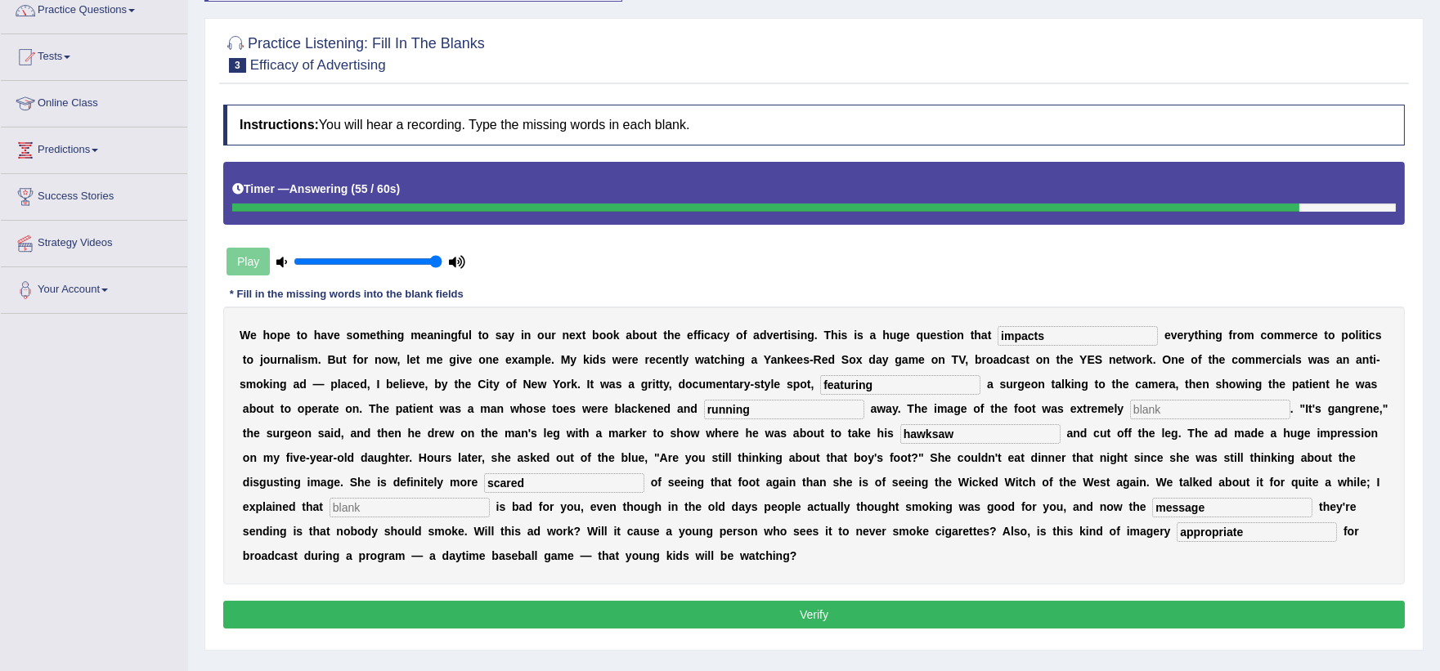
click at [458, 513] on input "text" at bounding box center [409, 508] width 160 height 20
type input "."
click at [786, 609] on button "Verify" at bounding box center [813, 615] width 1181 height 28
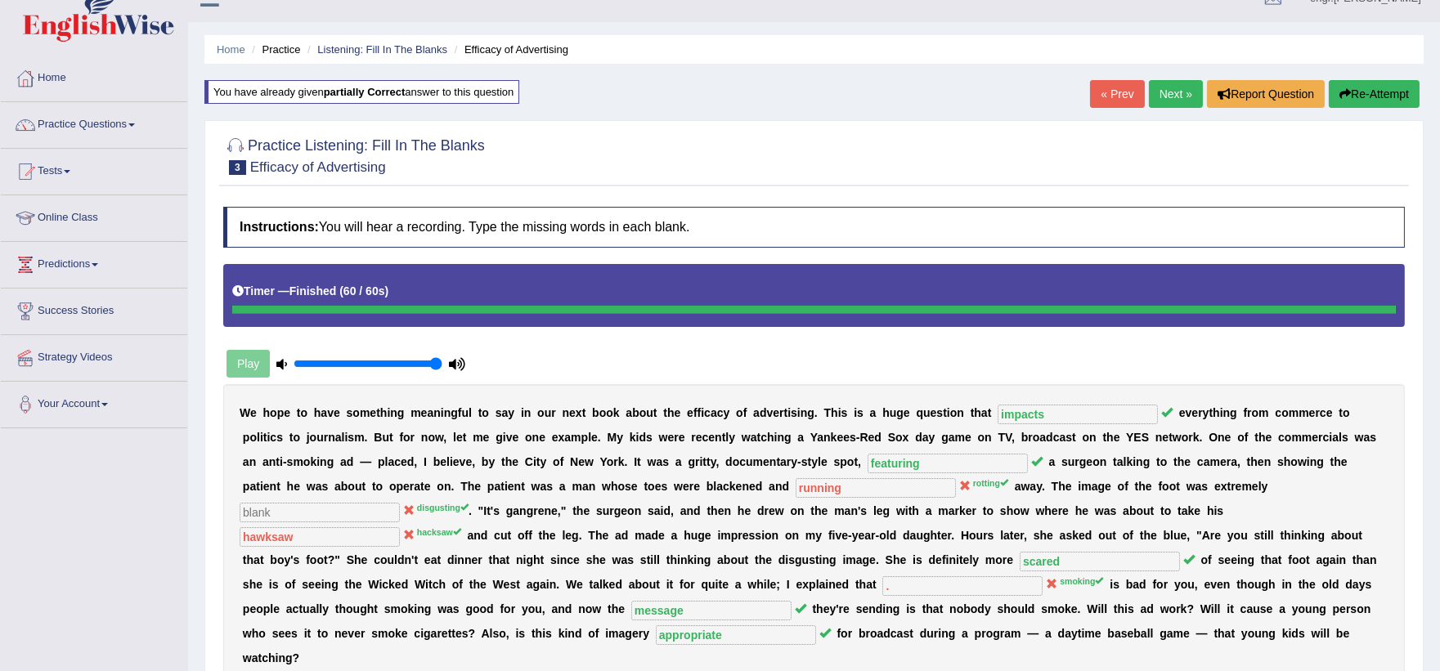
scroll to position [21, 0]
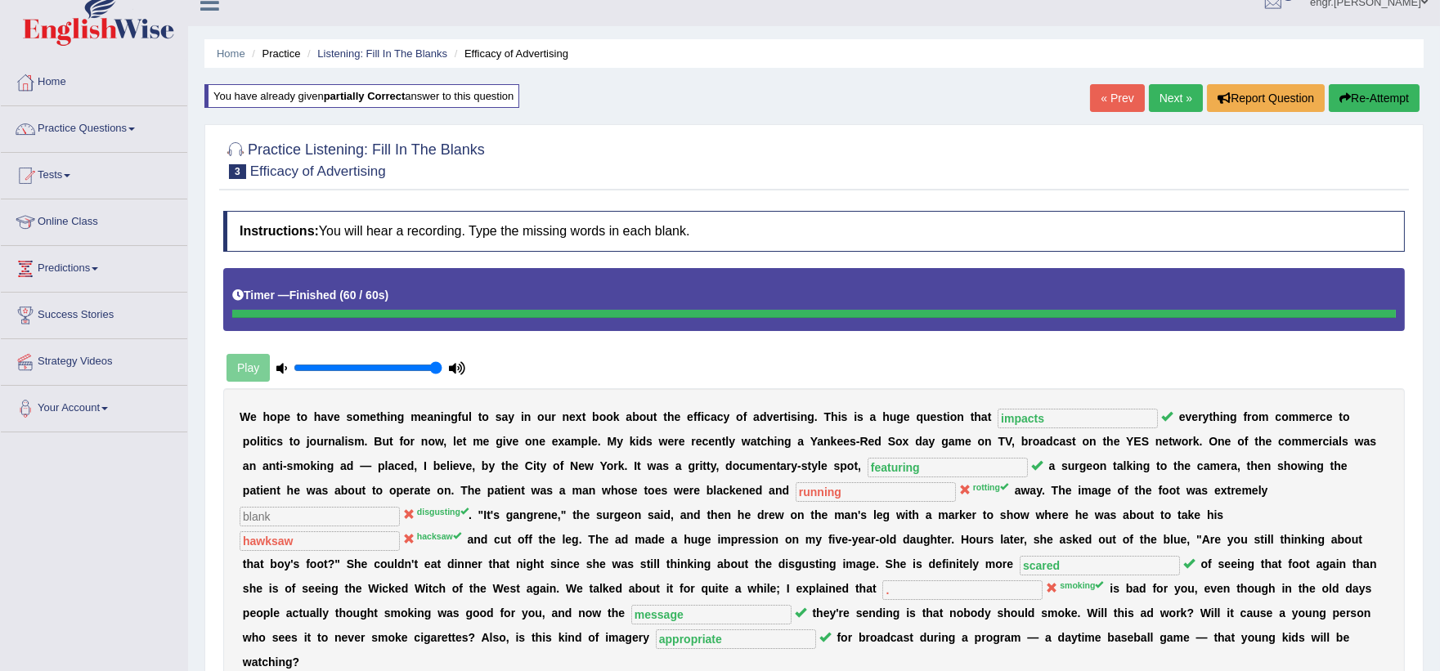
click at [1158, 110] on link "Next »" at bounding box center [1176, 98] width 54 height 28
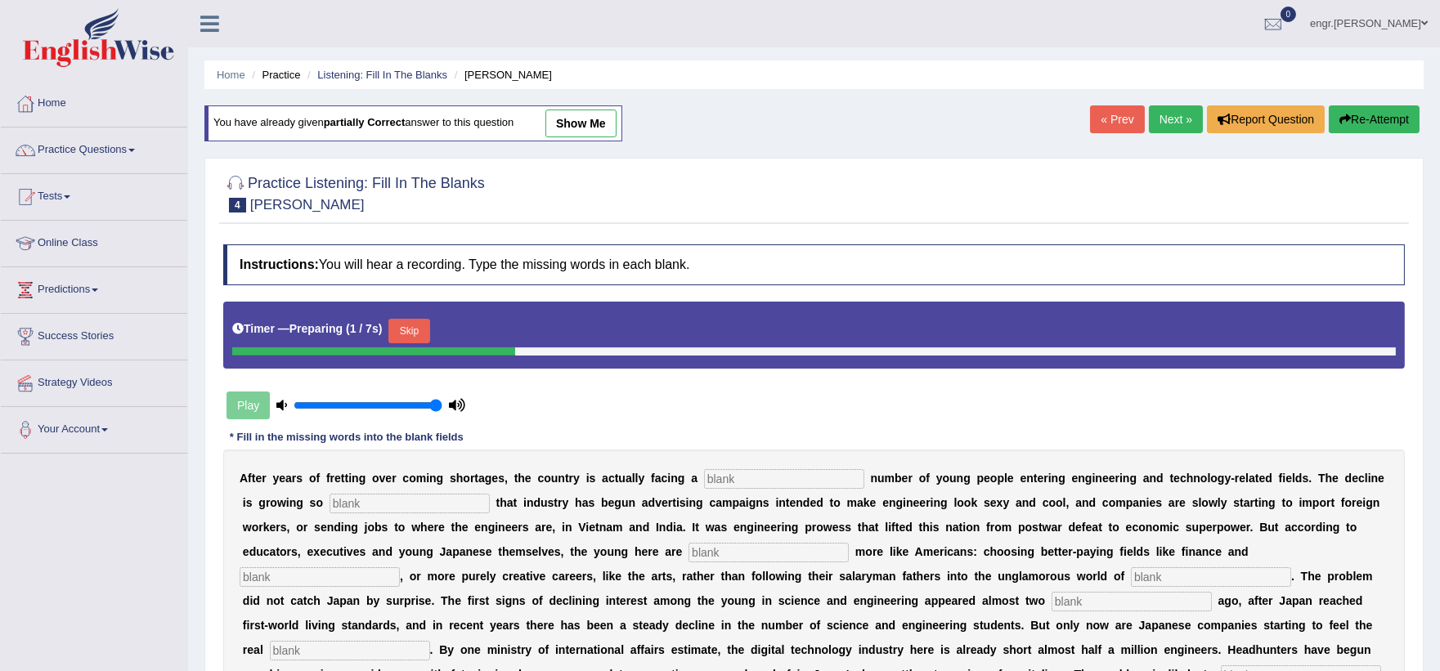
click at [721, 478] on input "text" at bounding box center [784, 479] width 160 height 20
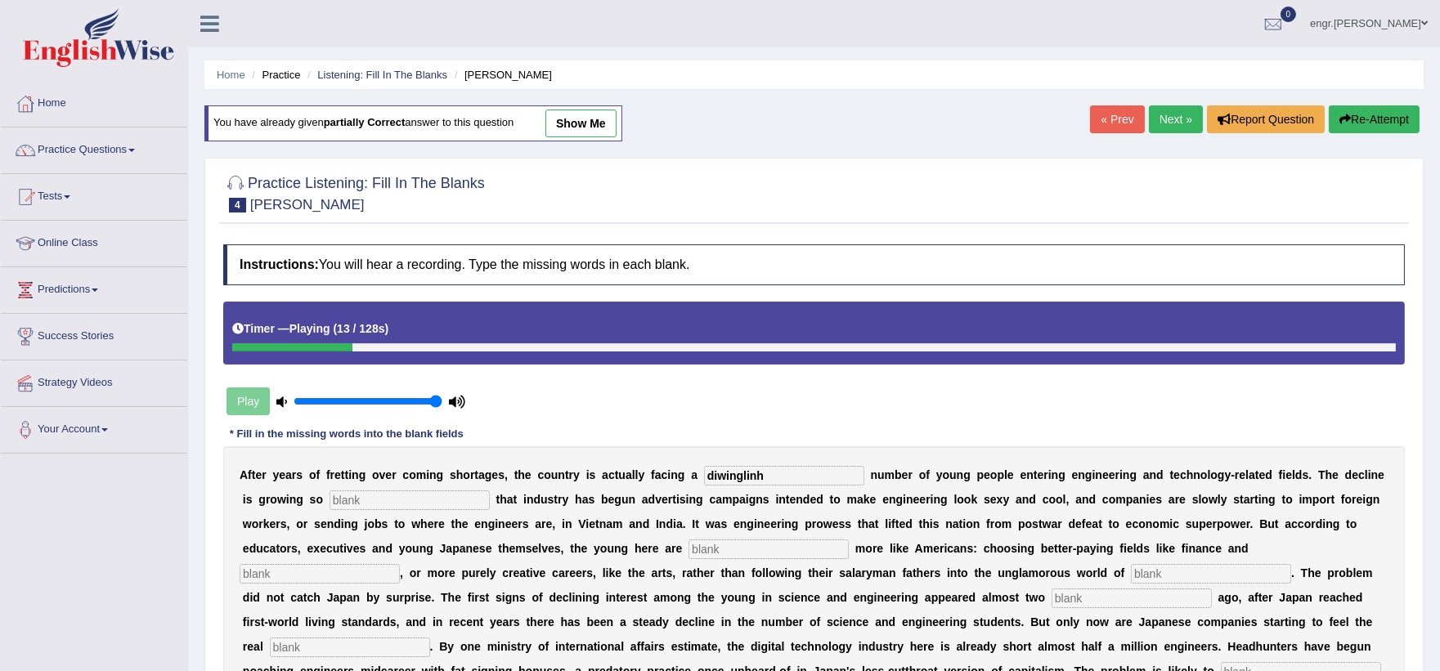
type input "diwinglinh"
click at [425, 501] on input "text" at bounding box center [409, 500] width 160 height 20
type input "drastic"
click at [763, 470] on input "diwinglinh" at bounding box center [784, 476] width 160 height 20
type input "diwingling"
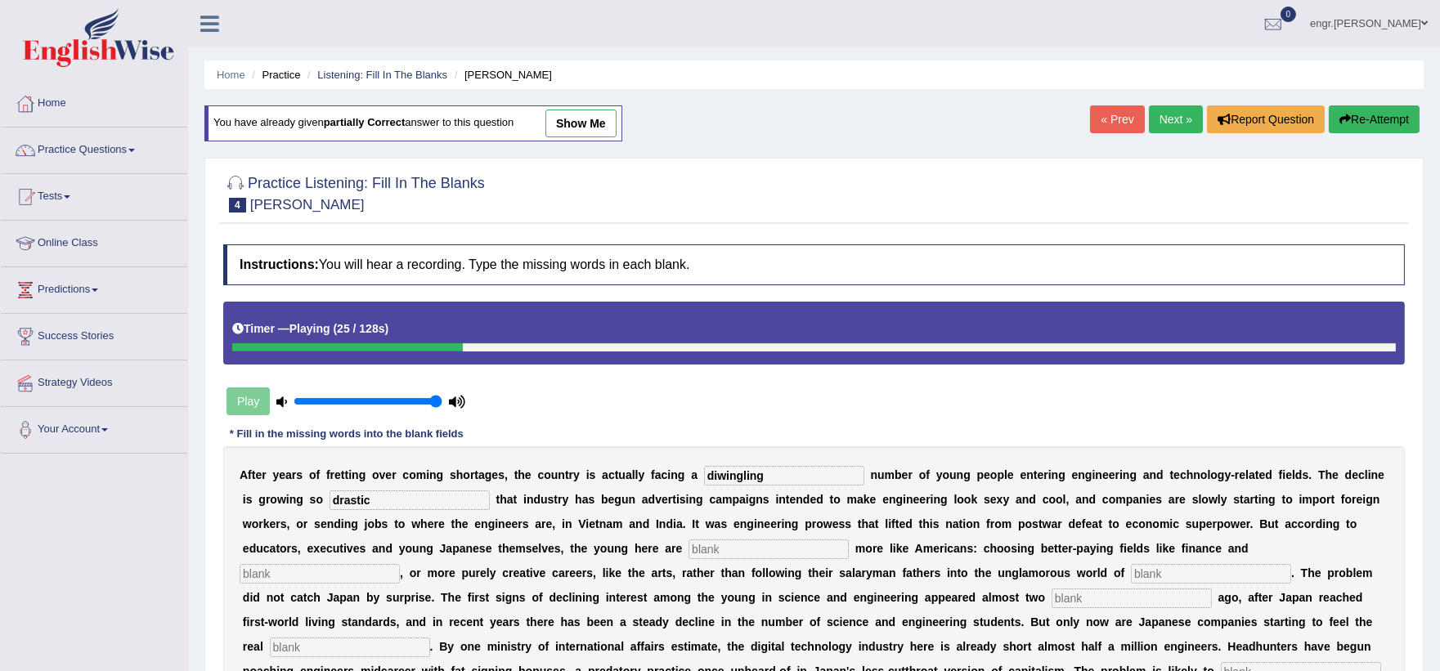
click at [723, 549] on input "text" at bounding box center [768, 550] width 160 height 20
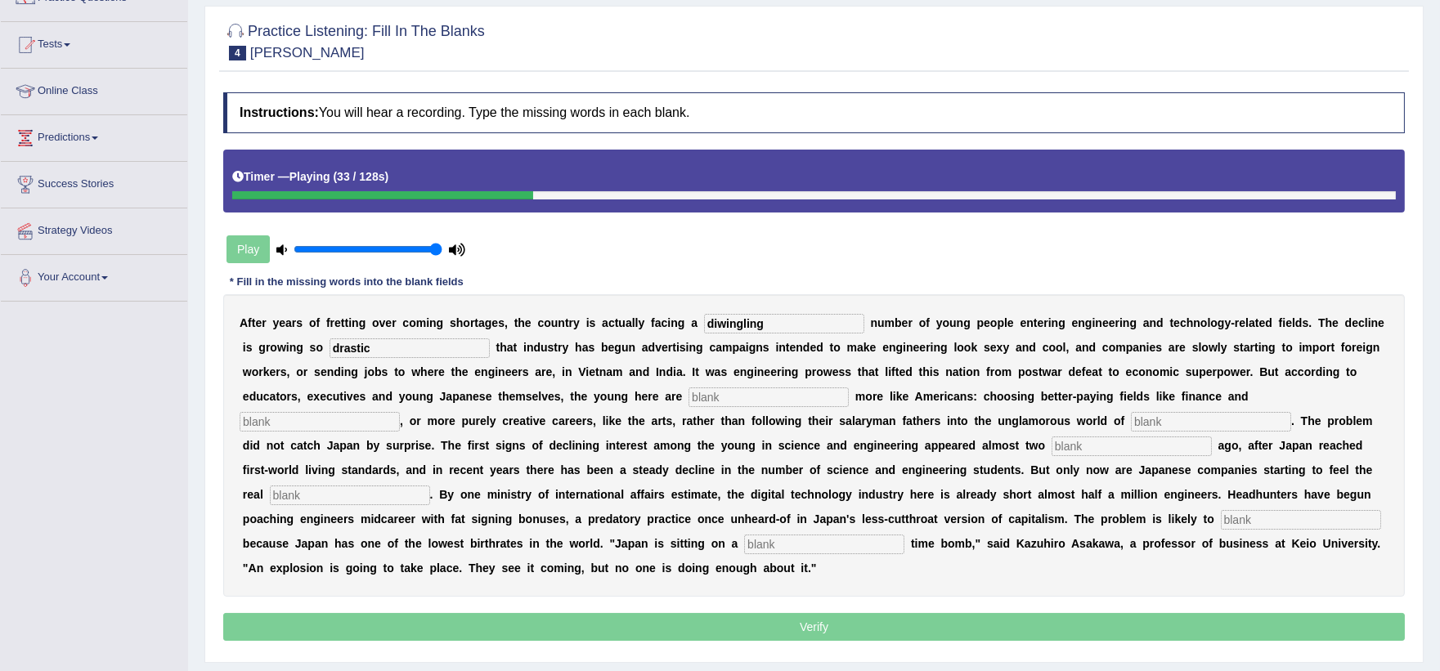
scroll to position [162, 0]
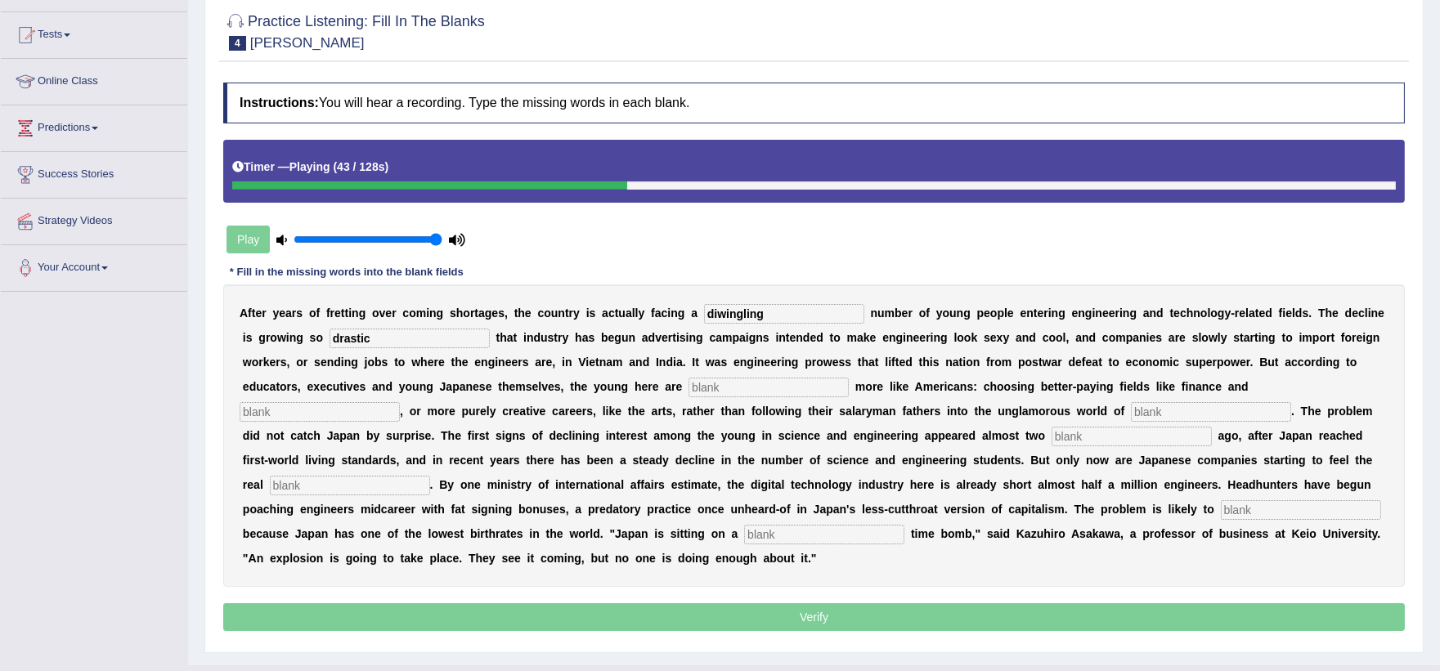
click at [707, 385] on input "text" at bounding box center [768, 388] width 160 height 20
type input "behaving"
click at [347, 407] on input "text" at bounding box center [320, 412] width 160 height 20
type input "medicine"
click at [1157, 410] on input "text" at bounding box center [1211, 412] width 160 height 20
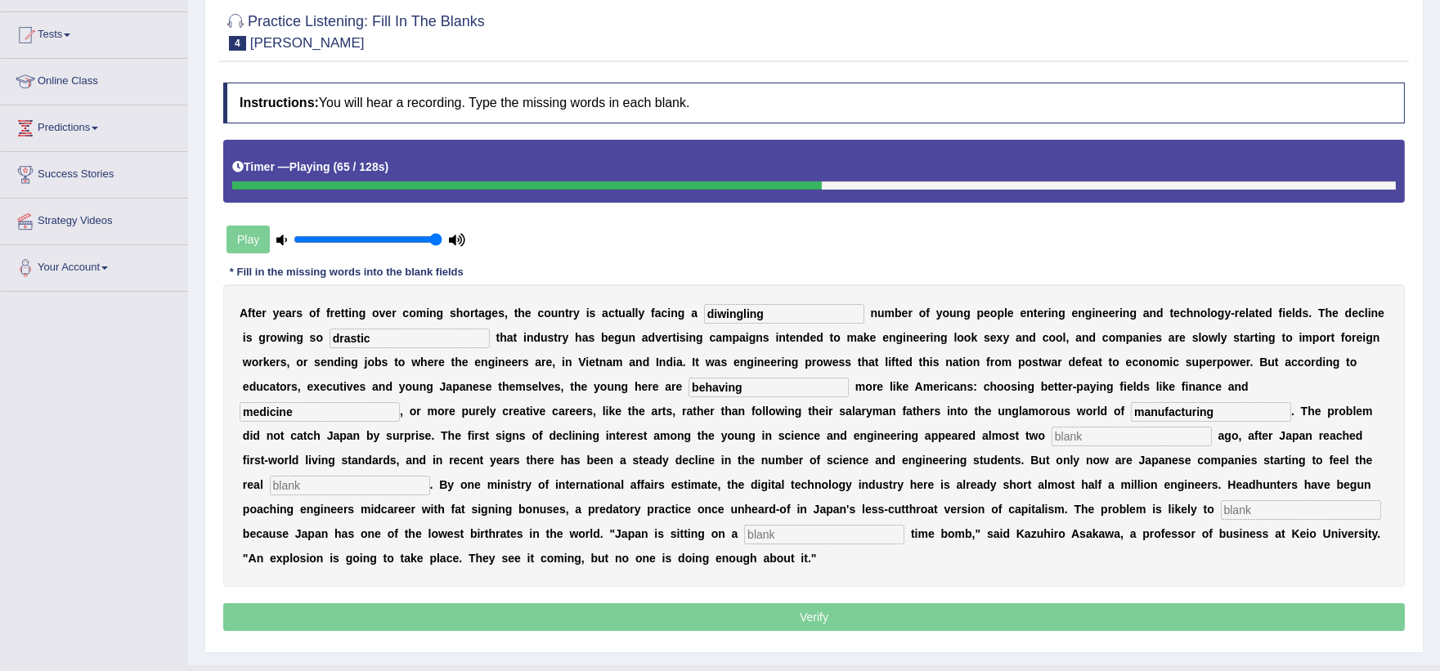
type input "manufacturing"
click at [1100, 437] on input "text" at bounding box center [1131, 437] width 160 height 20
type input "decades"
click at [361, 479] on input "text" at bounding box center [350, 486] width 160 height 20
type input "pinch"
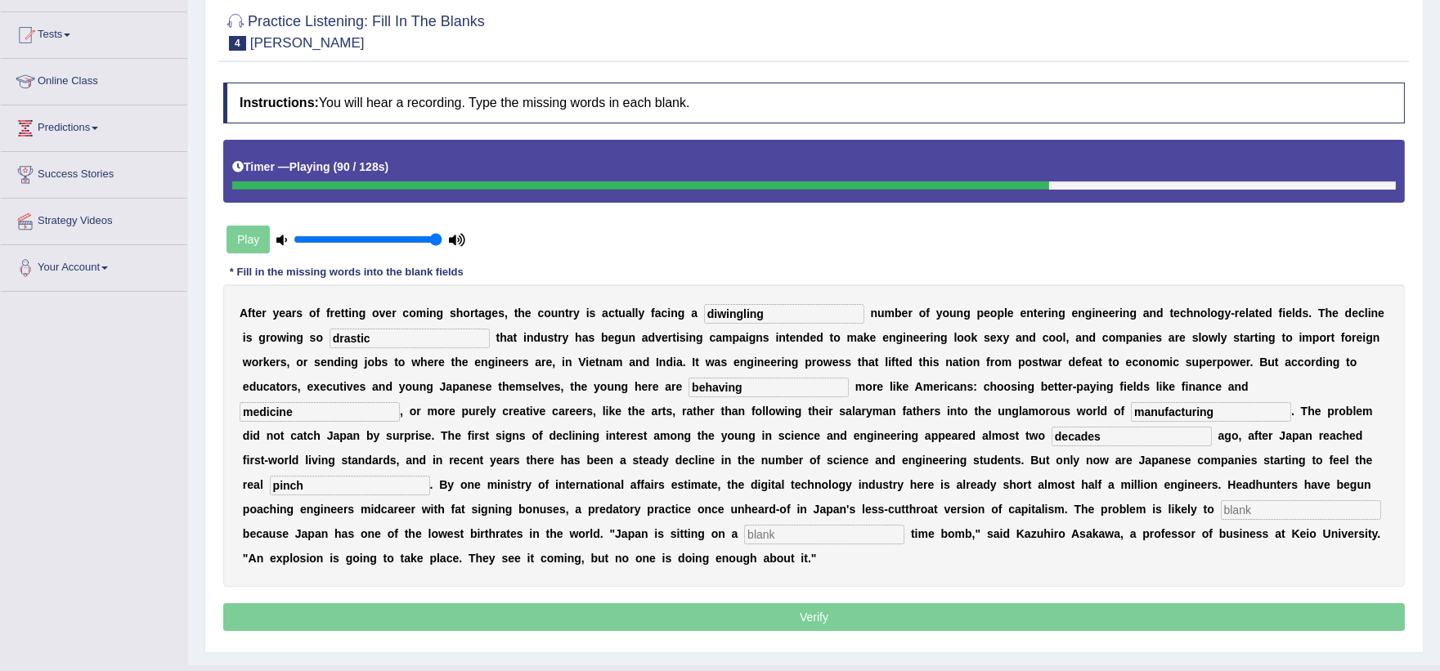
click at [1251, 509] on input "text" at bounding box center [1300, 510] width 160 height 20
type input "worsen"
click at [785, 535] on input "text" at bounding box center [824, 535] width 160 height 20
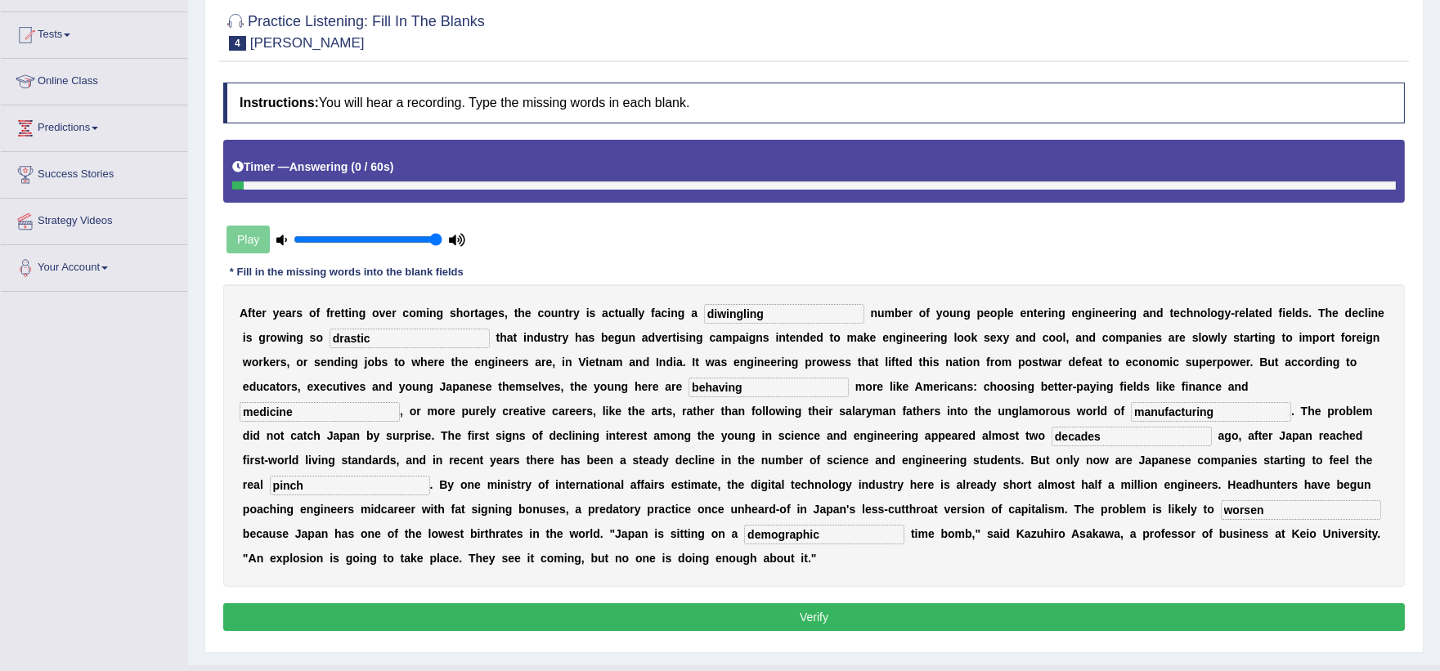
type input "demographic"
click at [749, 619] on button "Verify" at bounding box center [813, 617] width 1181 height 28
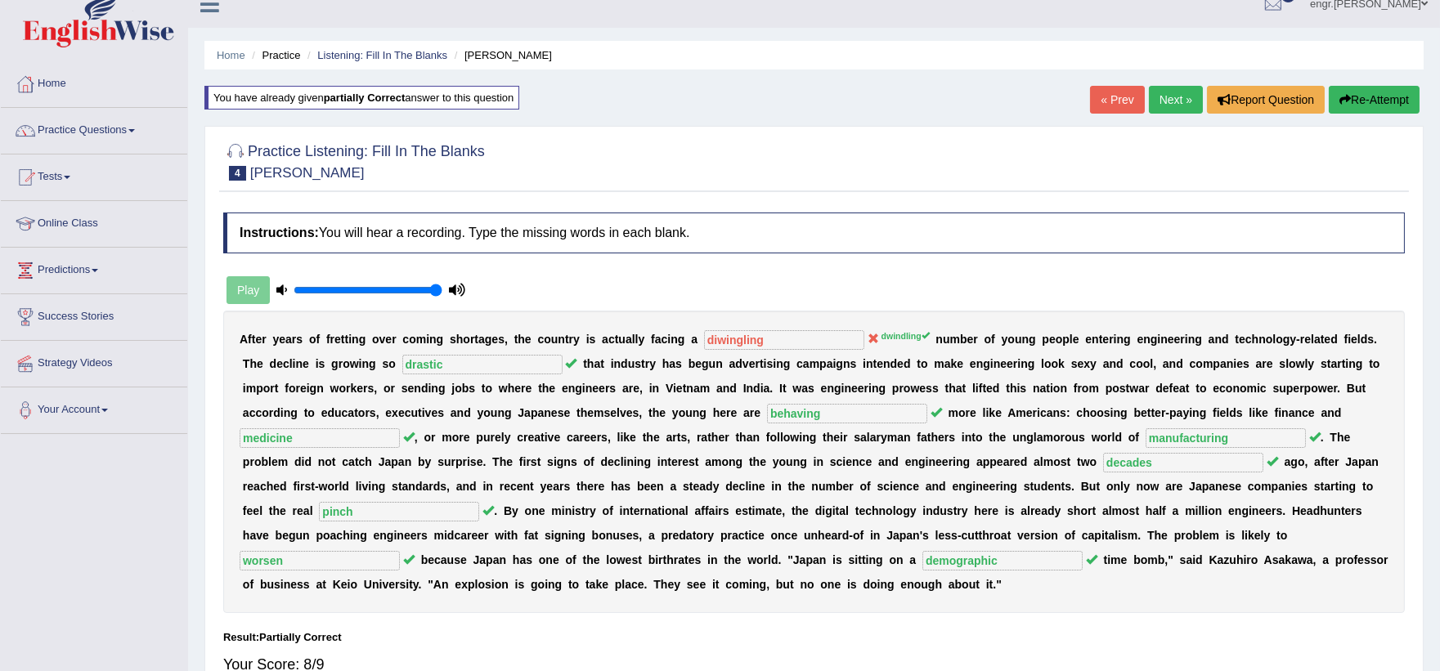
scroll to position [0, 0]
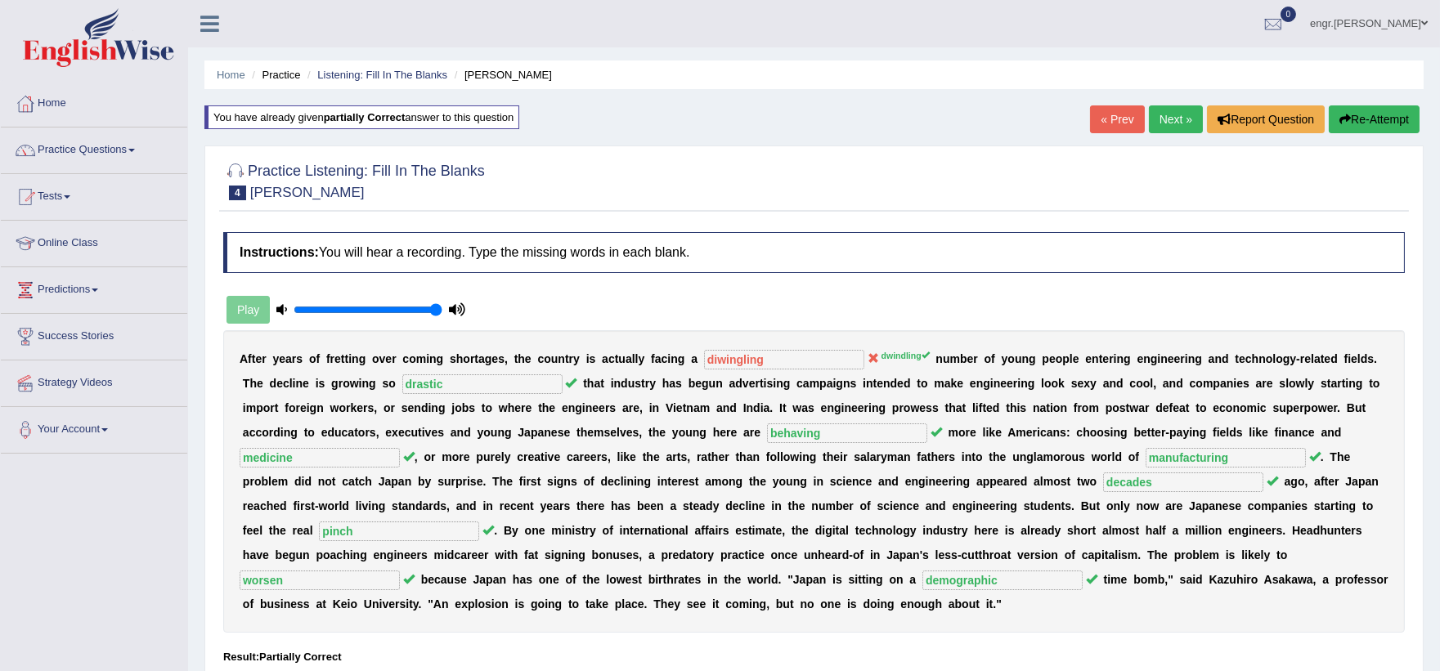
click at [1179, 121] on link "Next »" at bounding box center [1176, 119] width 54 height 28
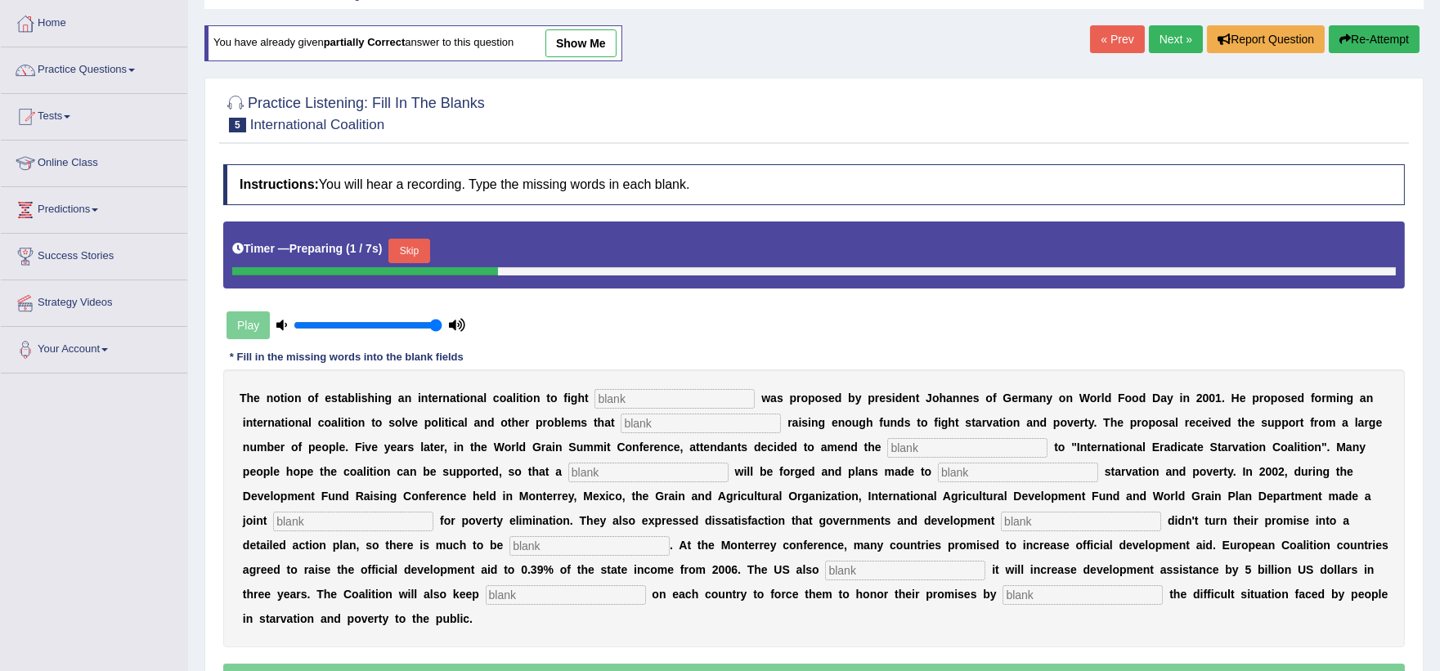
scroll to position [186, 0]
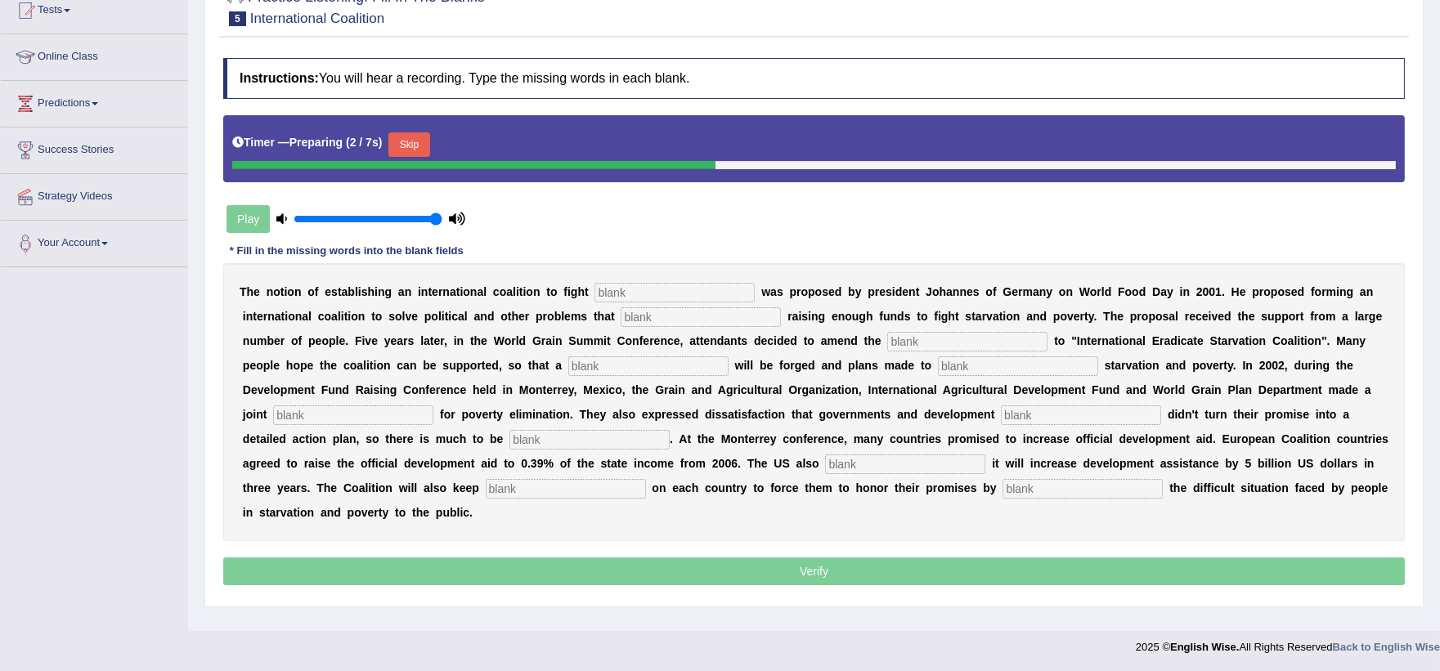
click at [643, 291] on input "text" at bounding box center [674, 293] width 160 height 20
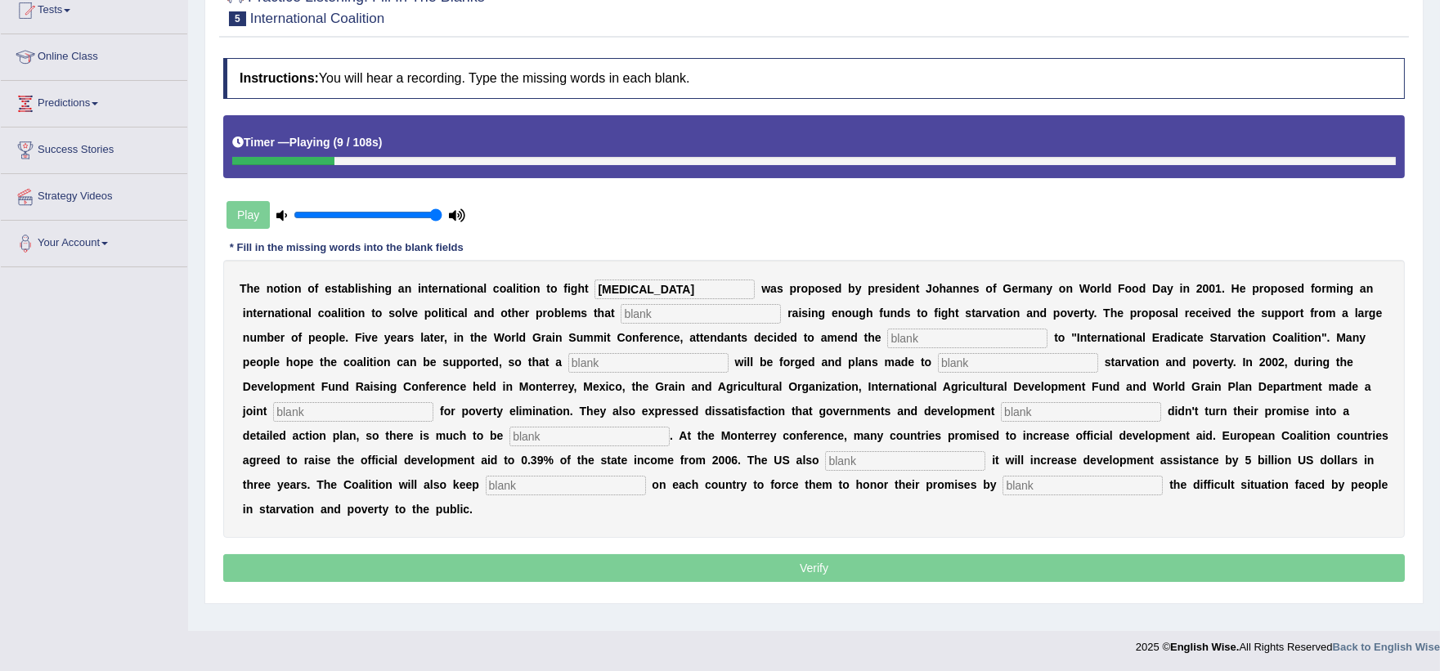
type input "[MEDICAL_DATA]"
click at [643, 309] on input "text" at bounding box center [700, 314] width 160 height 20
type input "abstract"
click at [926, 335] on input "text" at bounding box center [967, 339] width 160 height 20
type input "manfesto"
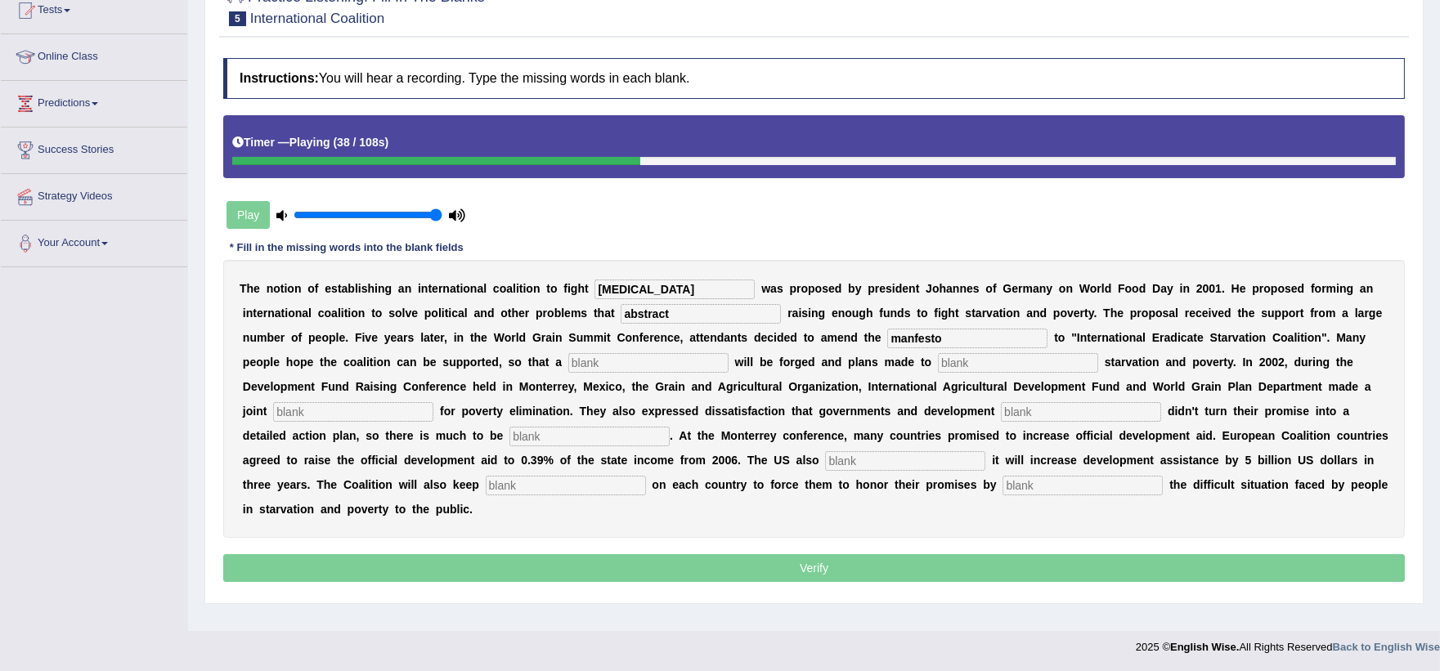
click at [606, 365] on input "text" at bounding box center [648, 363] width 160 height 20
type input "res"
click at [961, 363] on input "text" at bounding box center [1018, 363] width 160 height 20
type input "eliminaitte"
click at [657, 356] on input "res" at bounding box center [648, 363] width 160 height 20
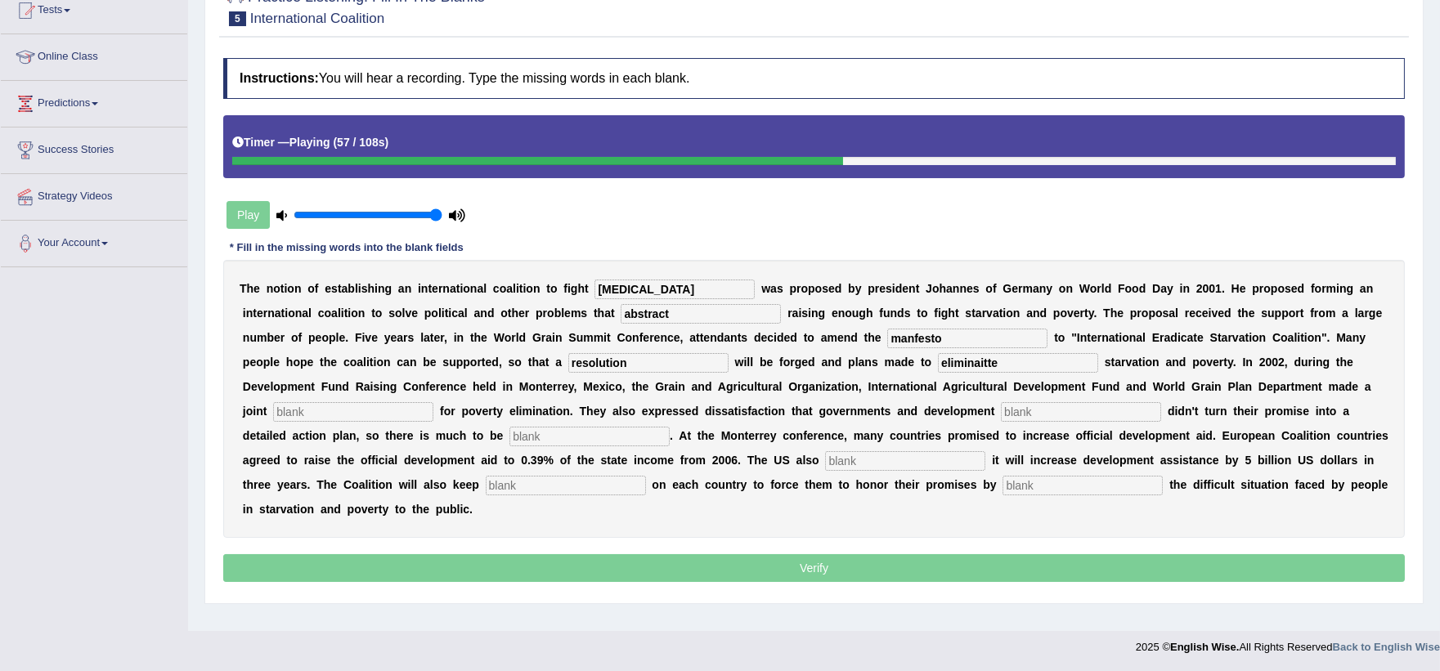
type input "resolution"
click at [386, 412] on input "text" at bounding box center [353, 412] width 160 height 20
type input "a"
type input "po"
click at [1028, 414] on input "text" at bounding box center [1081, 412] width 160 height 20
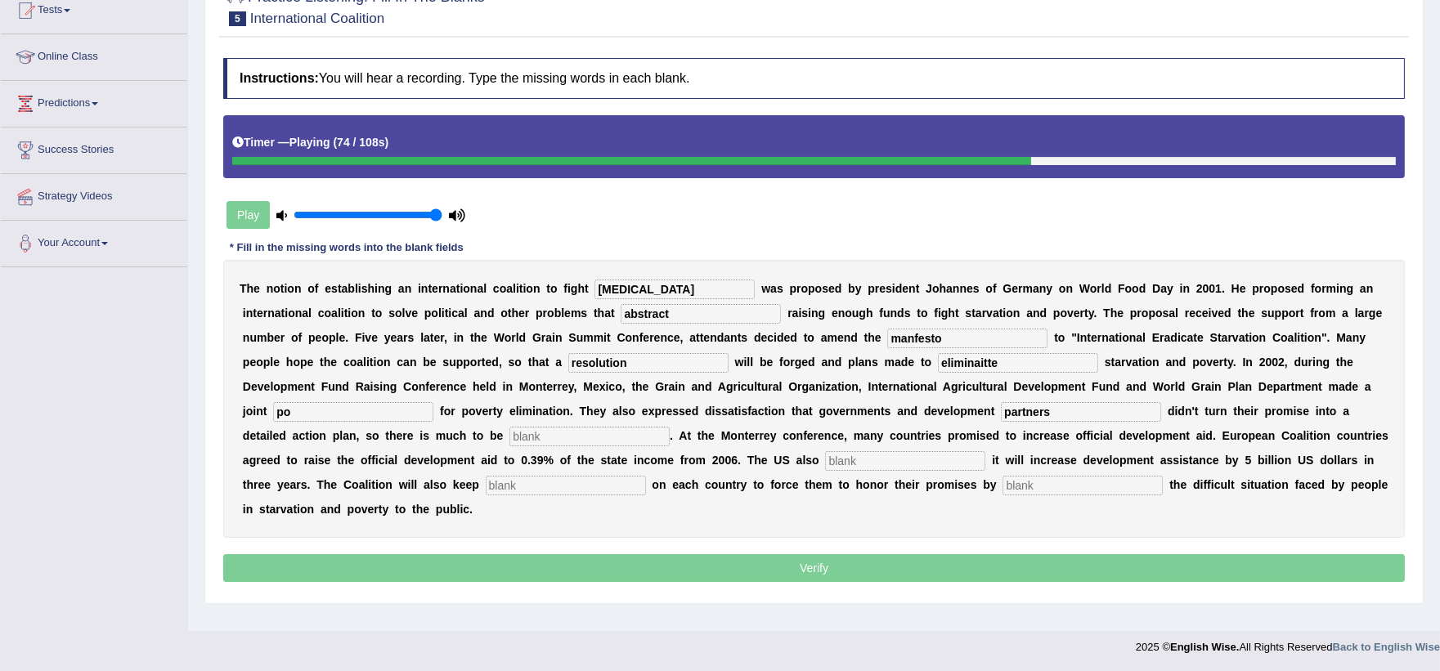
type input "partners"
click at [579, 432] on input "text" at bounding box center [589, 437] width 160 height 20
type input "desired"
click at [843, 455] on input "text" at bounding box center [905, 461] width 160 height 20
type input "announced"
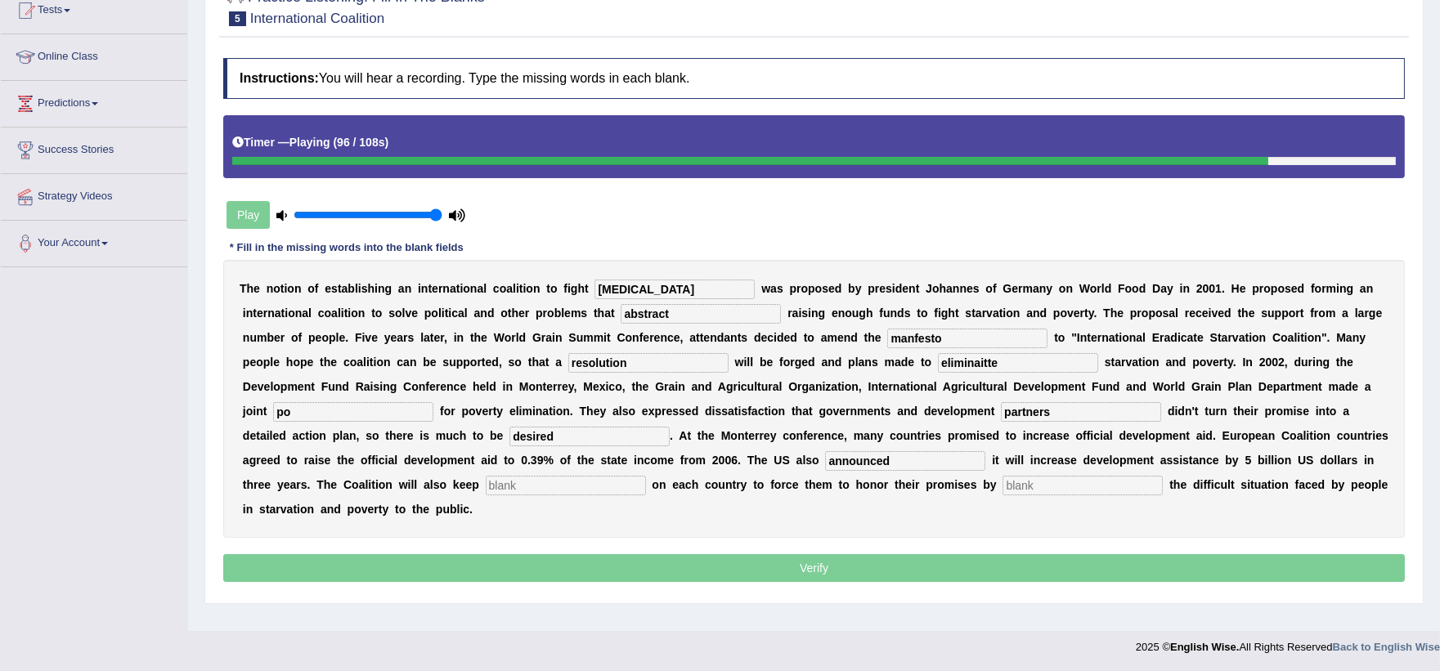
click at [621, 476] on input "text" at bounding box center [566, 486] width 160 height 20
type input "pressuse"
click at [1015, 484] on input "text" at bounding box center [1082, 486] width 160 height 20
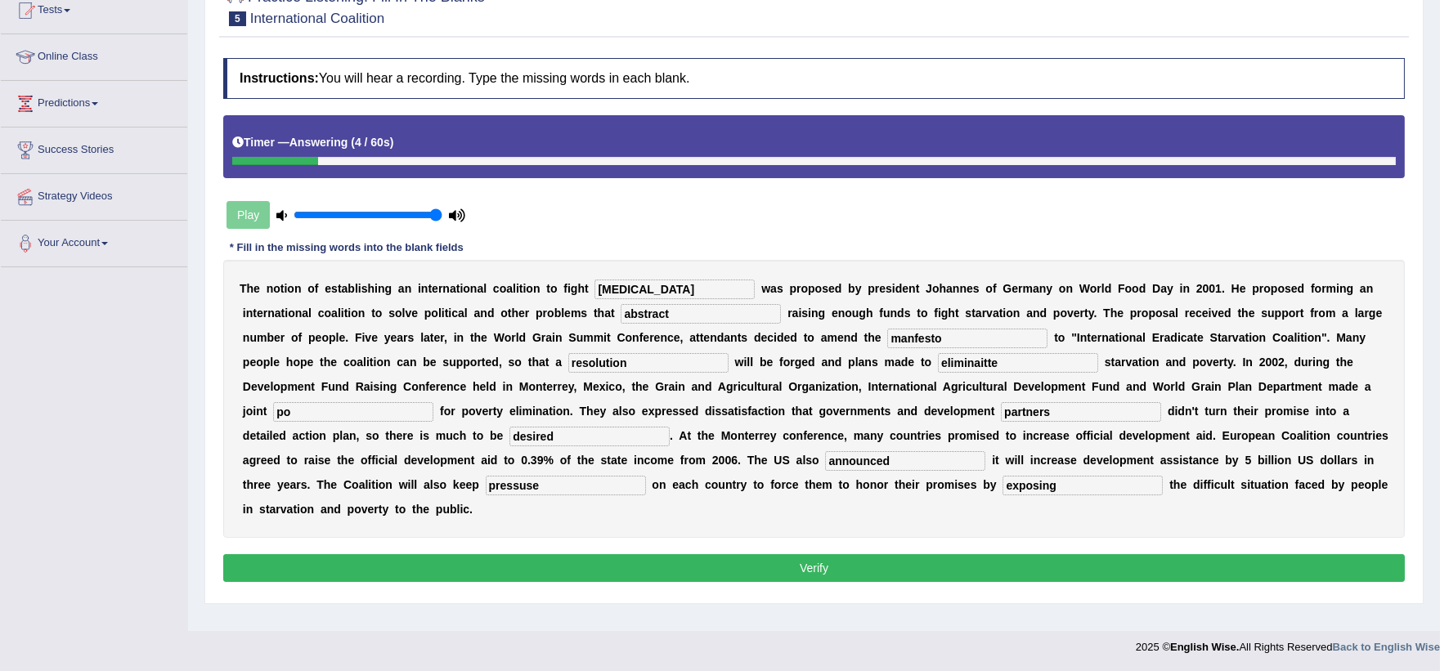
type input "exposing"
click at [584, 487] on input "pressuse" at bounding box center [566, 486] width 160 height 20
type input "pressure"
click at [912, 336] on input "manfesto" at bounding box center [967, 339] width 160 height 20
type input "manifesto"
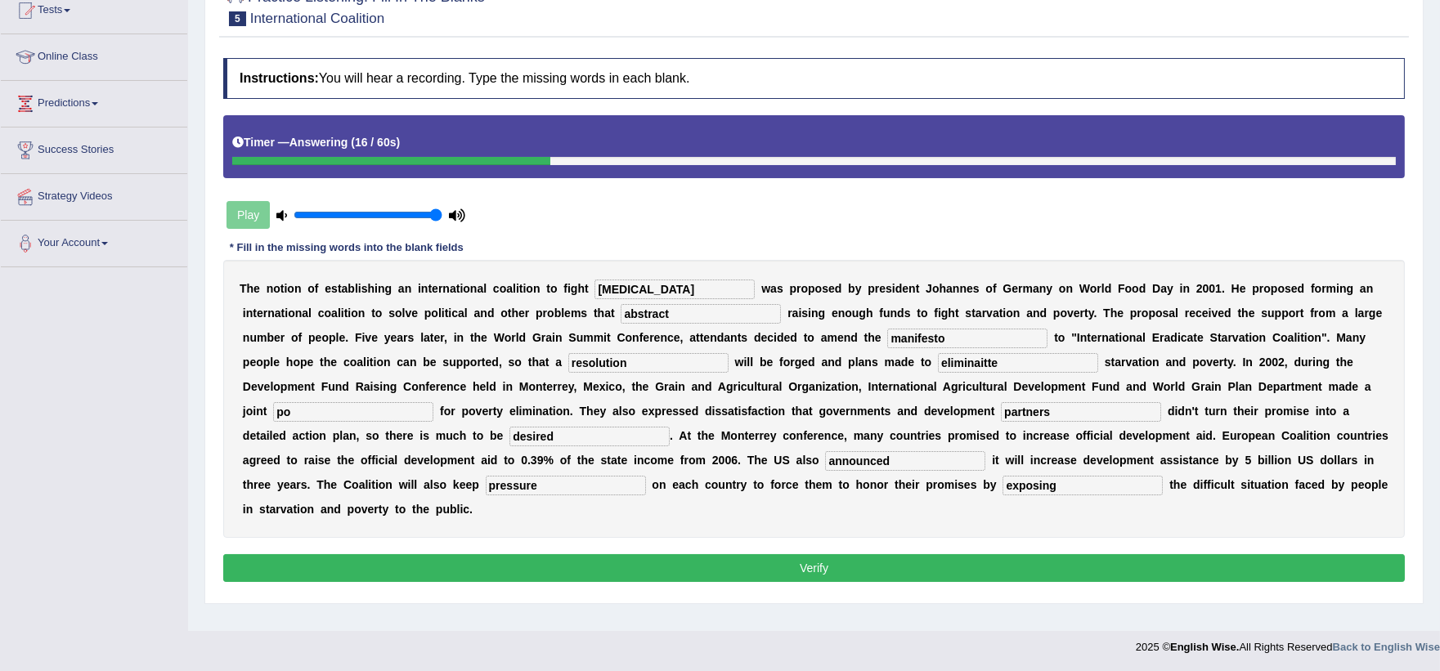
click at [836, 560] on button "Verify" at bounding box center [813, 568] width 1181 height 28
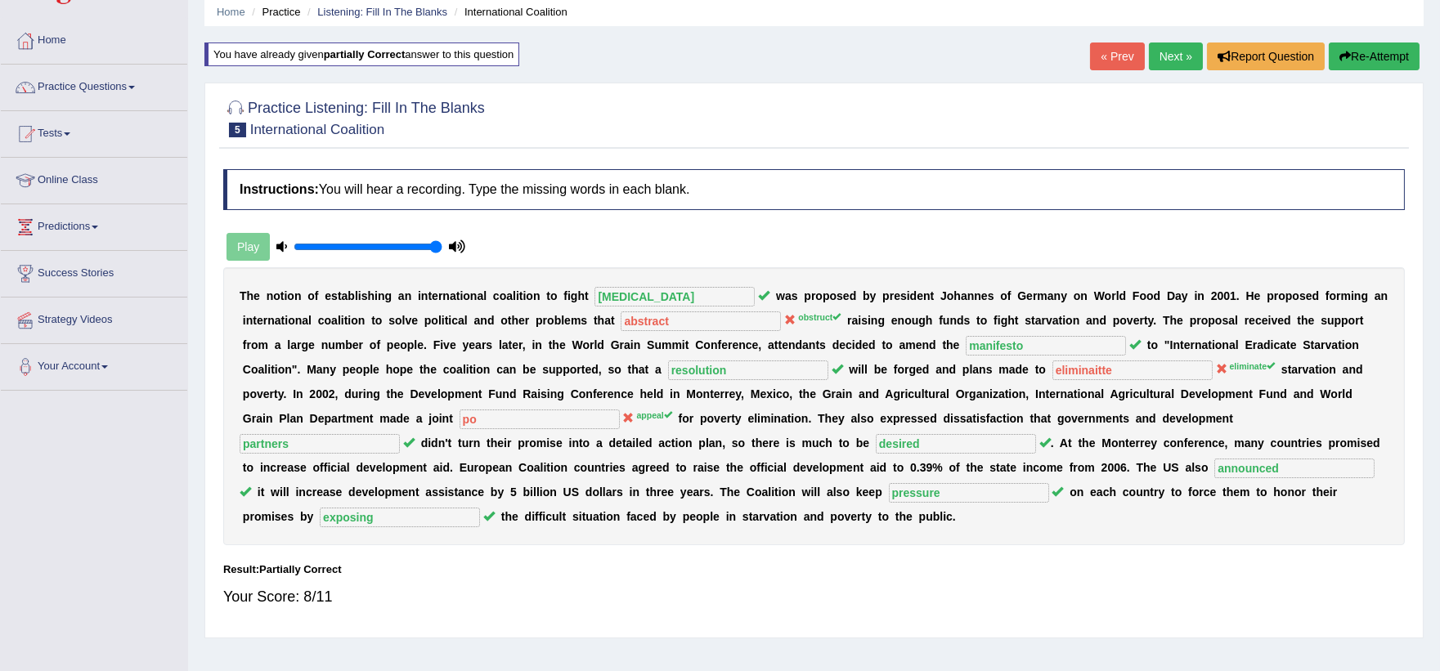
scroll to position [25, 0]
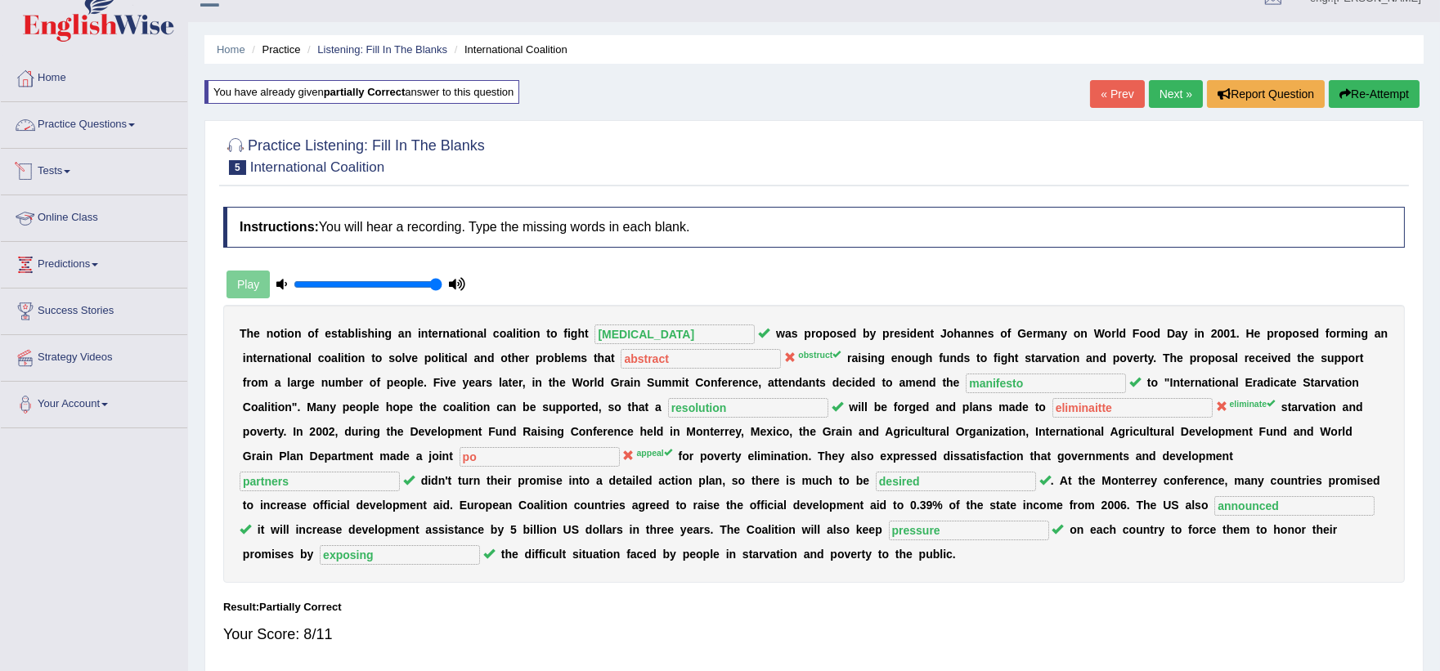
click at [84, 123] on link "Practice Questions" at bounding box center [94, 122] width 186 height 41
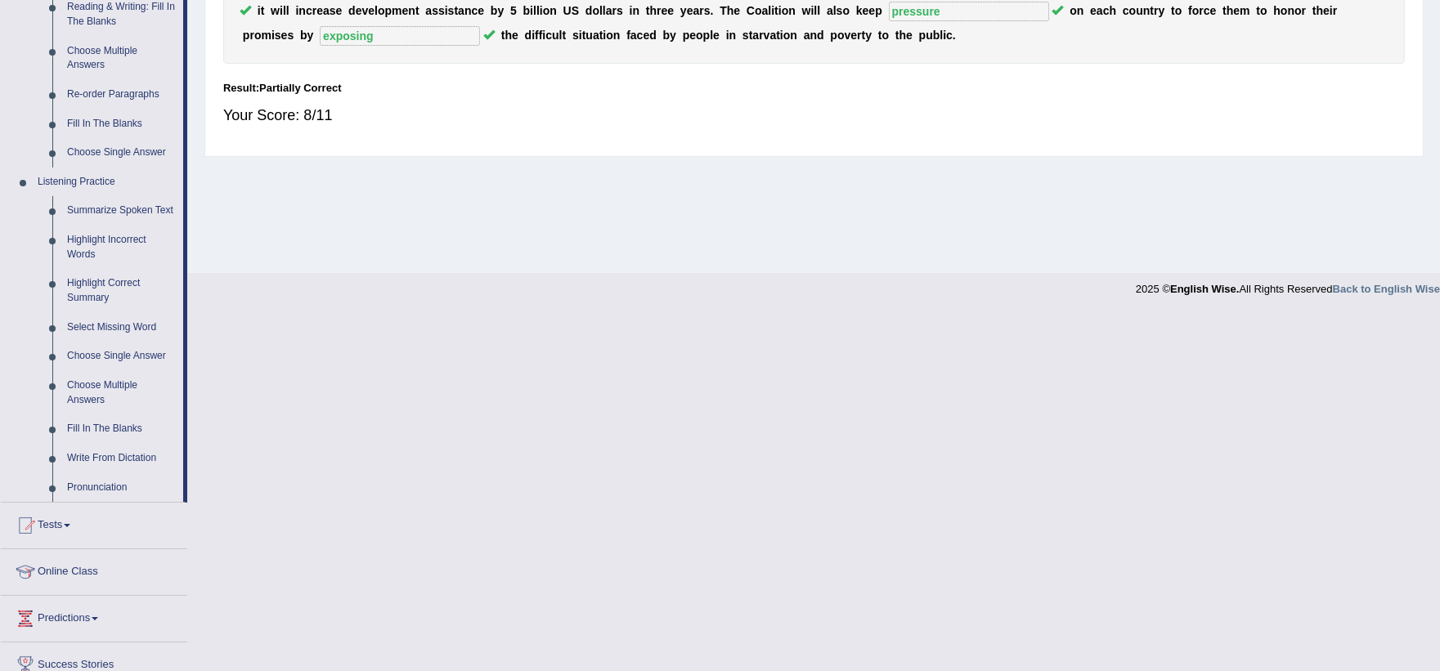
scroll to position [566, 0]
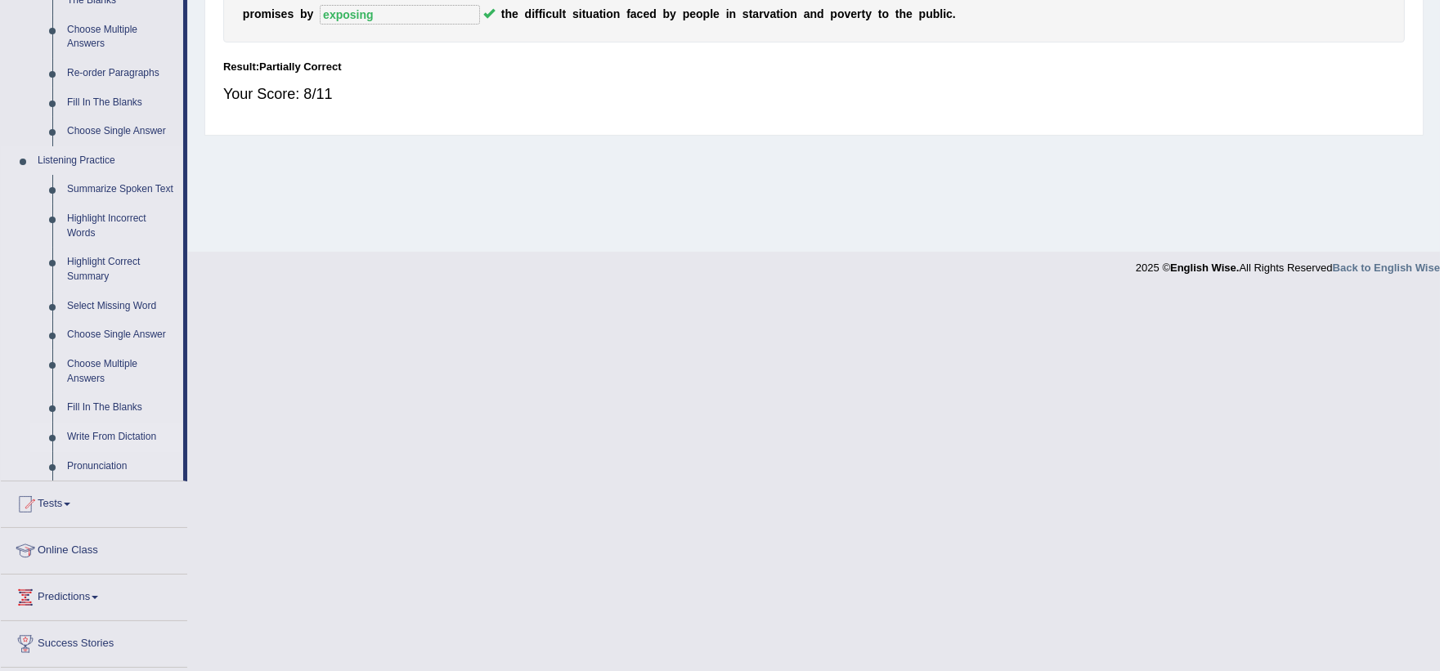
click at [105, 434] on link "Write From Dictation" at bounding box center [121, 437] width 123 height 29
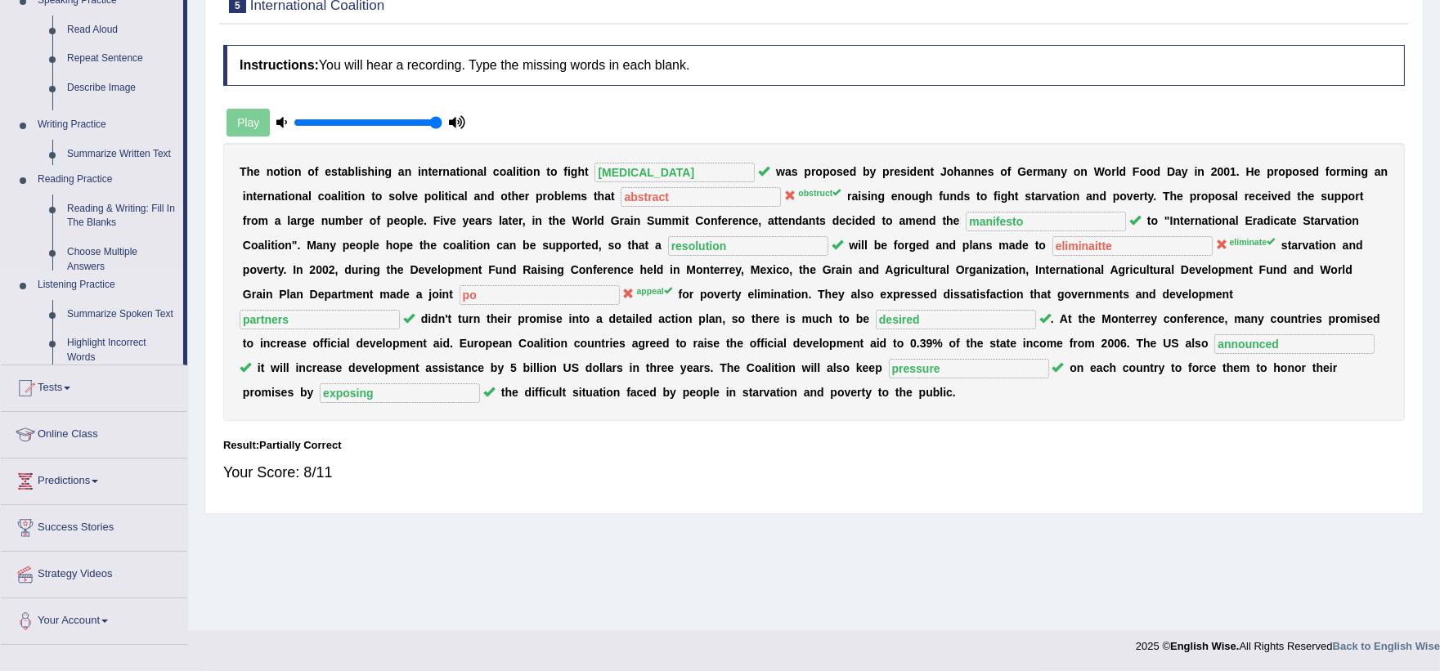
scroll to position [186, 0]
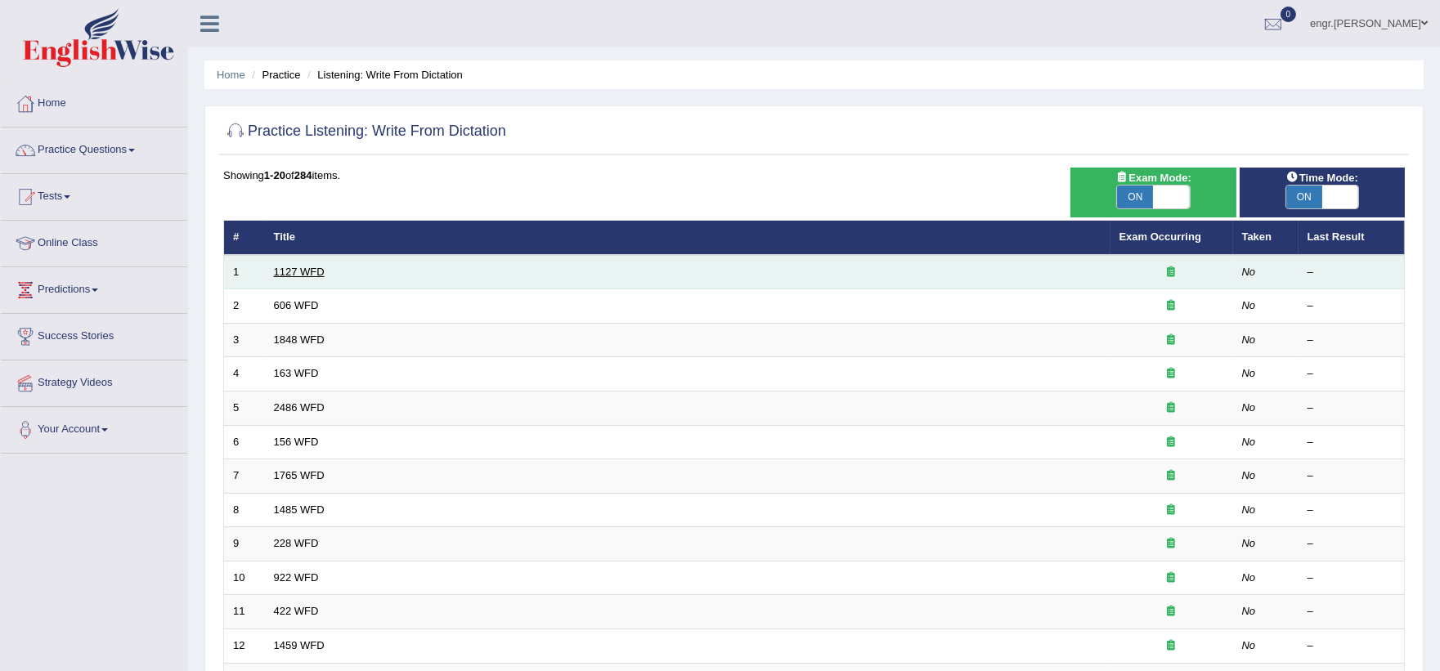
click at [311, 272] on link "1127 WFD" at bounding box center [299, 272] width 51 height 12
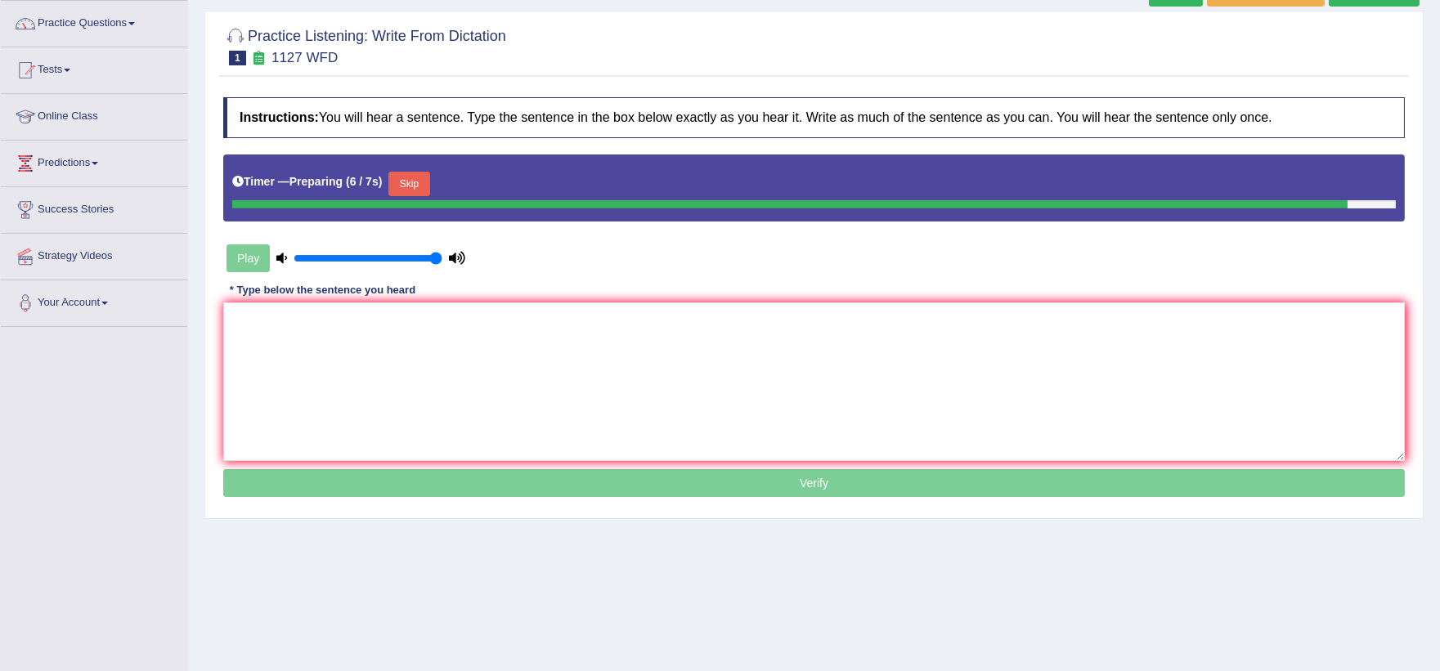
scroll to position [128, 0]
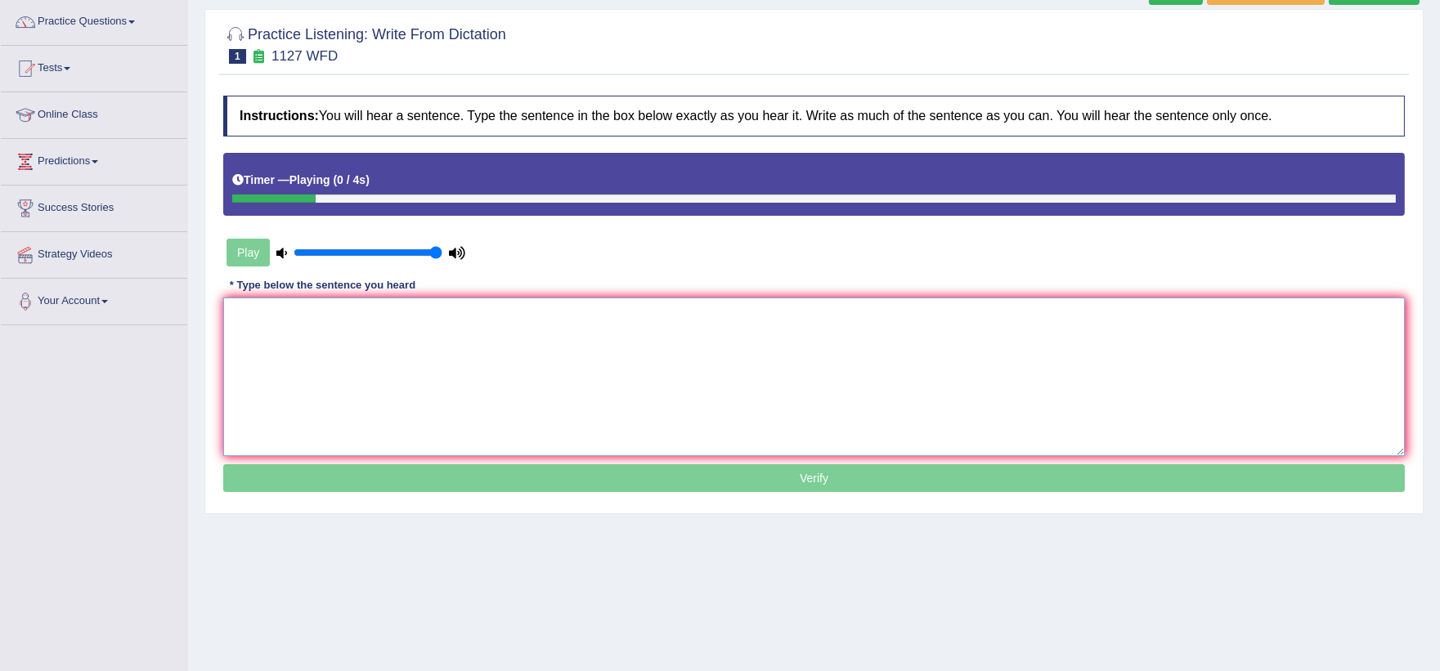
click at [320, 369] on textarea at bounding box center [813, 377] width 1181 height 159
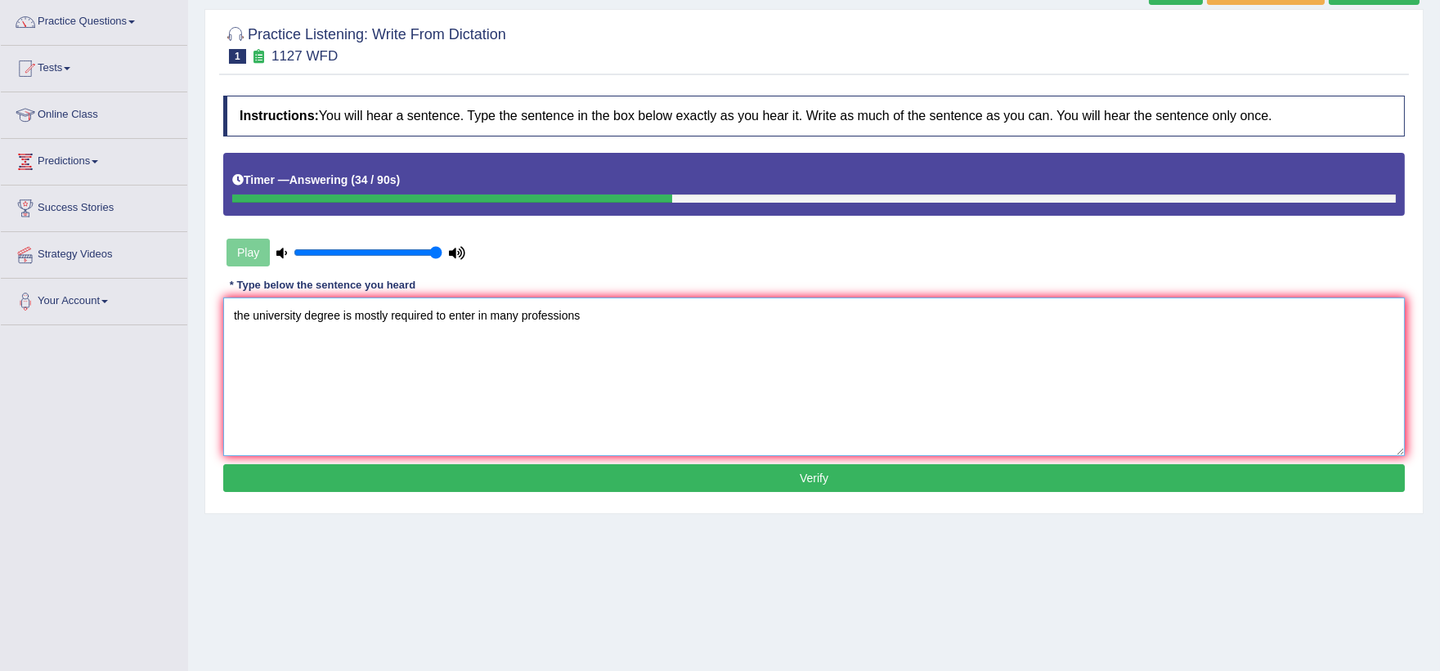
type textarea "the university degree is mostly required to enter in many professions"
click at [412, 475] on button "Verify" at bounding box center [813, 478] width 1181 height 28
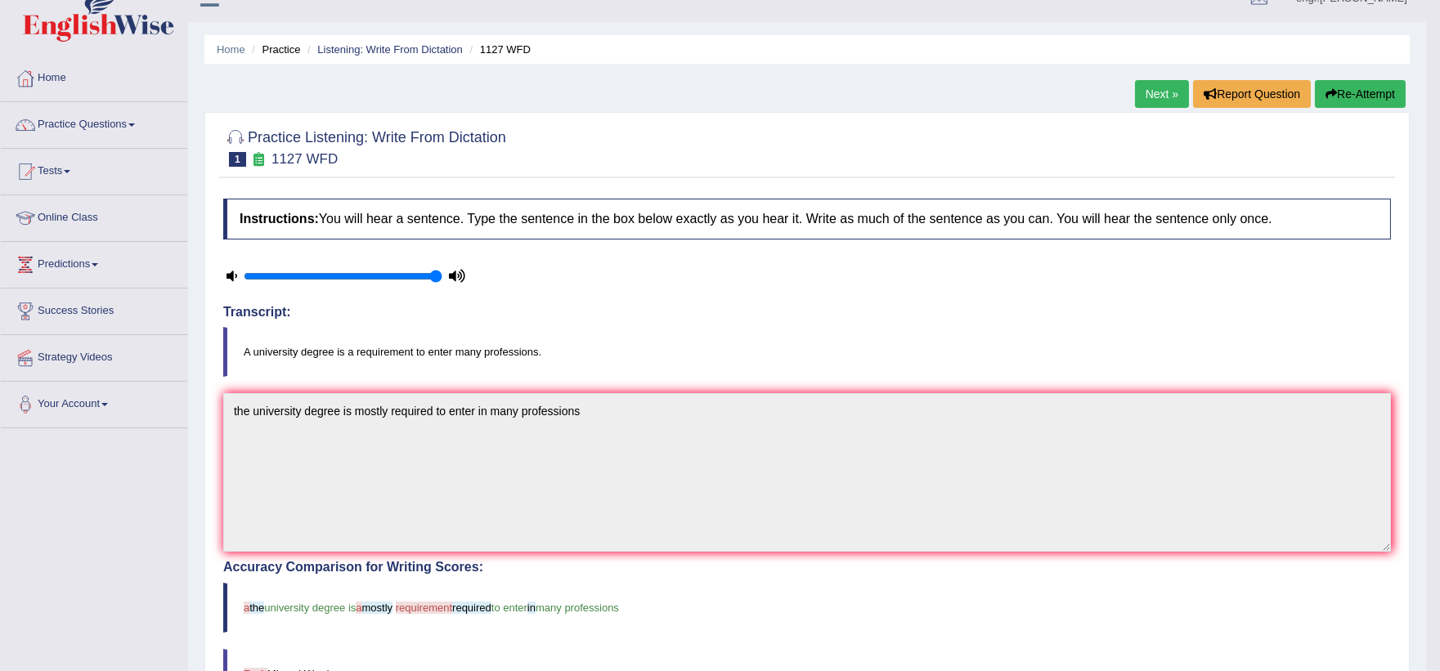
scroll to position [0, 0]
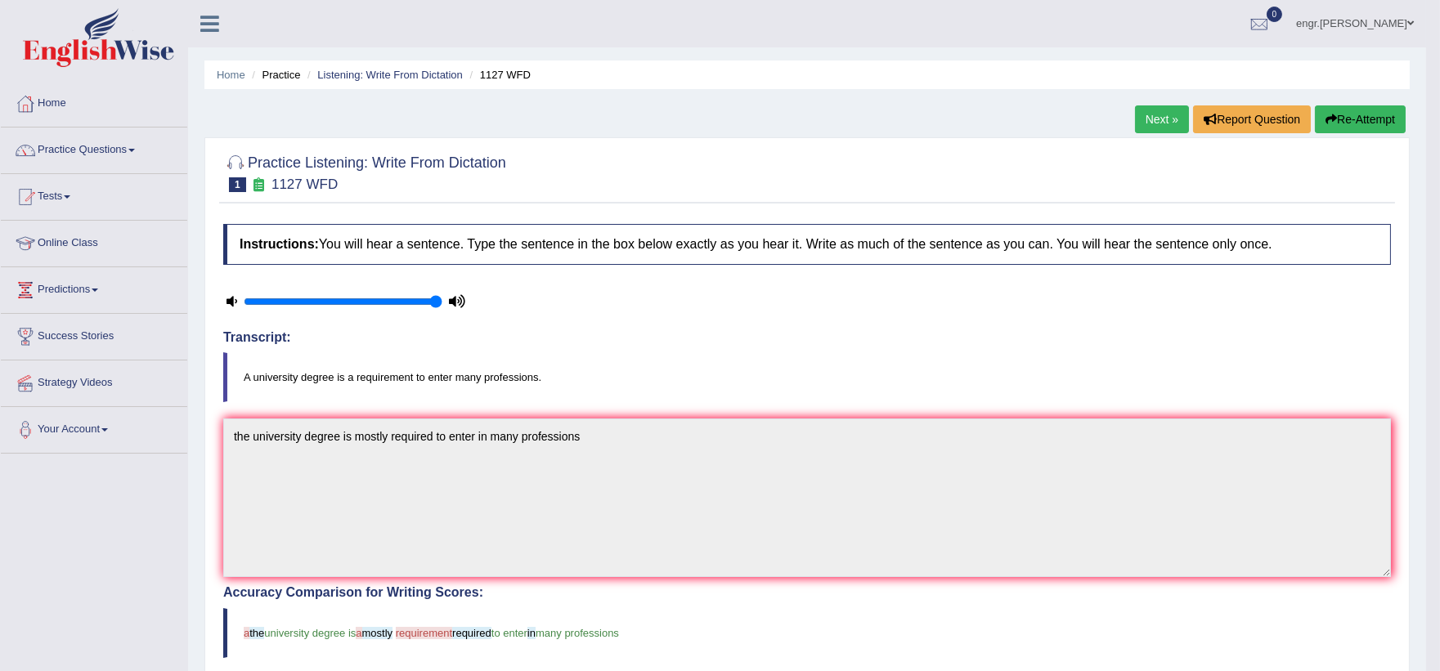
click at [1169, 123] on link "Next »" at bounding box center [1162, 119] width 54 height 28
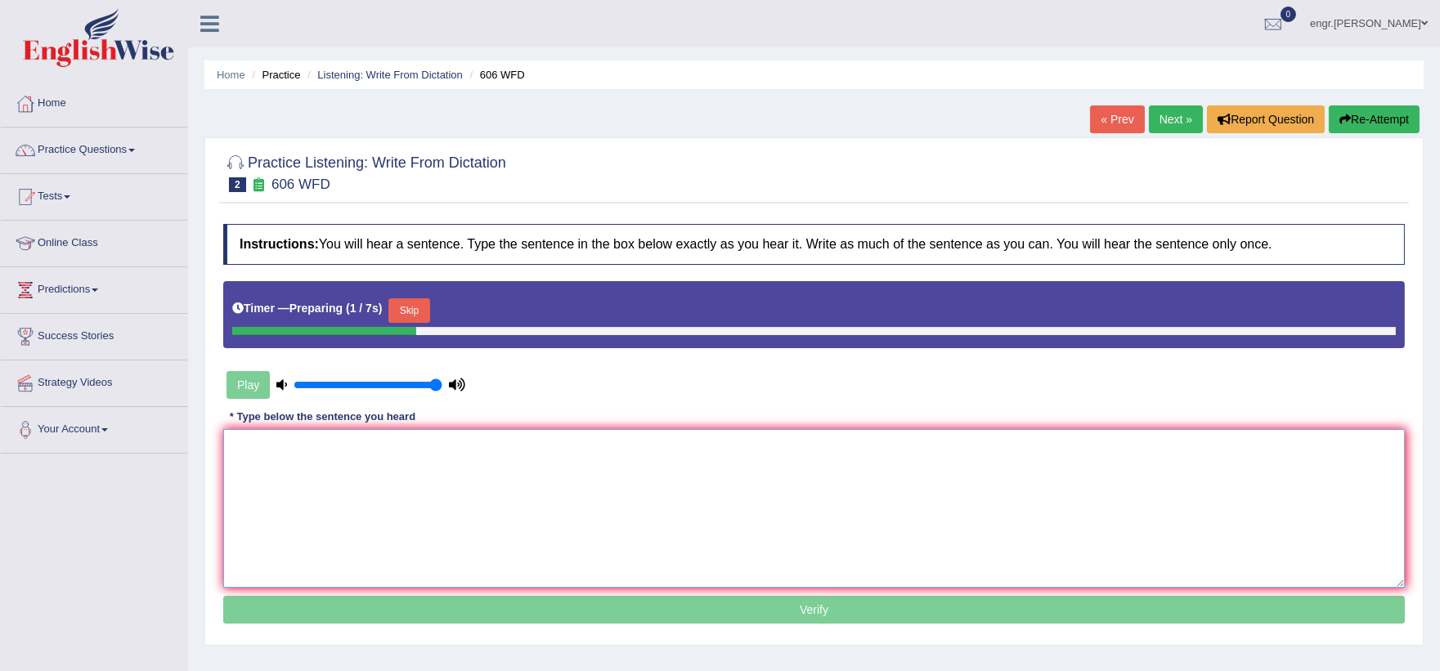
click at [333, 488] on textarea at bounding box center [813, 508] width 1181 height 159
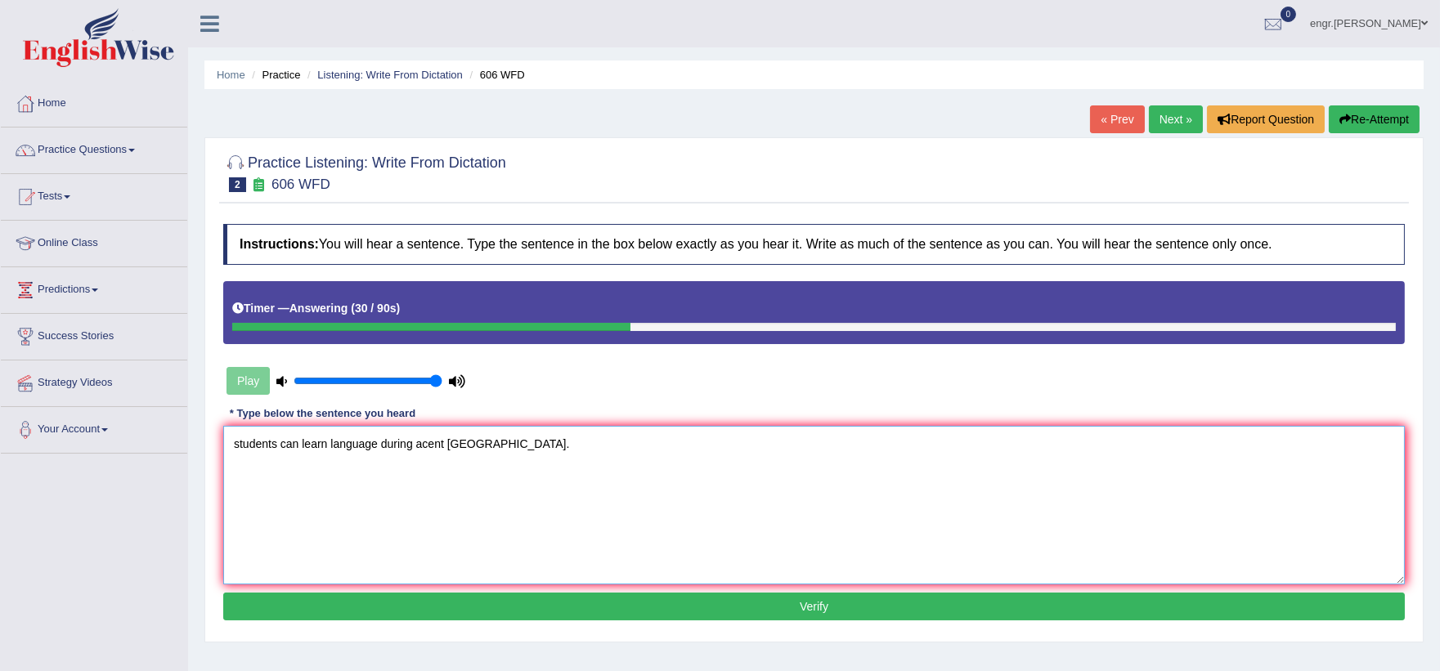
click at [431, 448] on textarea "students can learn language during acent [GEOGRAPHIC_DATA]." at bounding box center [813, 505] width 1181 height 159
click at [426, 448] on textarea "students can learn language during acent [GEOGRAPHIC_DATA]." at bounding box center [813, 505] width 1181 height 159
type textarea "students can learn language during accent [GEOGRAPHIC_DATA]."
click at [527, 602] on button "Verify" at bounding box center [813, 607] width 1181 height 28
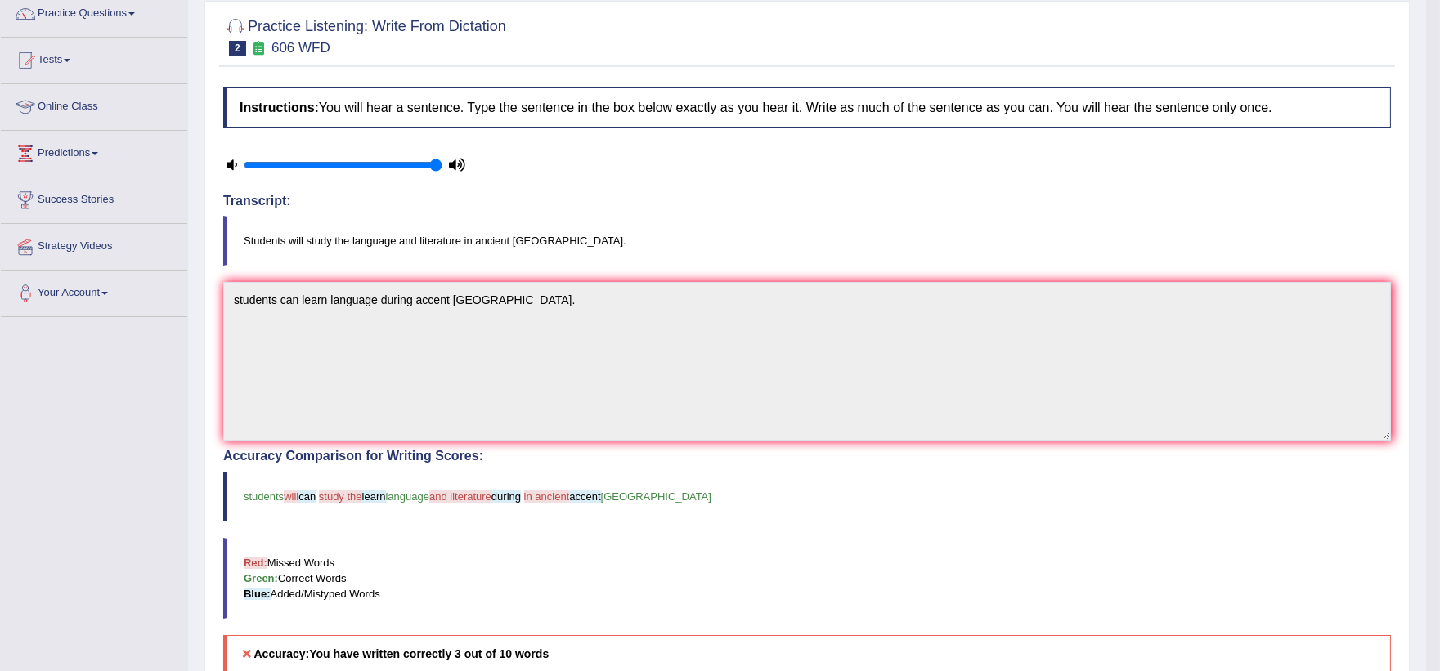
scroll to position [188, 0]
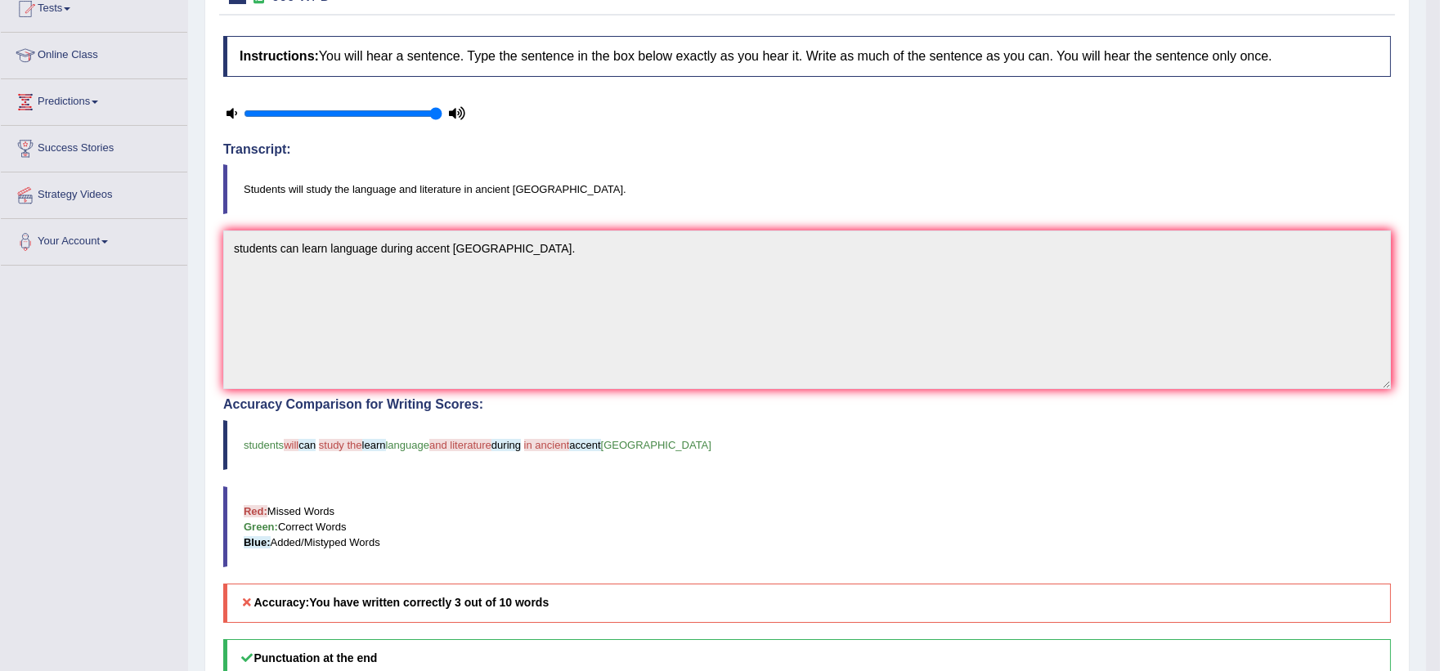
click at [533, 564] on blockquote "Red: Missed Words Green: Correct Words Blue: Added/Mistyped Words" at bounding box center [806, 526] width 1167 height 81
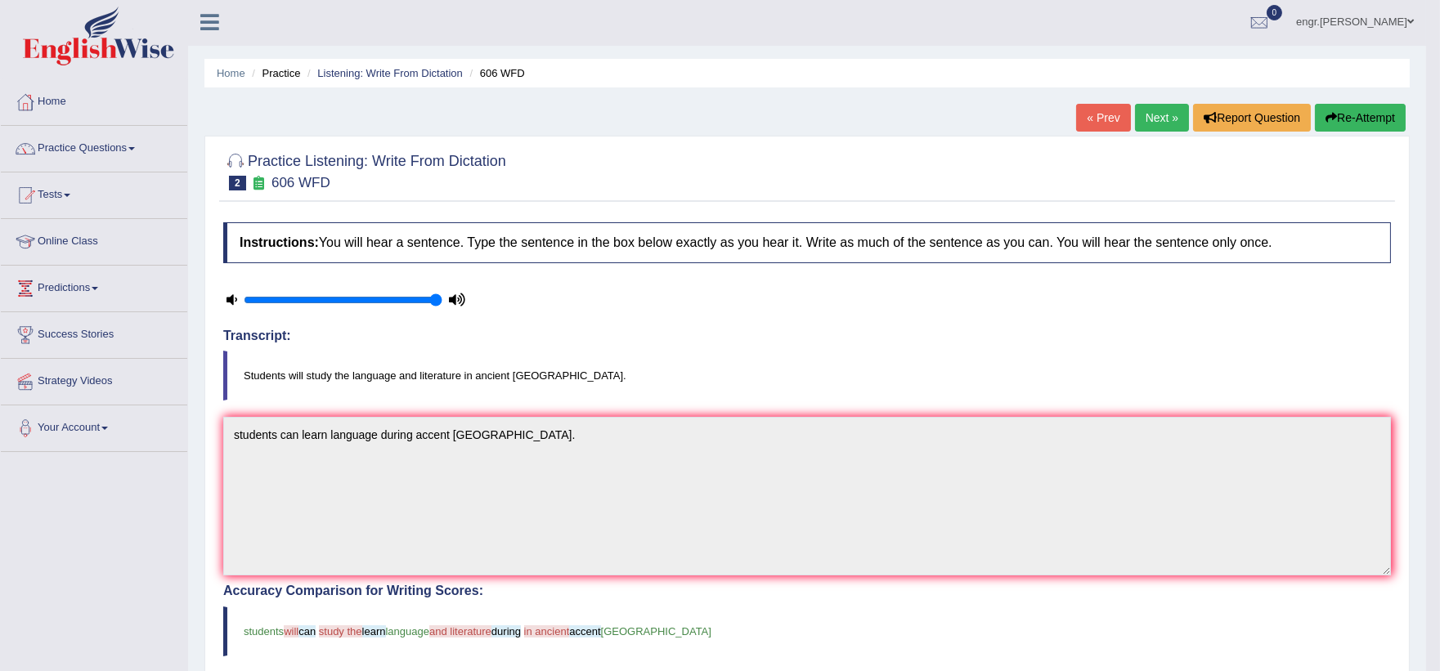
scroll to position [0, 0]
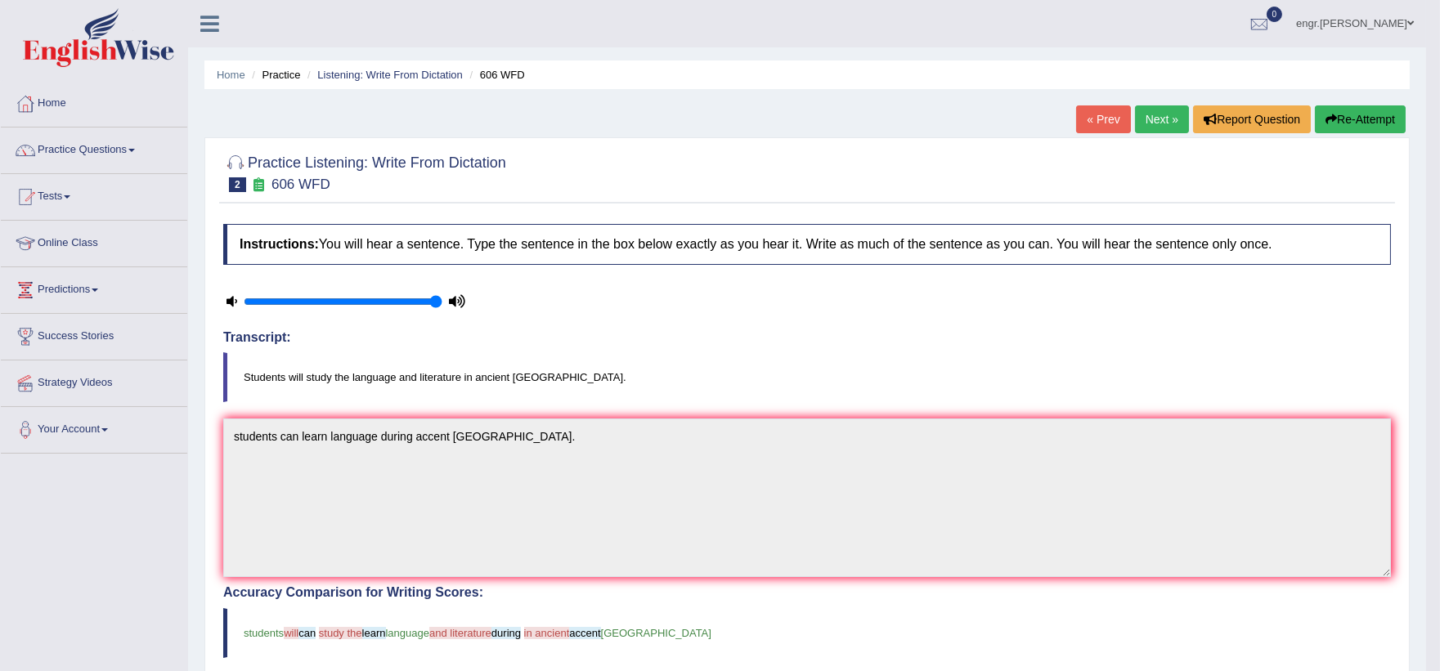
click at [1145, 123] on link "Next »" at bounding box center [1162, 119] width 54 height 28
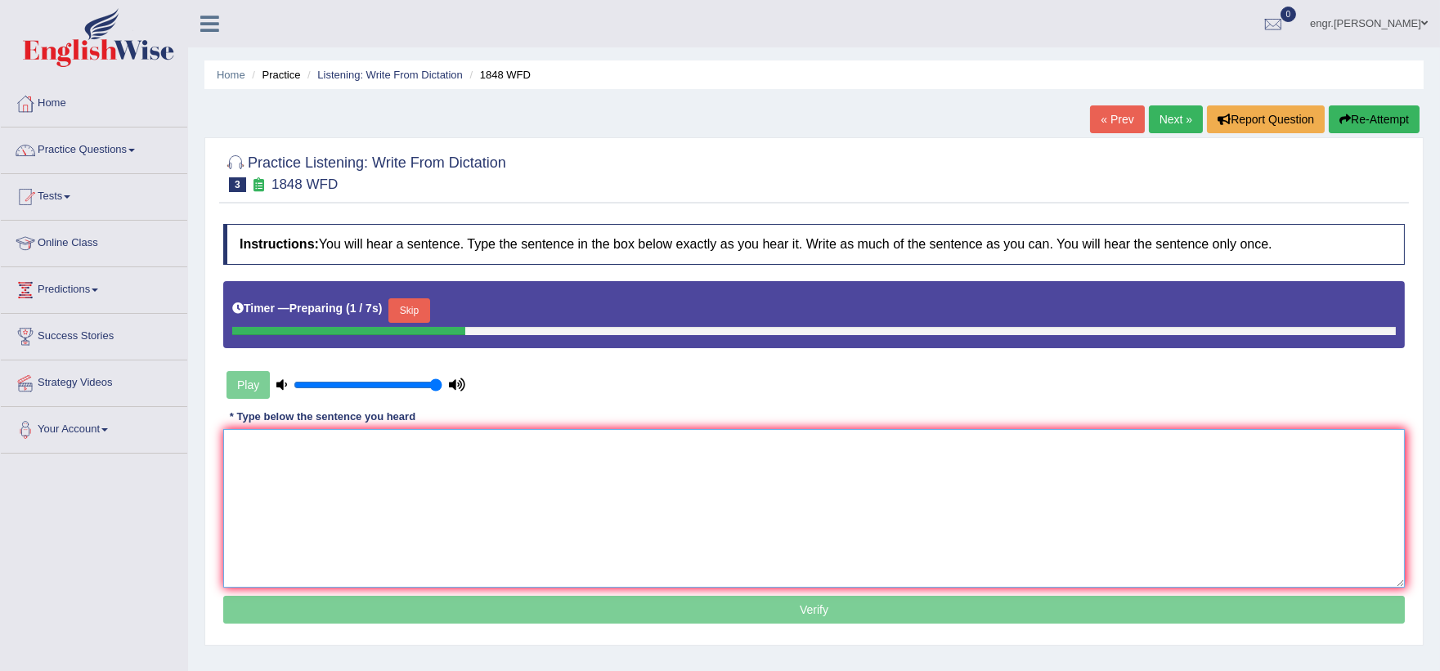
click at [278, 469] on textarea at bounding box center [813, 508] width 1181 height 159
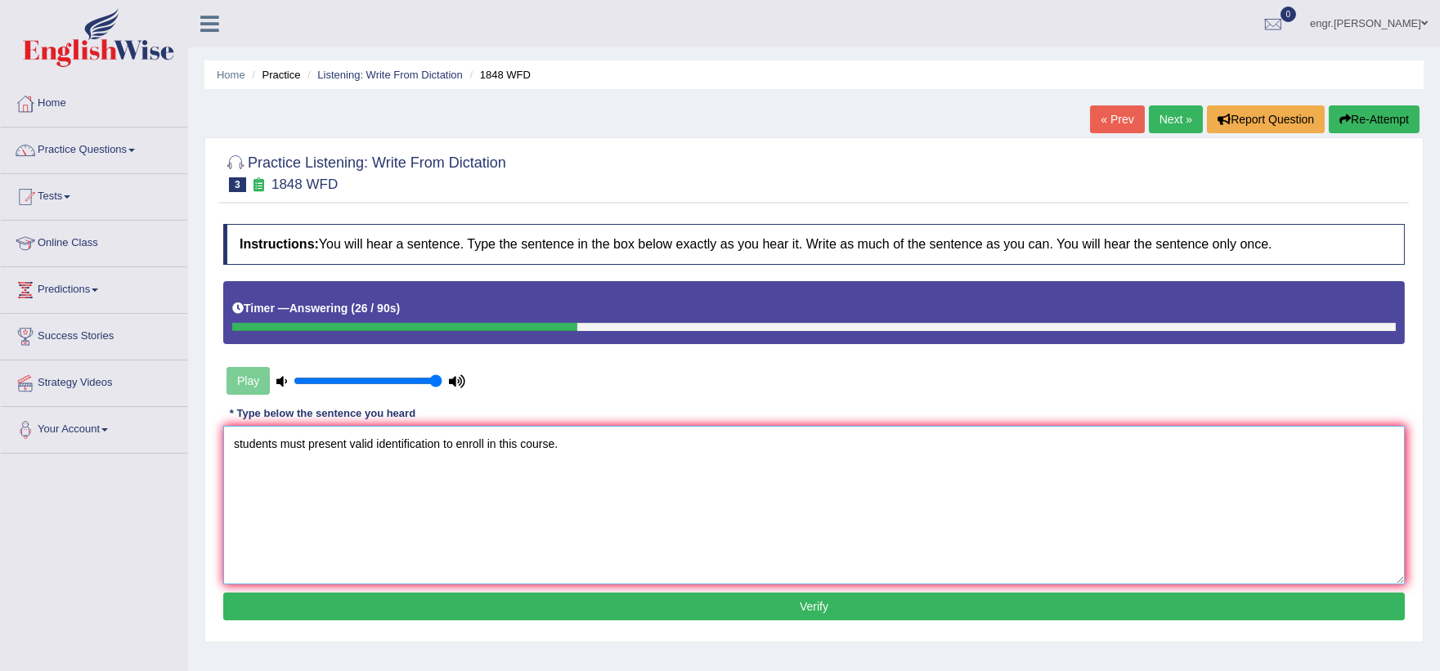
type textarea "students must present valid identification to enroll in this course."
click at [372, 593] on button "Verify" at bounding box center [813, 607] width 1181 height 28
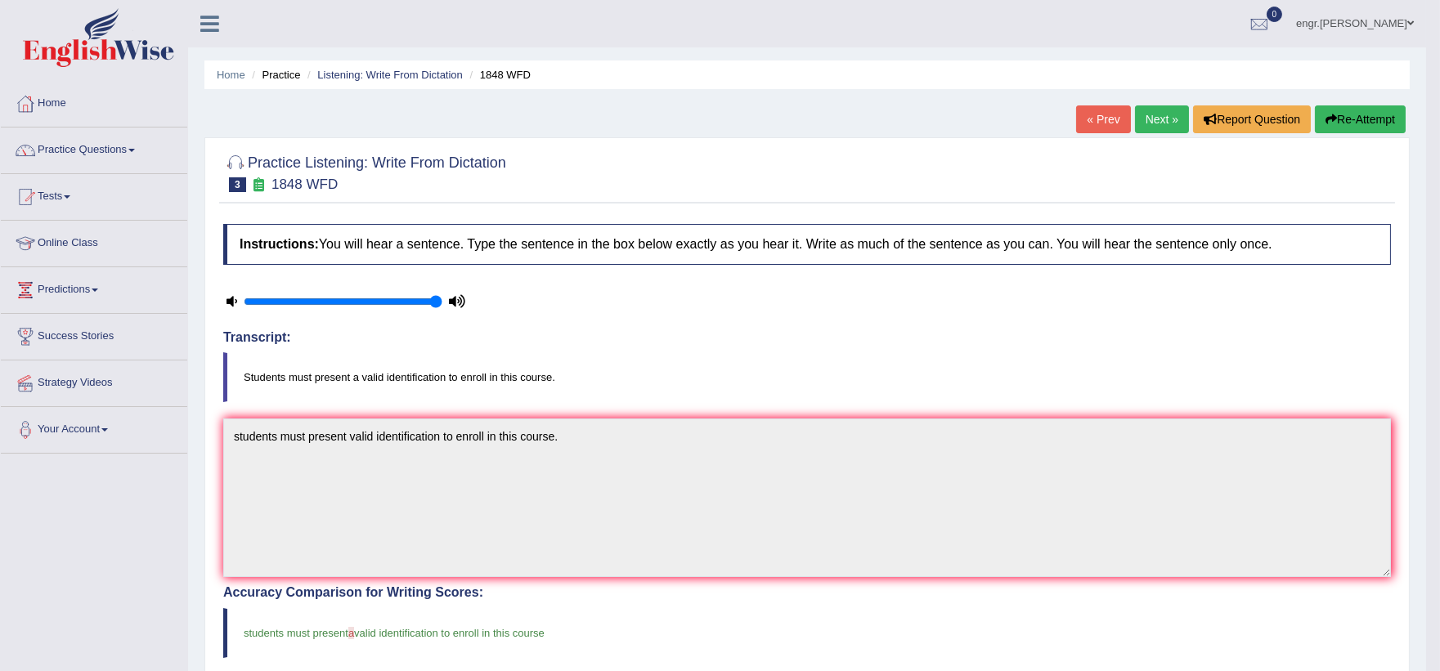
click at [1158, 108] on link "Next »" at bounding box center [1162, 119] width 54 height 28
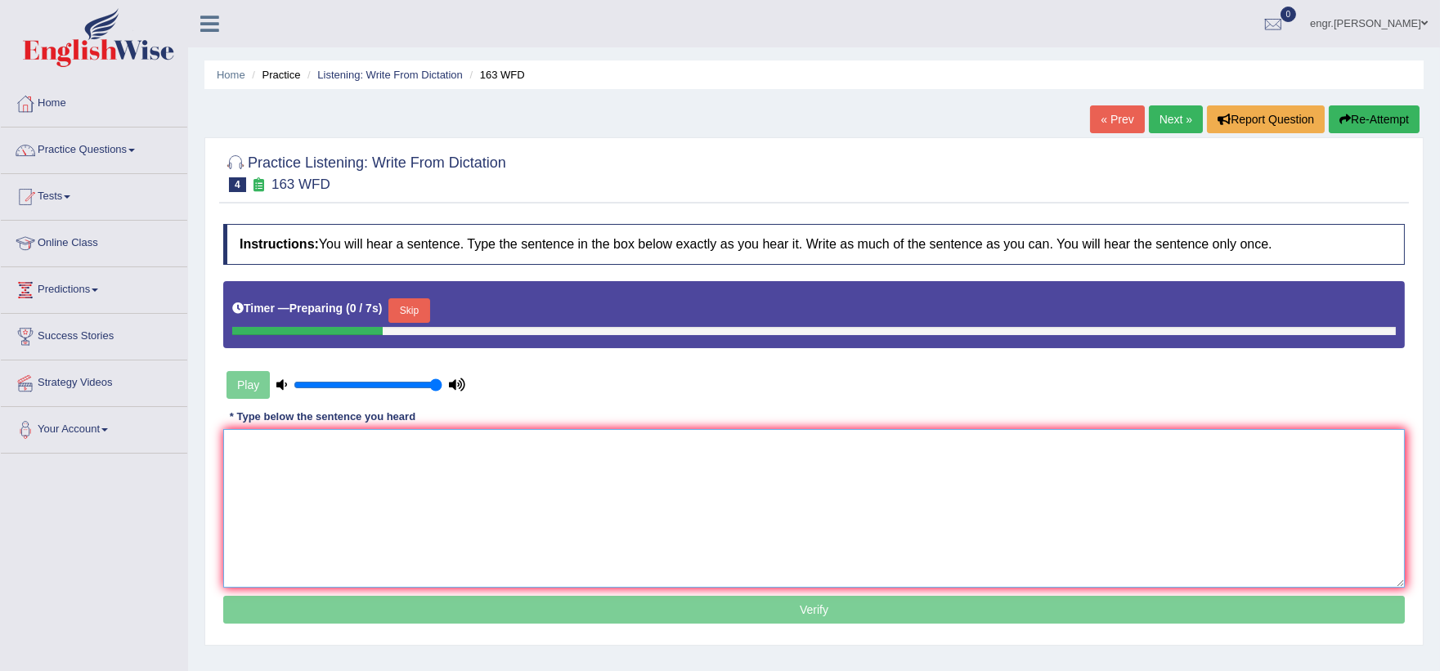
click at [333, 479] on textarea at bounding box center [813, 508] width 1181 height 159
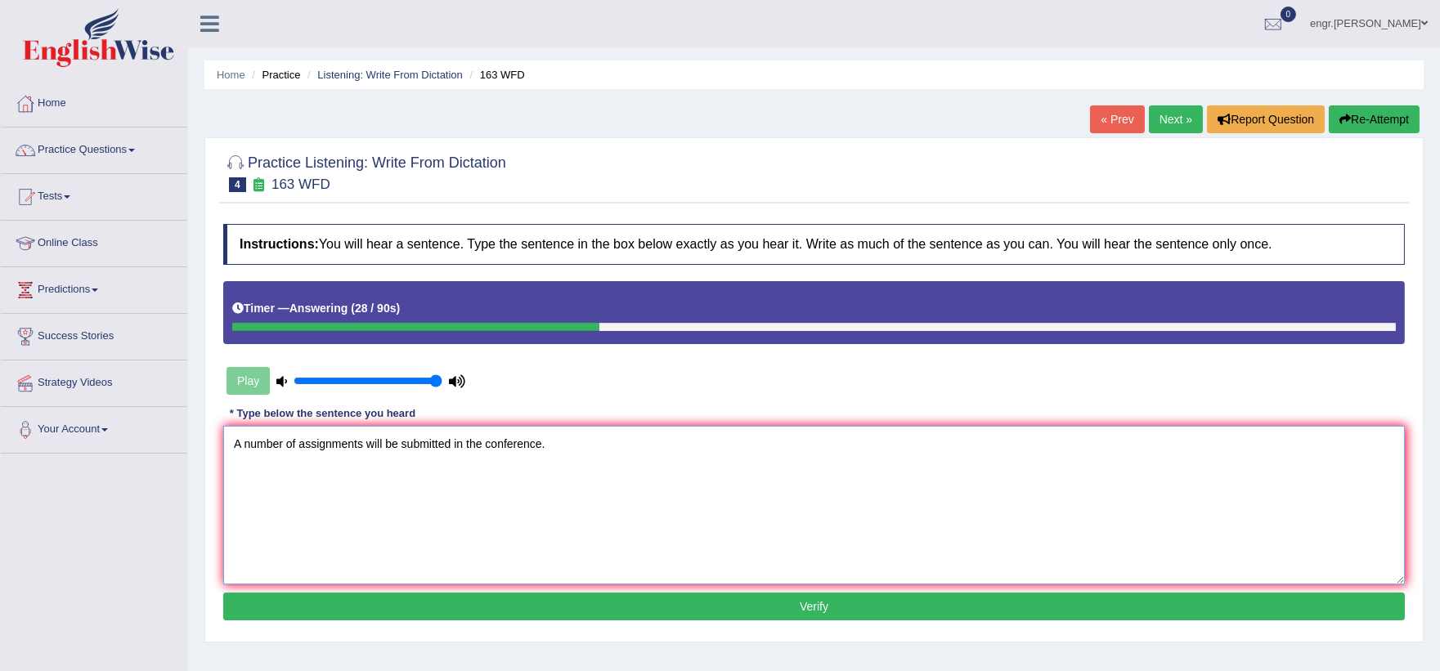
type textarea "A number of assignments will be submitted in the conference."
click at [421, 600] on button "Verify" at bounding box center [813, 607] width 1181 height 28
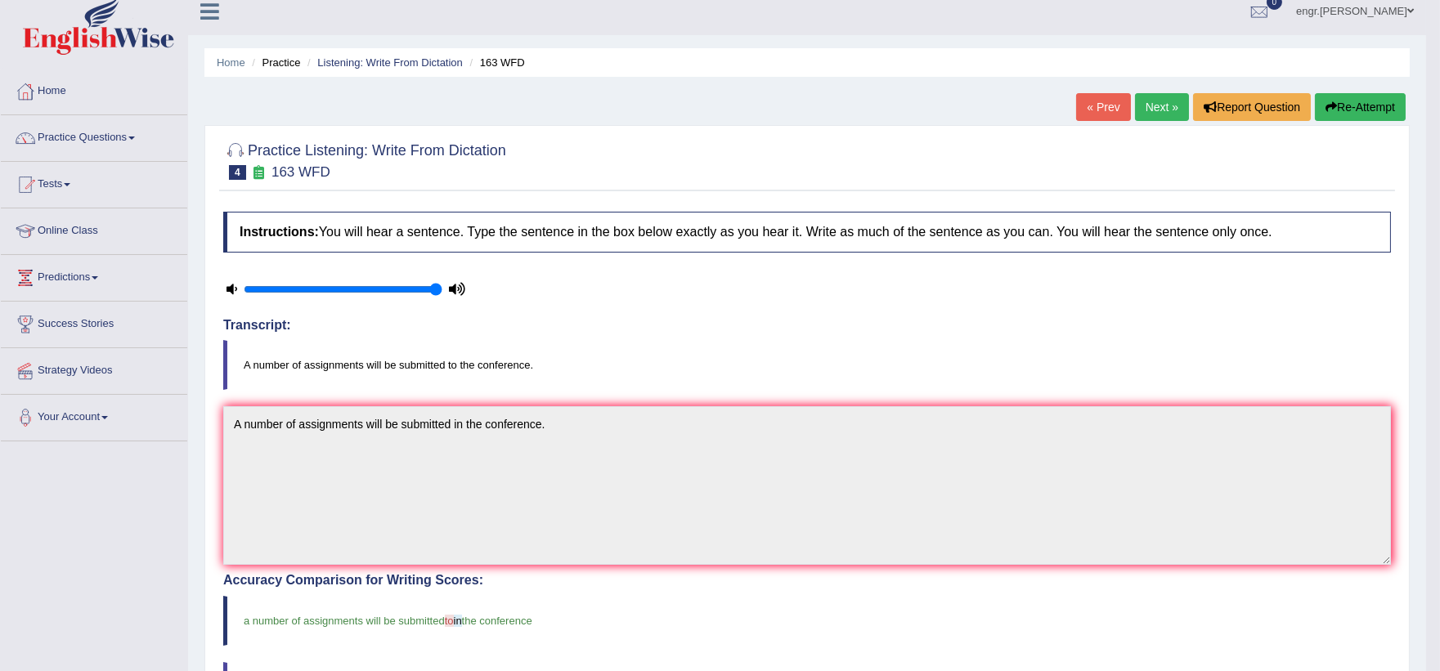
scroll to position [7, 0]
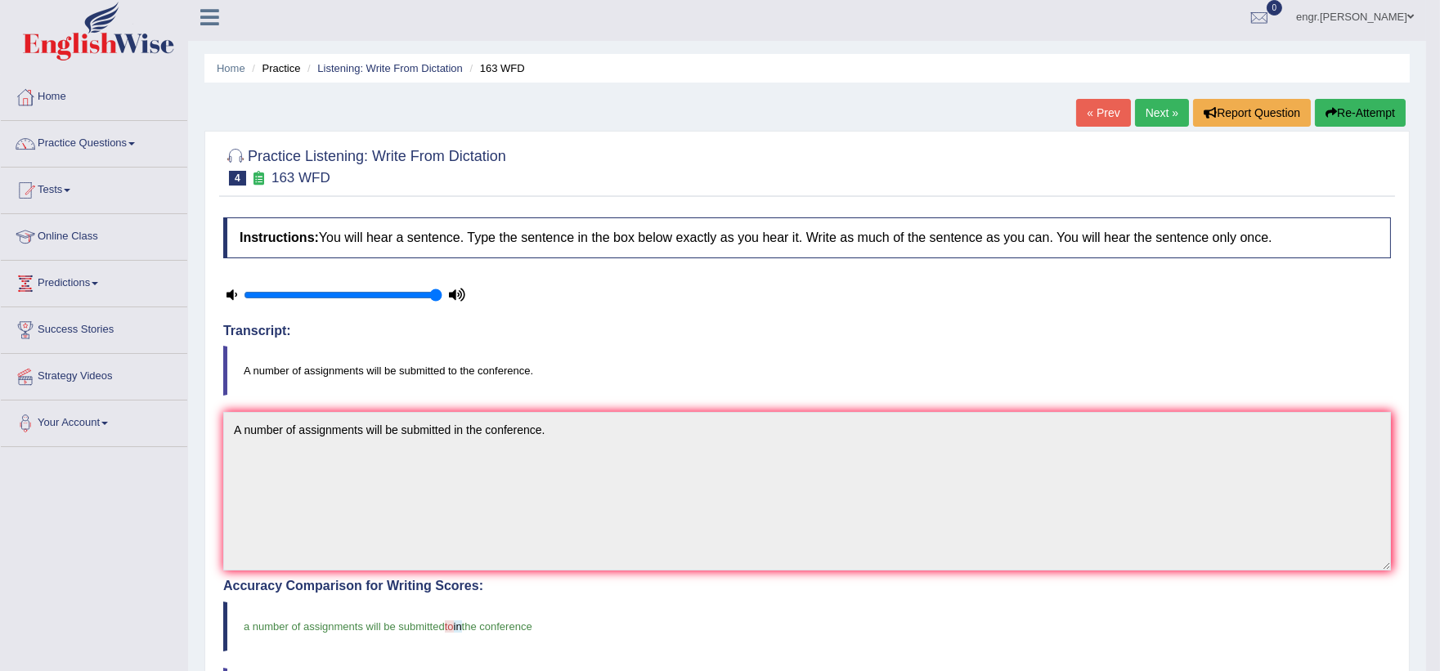
click at [1149, 112] on link "Next »" at bounding box center [1162, 113] width 54 height 28
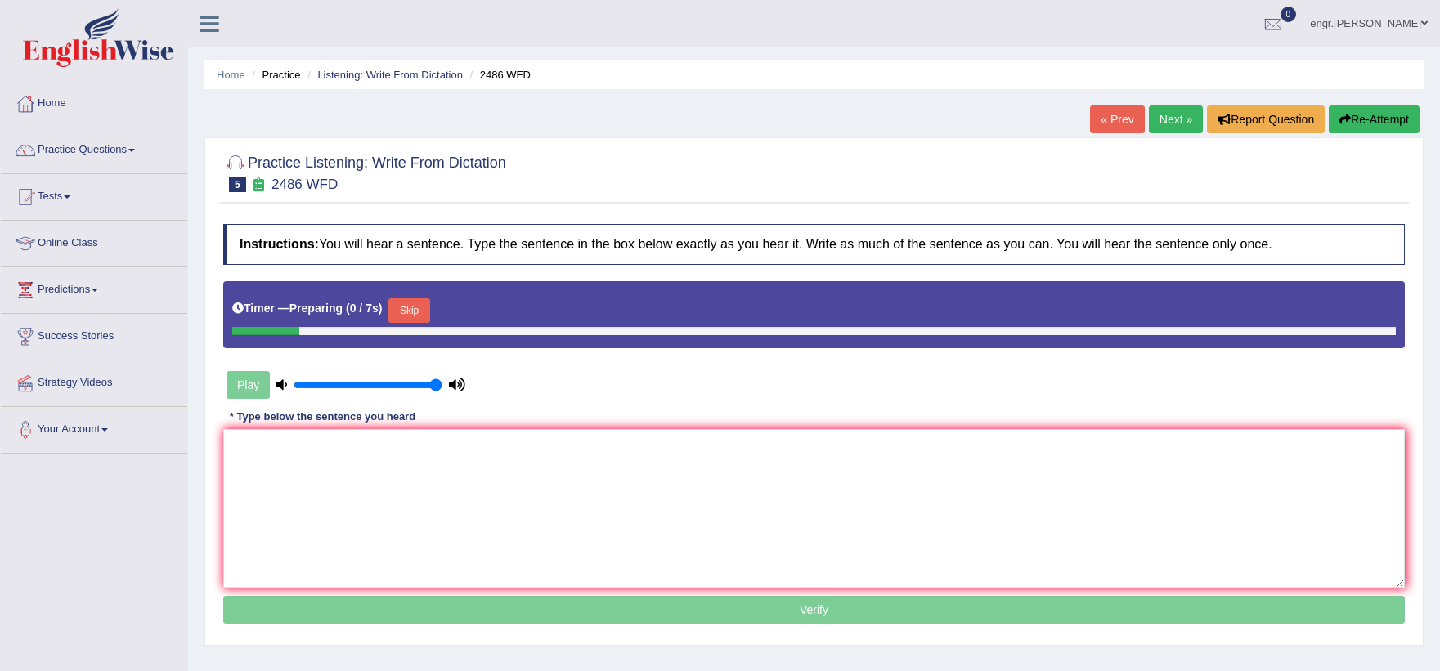
click at [323, 477] on textarea at bounding box center [813, 508] width 1181 height 159
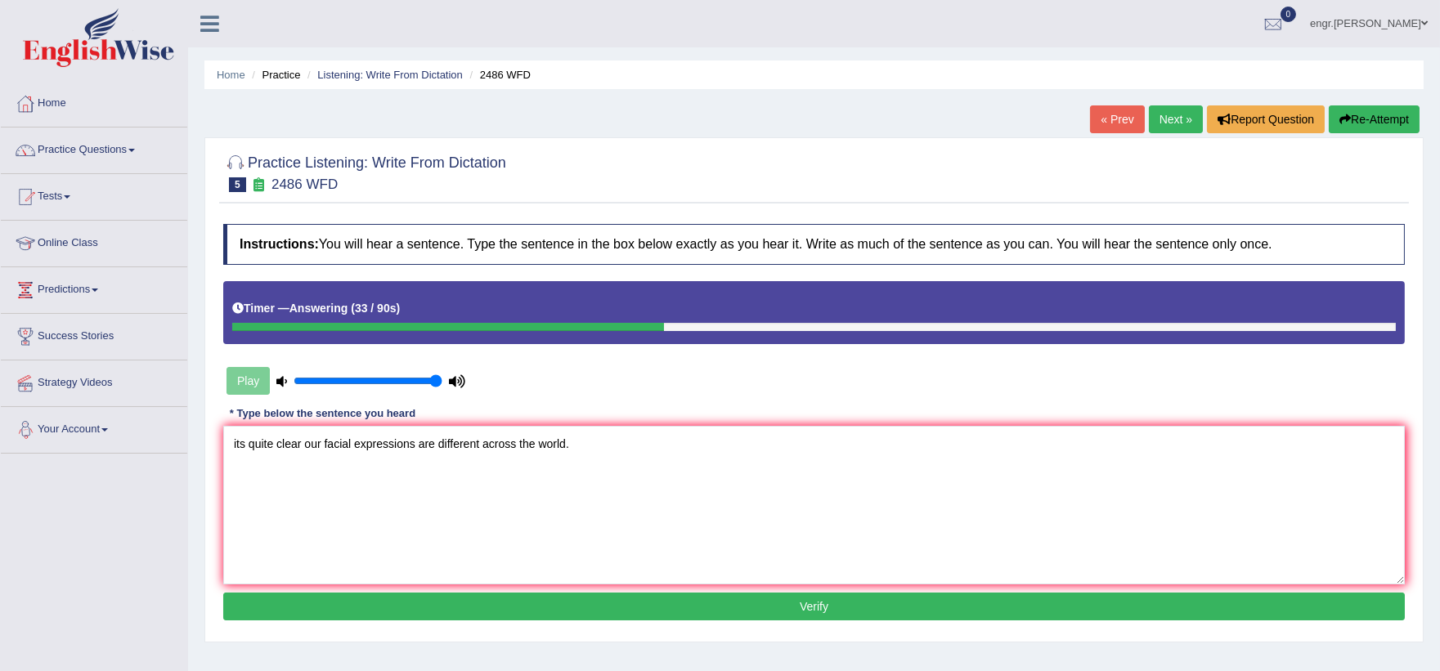
click at [235, 442] on textarea "its quite clear our facial expressions are different across the world." at bounding box center [813, 505] width 1181 height 159
type textarea "Its quite clear our facial expressions are different across the world."
click at [429, 594] on button "Verify" at bounding box center [813, 607] width 1181 height 28
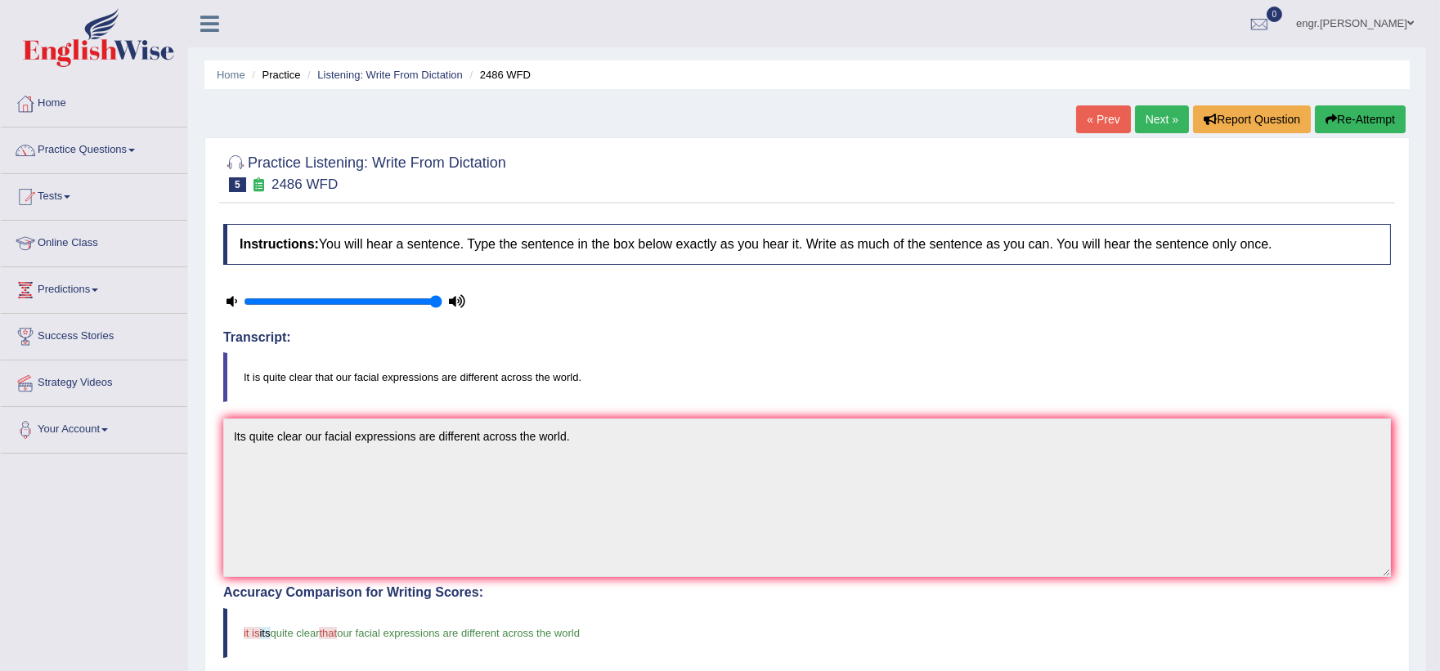
click at [1144, 116] on link "Next »" at bounding box center [1162, 119] width 54 height 28
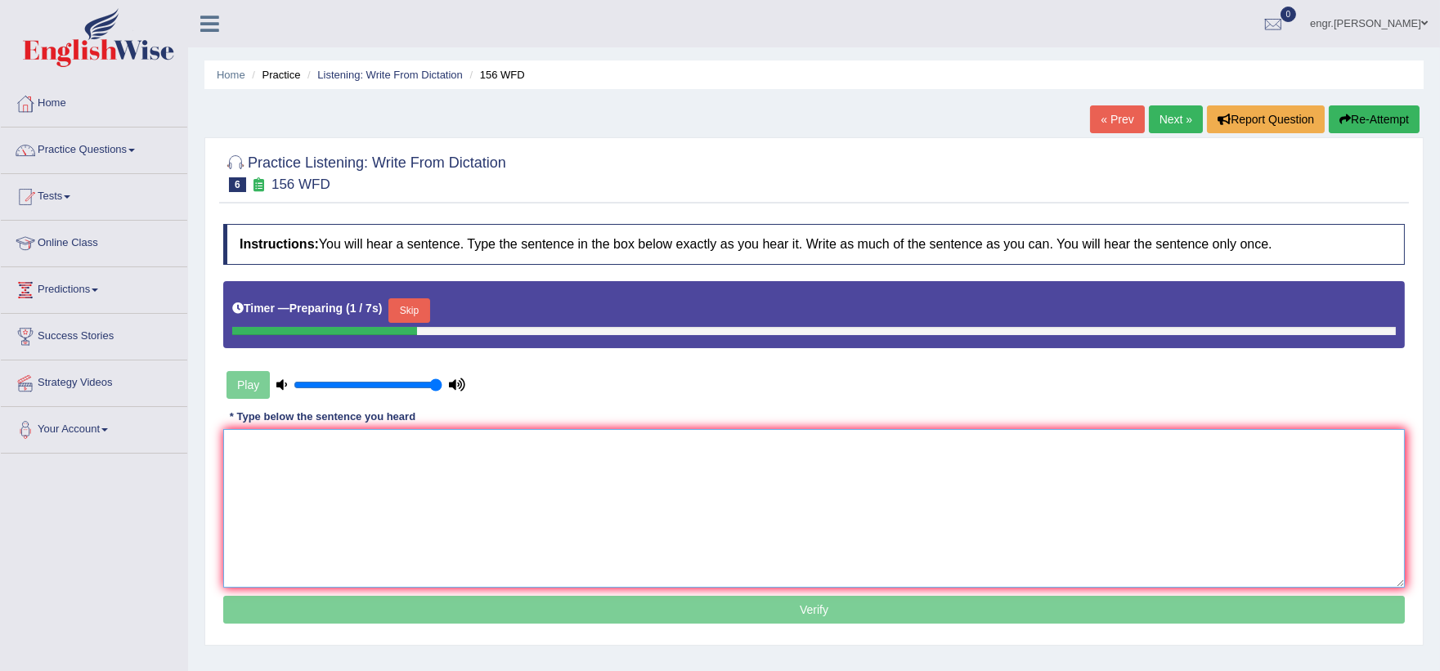
click at [296, 505] on textarea at bounding box center [813, 508] width 1181 height 159
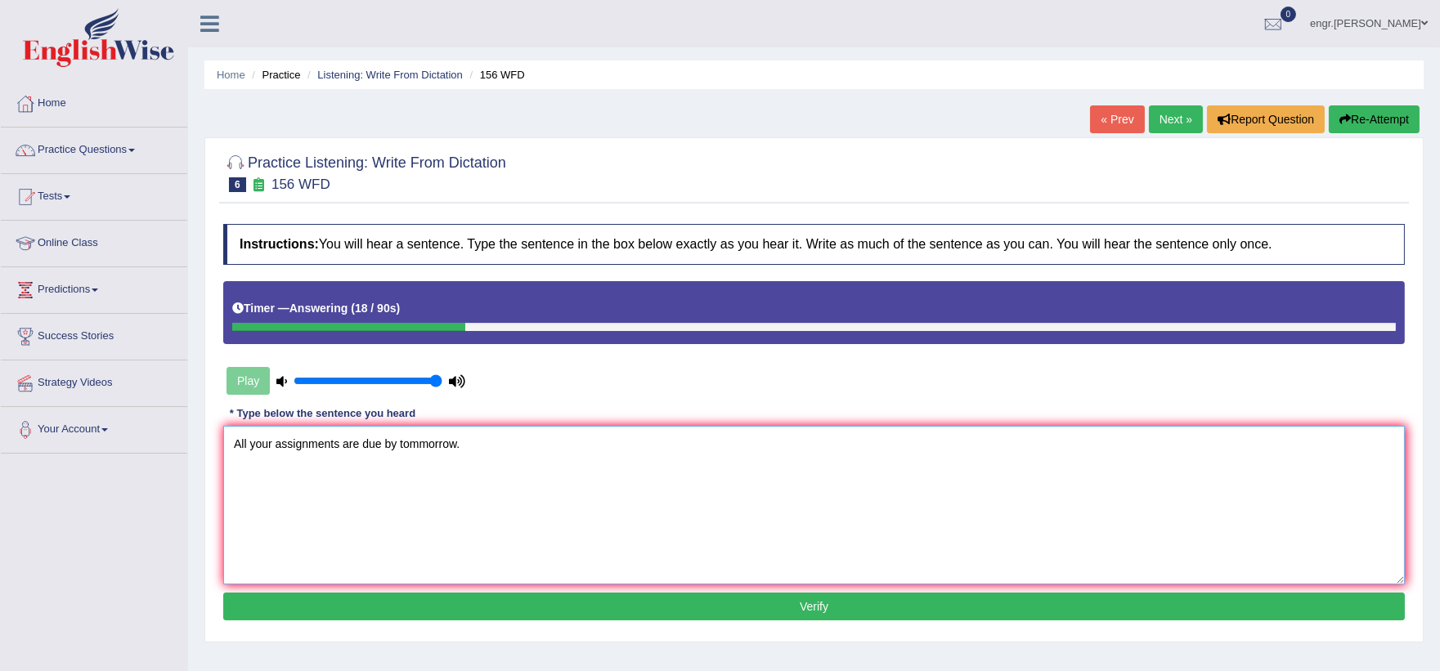
type textarea "All your assignments are due by tommorrow."
click at [356, 613] on button "Verify" at bounding box center [813, 607] width 1181 height 28
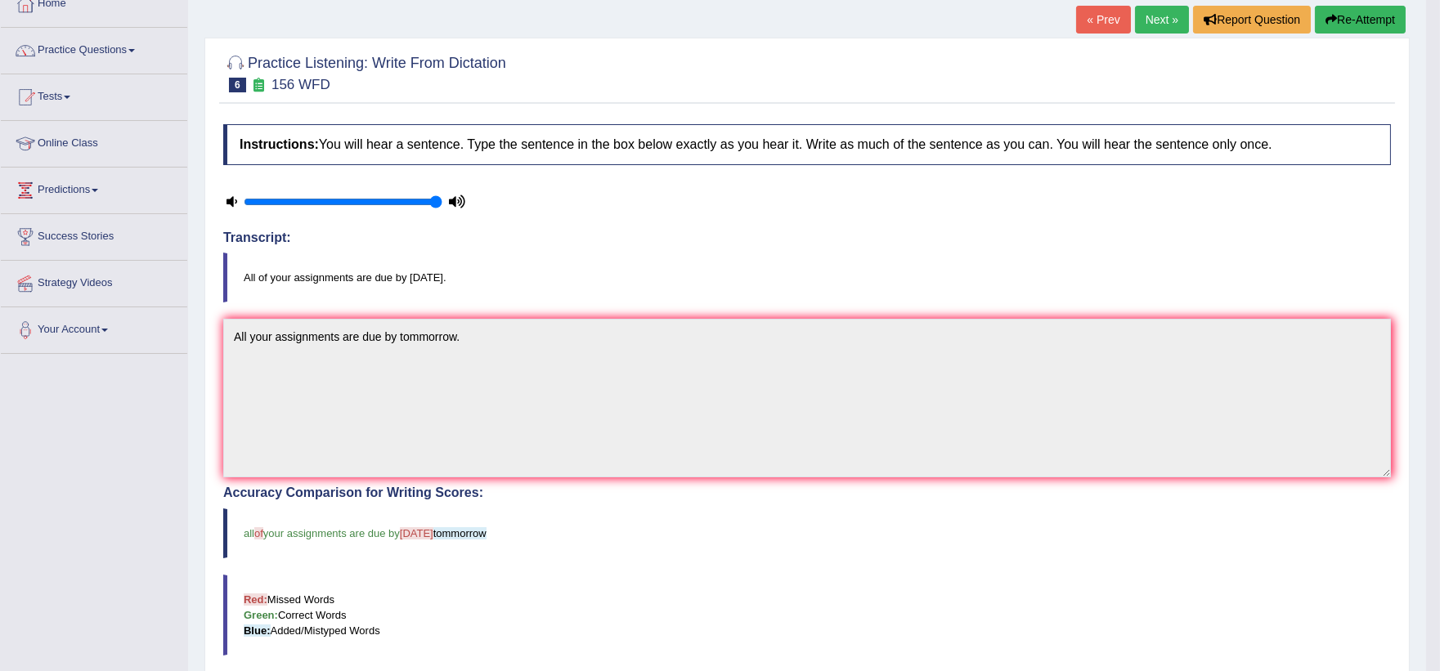
scroll to position [38, 0]
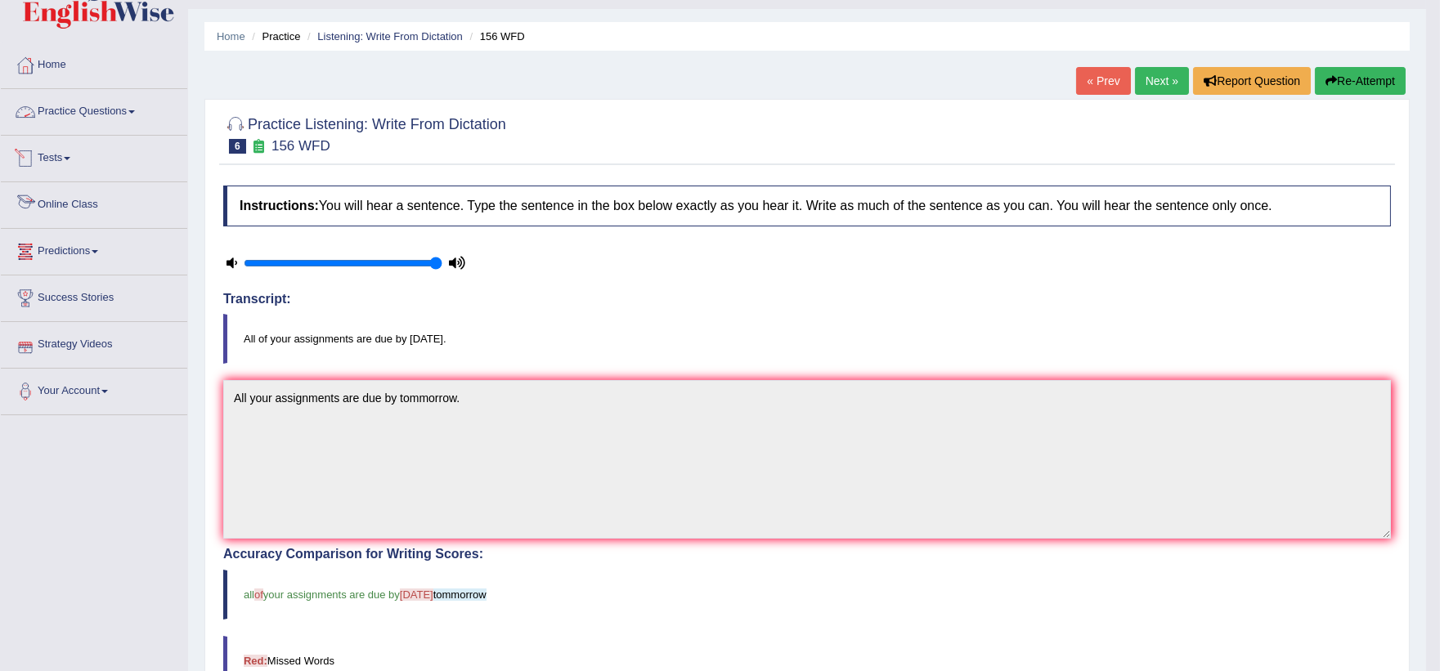
click at [104, 116] on link "Practice Questions" at bounding box center [94, 109] width 186 height 41
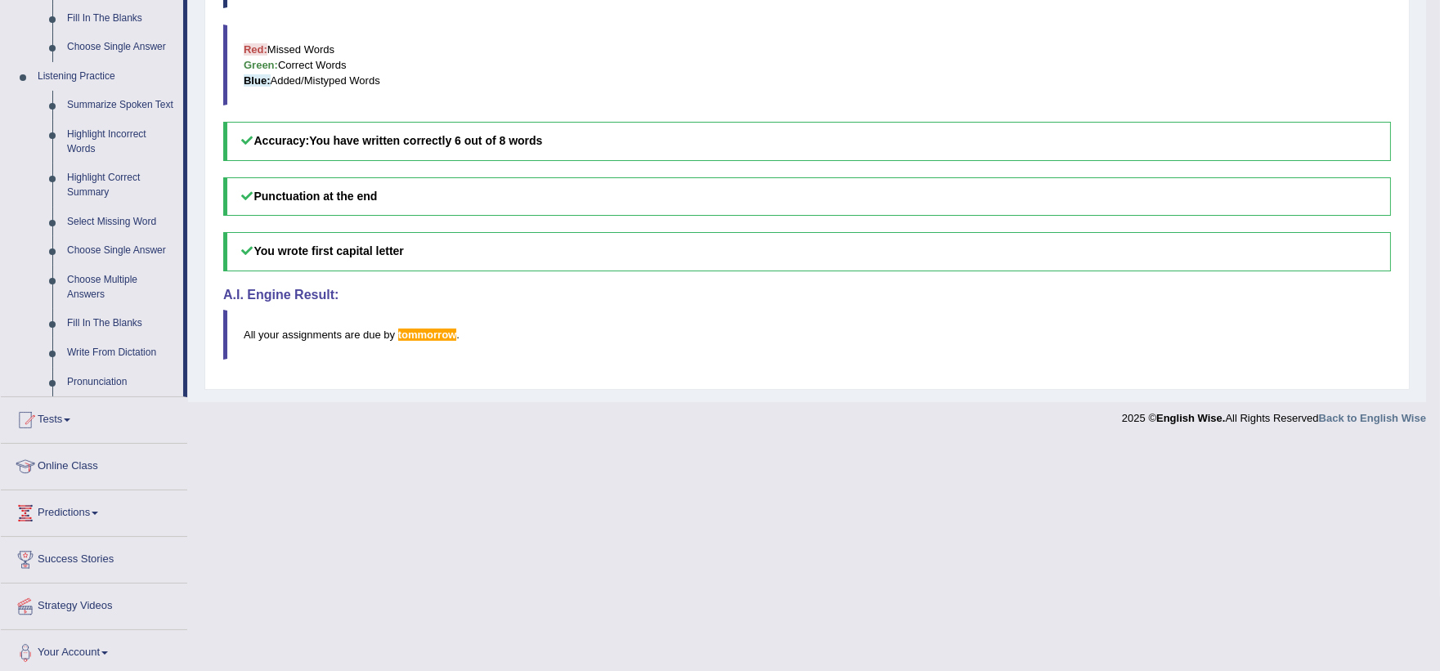
scroll to position [656, 0]
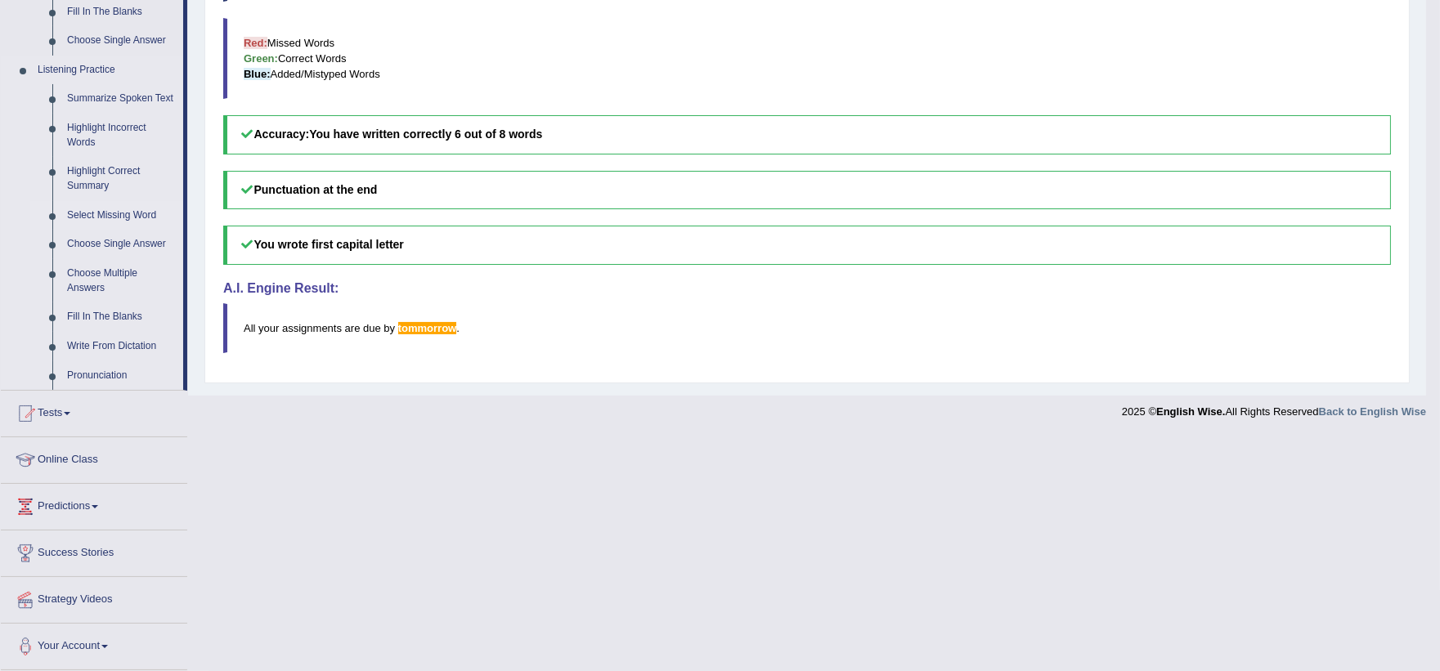
click at [127, 207] on link "Select Missing Word" at bounding box center [121, 215] width 123 height 29
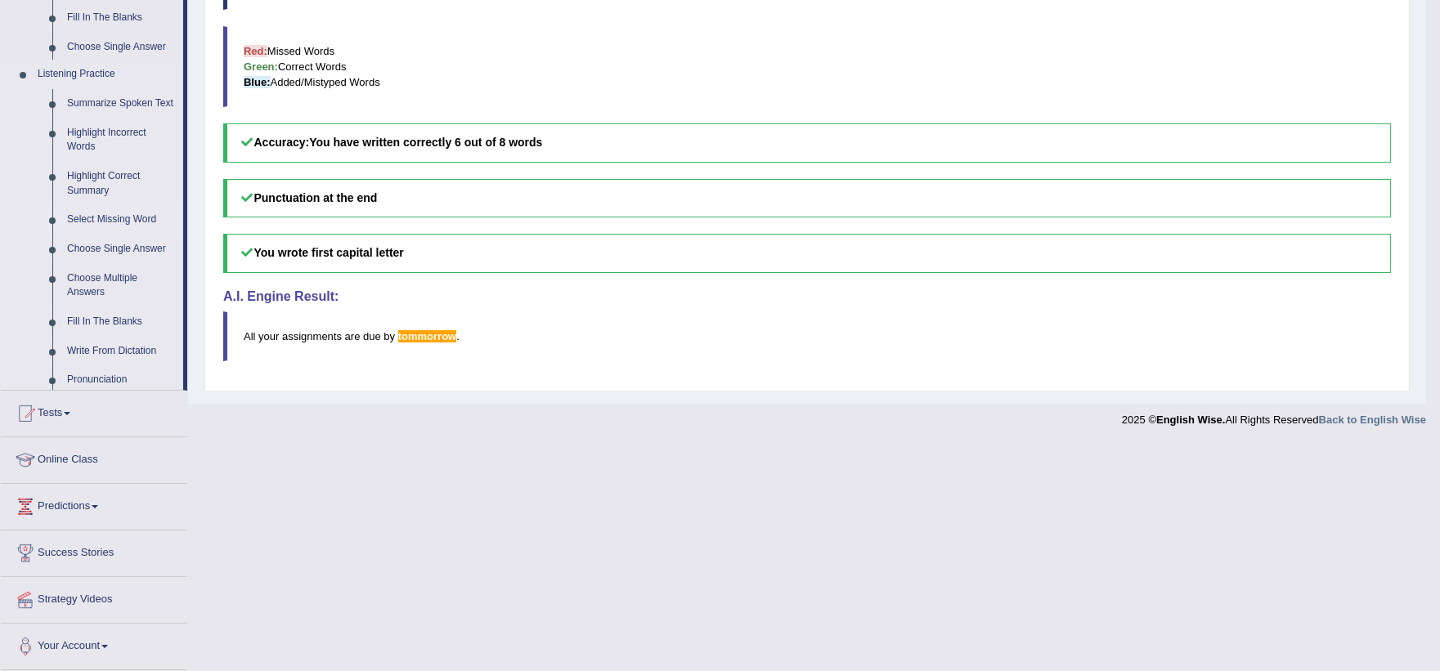
scroll to position [430, 0]
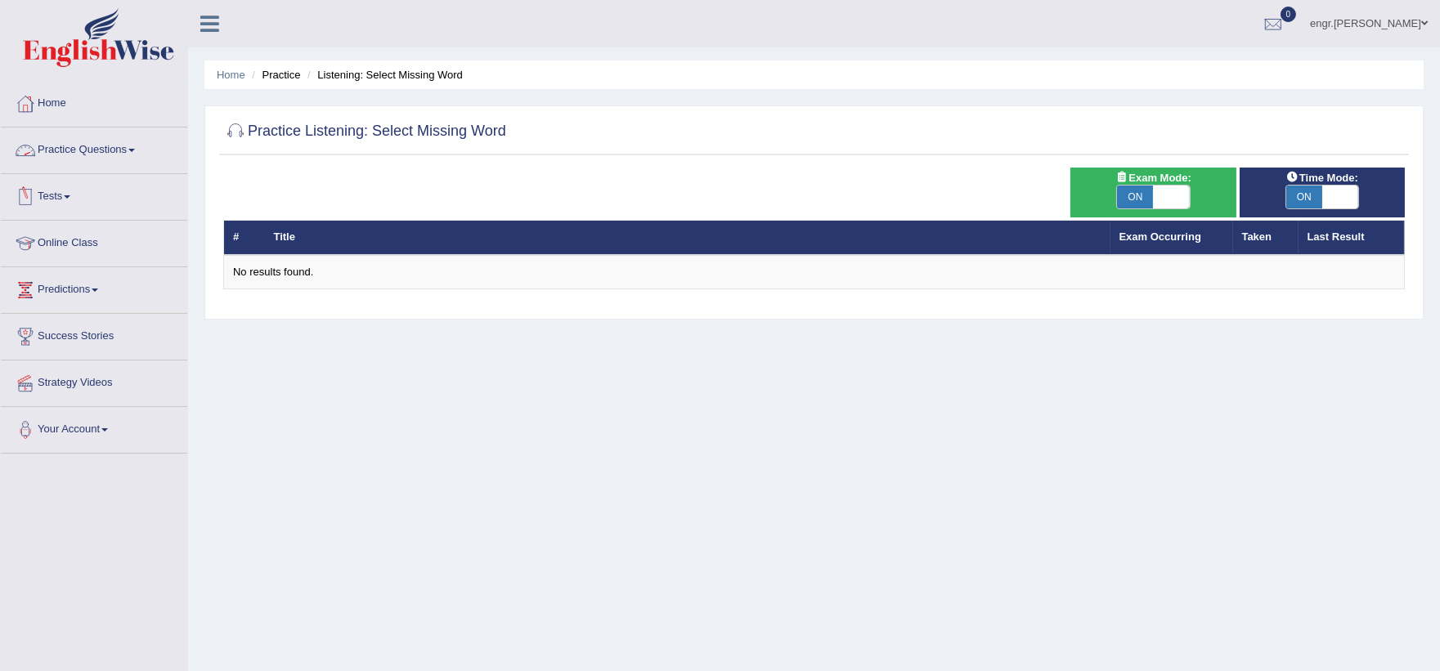
click at [135, 161] on link "Practice Questions" at bounding box center [94, 148] width 186 height 41
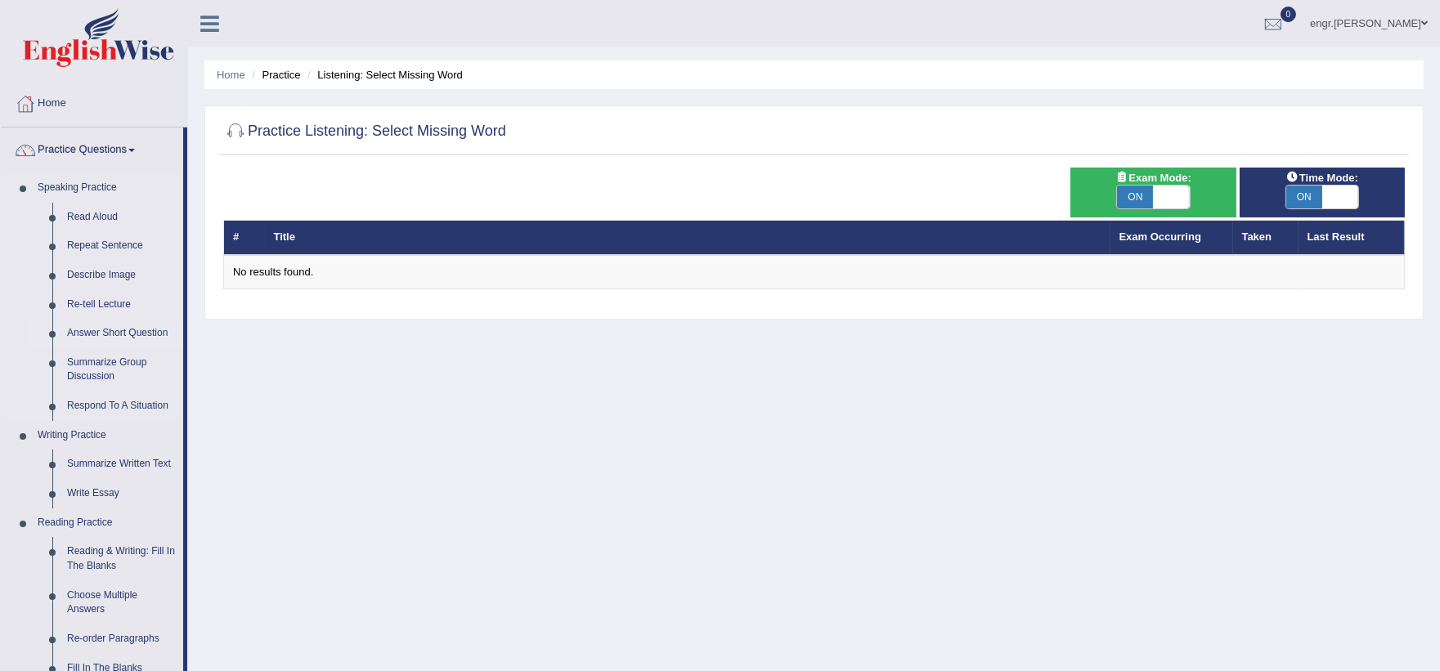
click at [132, 328] on link "Answer Short Question" at bounding box center [121, 333] width 123 height 29
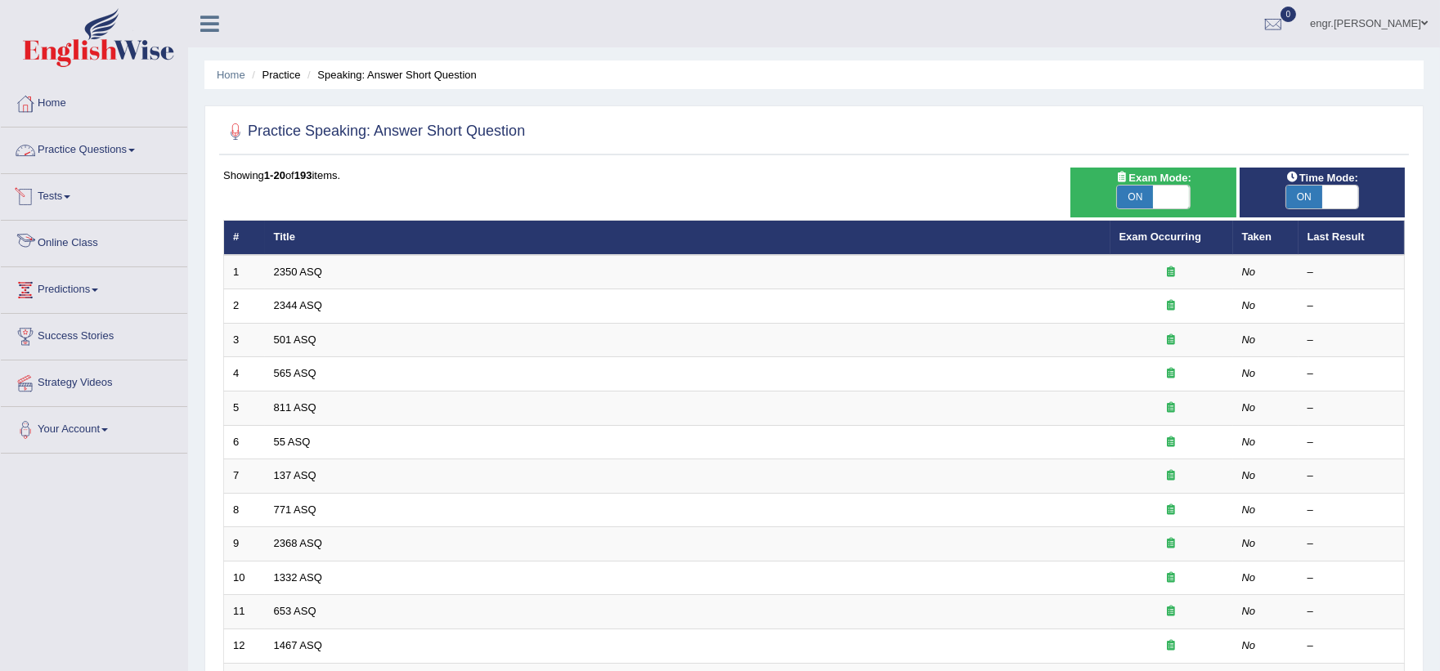
click at [101, 150] on link "Practice Questions" at bounding box center [94, 148] width 186 height 41
